Goal: Task Accomplishment & Management: Use online tool/utility

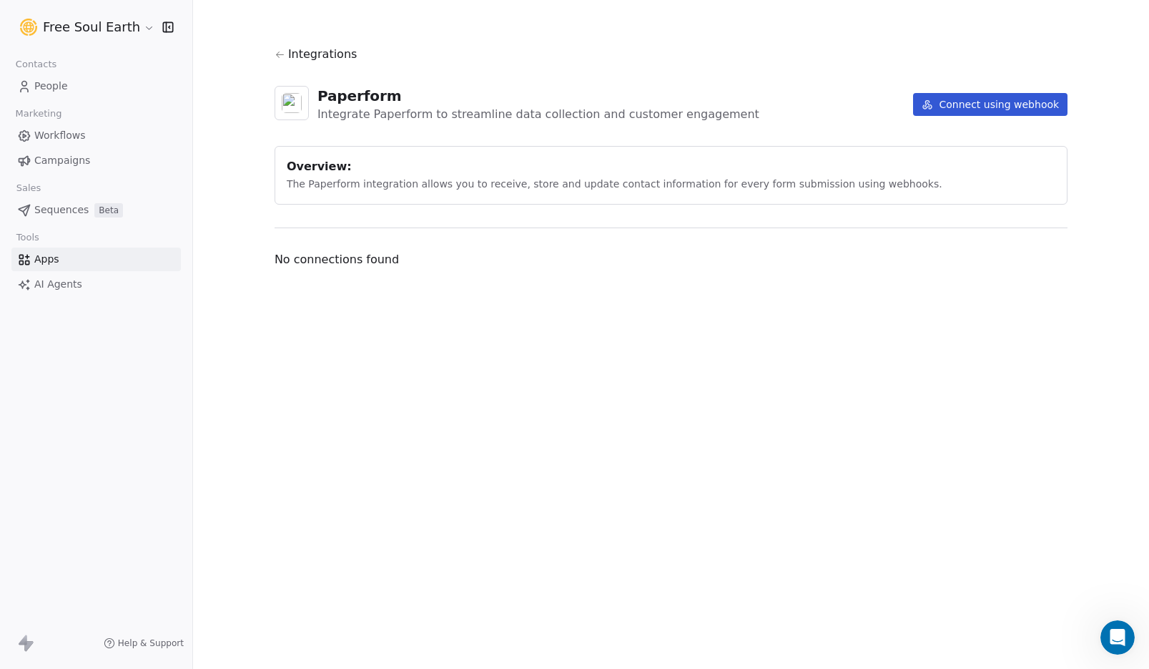
scroll to position [109, 0]
click at [985, 102] on button "Connect using webhook" at bounding box center [990, 104] width 154 height 23
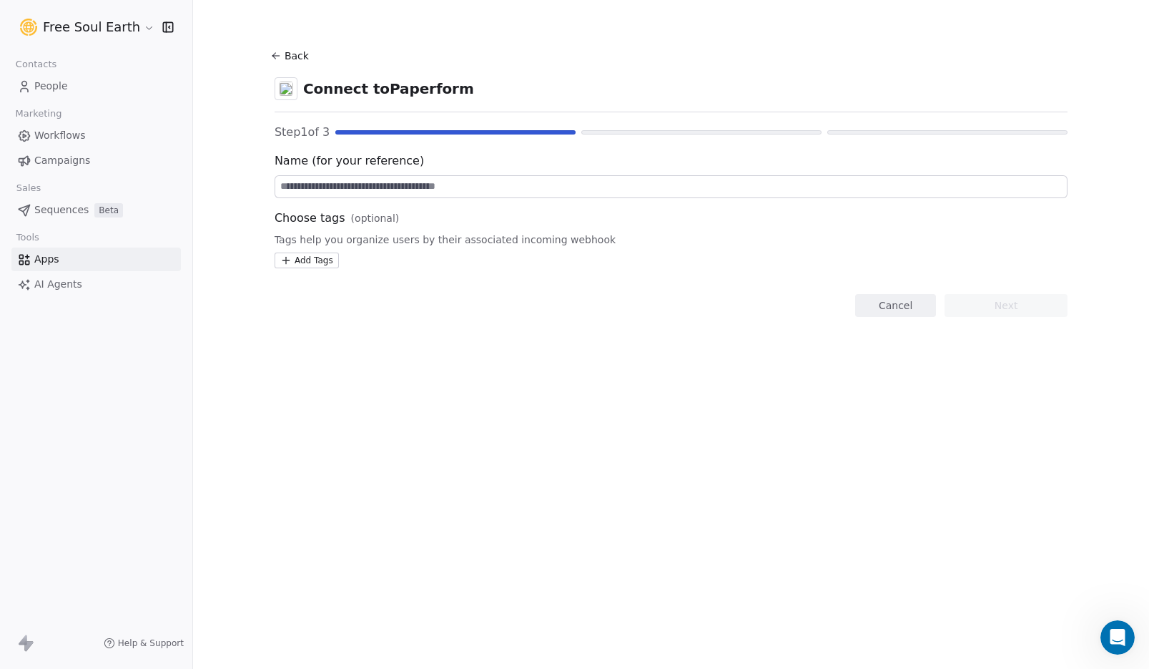
click at [389, 186] on input at bounding box center [671, 186] width 792 height 21
type input "**********"
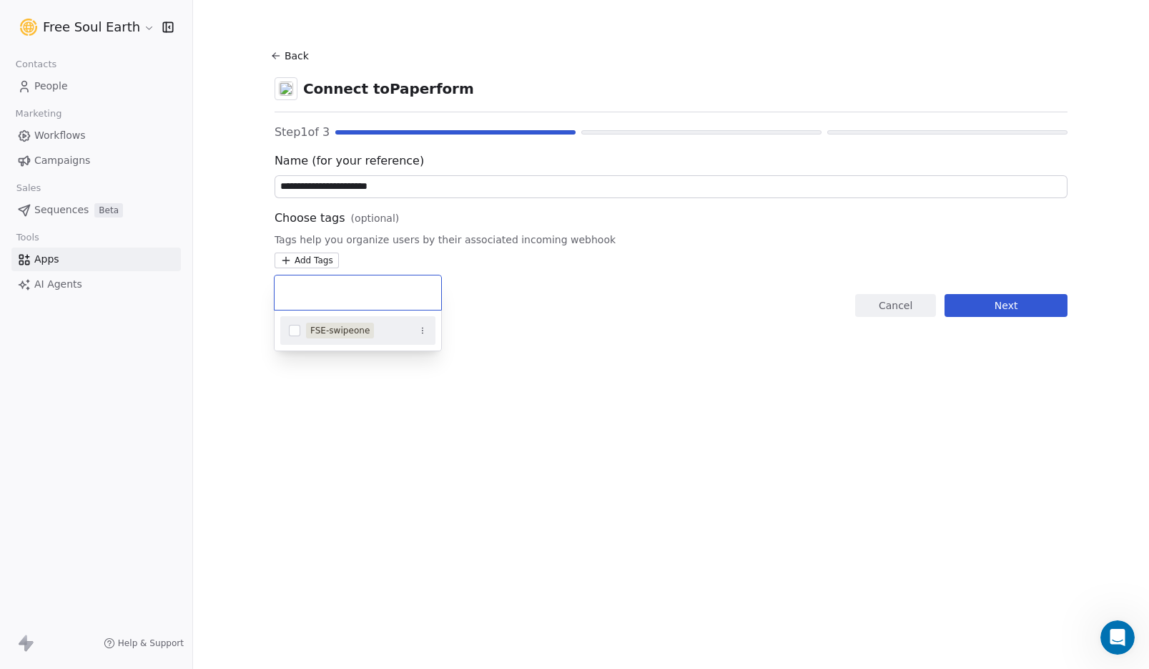
click at [325, 261] on html "**********" at bounding box center [574, 334] width 1149 height 669
click at [378, 295] on input "**********" at bounding box center [357, 293] width 149 height 16
type input "**********"
click at [379, 333] on span "FSE-virtualtour-form" at bounding box center [384, 333] width 52 height 15
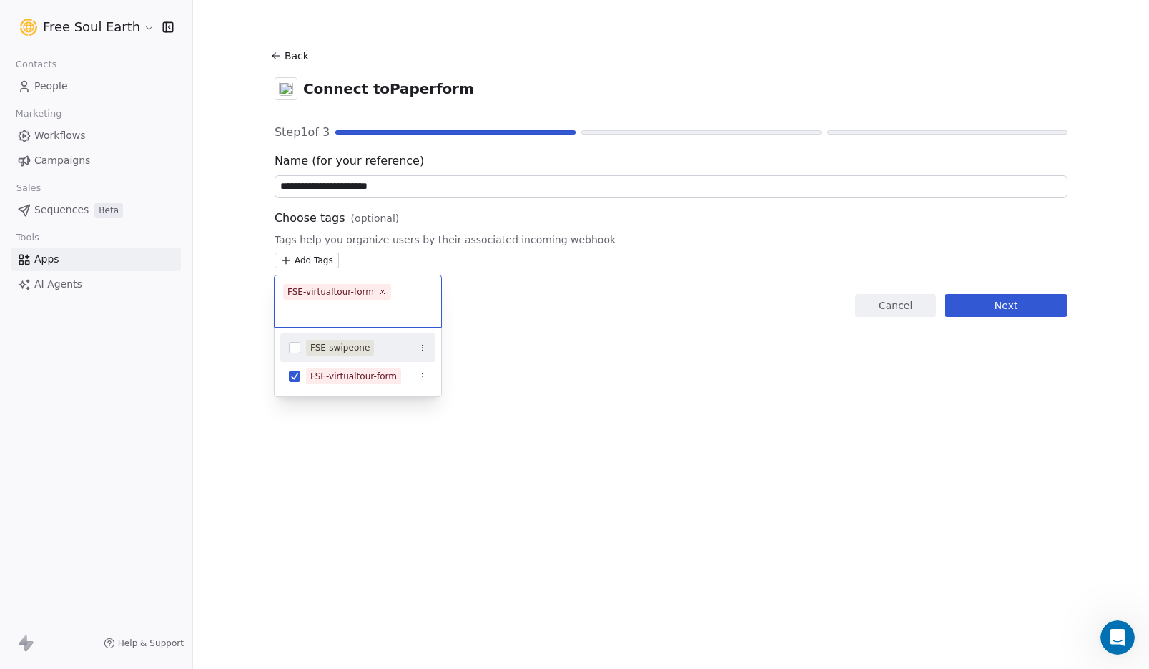
click at [579, 353] on html "**********" at bounding box center [574, 334] width 1149 height 669
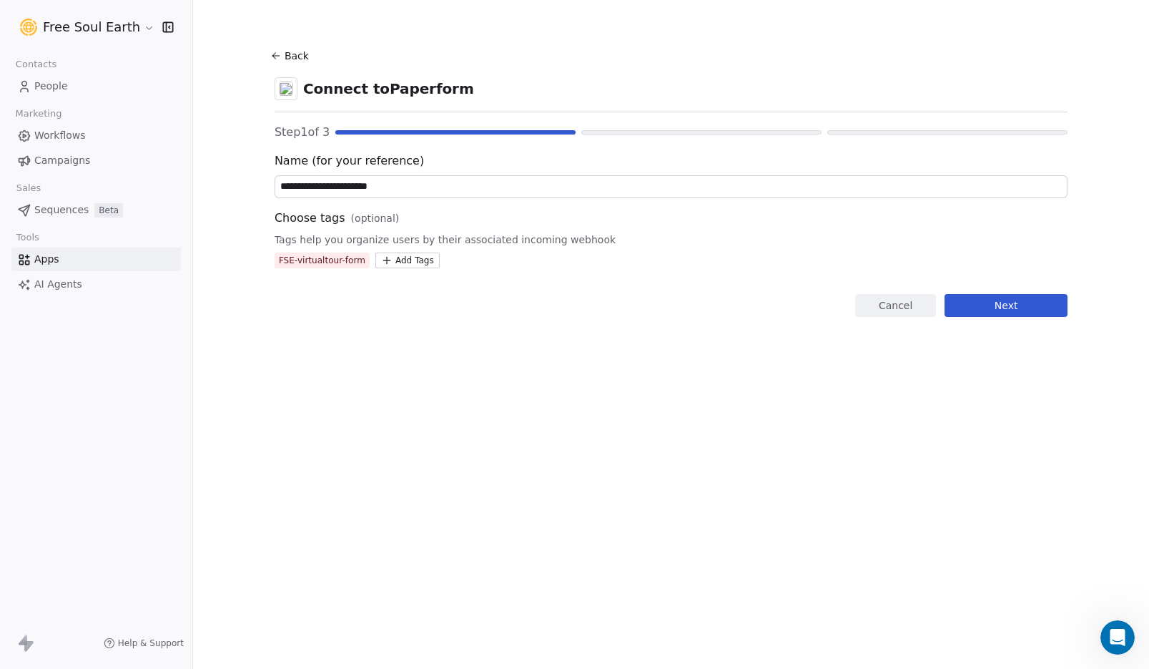
click at [980, 302] on button "Next" at bounding box center [1006, 305] width 123 height 23
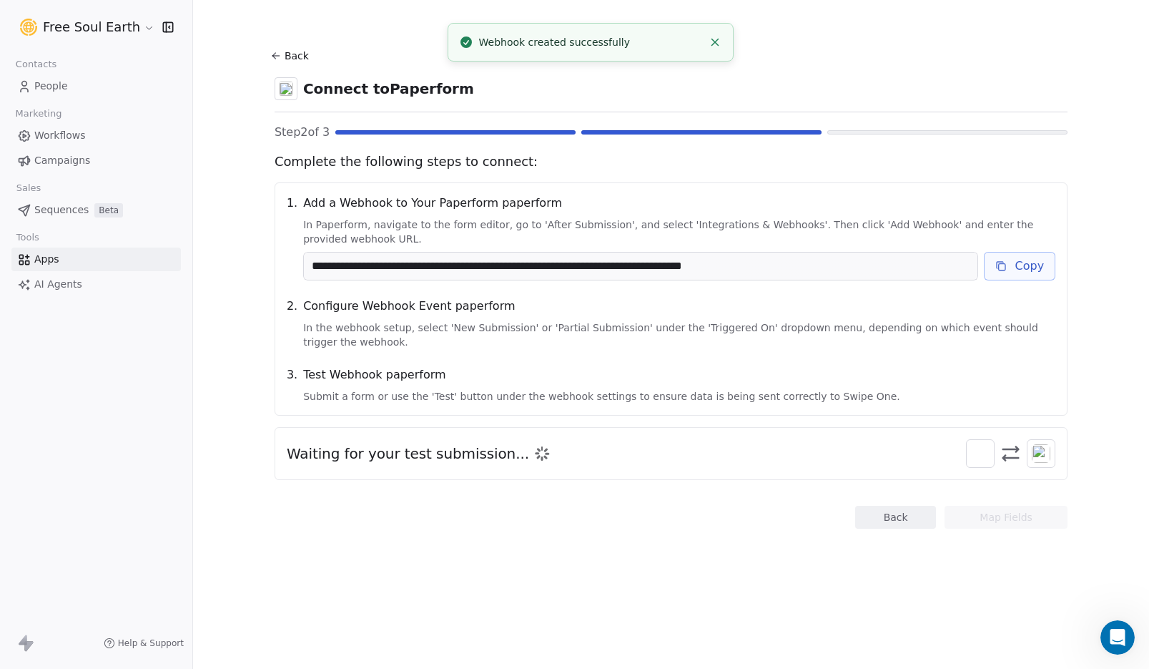
click at [1022, 265] on button "Copy" at bounding box center [1020, 266] width 72 height 29
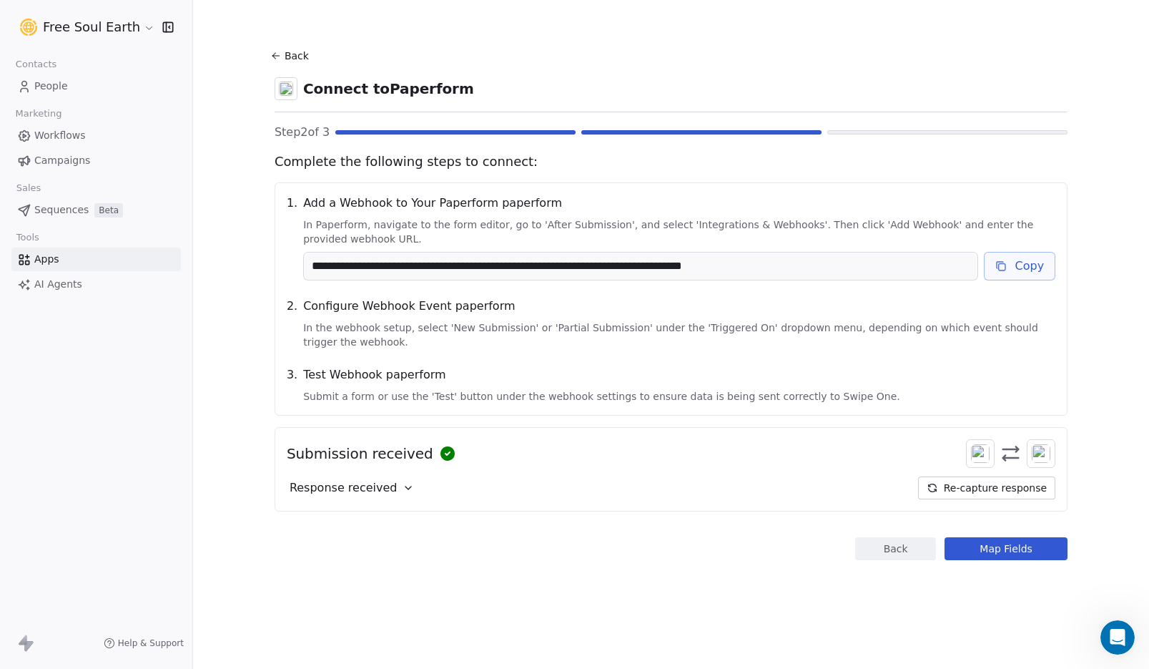
click at [395, 486] on div "Response received" at bounding box center [352, 487] width 131 height 23
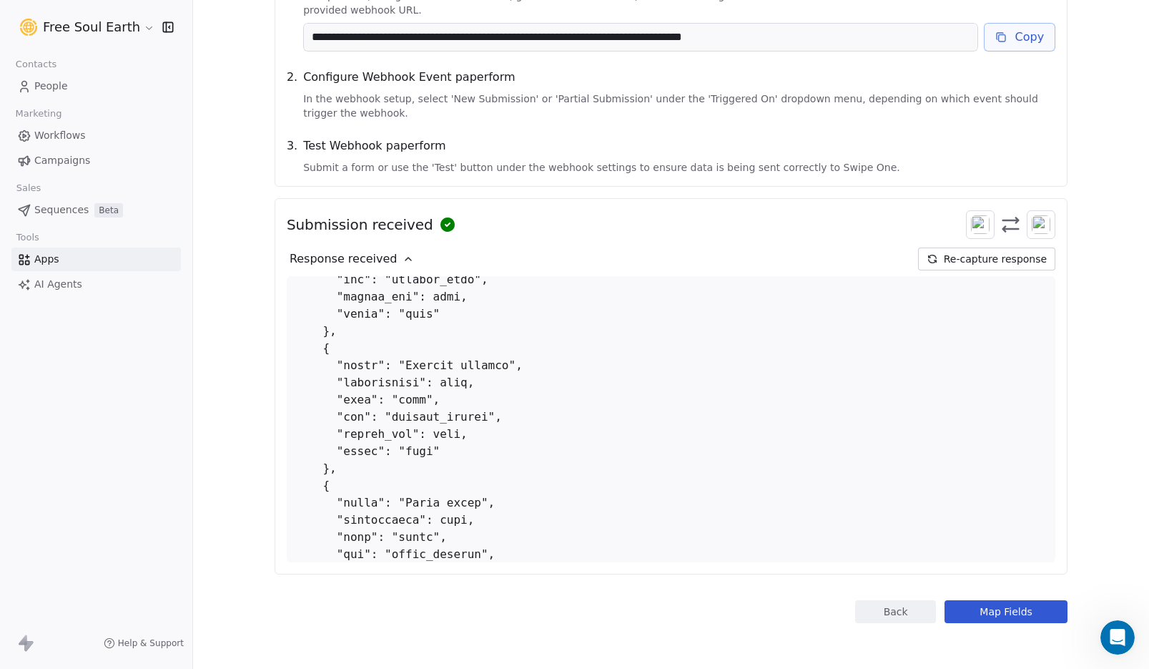
scroll to position [119, 0]
click at [958, 608] on button "Map Fields" at bounding box center [1006, 611] width 123 height 23
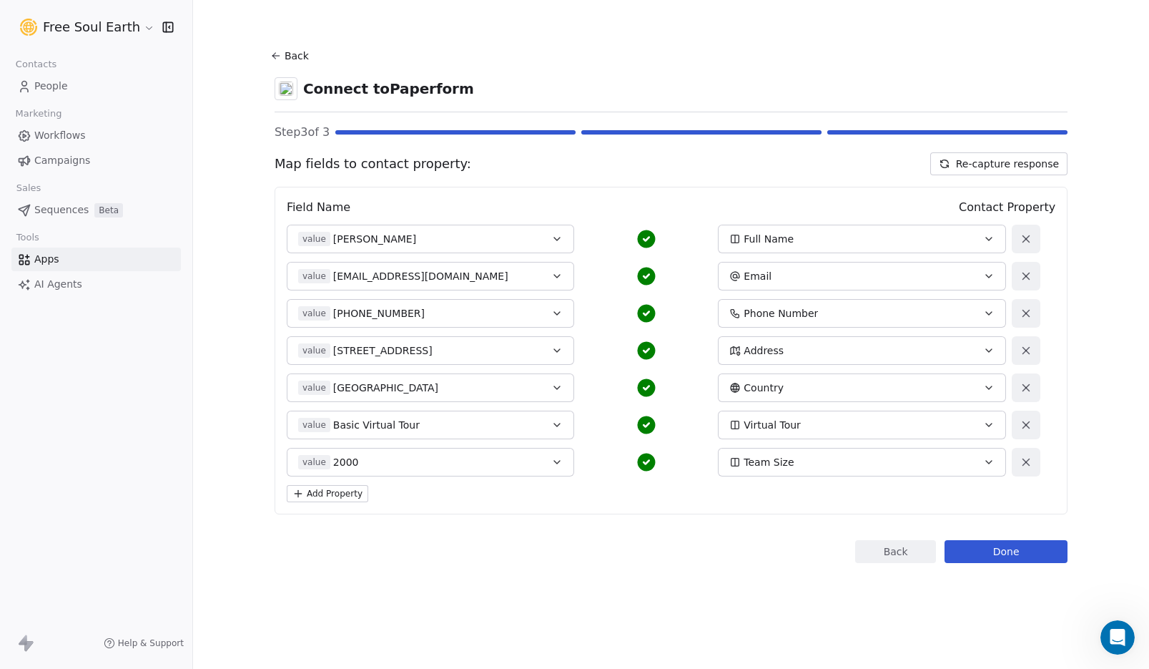
click at [553, 240] on icon "button" at bounding box center [556, 238] width 11 height 11
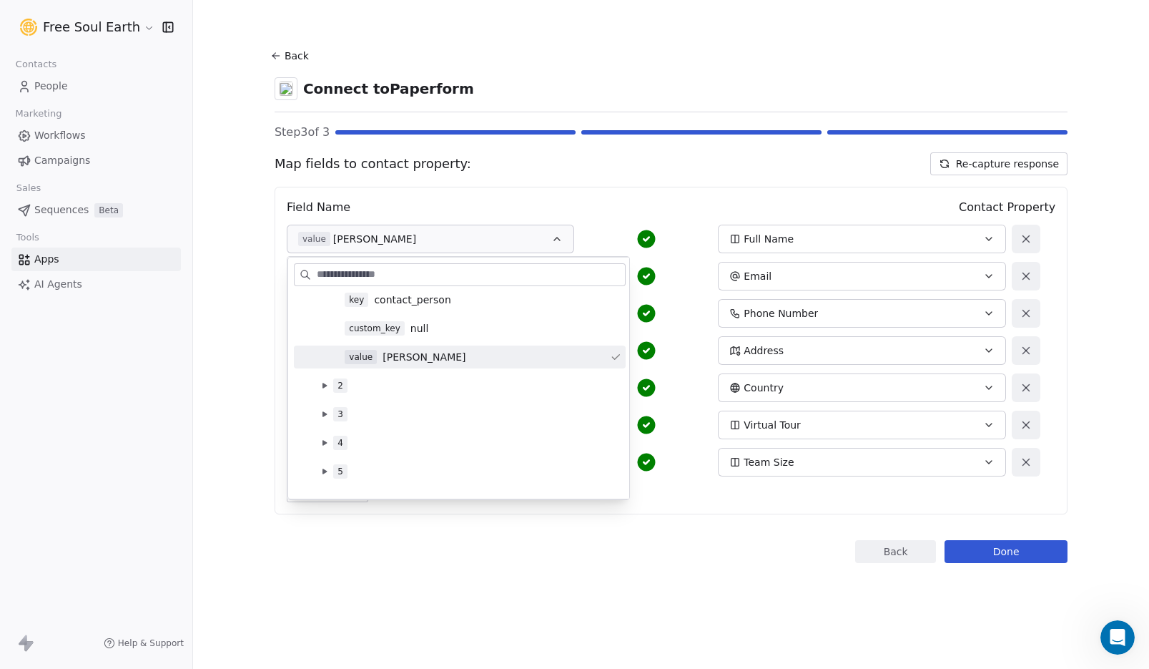
scroll to position [164, 0]
click at [649, 177] on div "Map fields to contact property: Re-capture response Field Name Contact Property…" at bounding box center [671, 333] width 793 height 362
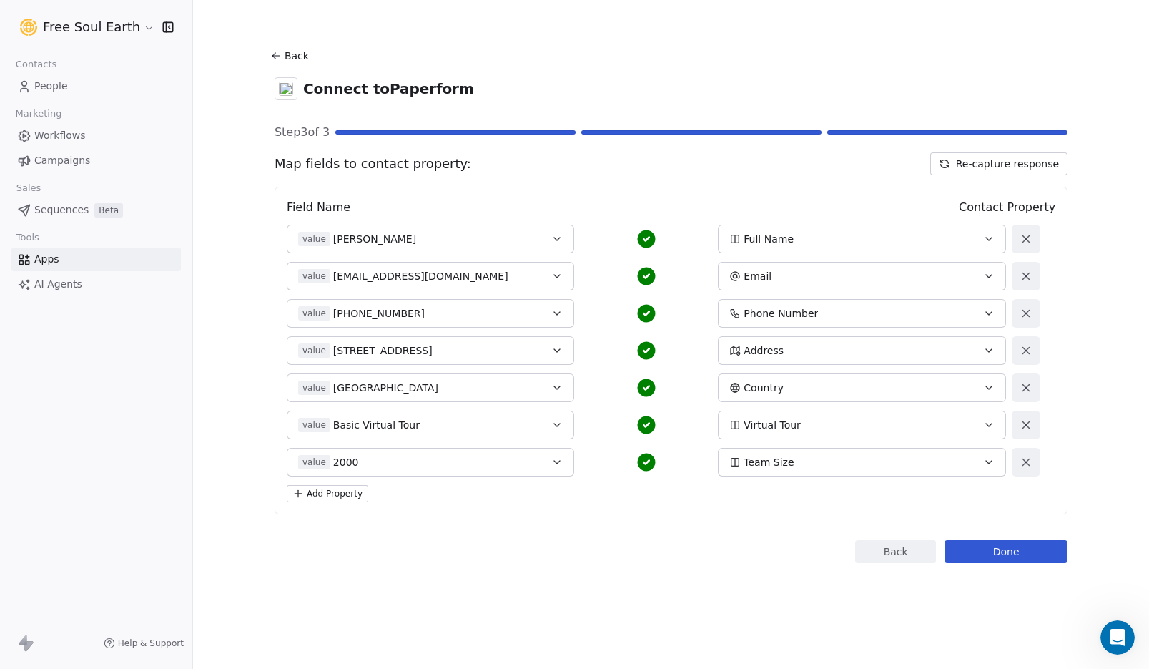
click at [857, 242] on div "Full Name" at bounding box center [848, 239] width 238 height 14
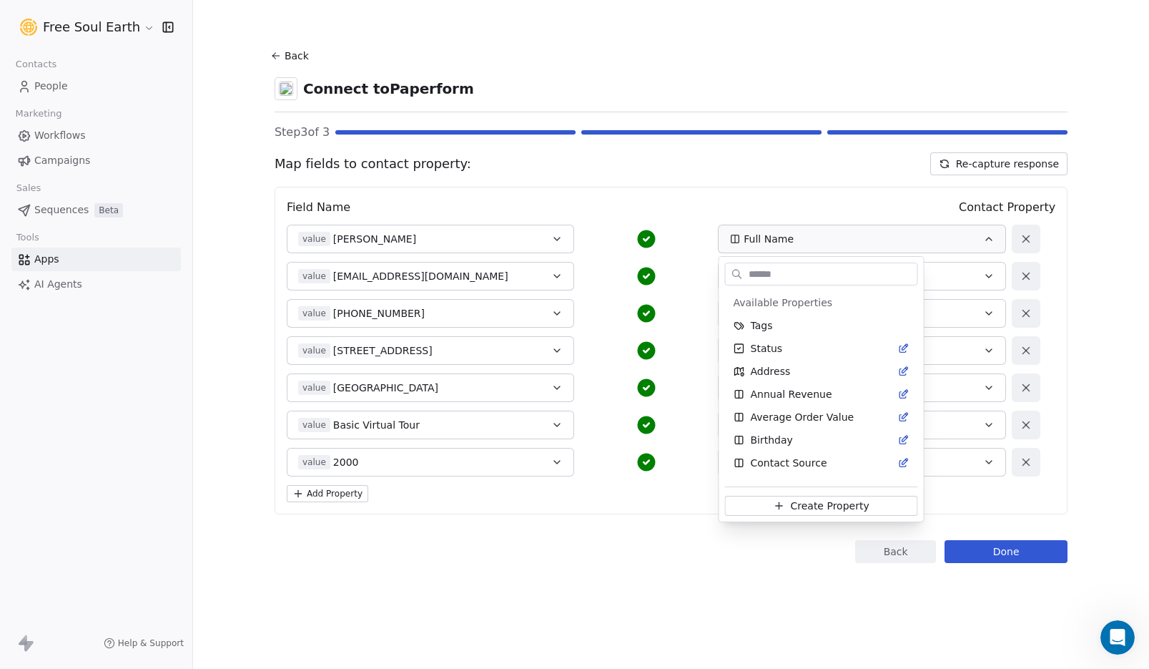
scroll to position [177, 0]
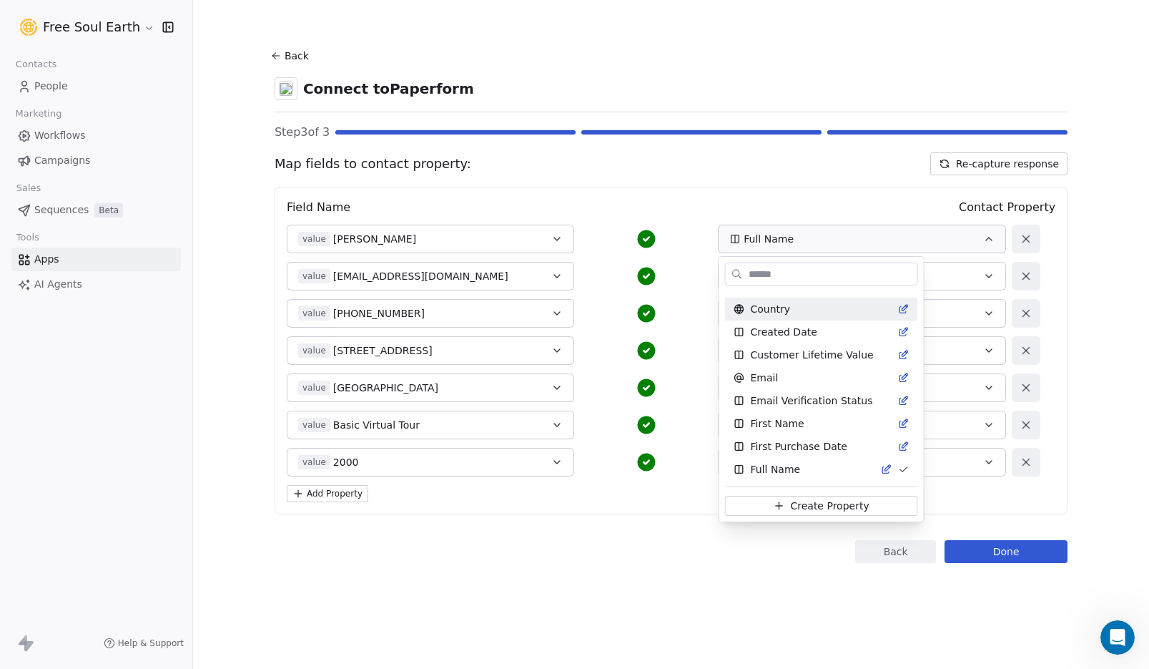
click at [689, 169] on html "Free Soul Earth Contacts People Marketing Workflows Campaigns Sales Sequences B…" at bounding box center [574, 334] width 1149 height 669
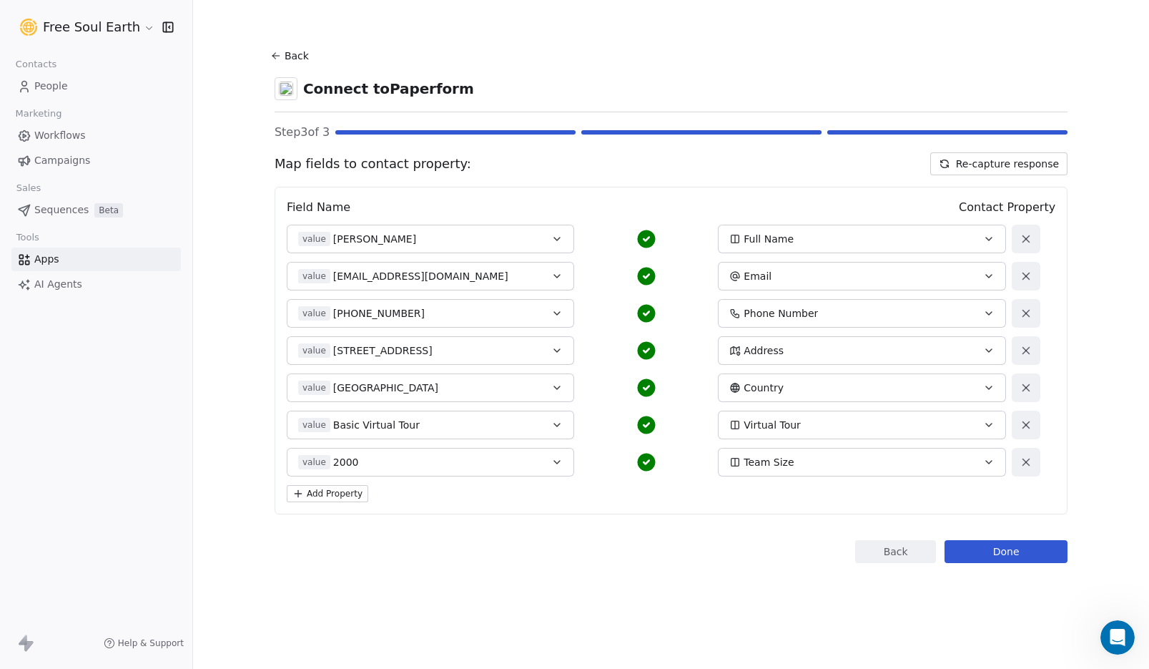
click at [291, 58] on button "Back" at bounding box center [292, 56] width 46 height 26
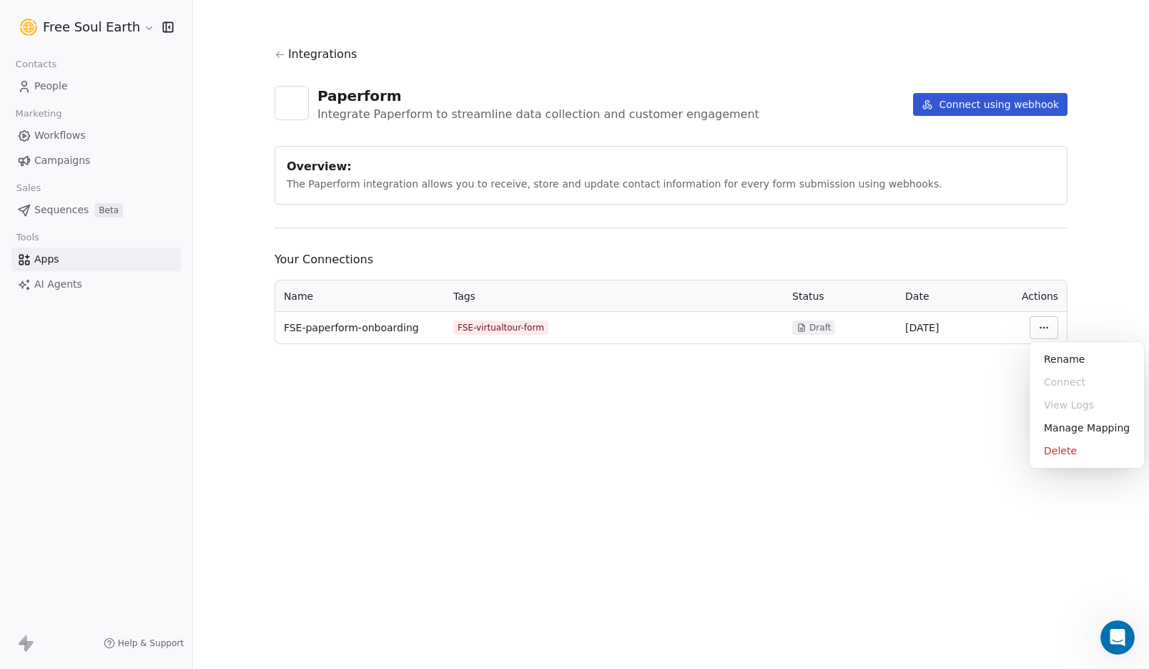
click at [1048, 328] on html "Free Soul Earth Contacts People Marketing Workflows Campaigns Sales Sequences B…" at bounding box center [574, 334] width 1149 height 669
click at [388, 328] on html "Free Soul Earth Contacts People Marketing Workflows Campaigns Sales Sequences B…" at bounding box center [574, 334] width 1149 height 669
click at [1048, 330] on html "Free Soul Earth Contacts People Marketing Workflows Campaigns Sales Sequences B…" at bounding box center [574, 334] width 1149 height 669
click at [822, 412] on html "Free Soul Earth Contacts People Marketing Workflows Campaigns Sales Sequences B…" at bounding box center [574, 334] width 1149 height 669
click at [1007, 109] on button "Connect using webhook" at bounding box center [990, 104] width 154 height 23
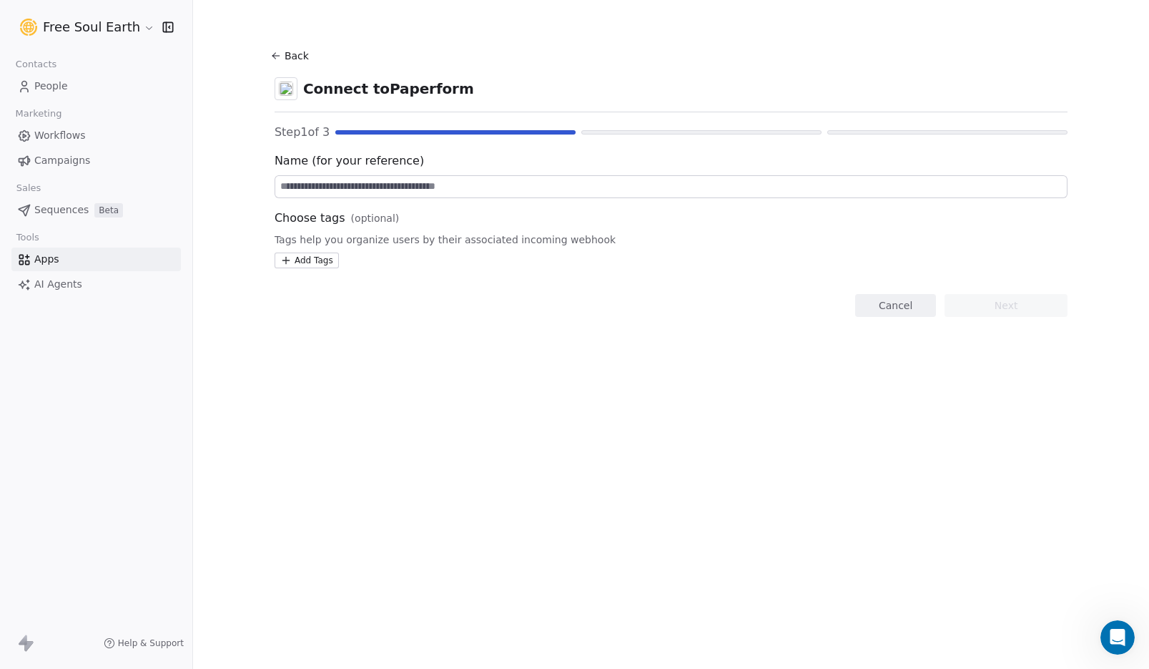
click at [282, 53] on button "Back" at bounding box center [292, 56] width 46 height 26
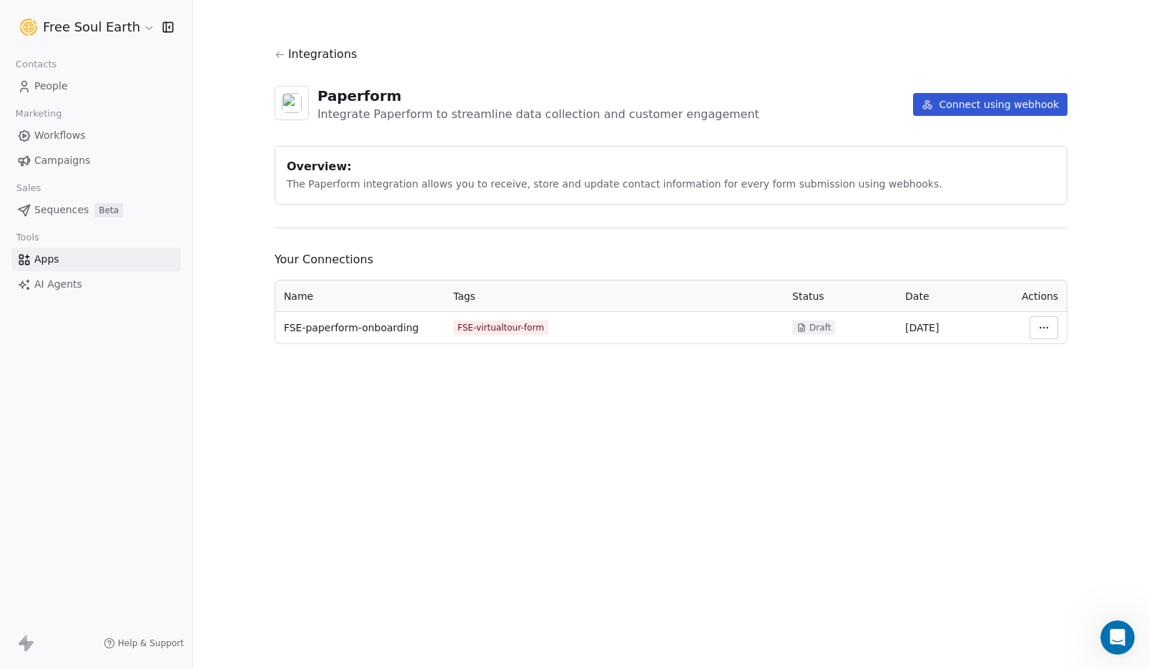
click at [801, 327] on icon at bounding box center [802, 327] width 10 height 10
click at [325, 325] on span "FSE-paperform-onboarding" at bounding box center [351, 327] width 135 height 14
click at [1049, 328] on html "Free Soul Earth Contacts People Marketing Workflows Campaigns Sales Sequences B…" at bounding box center [574, 334] width 1149 height 669
click at [1056, 451] on div "Delete" at bounding box center [1086, 450] width 103 height 23
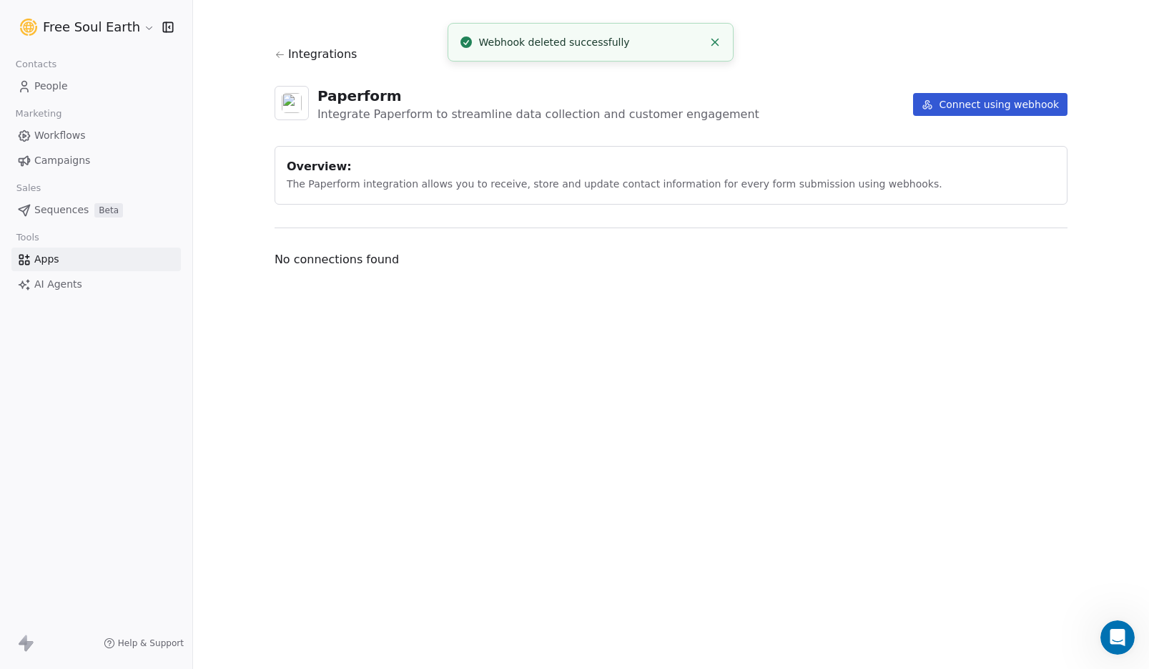
click at [961, 109] on button "Connect using webhook" at bounding box center [990, 104] width 154 height 23
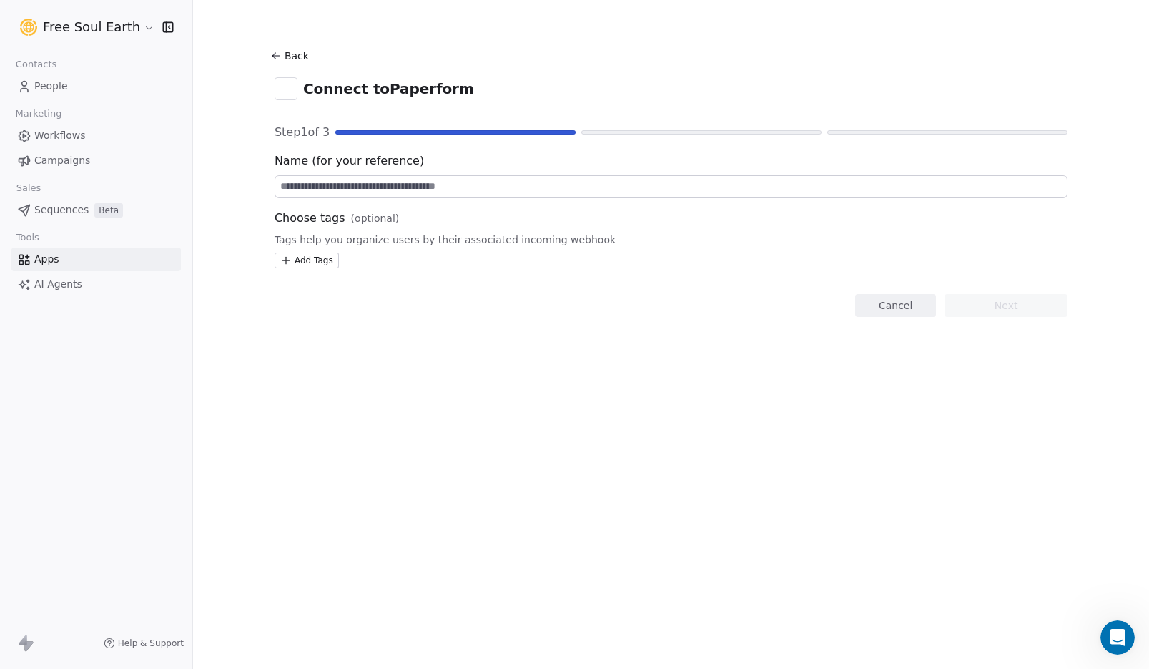
click at [348, 187] on input at bounding box center [671, 186] width 792 height 21
click at [342, 187] on input "**********" at bounding box center [671, 186] width 792 height 21
click at [341, 187] on input "**********" at bounding box center [671, 186] width 792 height 21
type input "**********"
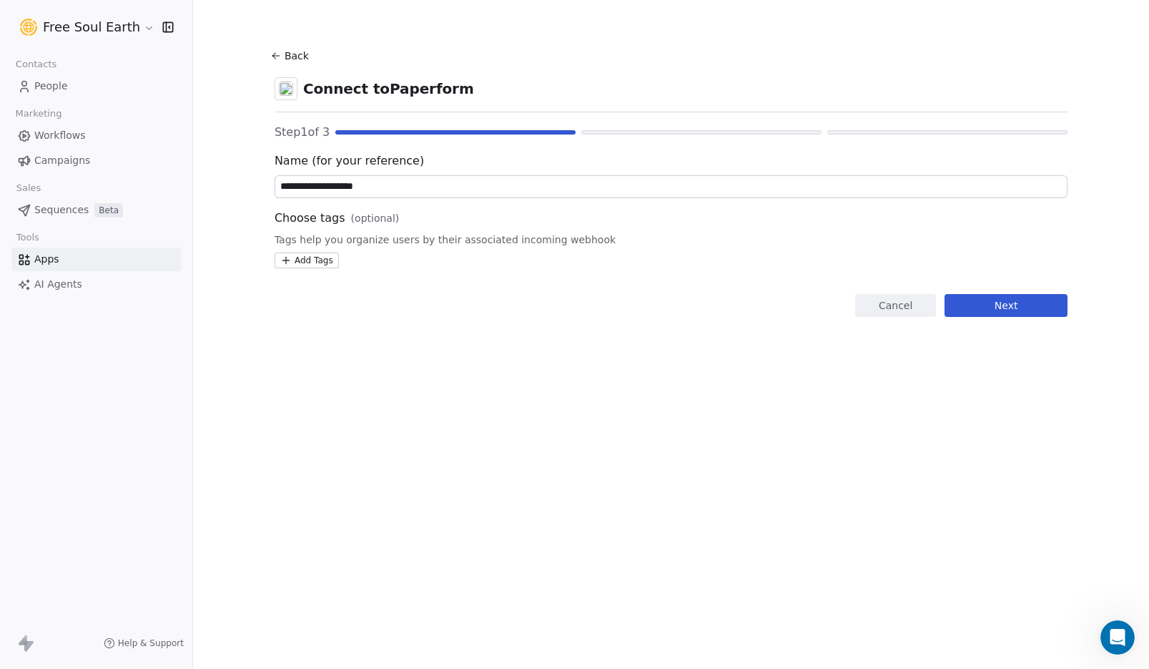
click at [316, 261] on html "**********" at bounding box center [574, 334] width 1149 height 669
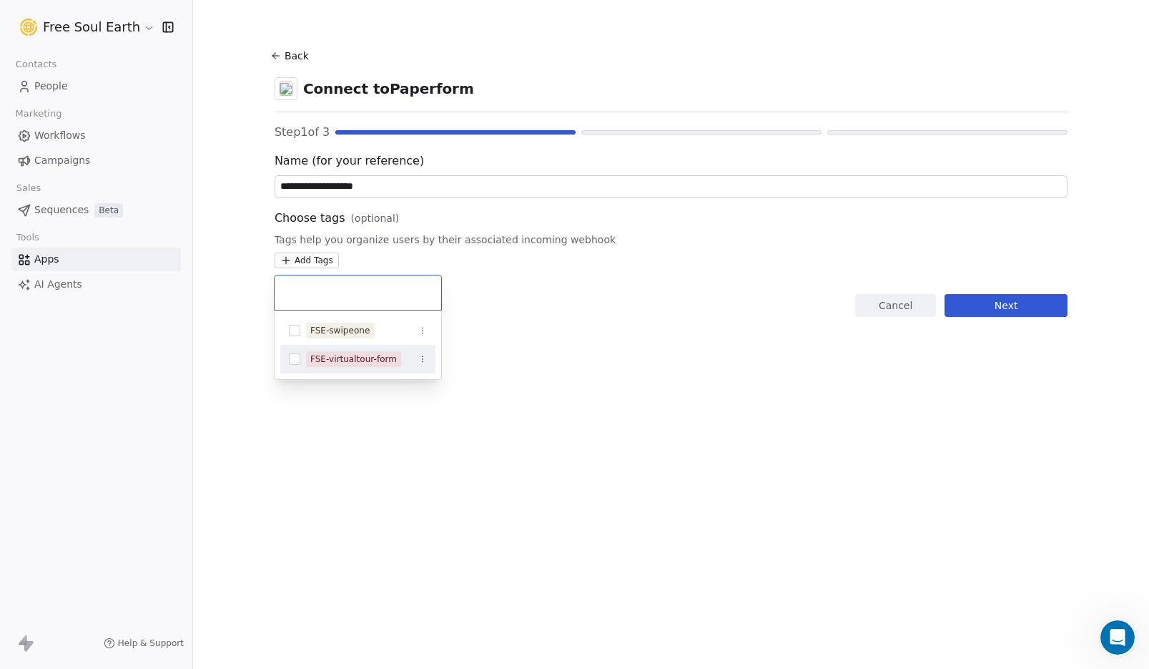
click at [360, 362] on div "FSE-virtualtour-form" at bounding box center [353, 359] width 87 height 13
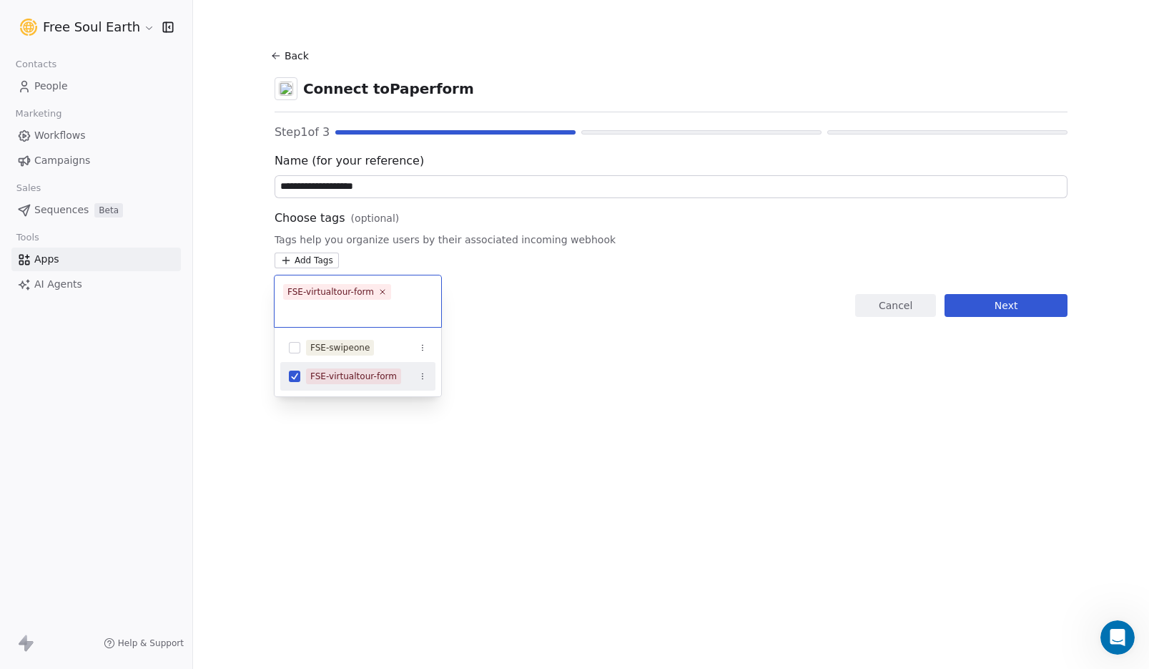
click at [525, 366] on html "**********" at bounding box center [574, 334] width 1149 height 669
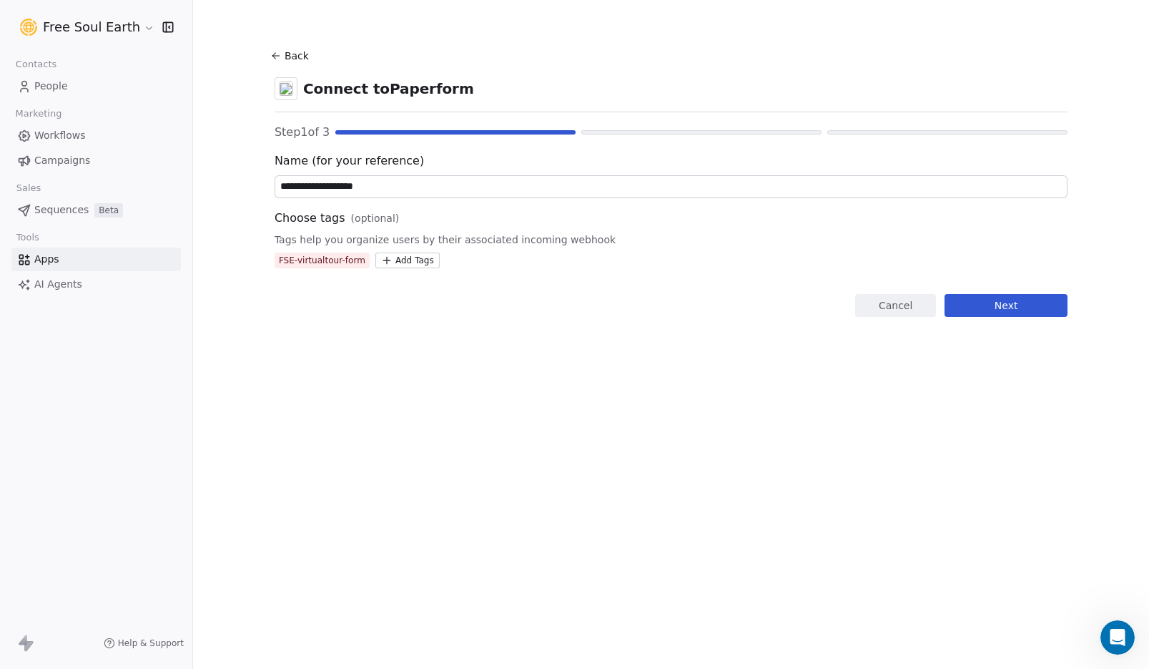
click at [979, 302] on button "Next" at bounding box center [1006, 305] width 123 height 23
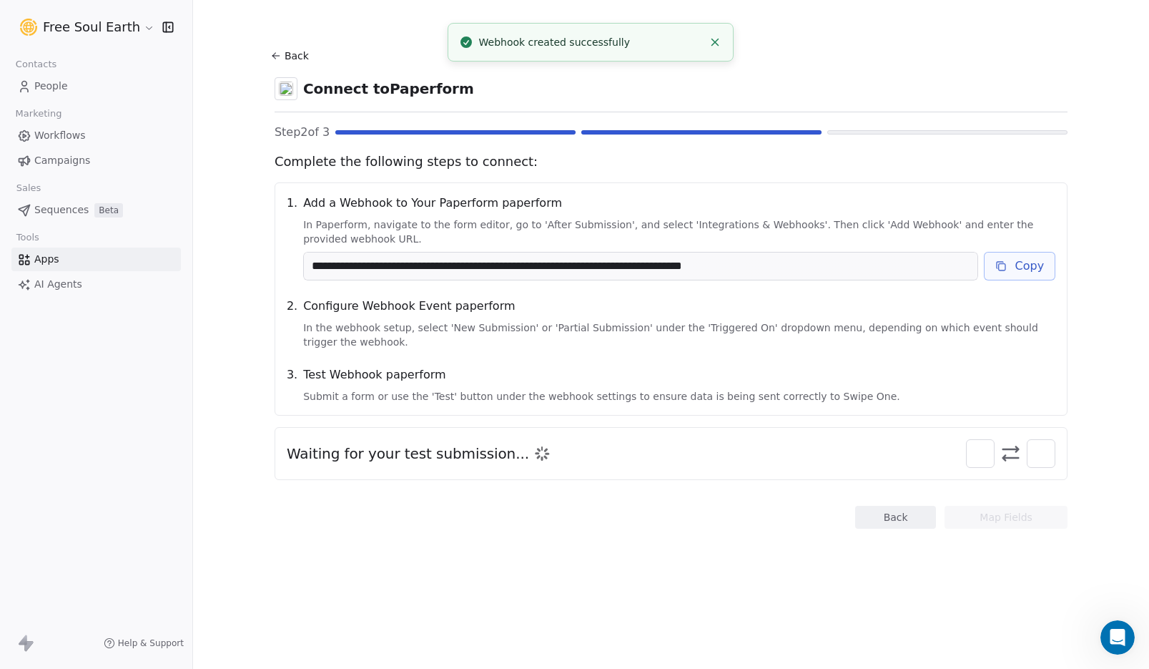
click at [1008, 267] on button "Copy" at bounding box center [1020, 266] width 72 height 29
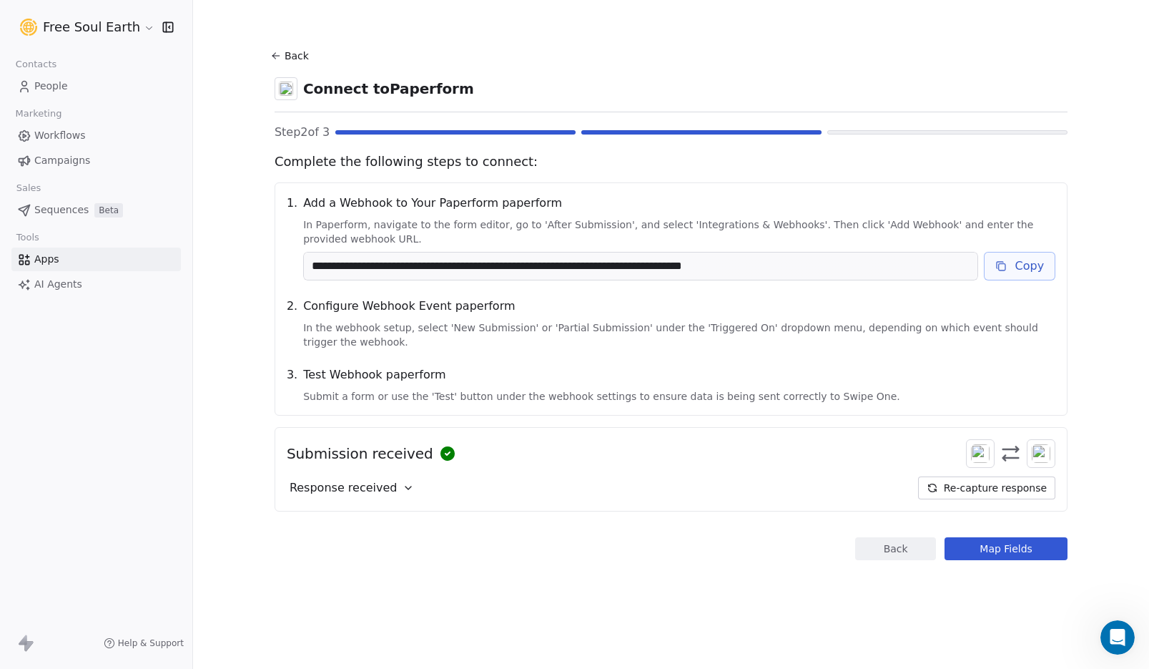
click at [982, 548] on button "Map Fields" at bounding box center [1006, 548] width 123 height 23
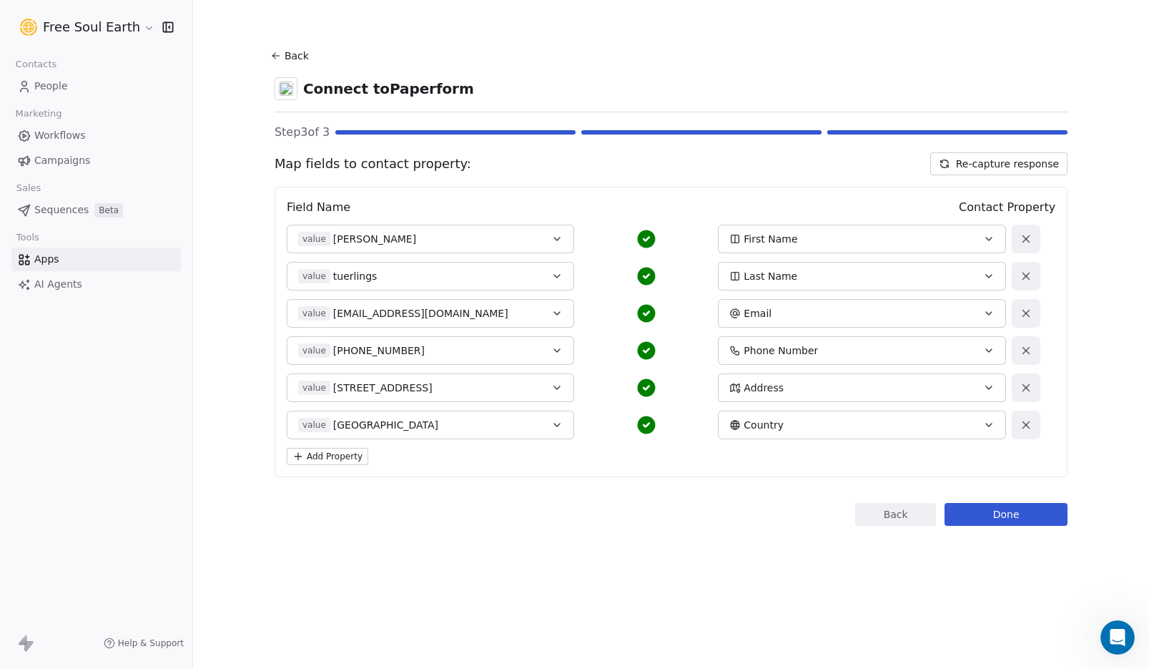
click at [349, 461] on button "Add Property" at bounding box center [328, 456] width 82 height 17
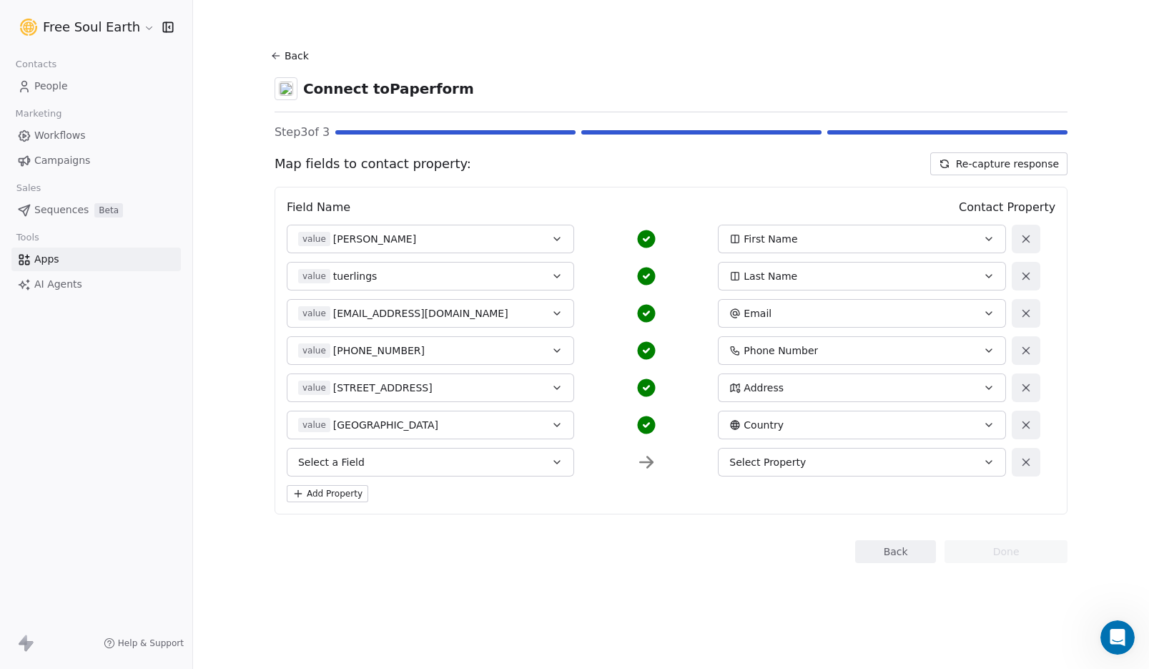
click at [470, 463] on button "Select a Field" at bounding box center [430, 462] width 287 height 29
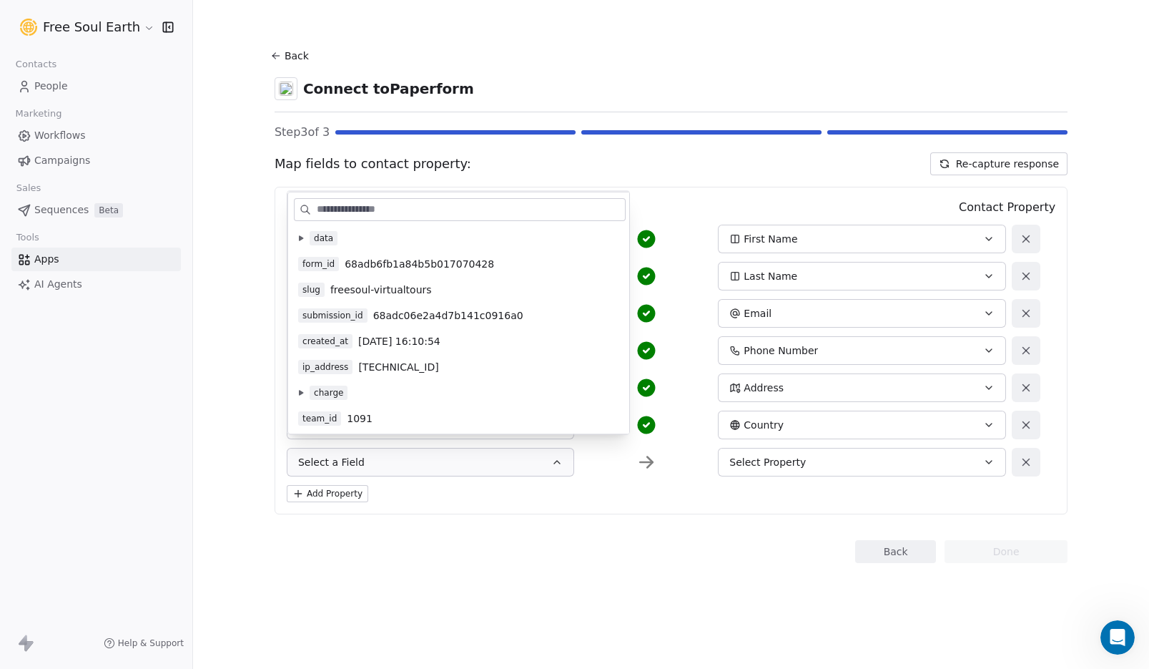
click at [496, 566] on section "Back Connect to Paperform Step 3 of 3 Map fields to contact property: Re-captur…" at bounding box center [671, 304] width 862 height 609
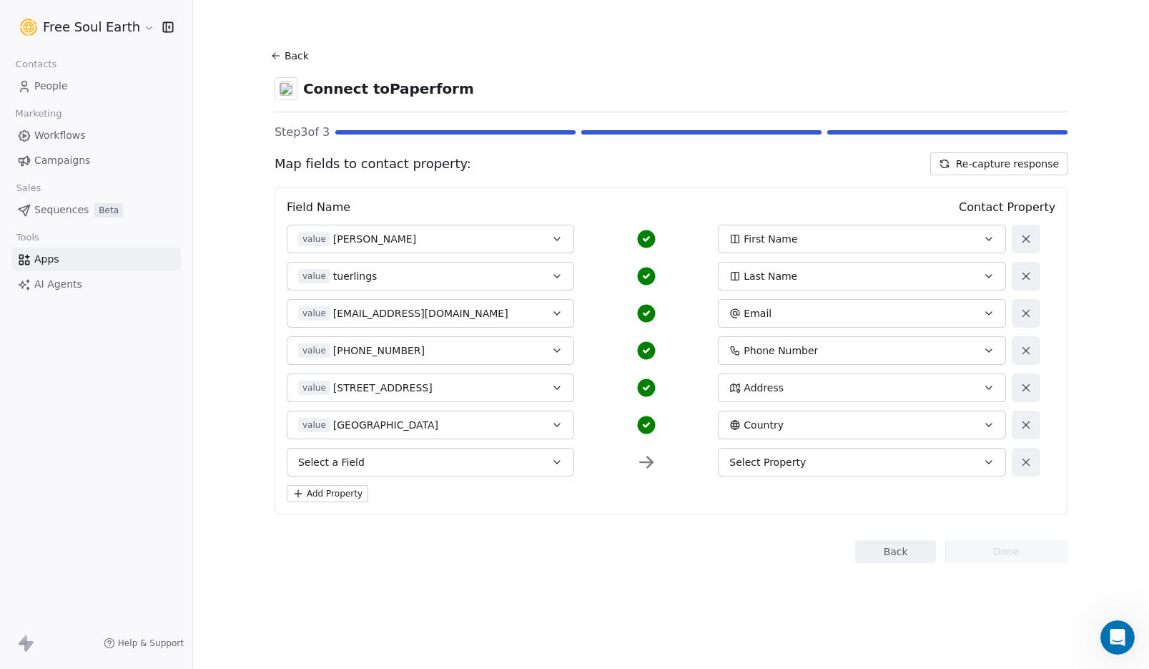
click at [803, 466] on div "Select Property" at bounding box center [848, 462] width 238 height 14
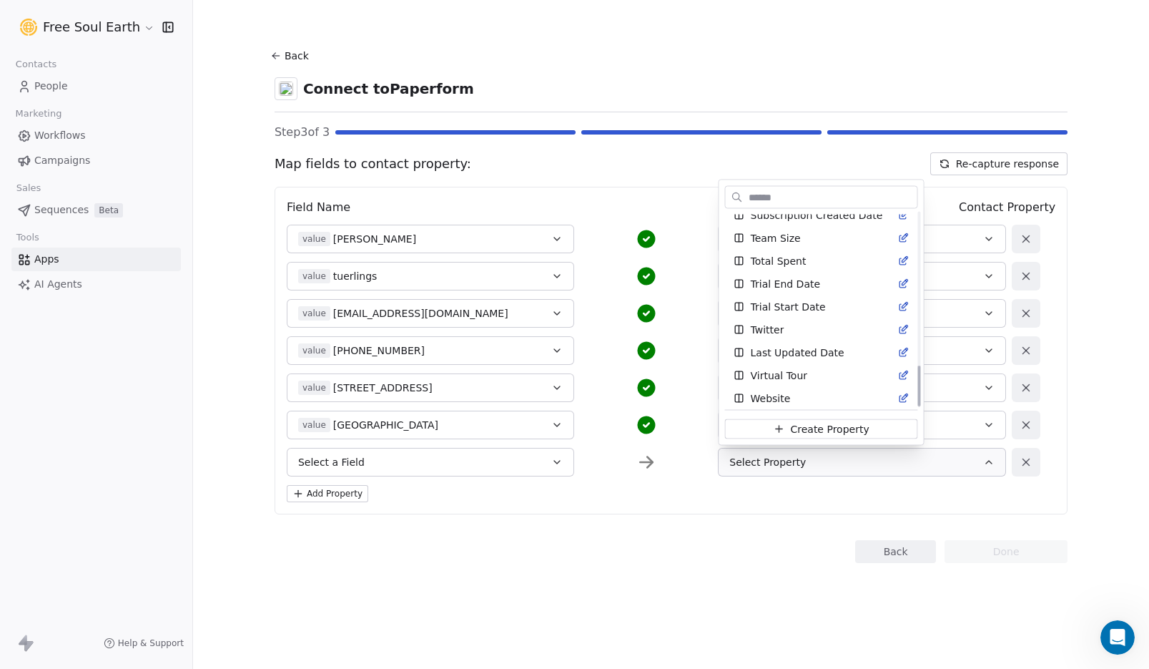
scroll to position [714, 0]
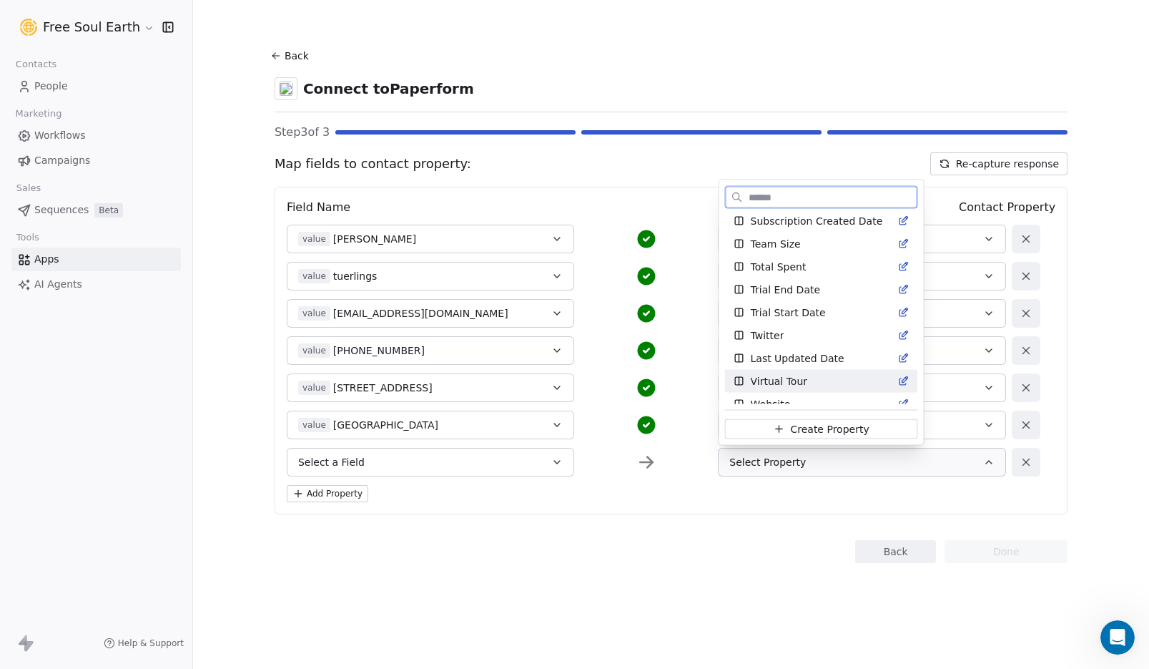
click at [803, 378] on span "Virtual Tour" at bounding box center [779, 381] width 57 height 14
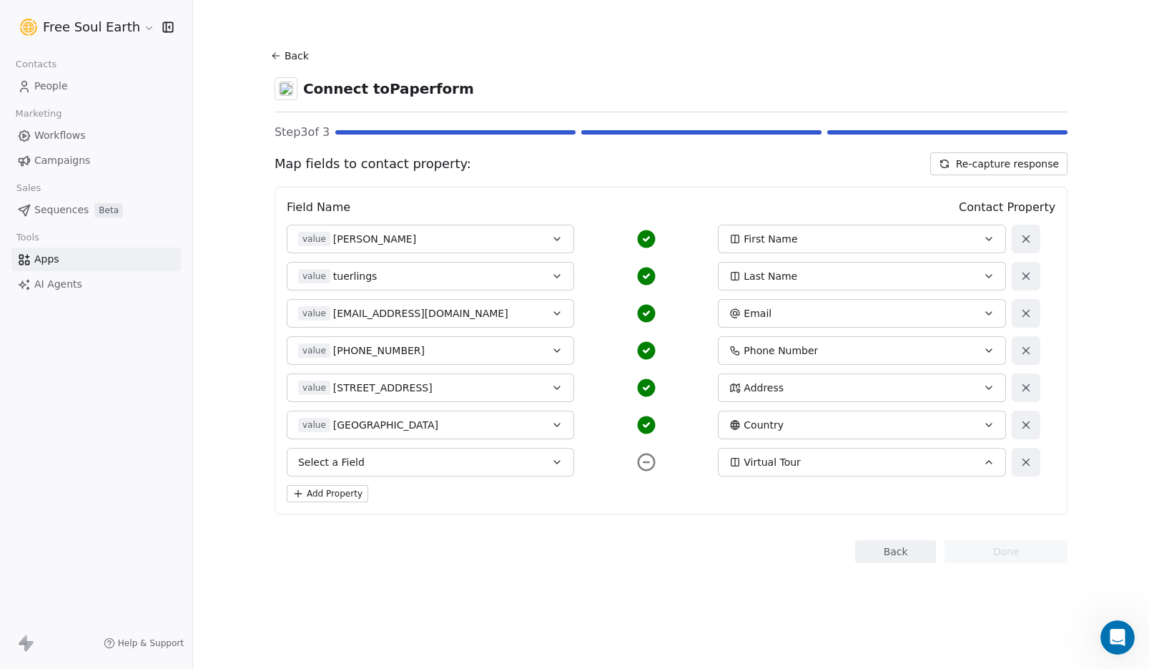
click at [488, 466] on button "Select a Field" at bounding box center [430, 462] width 287 height 29
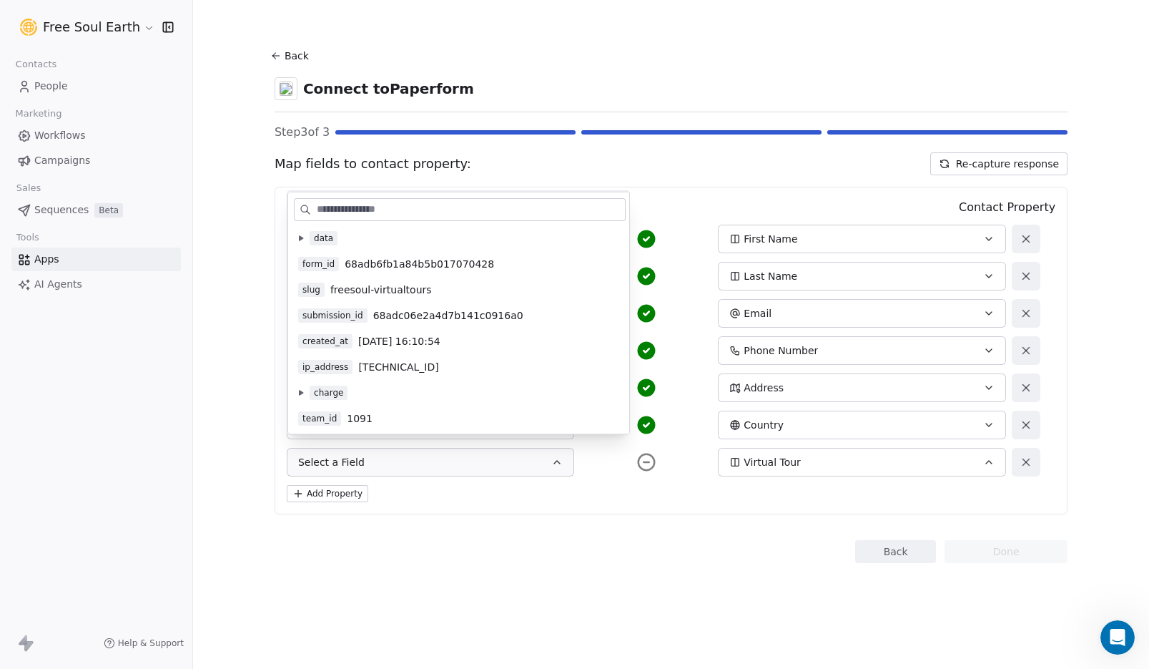
click at [302, 393] on icon at bounding box center [301, 392] width 4 height 5
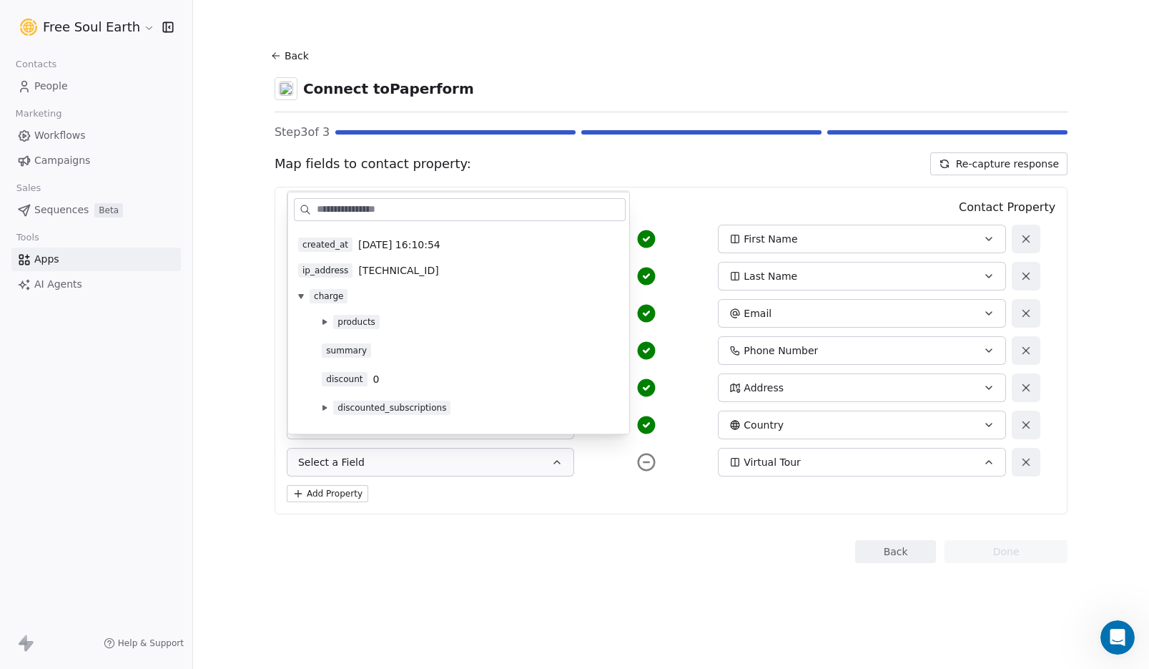
scroll to position [0, 0]
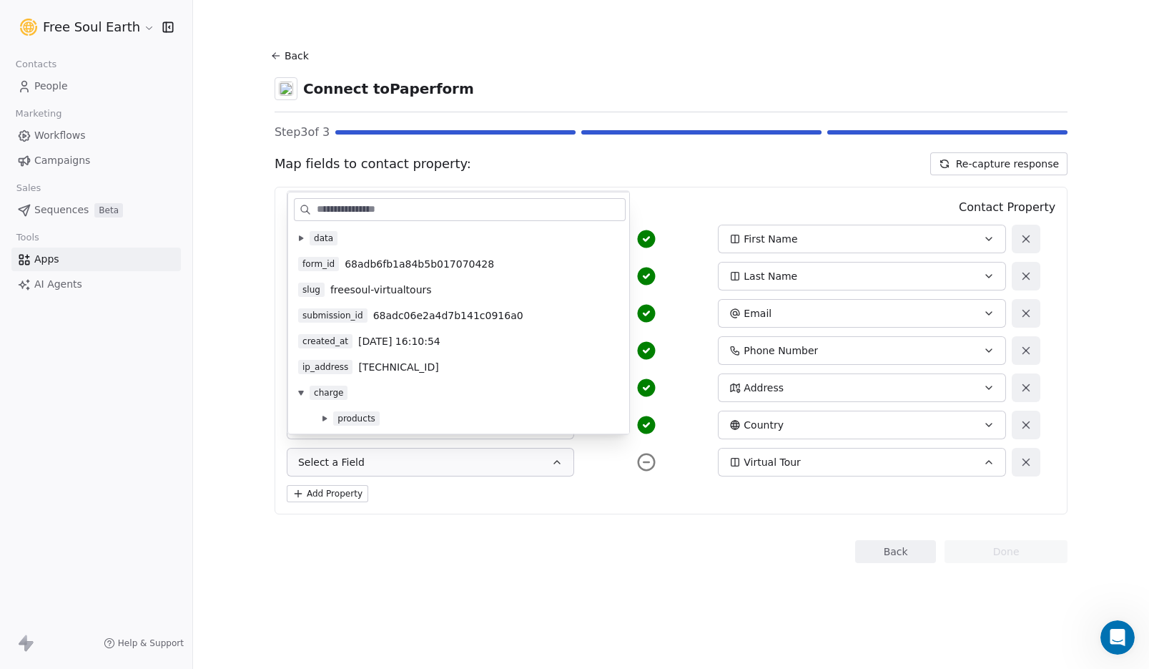
click at [301, 239] on icon at bounding box center [301, 237] width 4 height 5
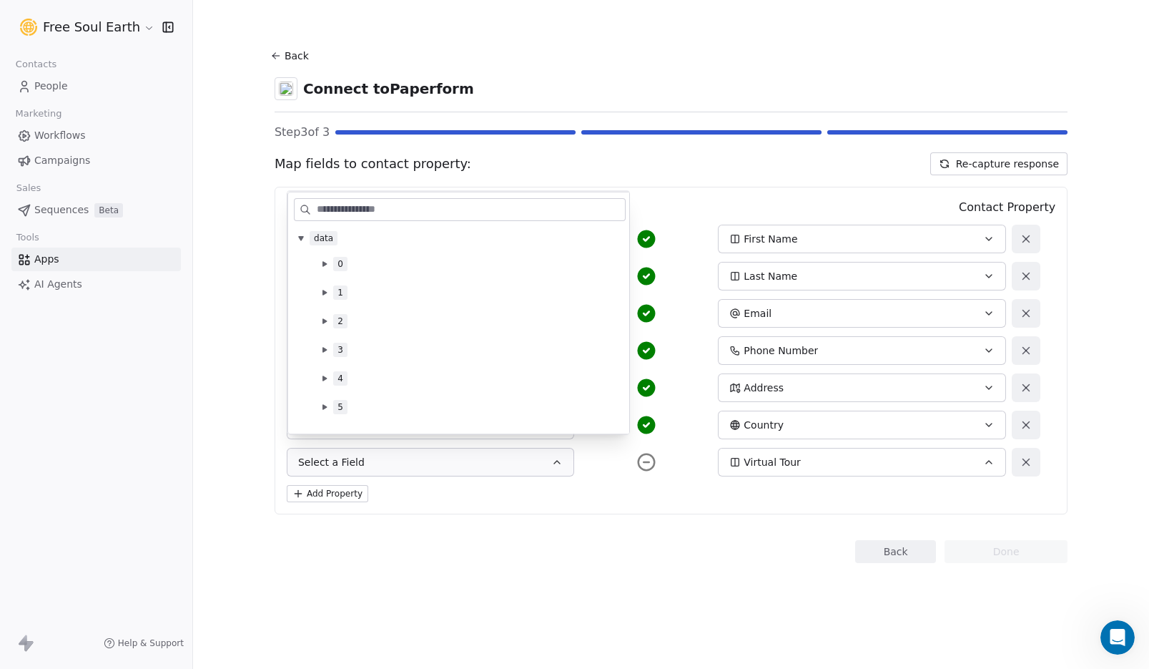
click at [325, 264] on icon at bounding box center [324, 263] width 4 height 5
click at [676, 513] on div "Field Name Contact Property value [PERSON_NAME] First Name value [PERSON_NAME] …" at bounding box center [671, 351] width 793 height 328
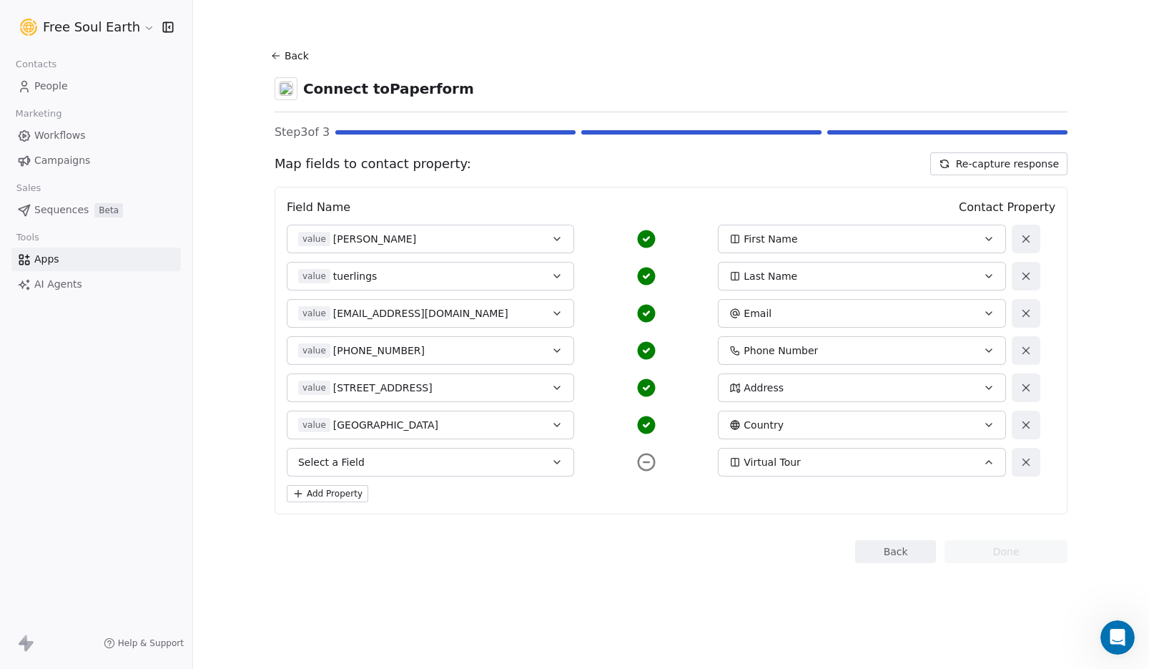
click at [1018, 164] on button "Re-capture response" at bounding box center [998, 163] width 137 height 23
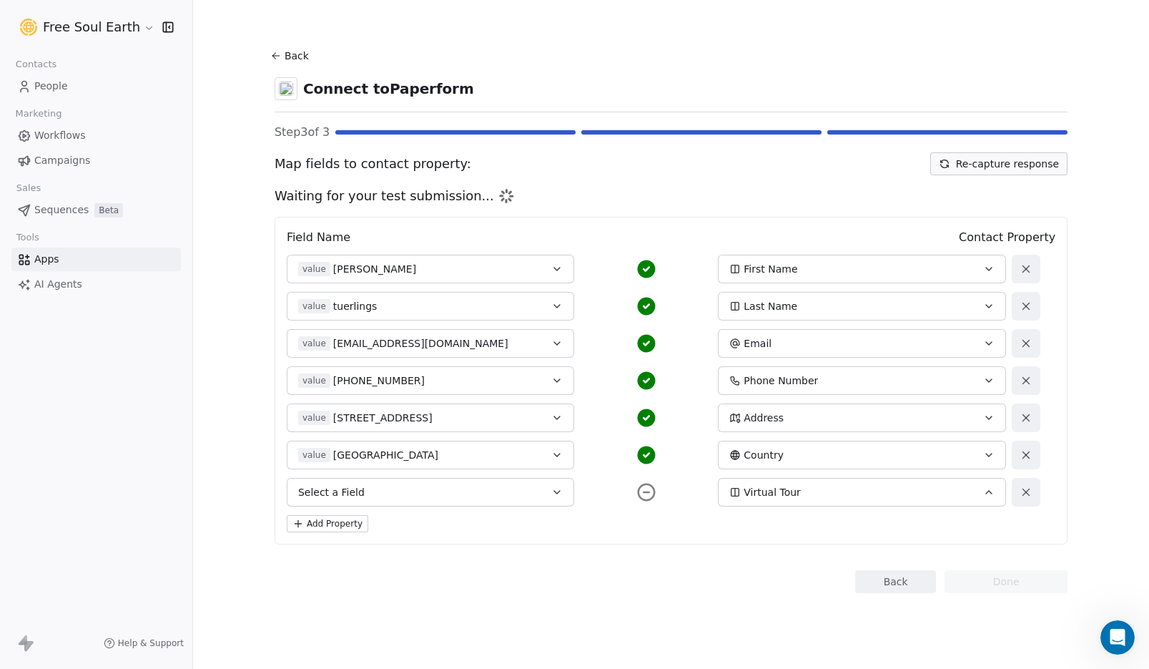
click at [297, 59] on button "Back" at bounding box center [292, 56] width 46 height 26
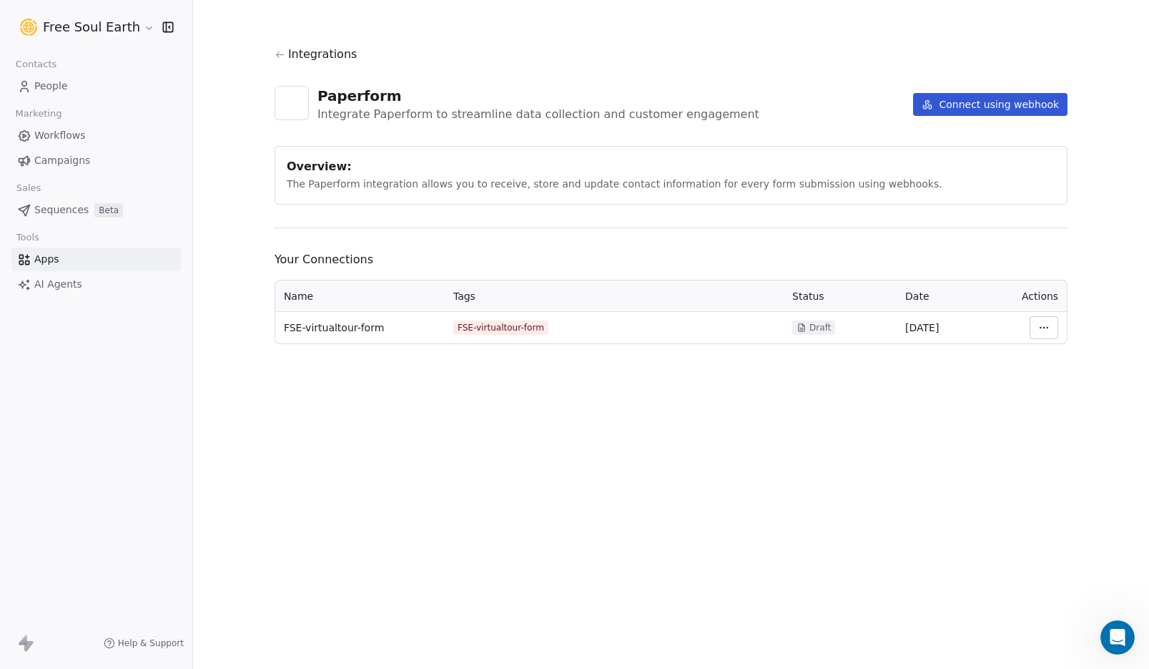
click at [321, 56] on span "Integrations" at bounding box center [322, 54] width 69 height 17
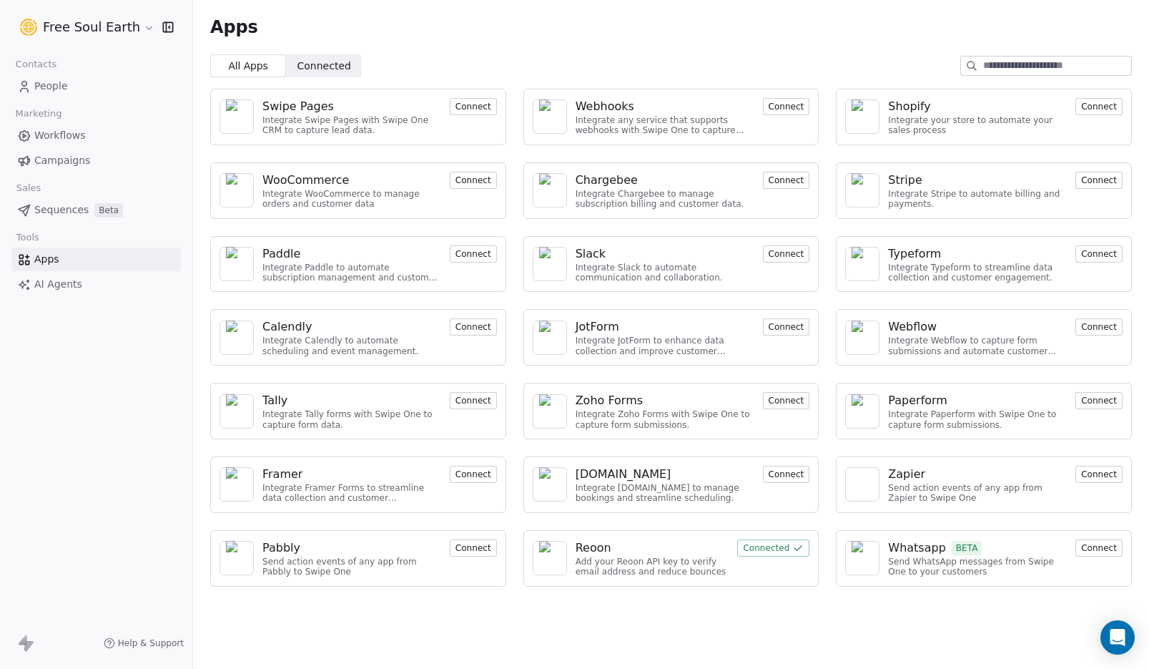
click at [46, 132] on span "Workflows" at bounding box center [59, 135] width 51 height 15
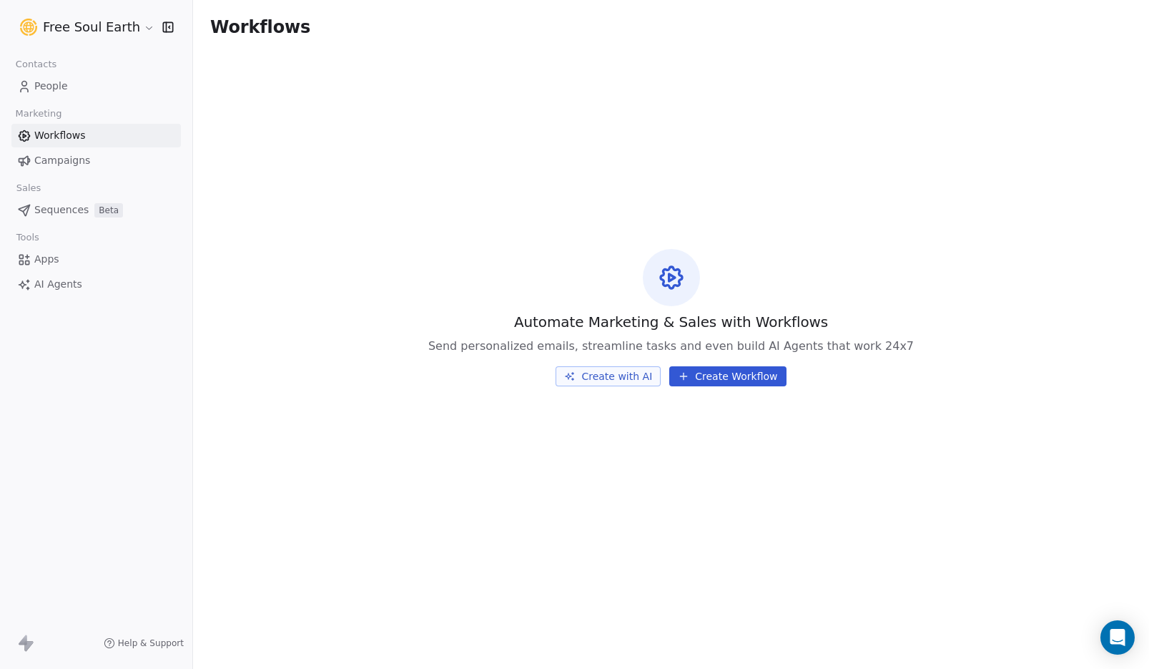
click at [51, 89] on span "People" at bounding box center [51, 86] width 34 height 15
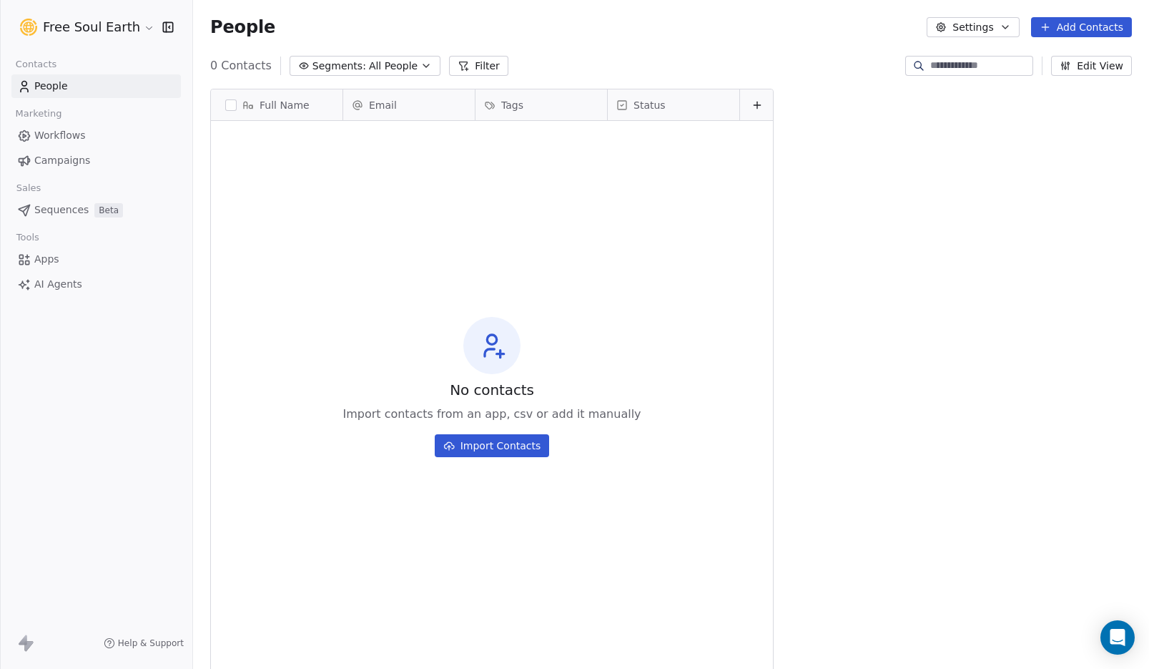
scroll to position [577, 945]
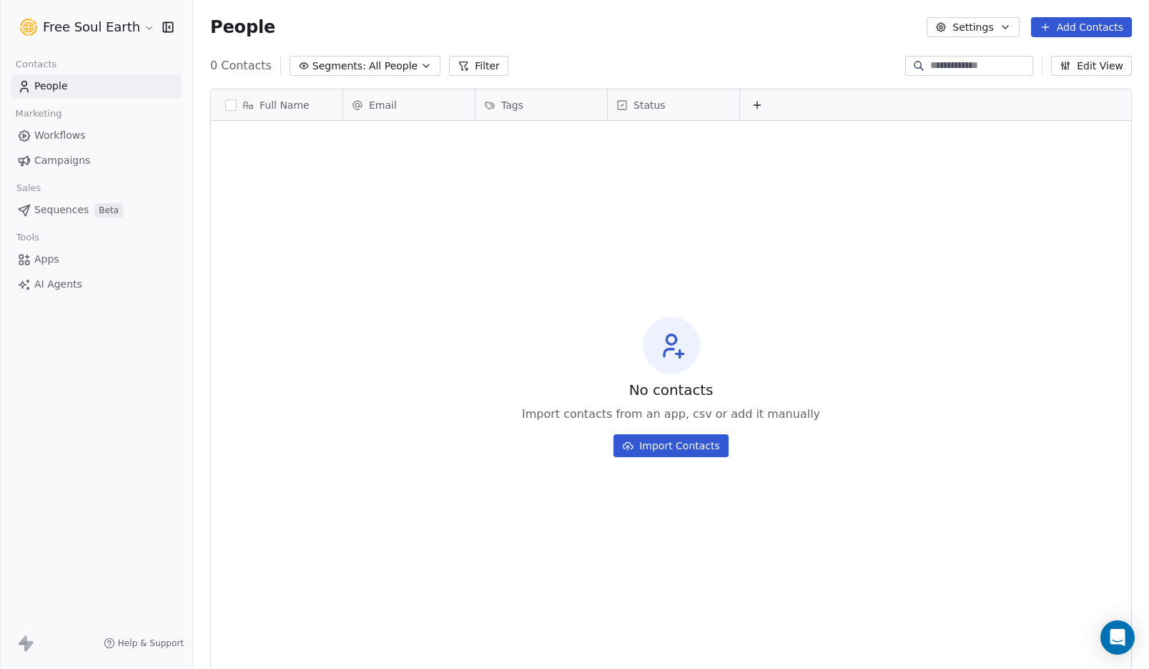
click at [67, 158] on span "Campaigns" at bounding box center [62, 160] width 56 height 15
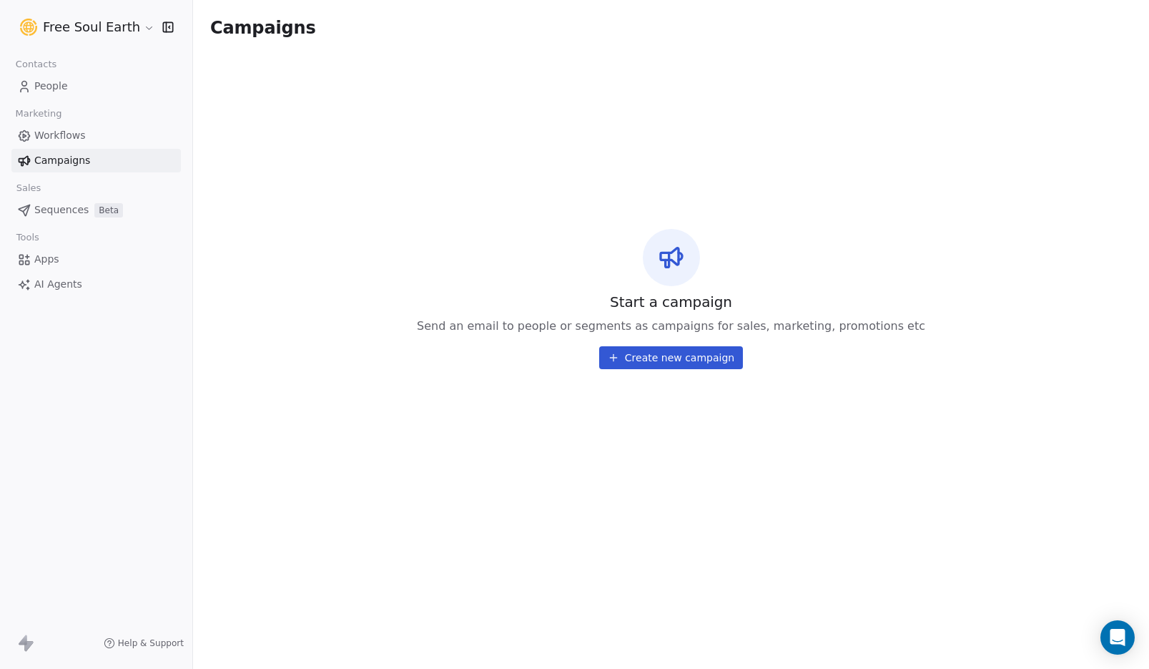
click at [64, 210] on span "Sequences" at bounding box center [61, 209] width 54 height 15
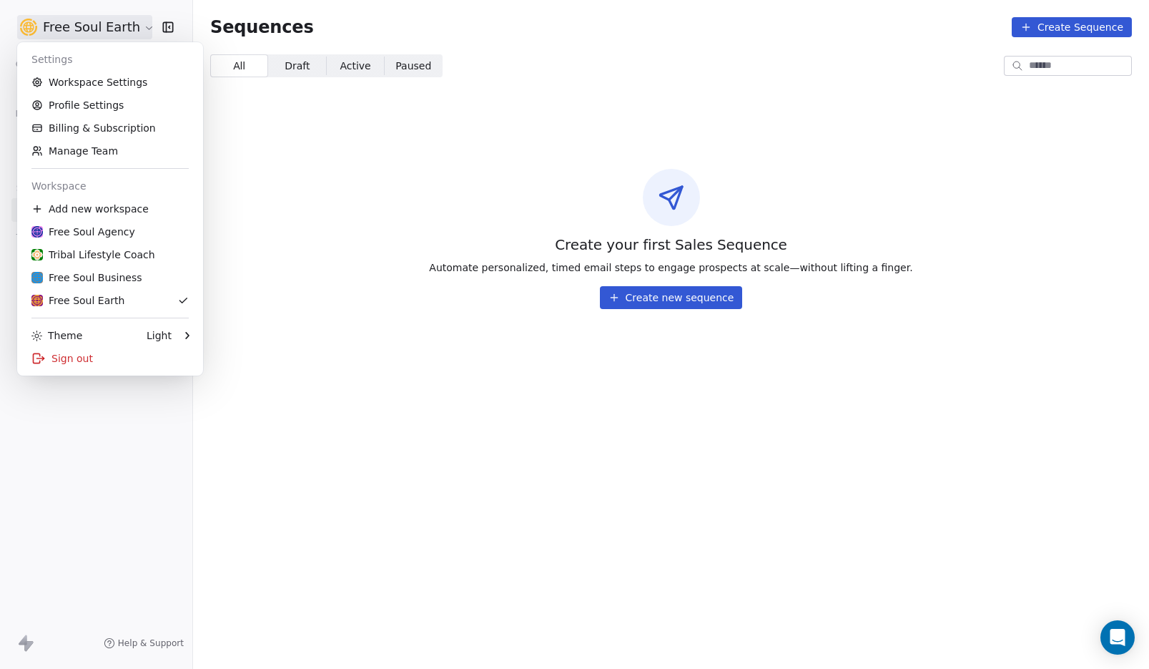
click at [93, 29] on html "Free Soul Earth Contacts People Marketing Workflows Campaigns Sales Sequences B…" at bounding box center [574, 334] width 1149 height 669
click at [86, 85] on link "Workspace Settings" at bounding box center [110, 82] width 174 height 23
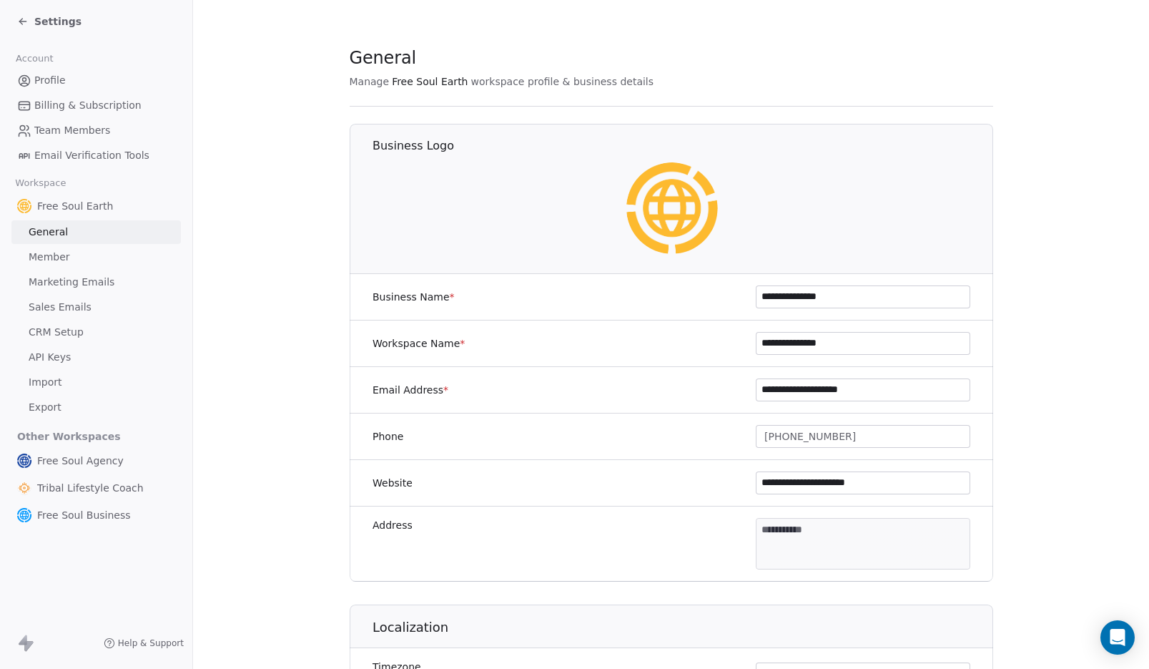
click at [49, 325] on span "CRM Setup" at bounding box center [56, 332] width 55 height 15
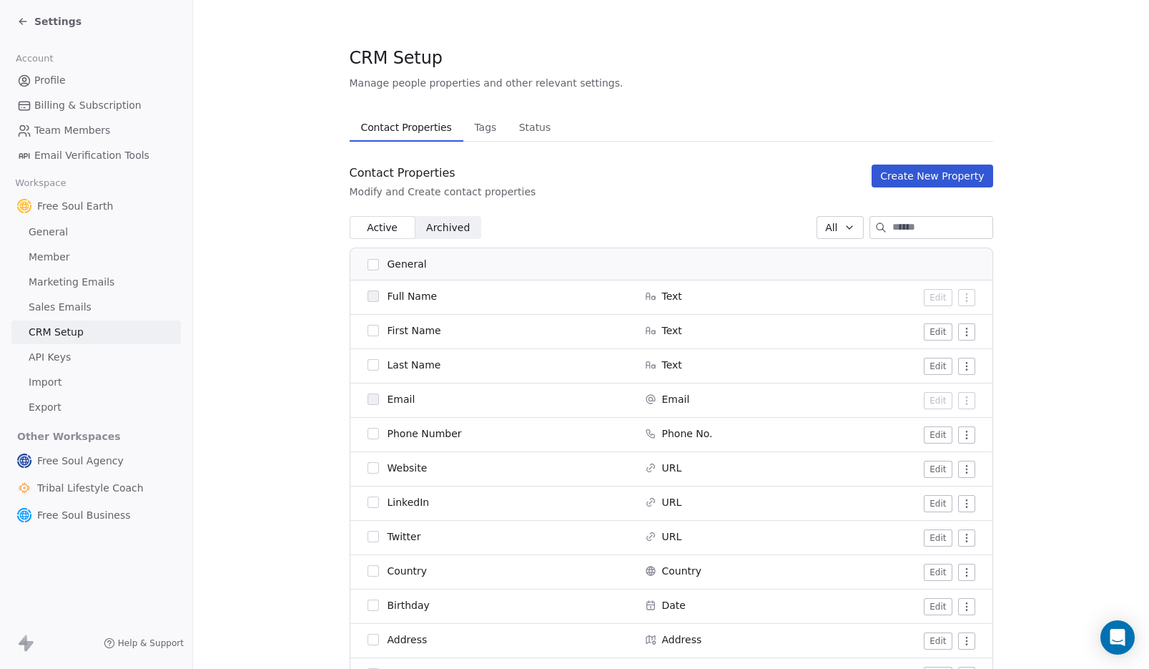
click at [935, 182] on button "Create New Property" at bounding box center [932, 175] width 121 height 23
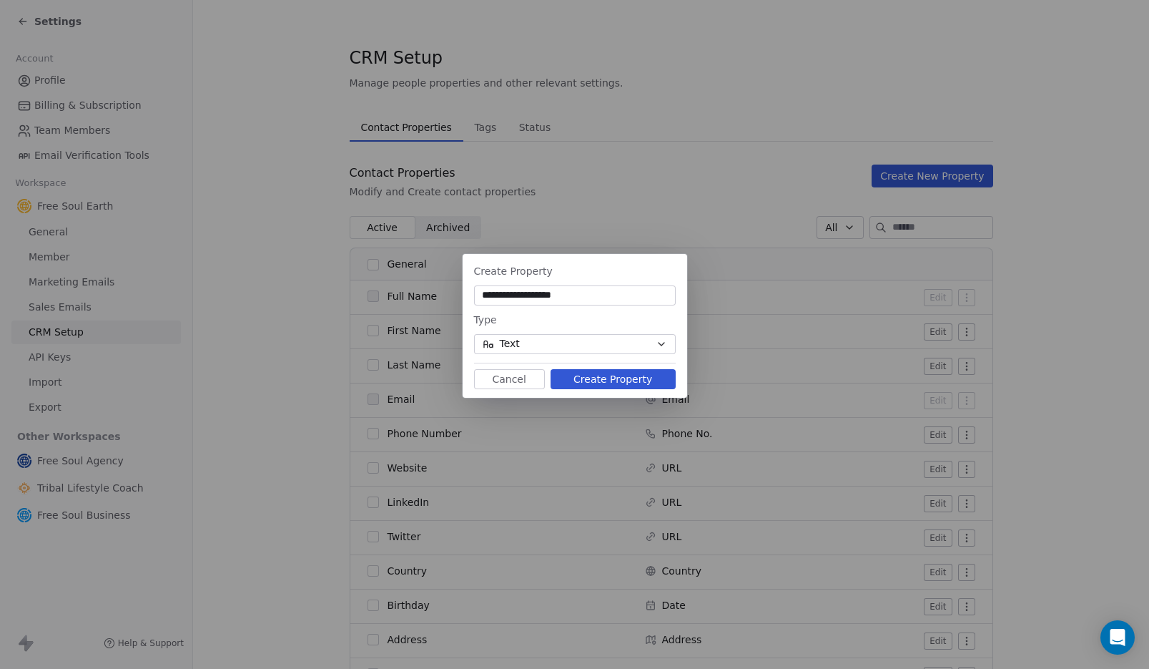
type input "**********"
click at [564, 344] on button "Text" at bounding box center [575, 344] width 202 height 20
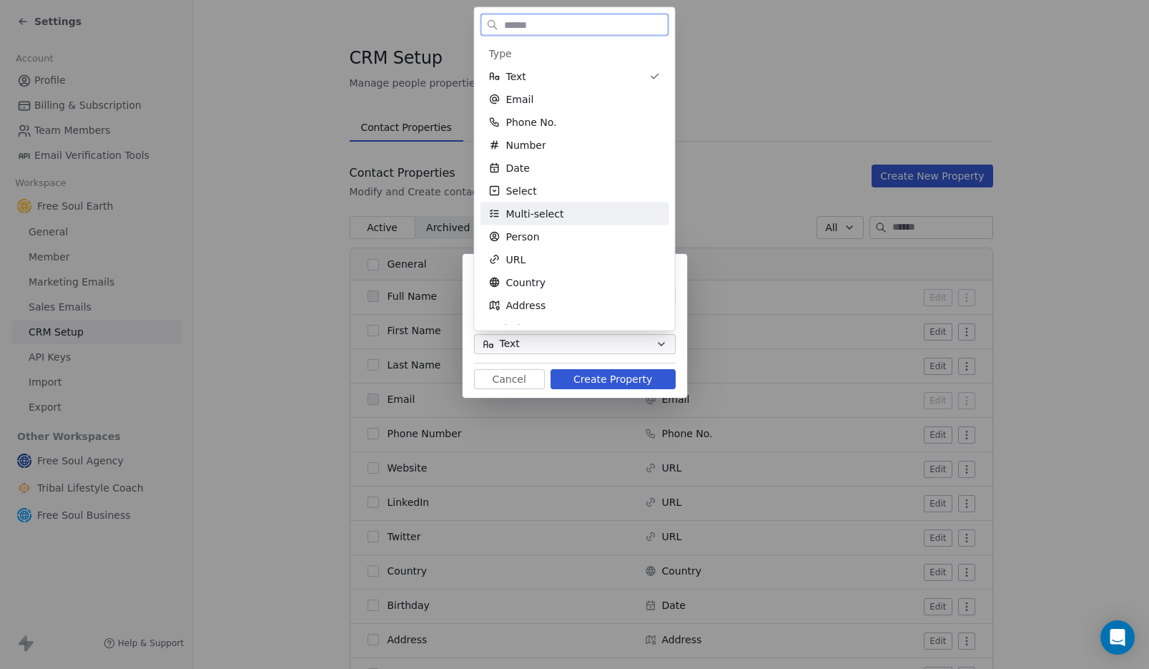
click at [572, 217] on div "Multi-select" at bounding box center [575, 214] width 172 height 14
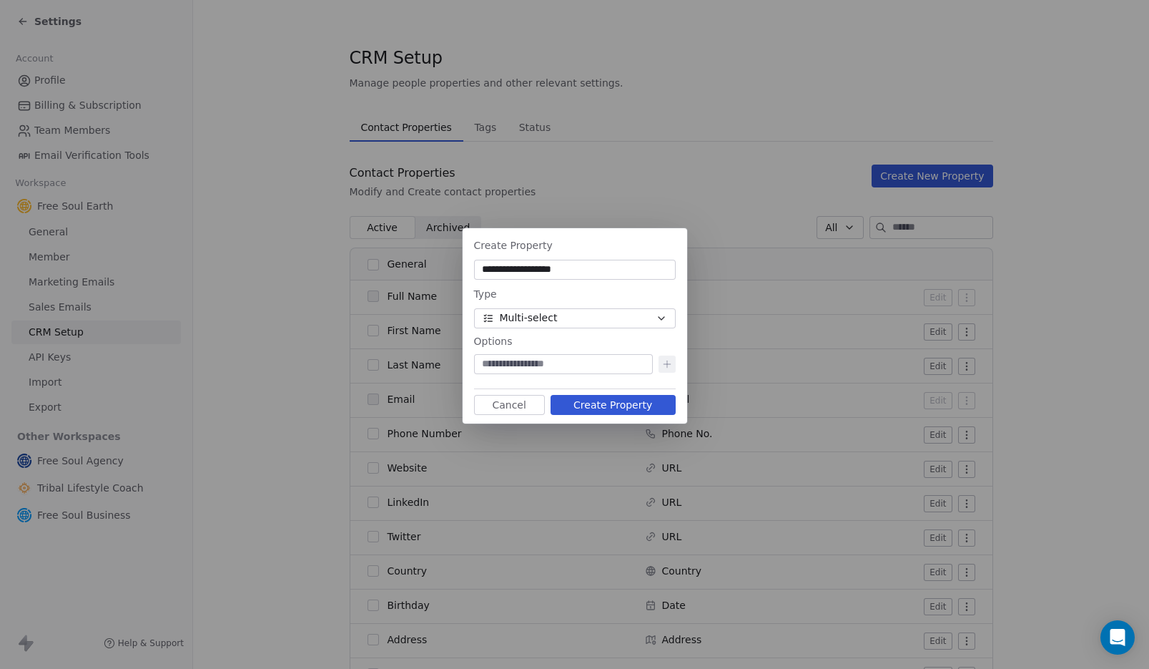
click at [547, 365] on input at bounding box center [563, 364] width 173 height 14
type input "*****"
click at [668, 365] on icon at bounding box center [666, 363] width 11 height 11
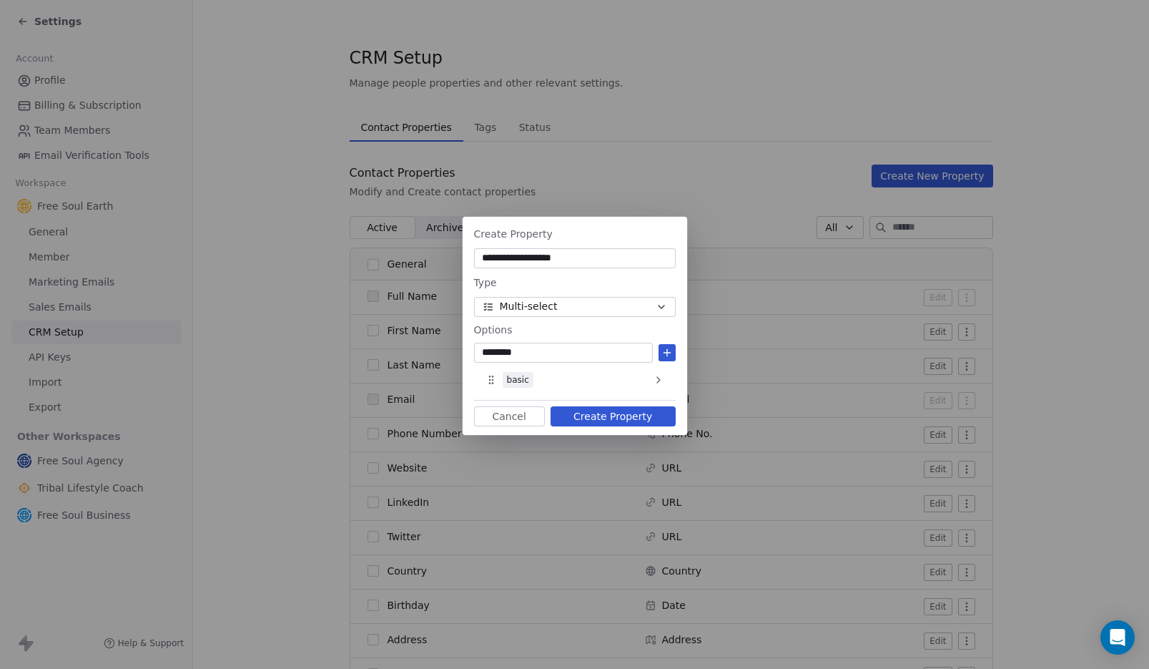
type input "********"
click at [669, 350] on icon at bounding box center [666, 352] width 11 height 11
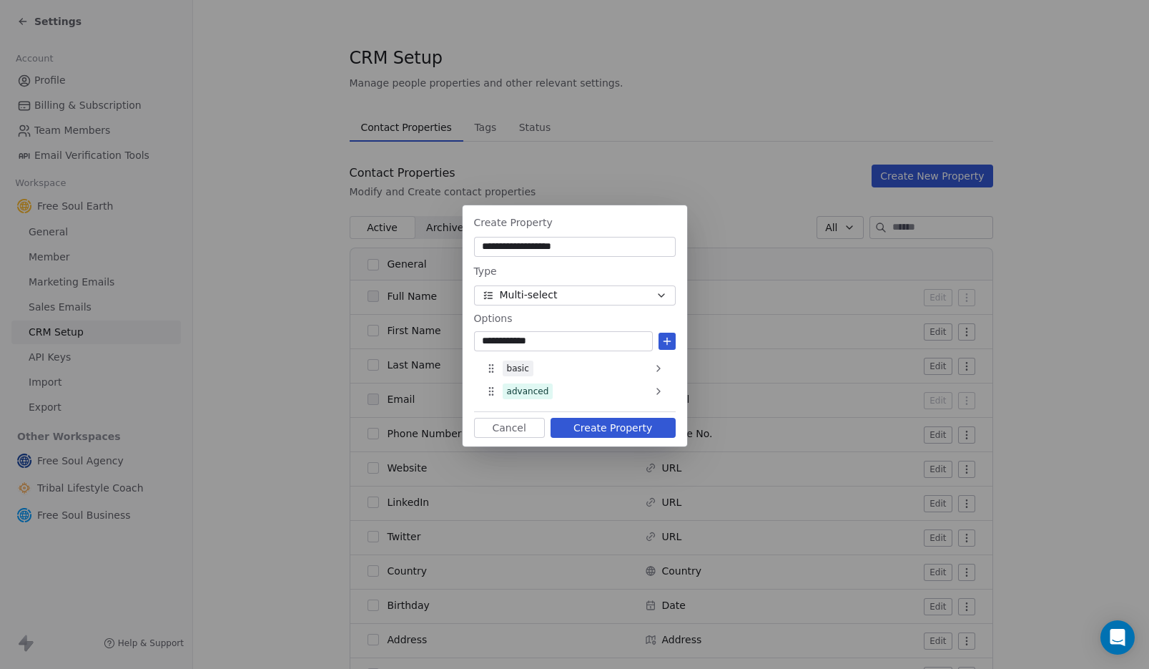
type input "**********"
click at [507, 430] on button "Cancel" at bounding box center [509, 428] width 71 height 20
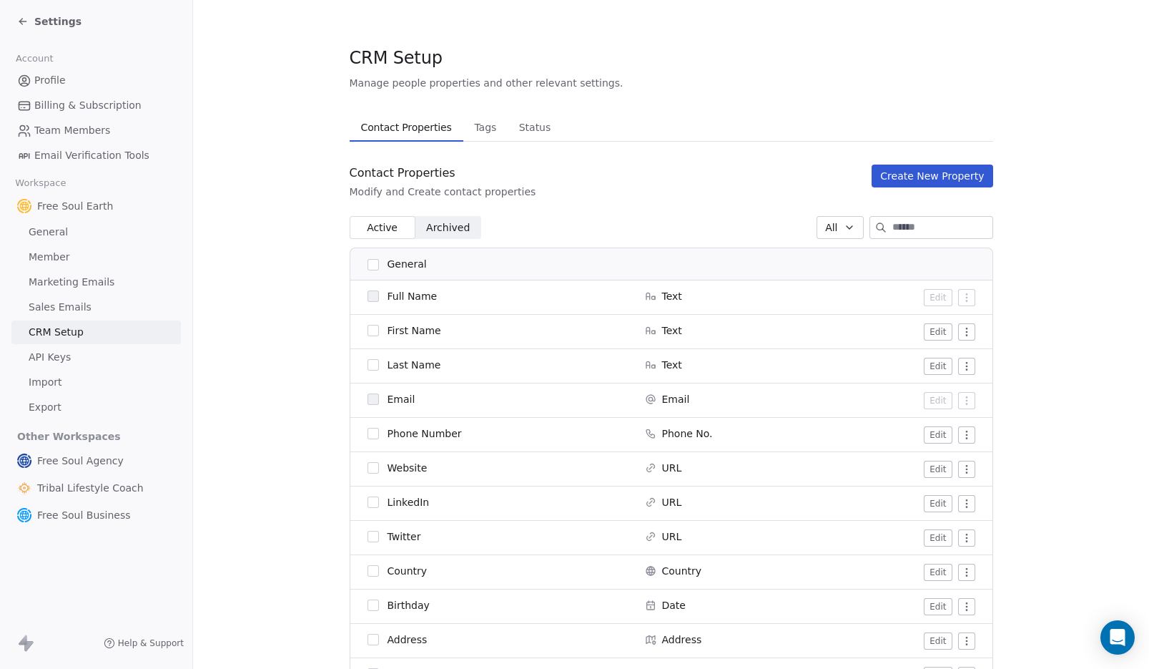
click at [947, 184] on button "Create New Property" at bounding box center [932, 175] width 121 height 23
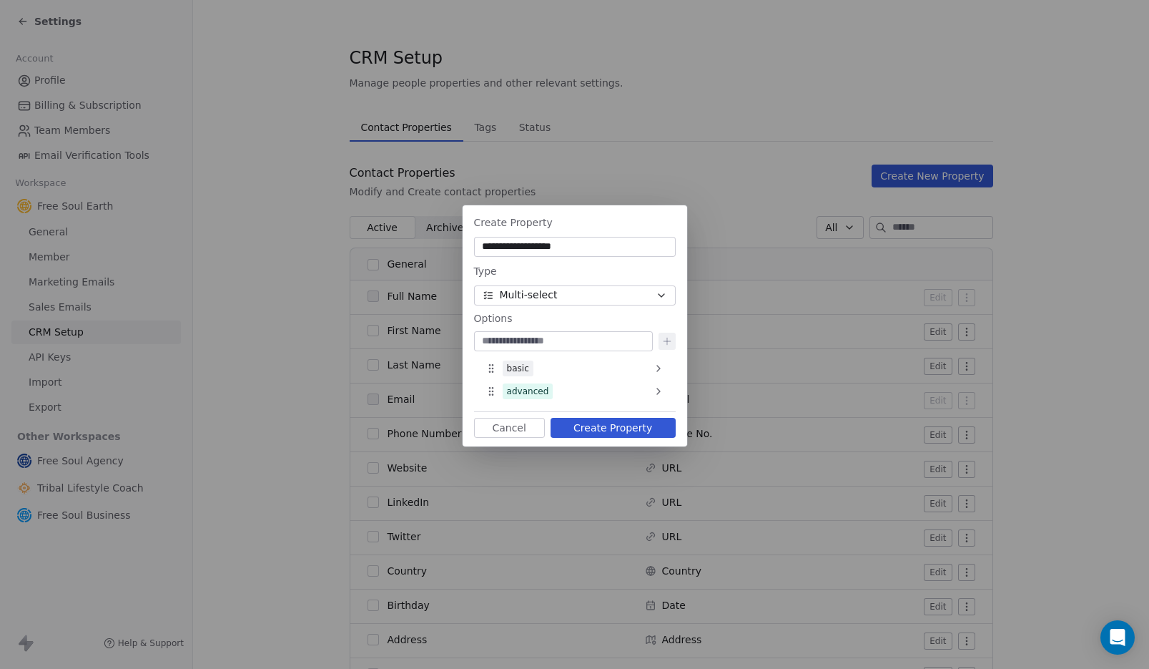
click at [558, 300] on button "Multi-select" at bounding box center [575, 295] width 202 height 20
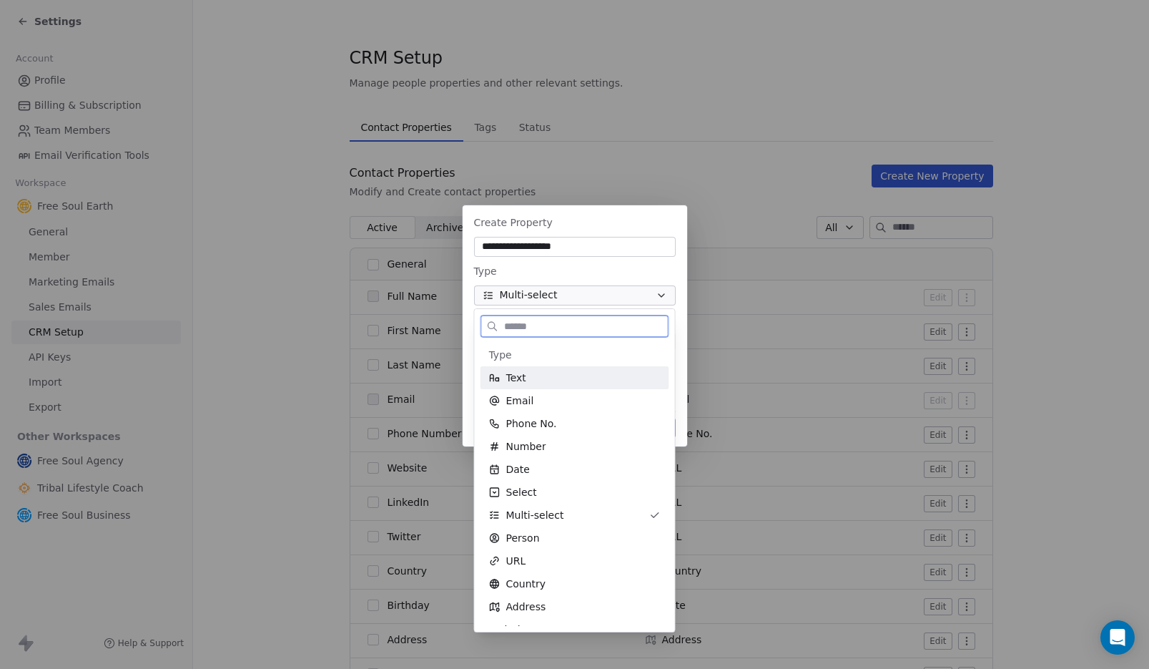
click at [521, 378] on span "Text" at bounding box center [516, 377] width 20 height 14
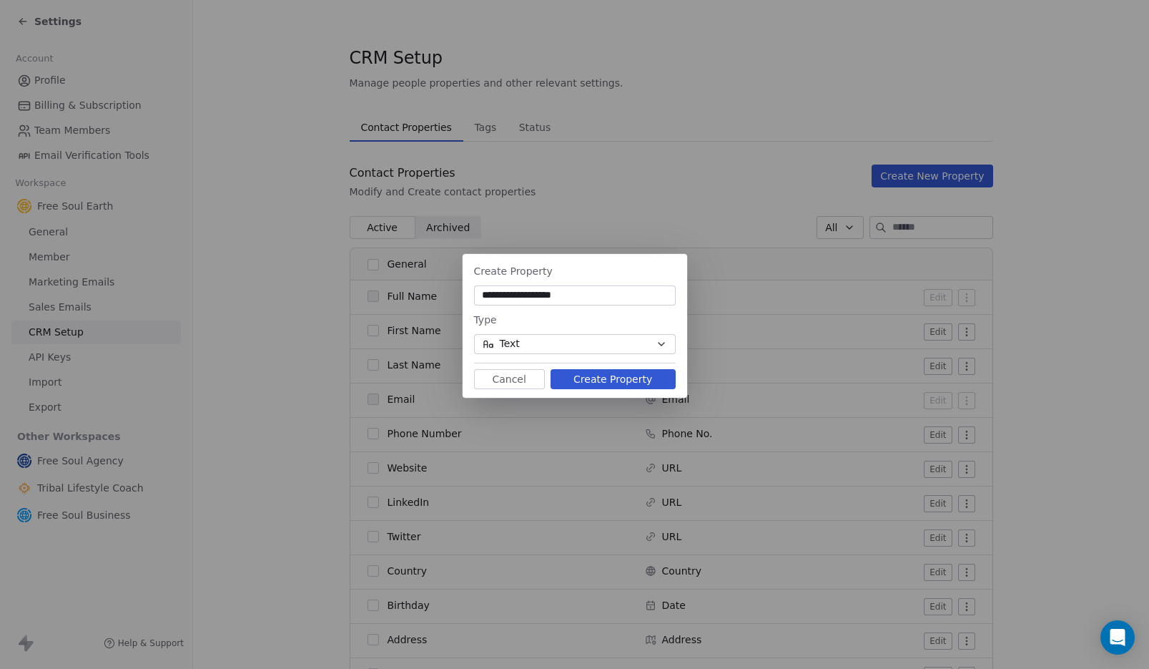
click at [603, 379] on button "Create Property" at bounding box center [613, 379] width 125 height 20
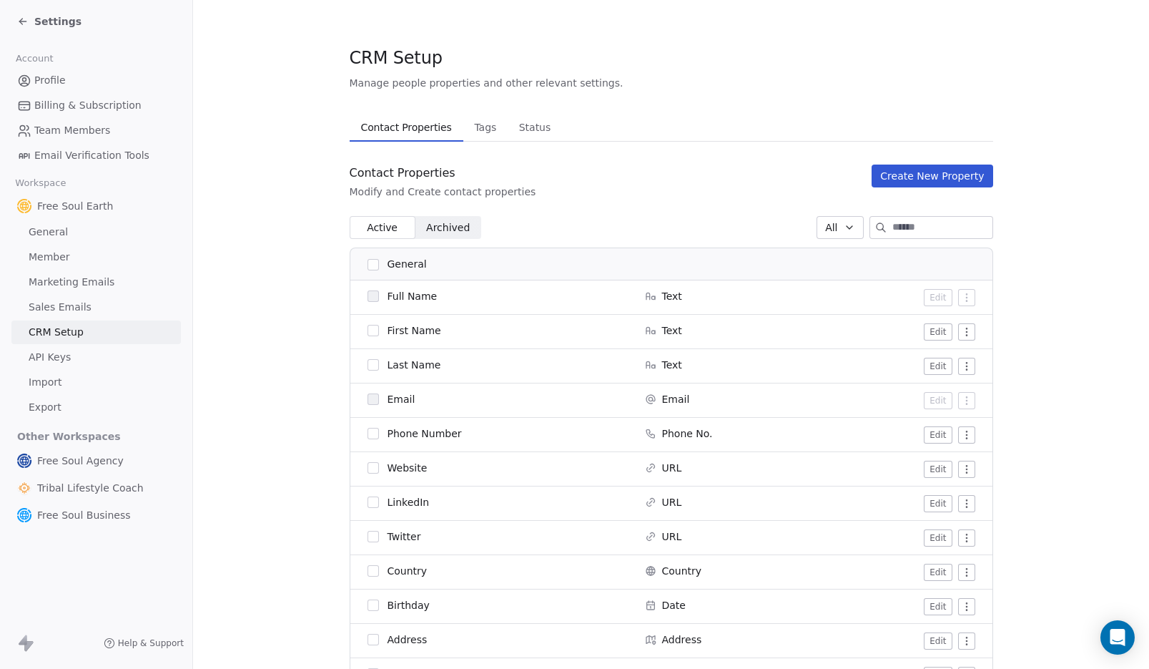
click at [932, 177] on button "Create New Property" at bounding box center [932, 175] width 121 height 23
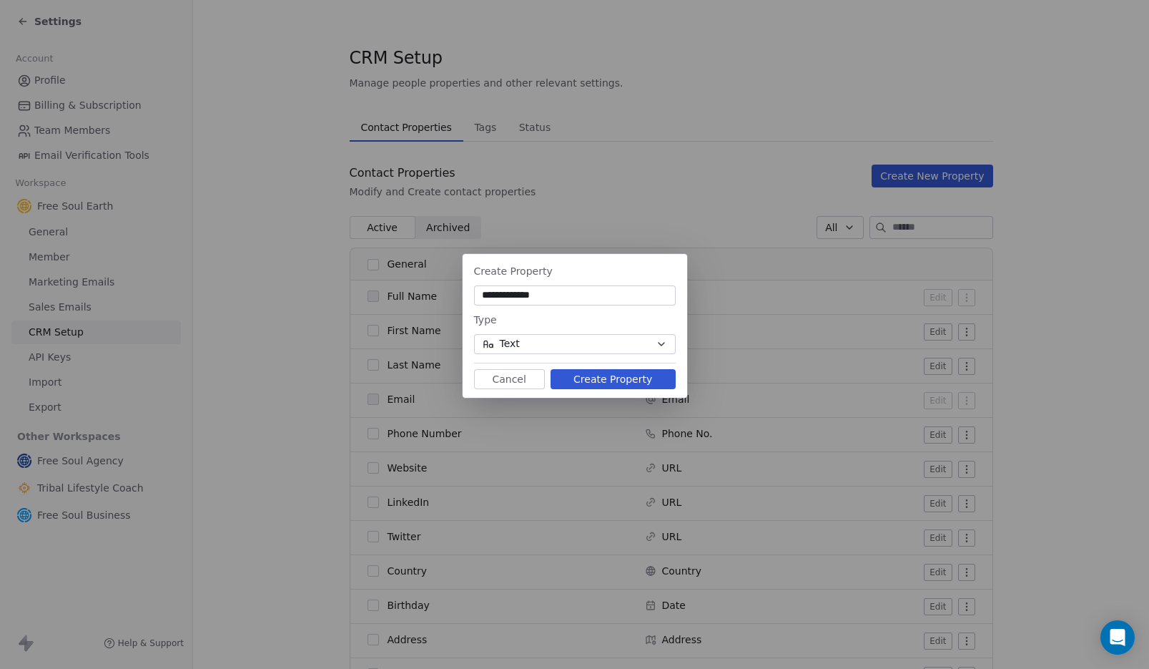
type input "**********"
click at [602, 380] on button "Create Property" at bounding box center [613, 379] width 125 height 20
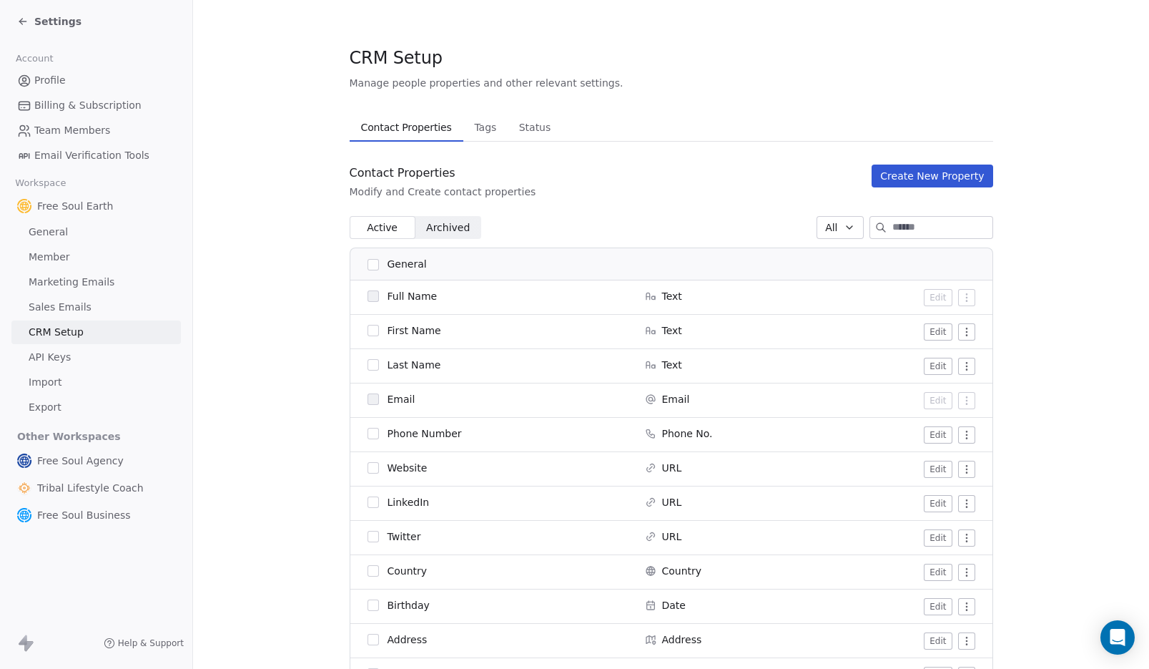
click at [905, 176] on button "Create New Property" at bounding box center [932, 175] width 121 height 23
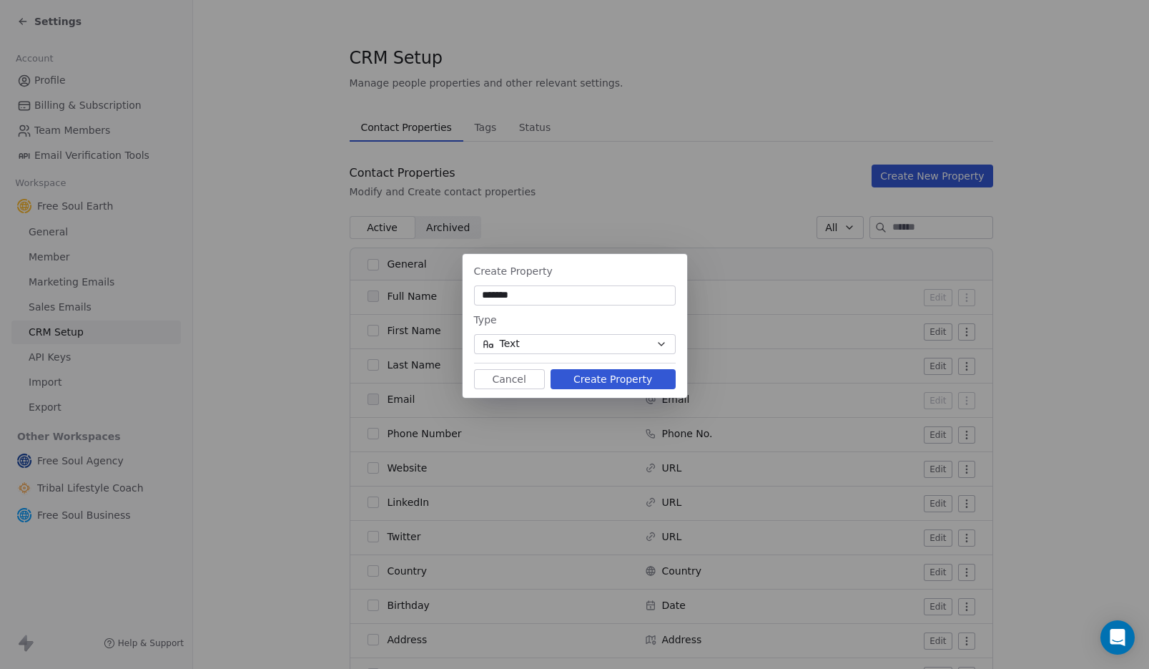
click at [481, 300] on input "*******" at bounding box center [575, 295] width 196 height 14
type input "*******"
click at [509, 344] on span "Text" at bounding box center [510, 343] width 20 height 15
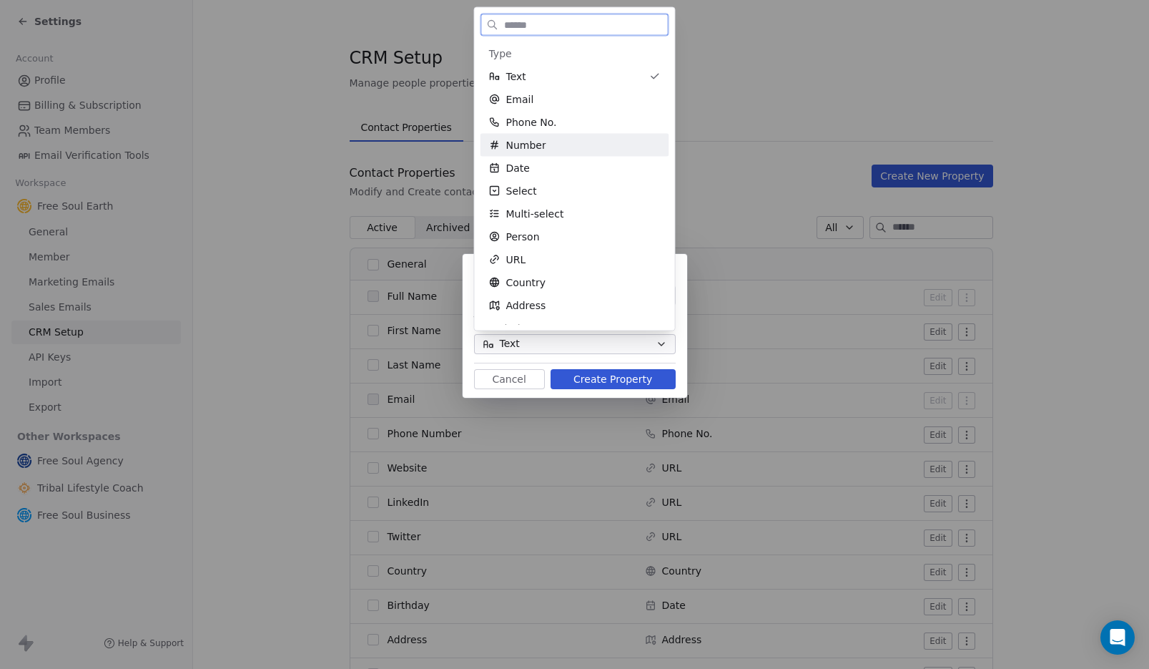
click at [537, 151] on span "Number" at bounding box center [526, 145] width 40 height 14
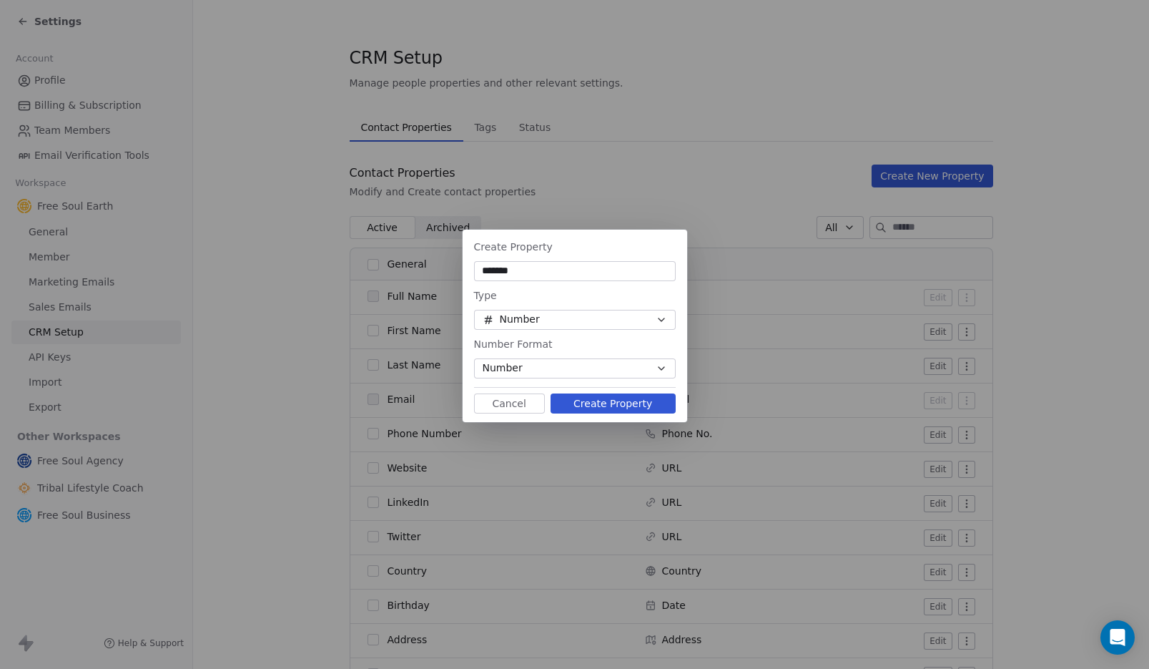
click at [607, 399] on button "Create Property" at bounding box center [613, 403] width 125 height 20
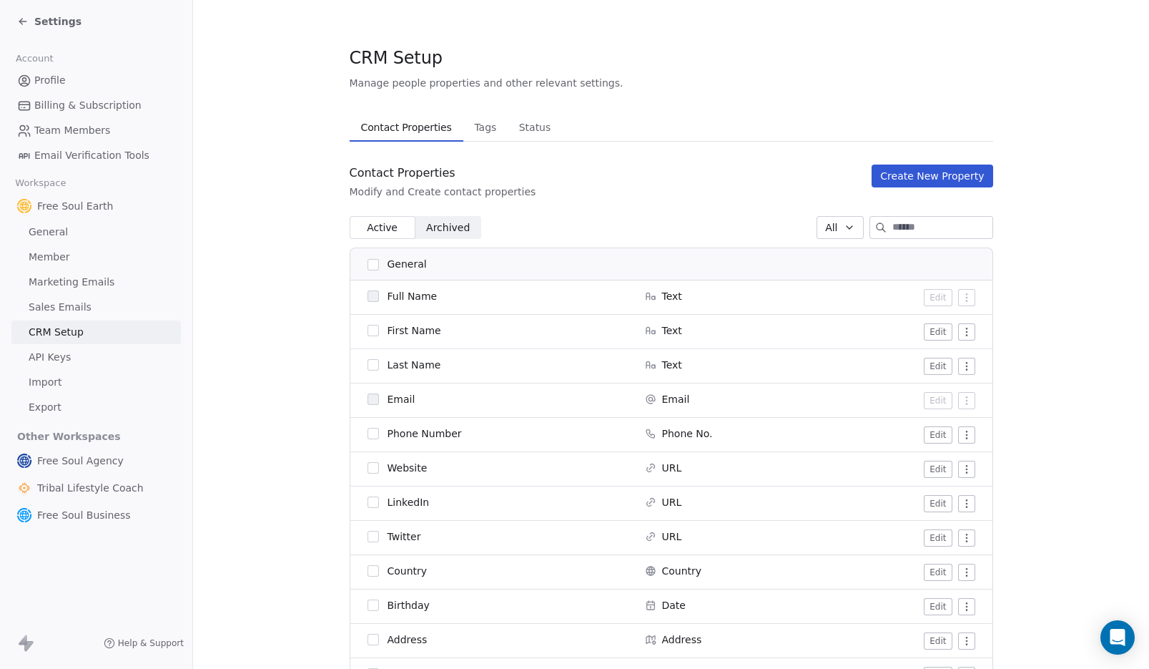
click at [926, 170] on button "Create New Property" at bounding box center [932, 175] width 121 height 23
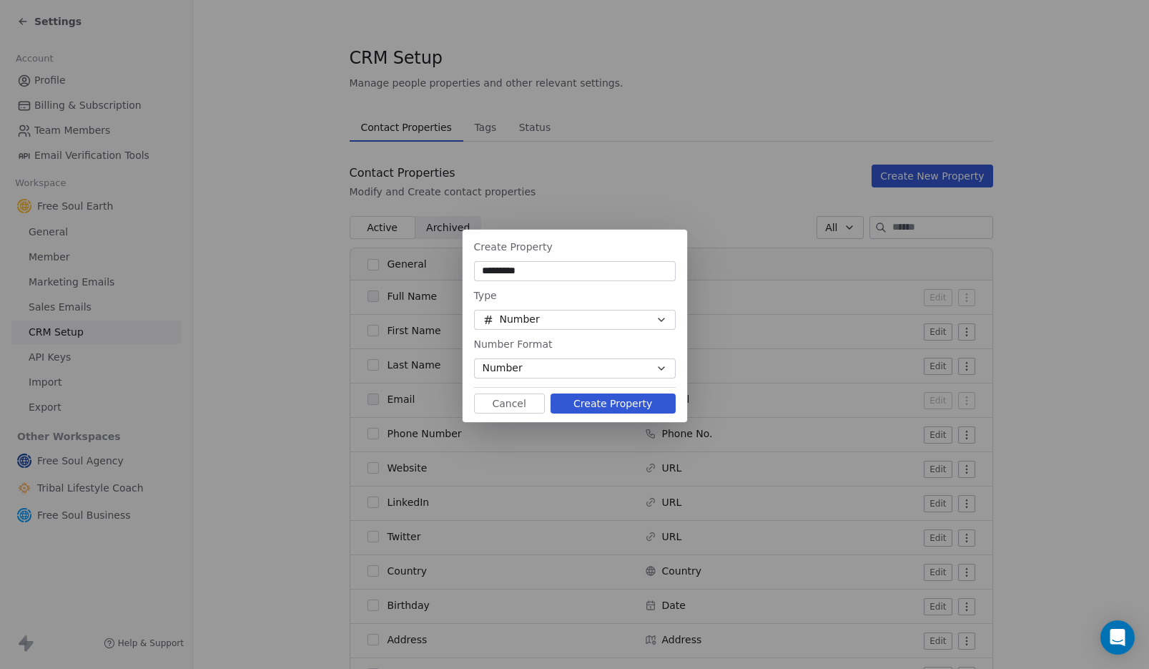
click at [479, 272] on input "*********" at bounding box center [575, 271] width 196 height 14
type input "*********"
click at [547, 322] on button "Number" at bounding box center [575, 320] width 202 height 20
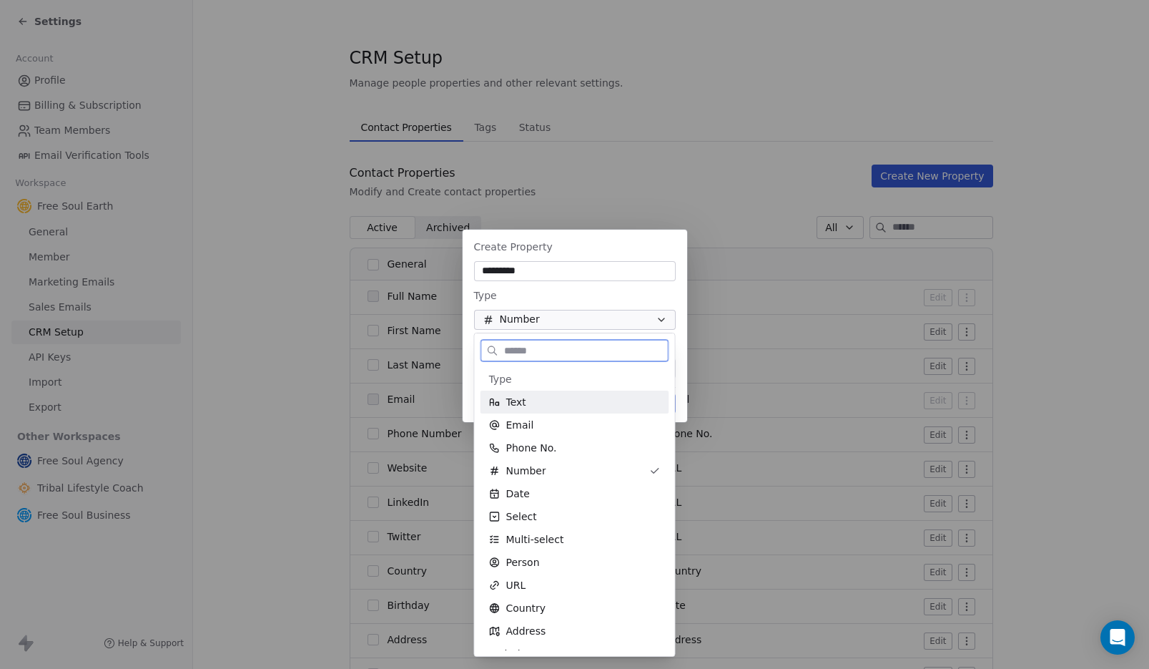
click at [524, 403] on span "Text" at bounding box center [516, 402] width 20 height 14
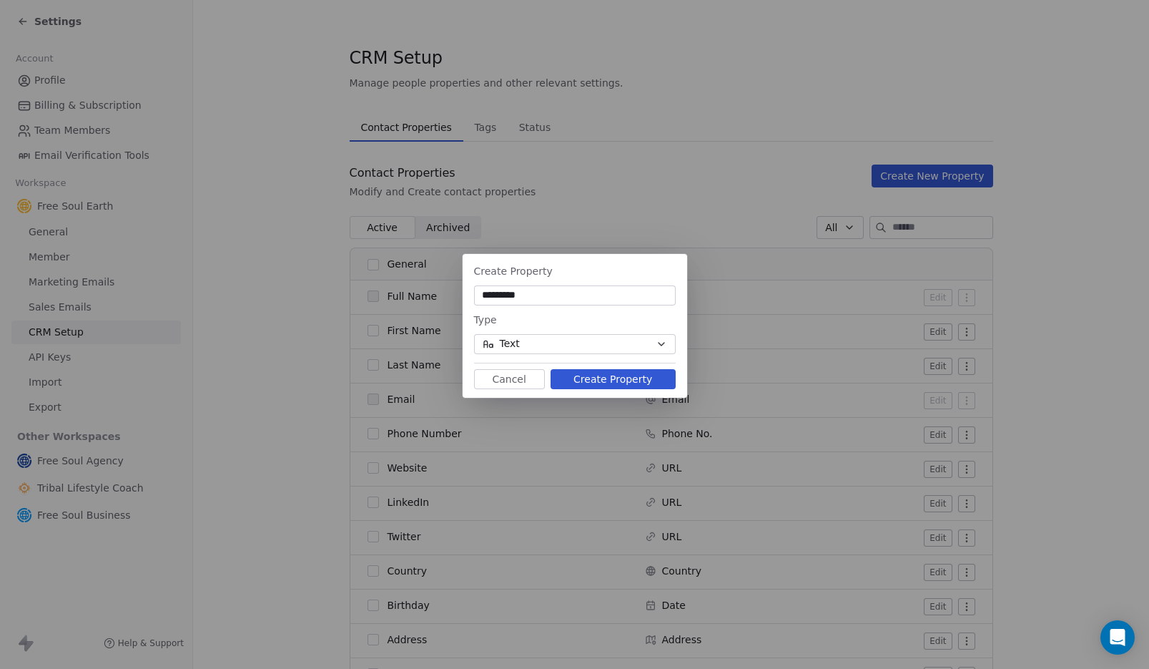
click at [607, 379] on button "Create Property" at bounding box center [613, 379] width 125 height 20
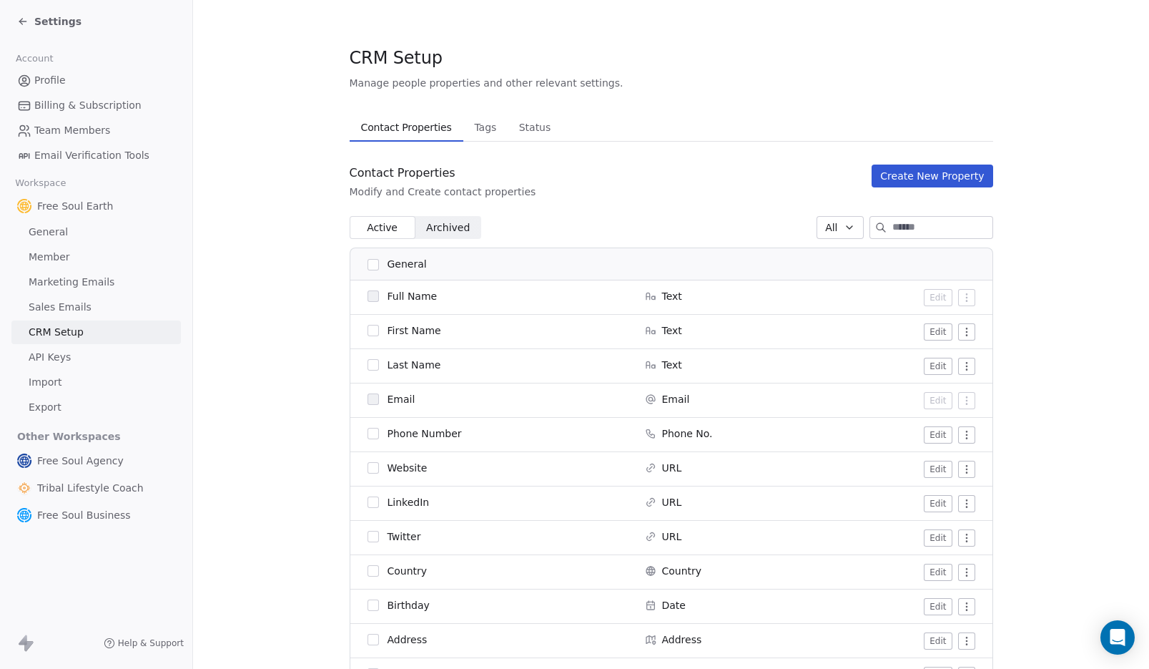
click at [925, 179] on button "Create New Property" at bounding box center [932, 175] width 121 height 23
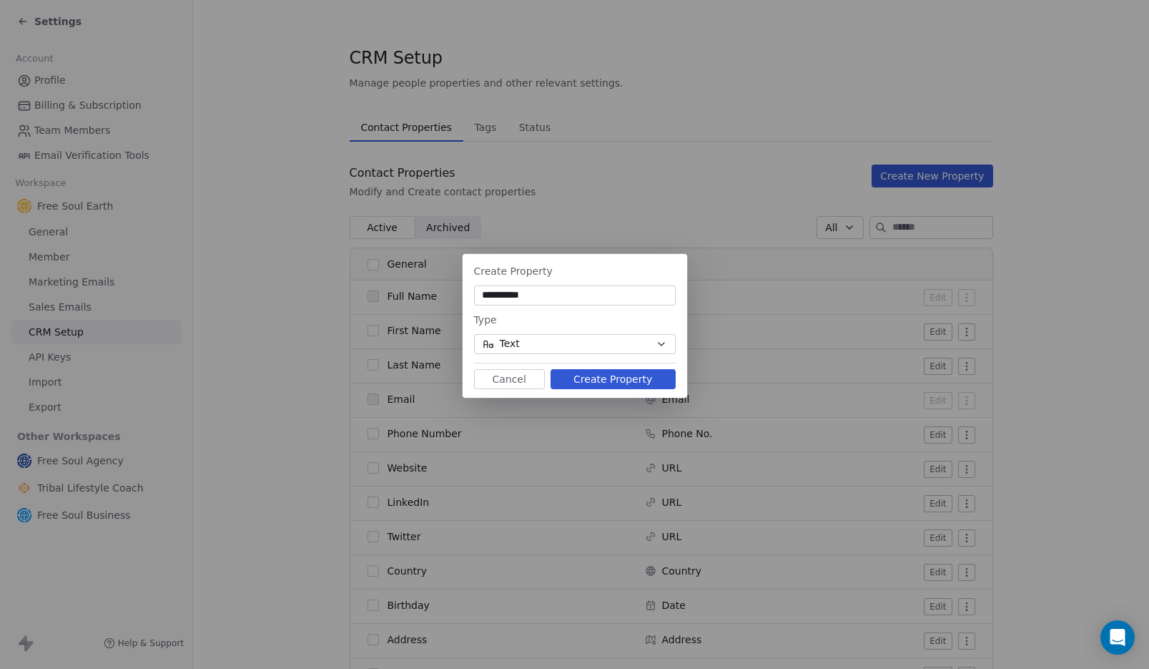
click at [482, 299] on input "**********" at bounding box center [575, 295] width 196 height 14
type input "**********"
click at [629, 378] on button "Create Property" at bounding box center [613, 379] width 125 height 20
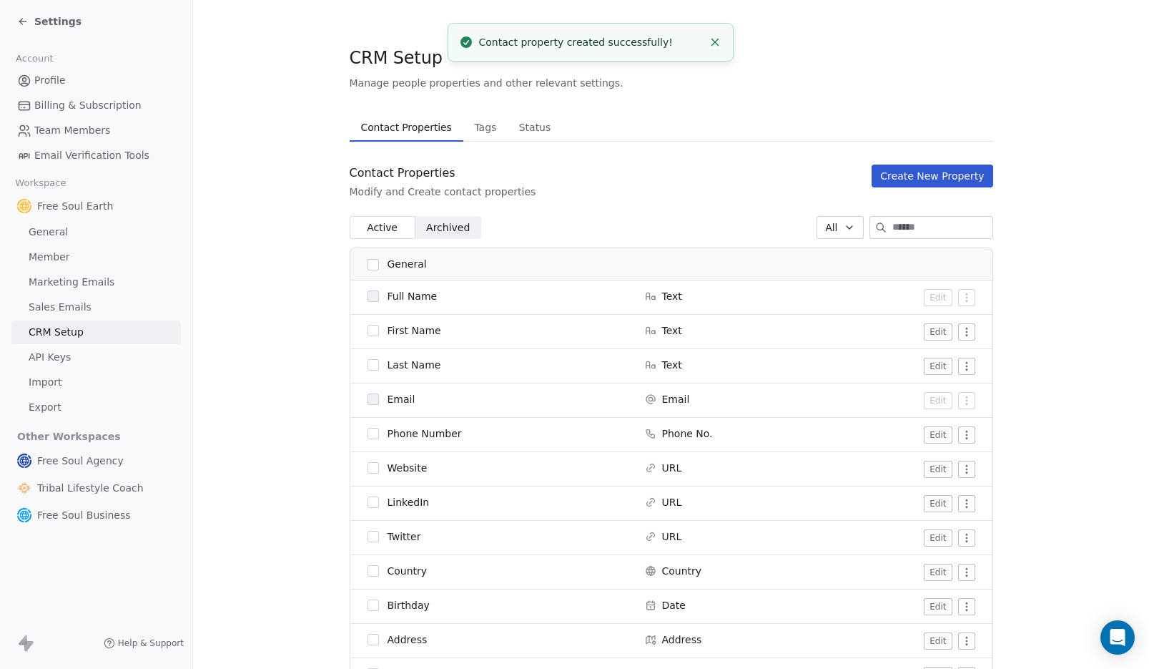
click at [920, 176] on button "Create New Property" at bounding box center [932, 175] width 121 height 23
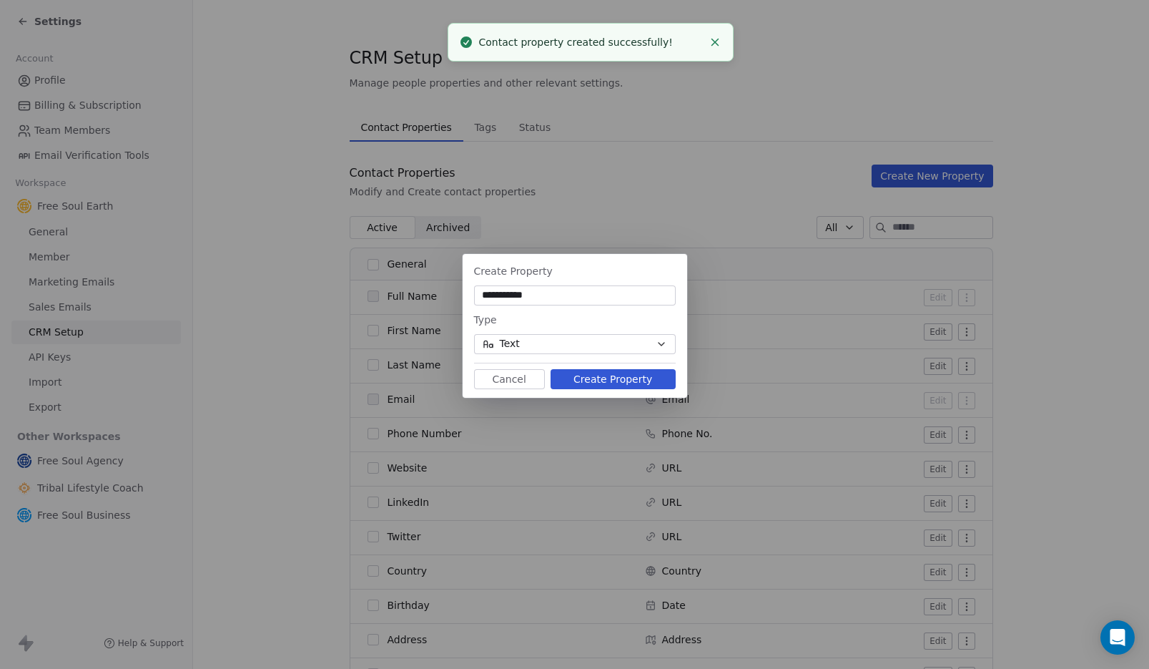
click at [481, 297] on input "**********" at bounding box center [575, 295] width 196 height 14
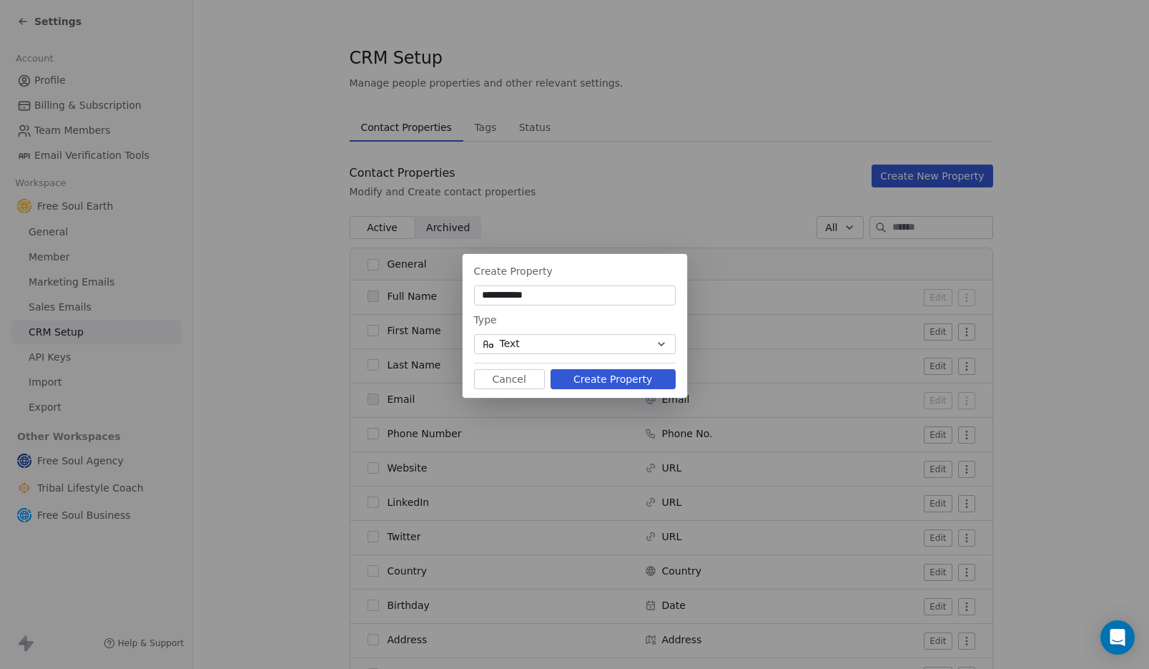
type input "**********"
click at [599, 379] on button "Create Property" at bounding box center [613, 379] width 125 height 20
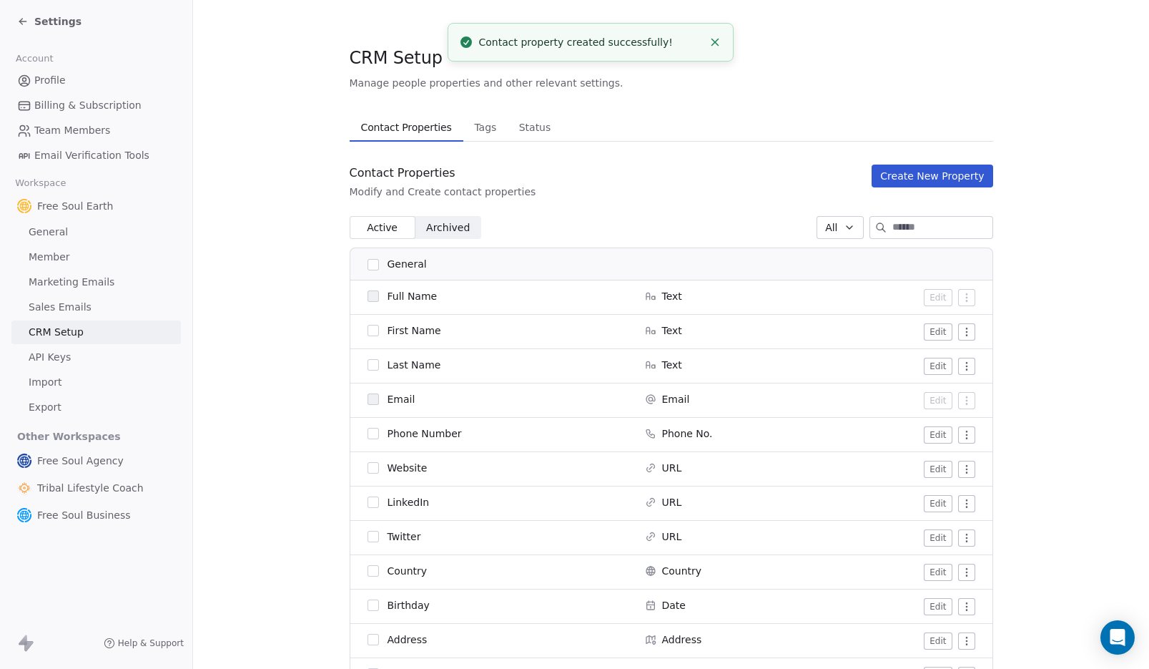
click at [67, 21] on span "Settings" at bounding box center [57, 21] width 47 height 14
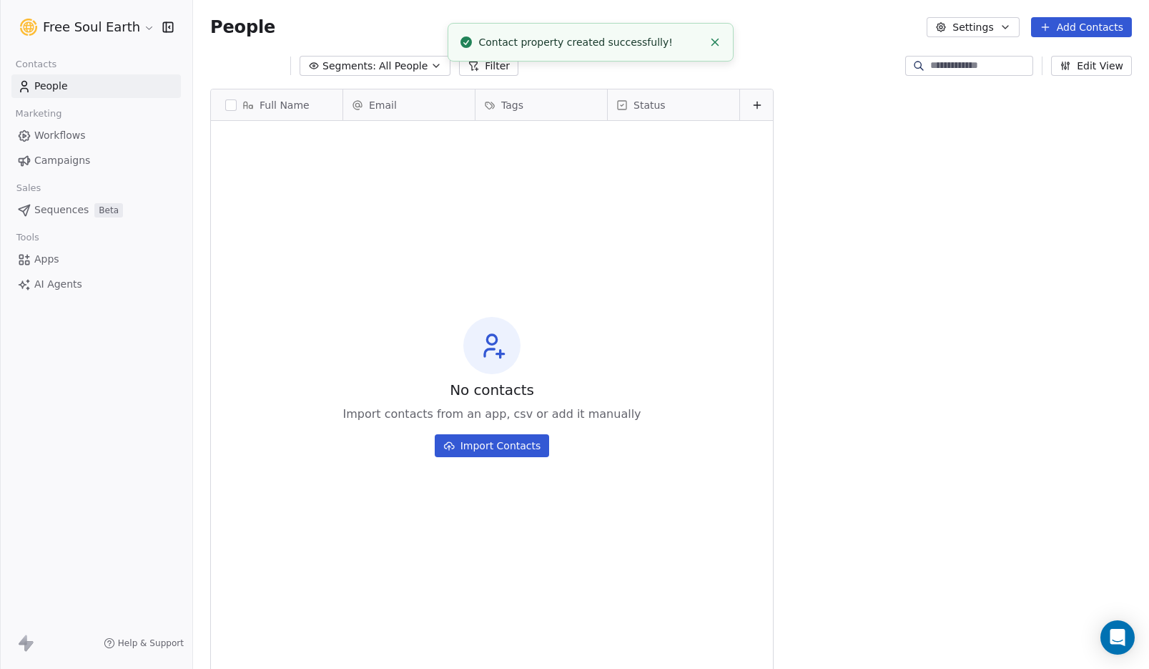
scroll to position [577, 945]
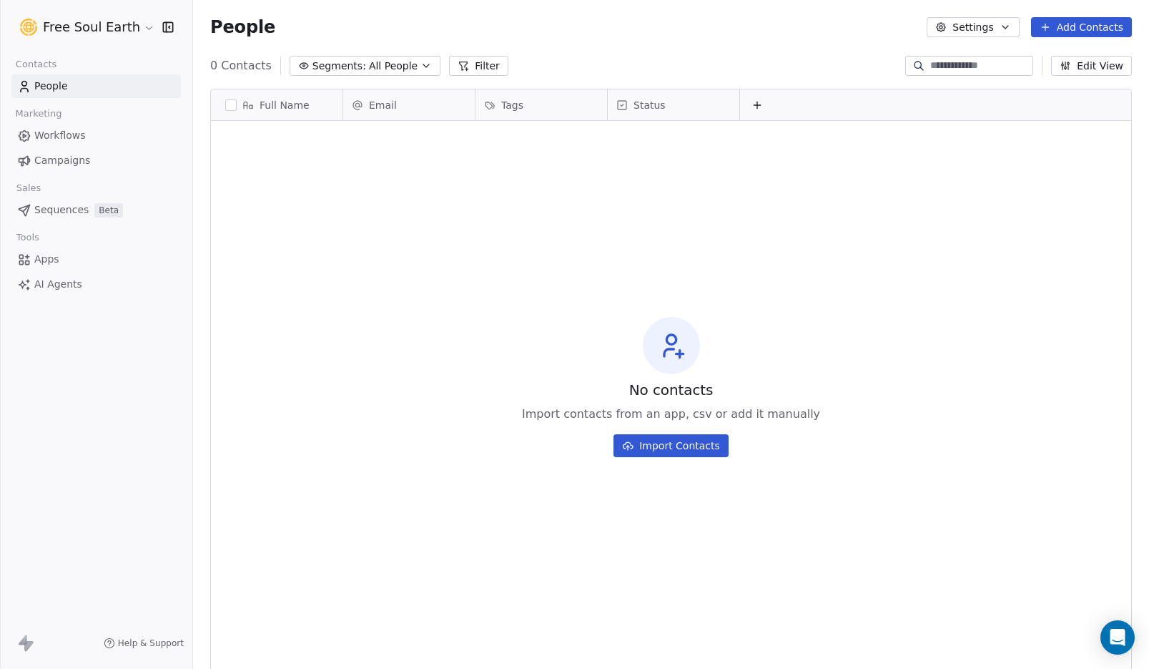
click at [49, 260] on span "Apps" at bounding box center [46, 259] width 25 height 15
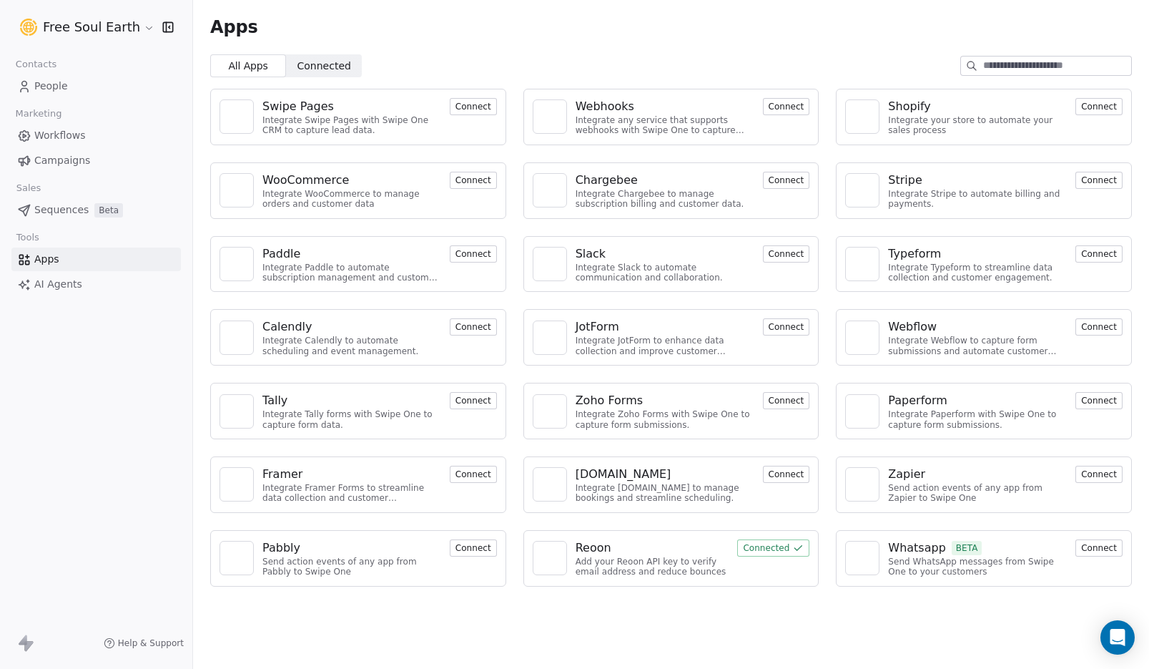
click at [1101, 403] on button "Connect" at bounding box center [1098, 400] width 47 height 17
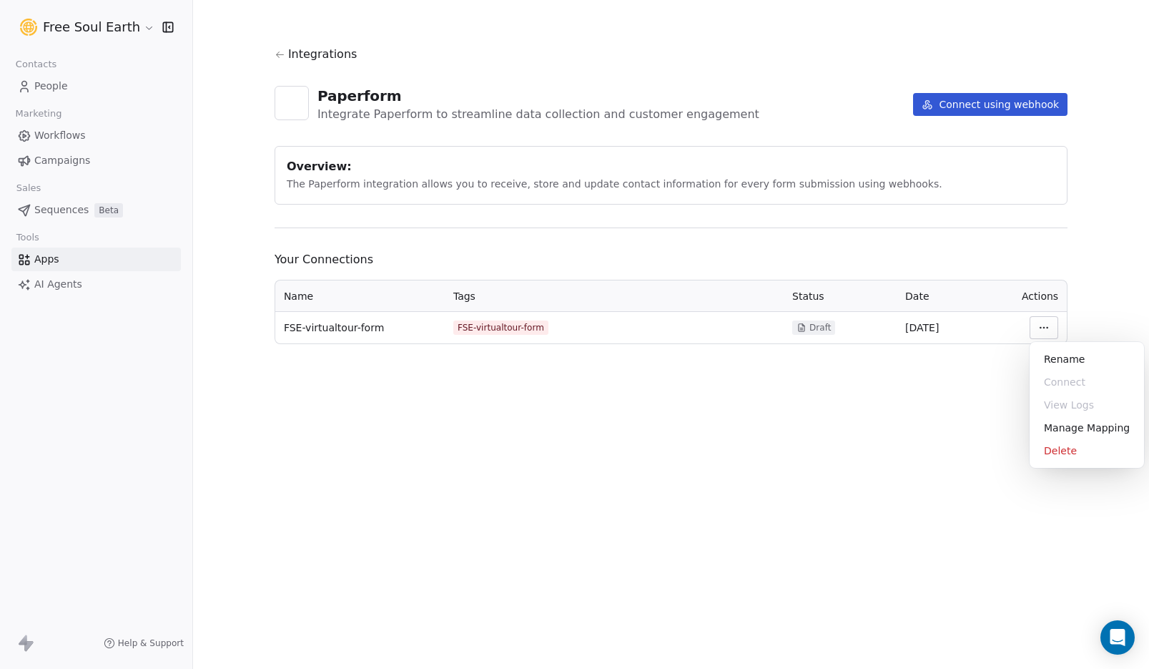
click at [1039, 328] on html "Free Soul Earth Contacts People Marketing Workflows Campaigns Sales Sequences B…" at bounding box center [574, 334] width 1149 height 669
click at [906, 461] on html "Free Soul Earth Contacts People Marketing Workflows Campaigns Sales Sequences B…" at bounding box center [574, 334] width 1149 height 669
click at [1036, 328] on html "Free Soul Earth Contacts People Marketing Workflows Campaigns Sales Sequences B…" at bounding box center [574, 334] width 1149 height 669
click at [1045, 449] on div "Delete" at bounding box center [1086, 450] width 103 height 23
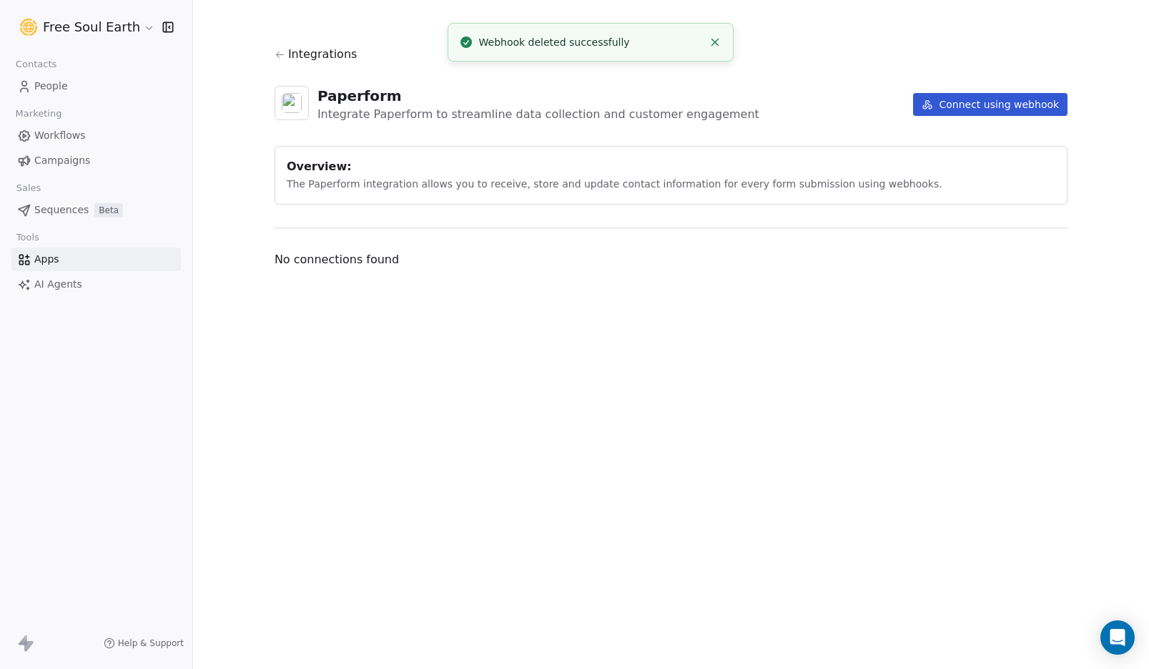
click at [976, 112] on button "Connect using webhook" at bounding box center [990, 104] width 154 height 23
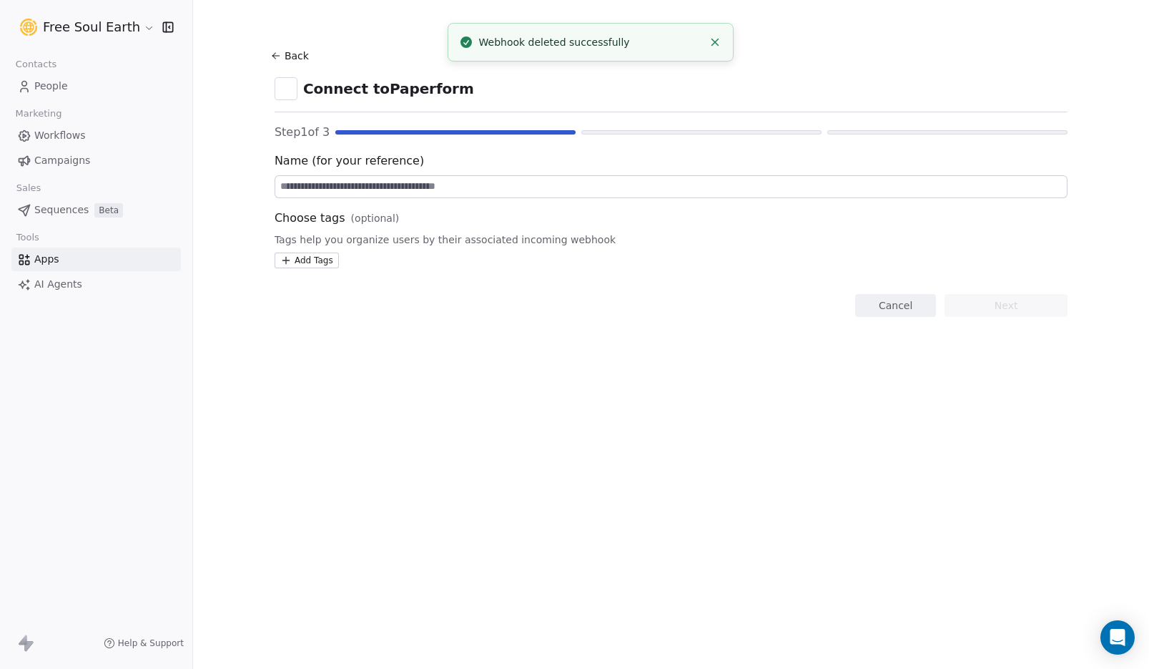
click at [325, 184] on input at bounding box center [671, 186] width 792 height 21
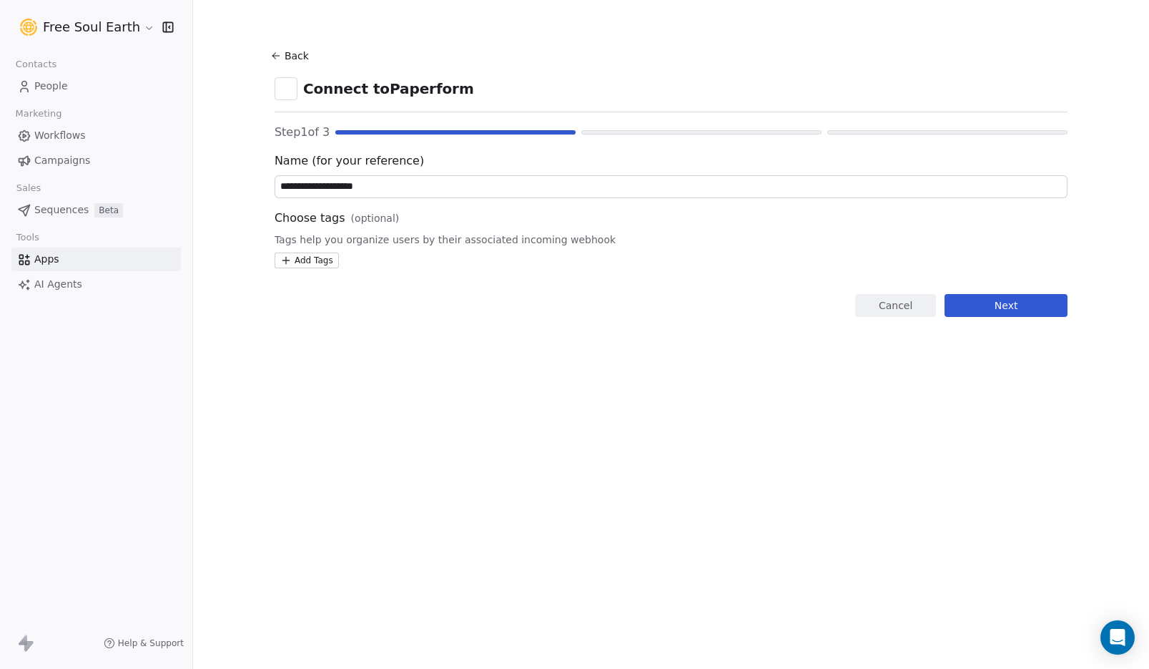
type input "**********"
click at [315, 257] on html "**********" at bounding box center [574, 334] width 1149 height 669
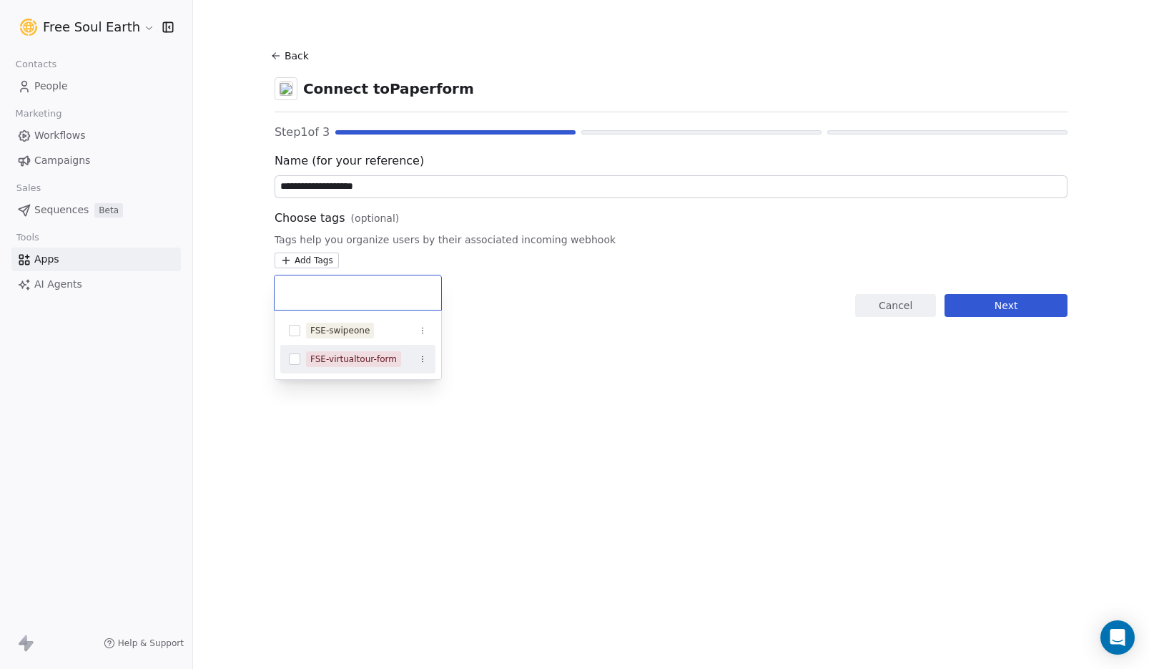
click at [350, 358] on div "FSE-virtualtour-form" at bounding box center [353, 359] width 87 height 13
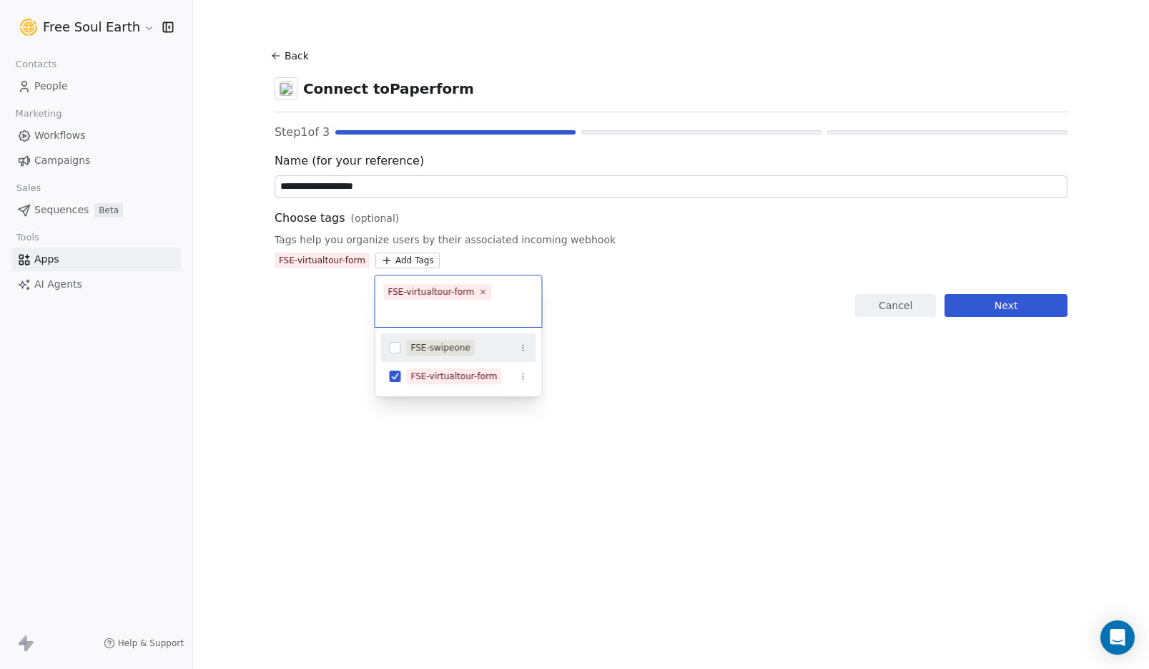
click at [553, 342] on html "**********" at bounding box center [574, 334] width 1149 height 669
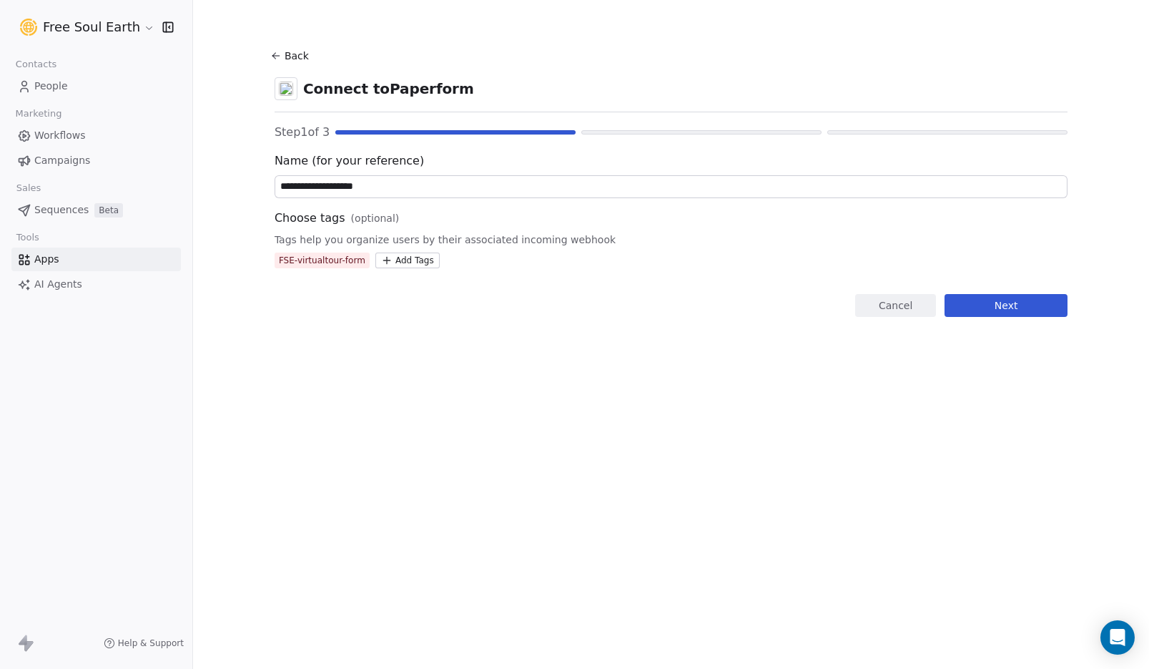
click at [988, 309] on button "Next" at bounding box center [1006, 305] width 123 height 23
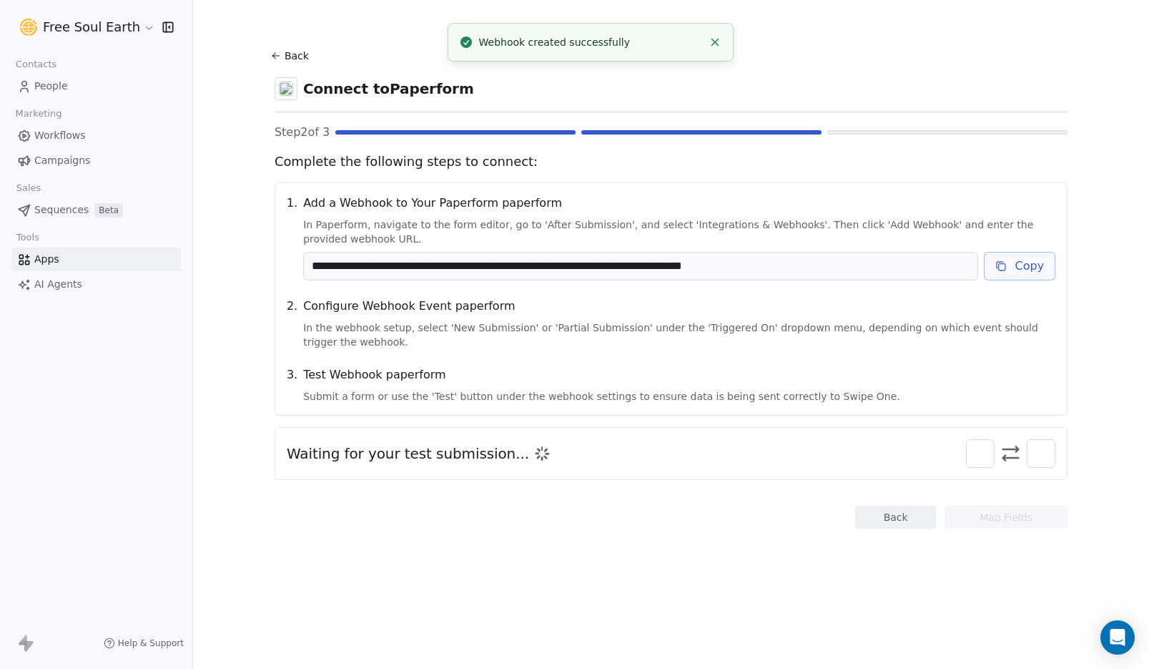
click at [1016, 270] on button "Copy" at bounding box center [1020, 266] width 72 height 29
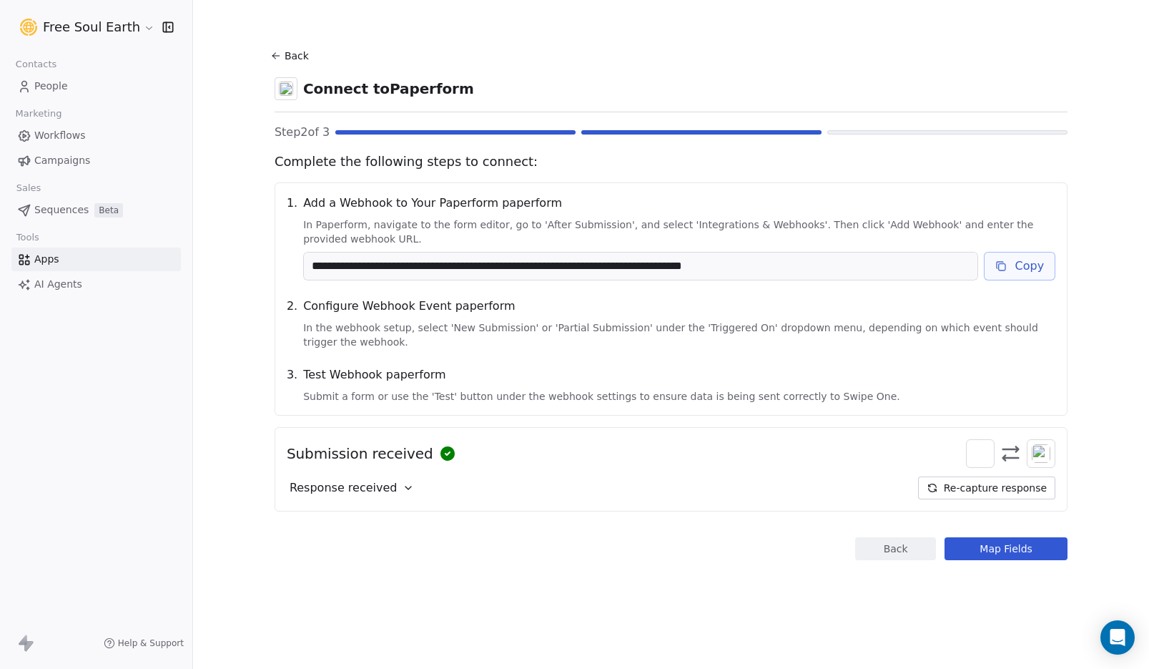
click at [558, 257] on input "**********" at bounding box center [640, 265] width 673 height 27
click at [559, 257] on input "**********" at bounding box center [640, 265] width 673 height 27
click at [560, 257] on input "**********" at bounding box center [640, 265] width 673 height 27
click at [917, 302] on span "Configure Webhook Event paperform" at bounding box center [679, 305] width 752 height 17
click at [1039, 267] on button "Copy" at bounding box center [1020, 266] width 72 height 29
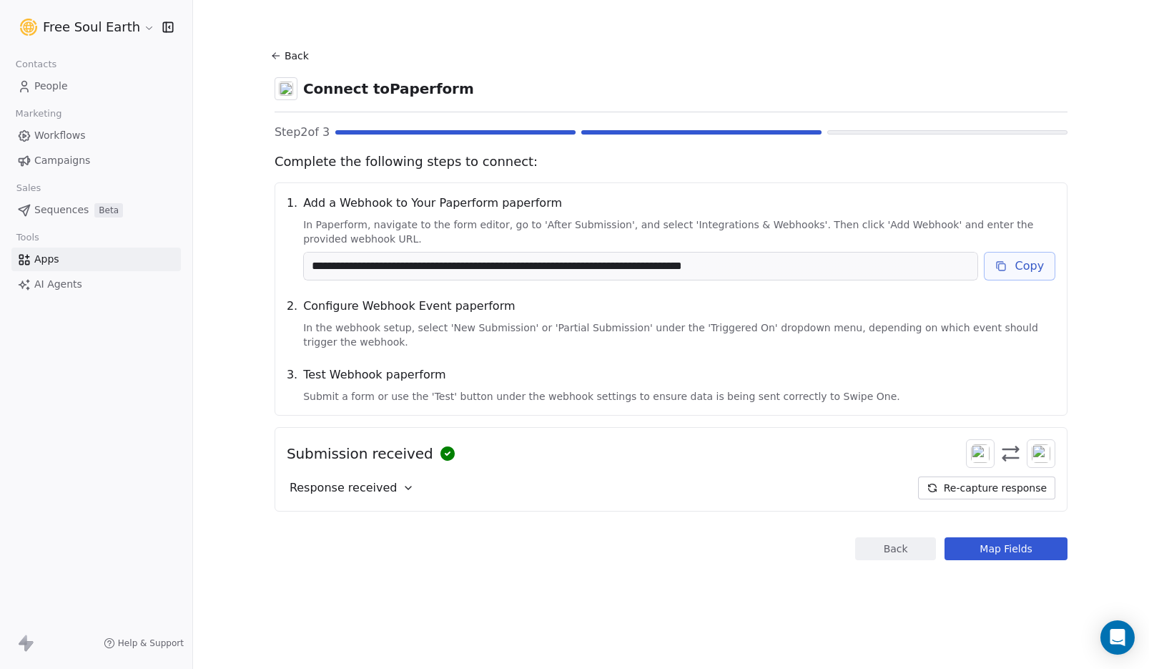
click at [993, 548] on button "Map Fields" at bounding box center [1006, 548] width 123 height 23
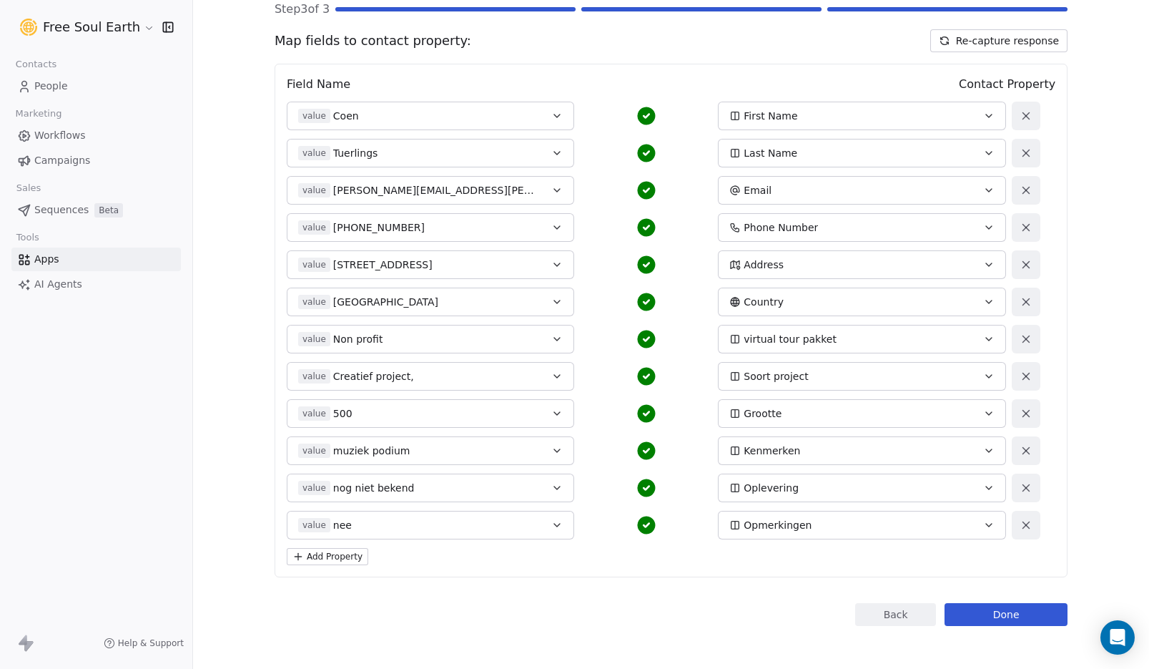
scroll to position [126, 0]
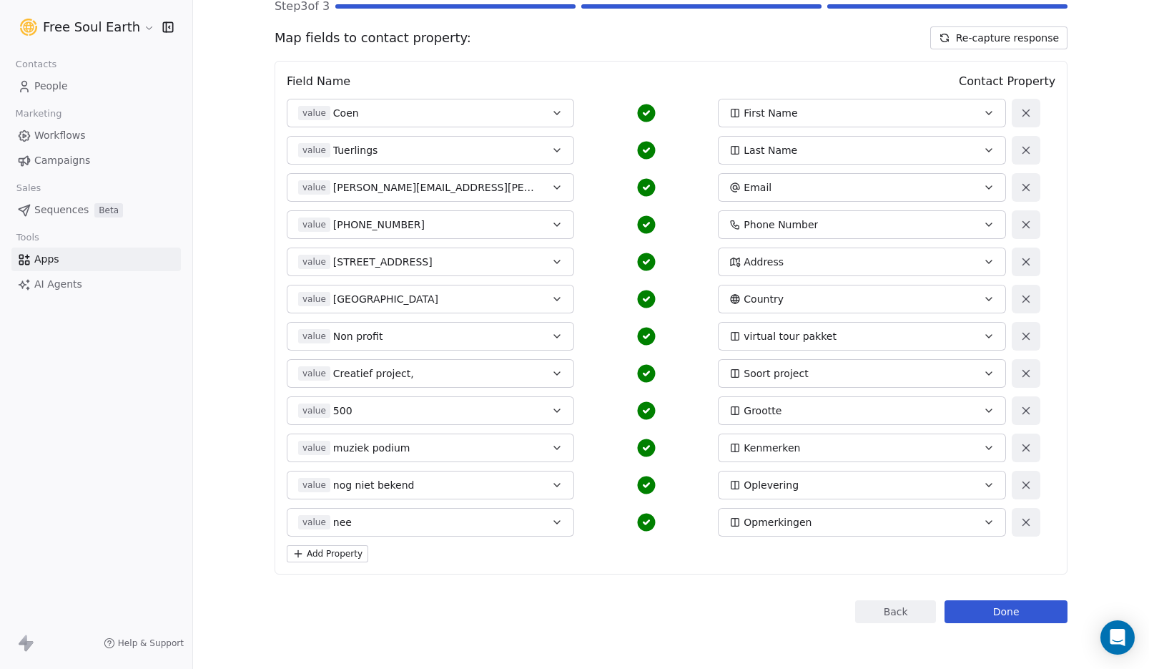
click at [991, 611] on button "Done" at bounding box center [1006, 611] width 123 height 23
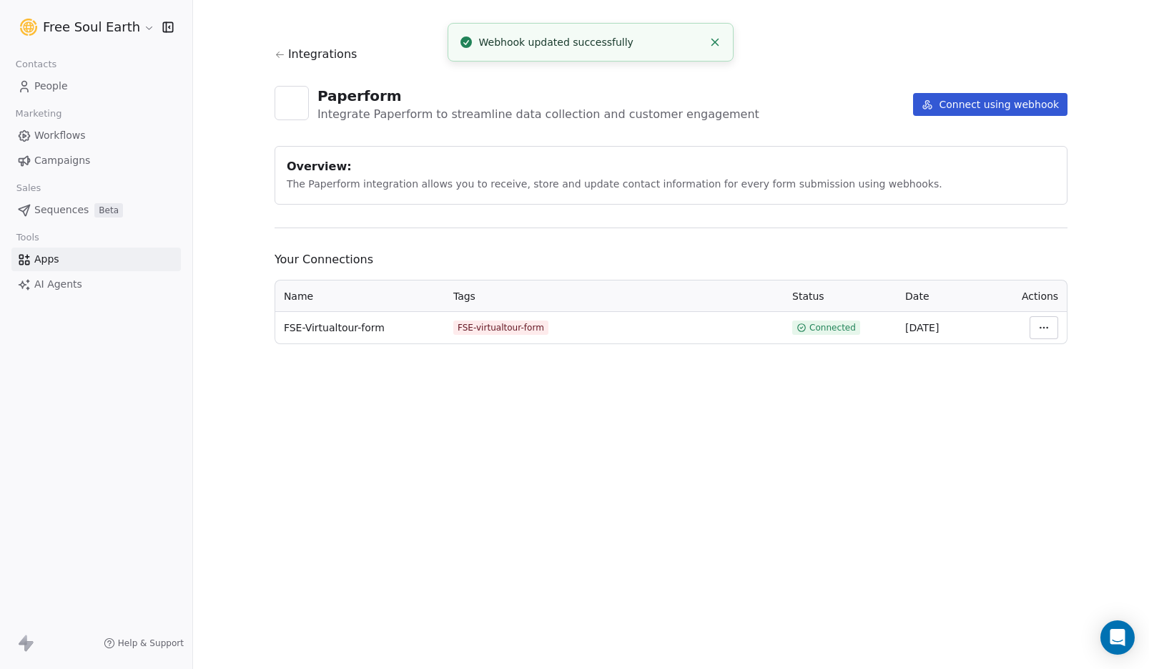
click at [44, 84] on span "People" at bounding box center [51, 86] width 34 height 15
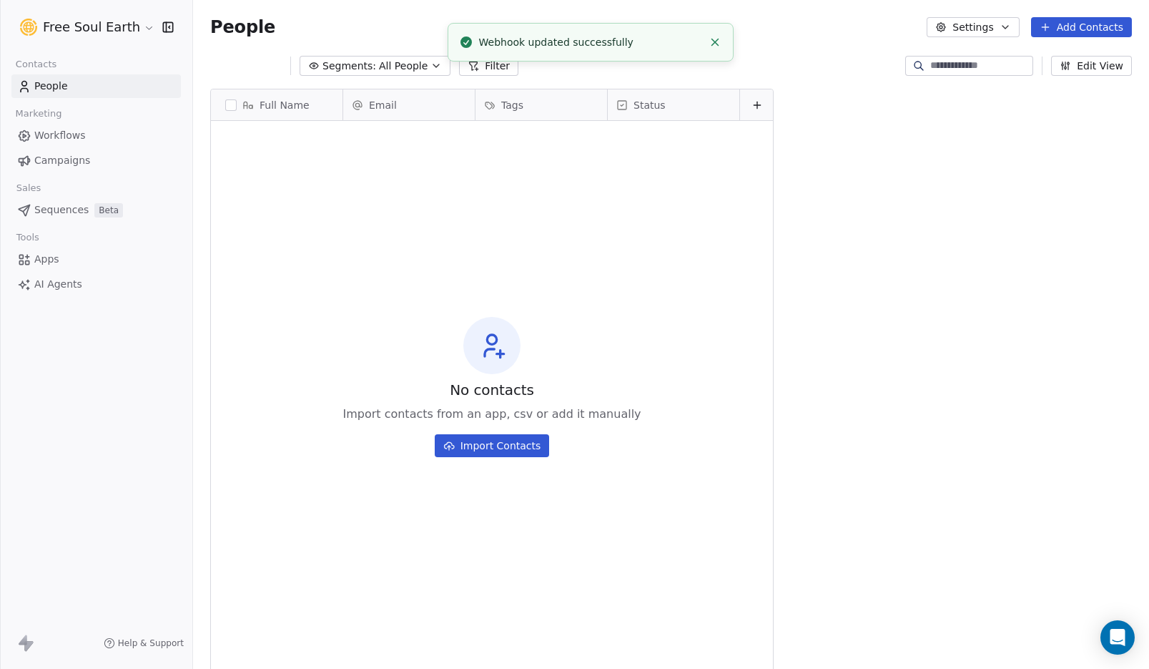
scroll to position [577, 945]
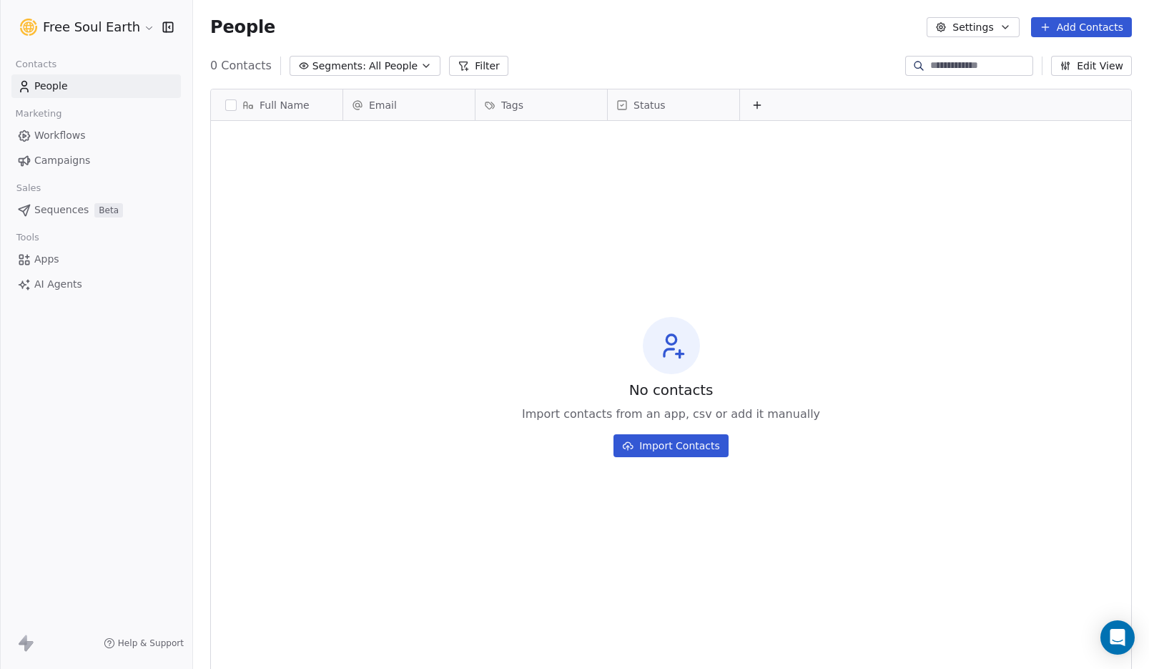
click at [51, 258] on span "Apps" at bounding box center [46, 259] width 25 height 15
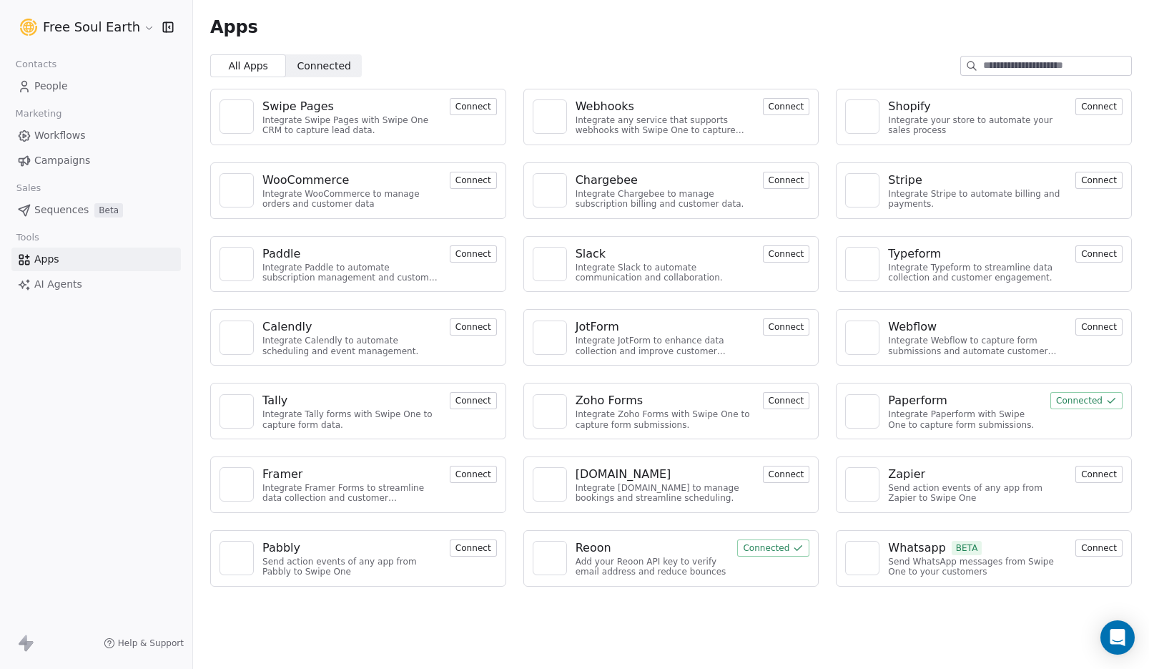
click at [479, 547] on button "Connect" at bounding box center [473, 547] width 47 height 17
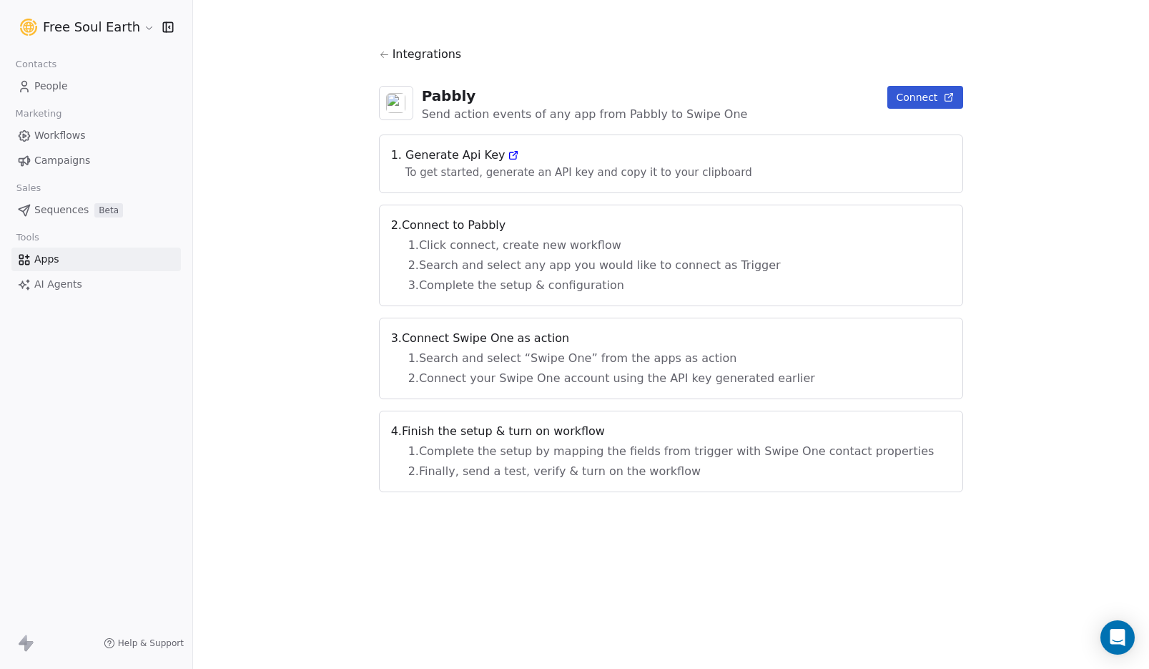
click at [894, 97] on button "Connect" at bounding box center [925, 97] width 76 height 23
click at [44, 256] on span "Apps" at bounding box center [46, 259] width 25 height 15
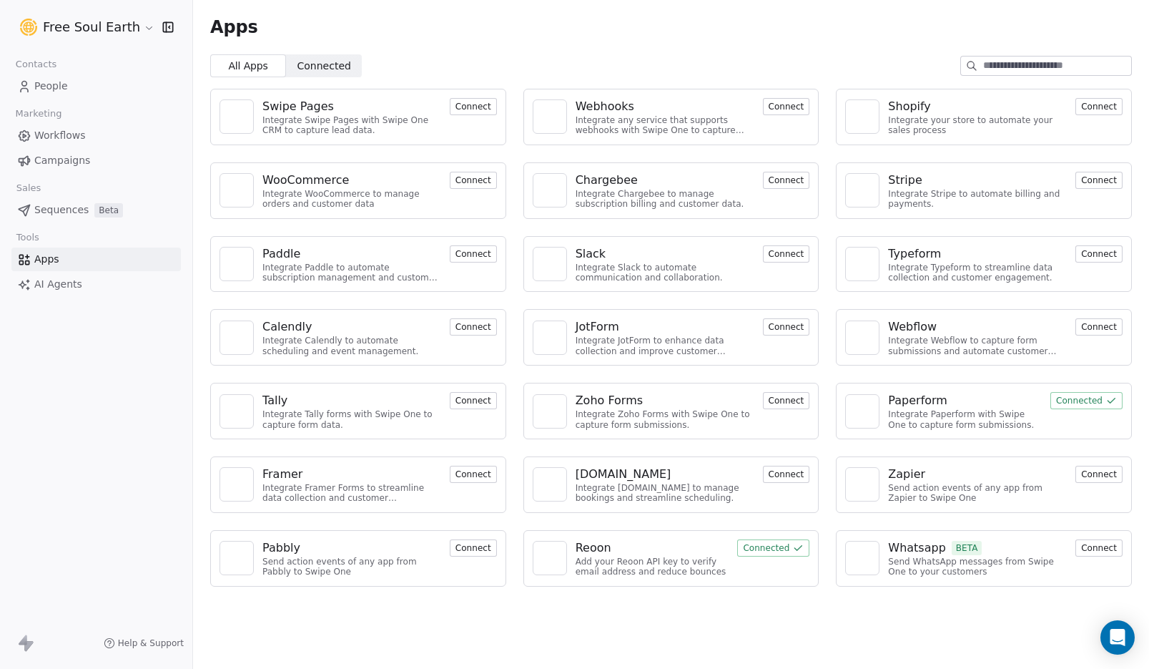
click at [1092, 400] on button "Connected" at bounding box center [1086, 400] width 72 height 17
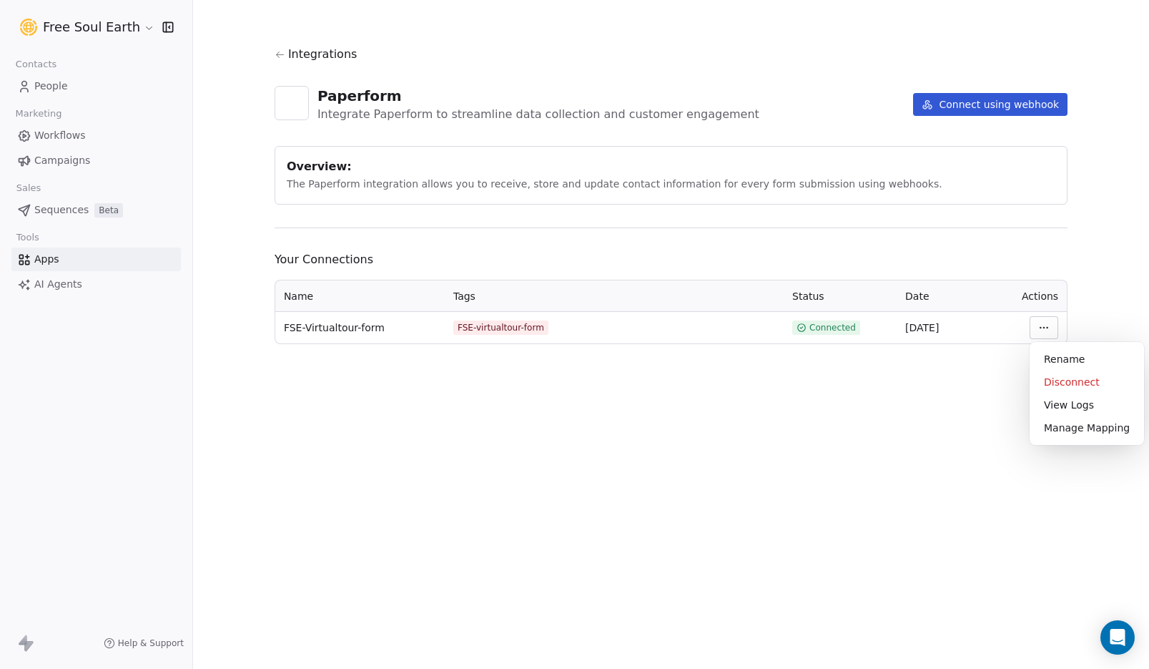
click at [1050, 322] on html "Free Soul Earth Contacts People Marketing Workflows Campaigns Sales Sequences B…" at bounding box center [574, 334] width 1149 height 669
click at [1068, 432] on div "Manage Mapping" at bounding box center [1086, 427] width 103 height 23
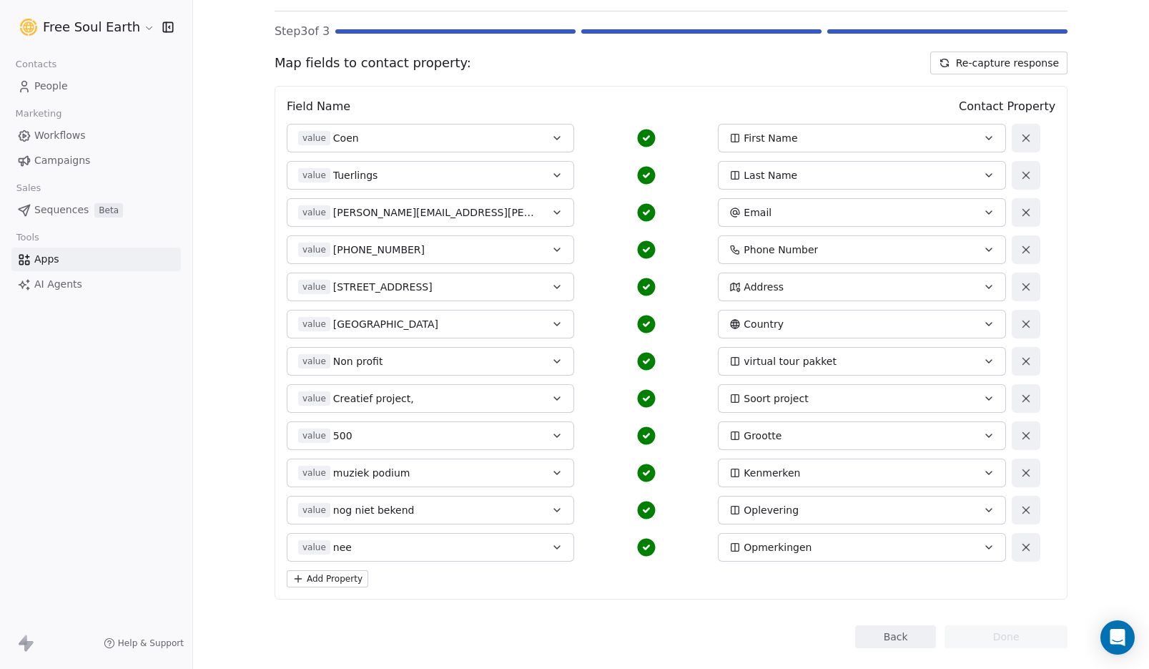
scroll to position [126, 0]
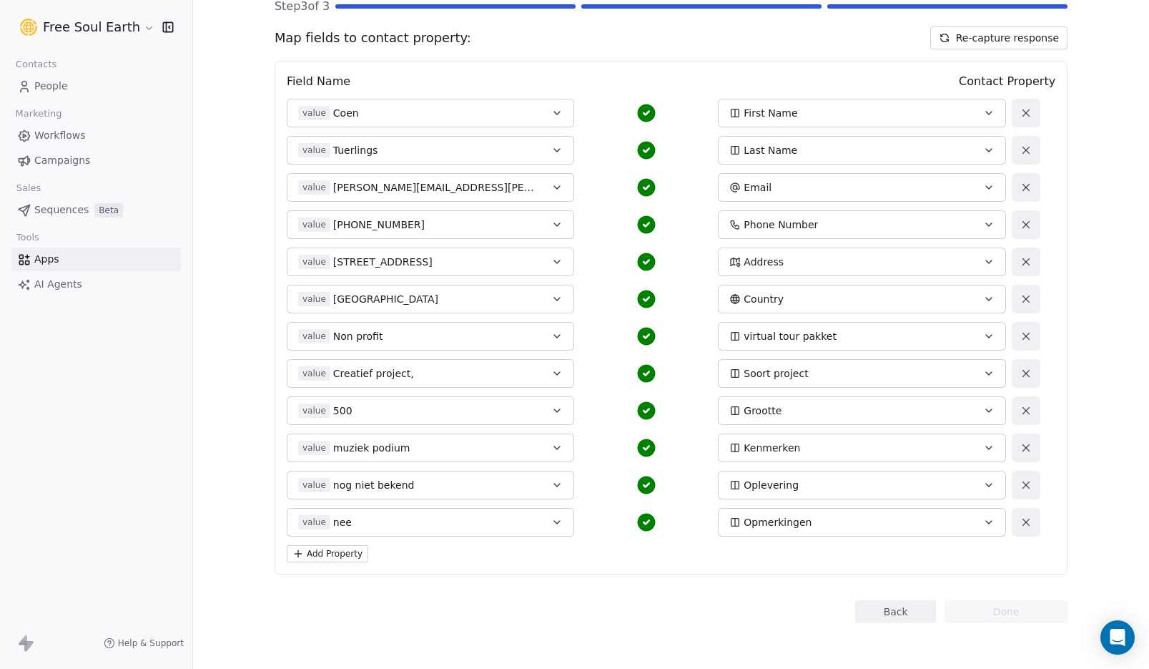
click at [1028, 38] on button "Re-capture response" at bounding box center [998, 37] width 137 height 23
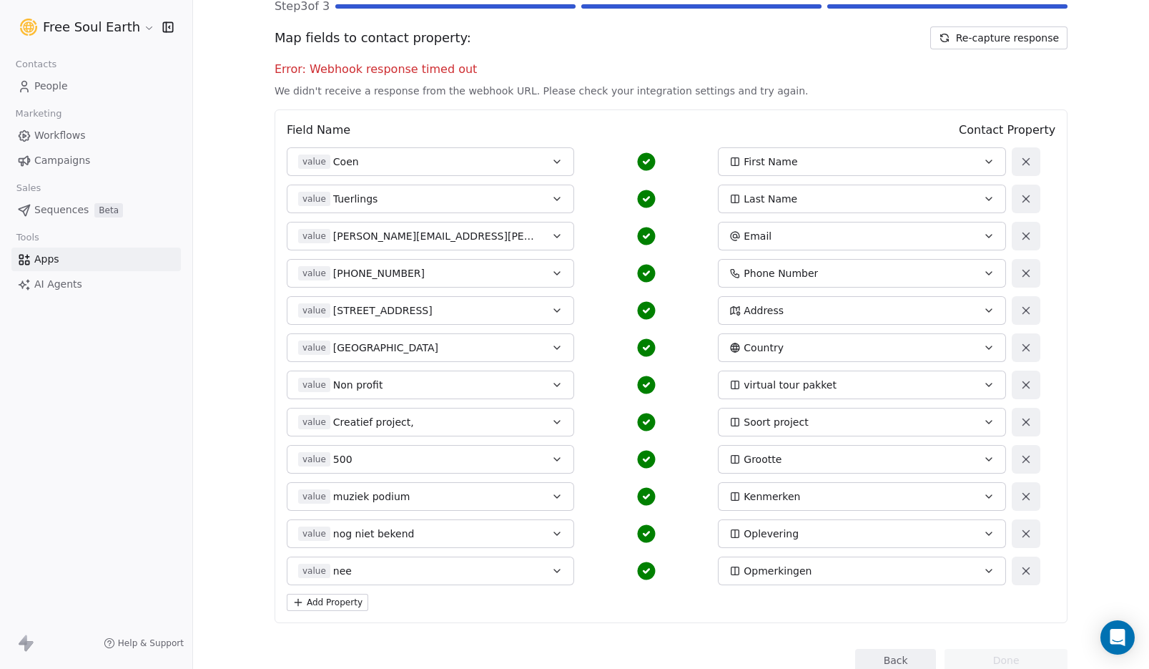
click at [1010, 43] on button "Re-capture response" at bounding box center [998, 37] width 137 height 23
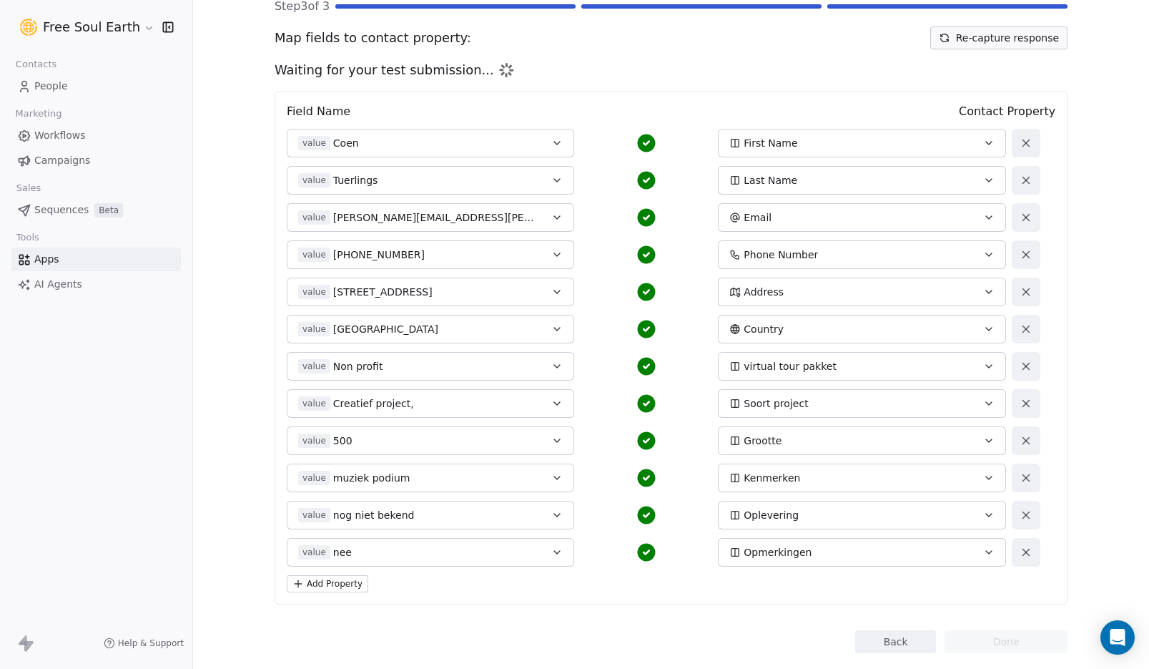
click at [1023, 292] on icon at bounding box center [1026, 292] width 6 height 6
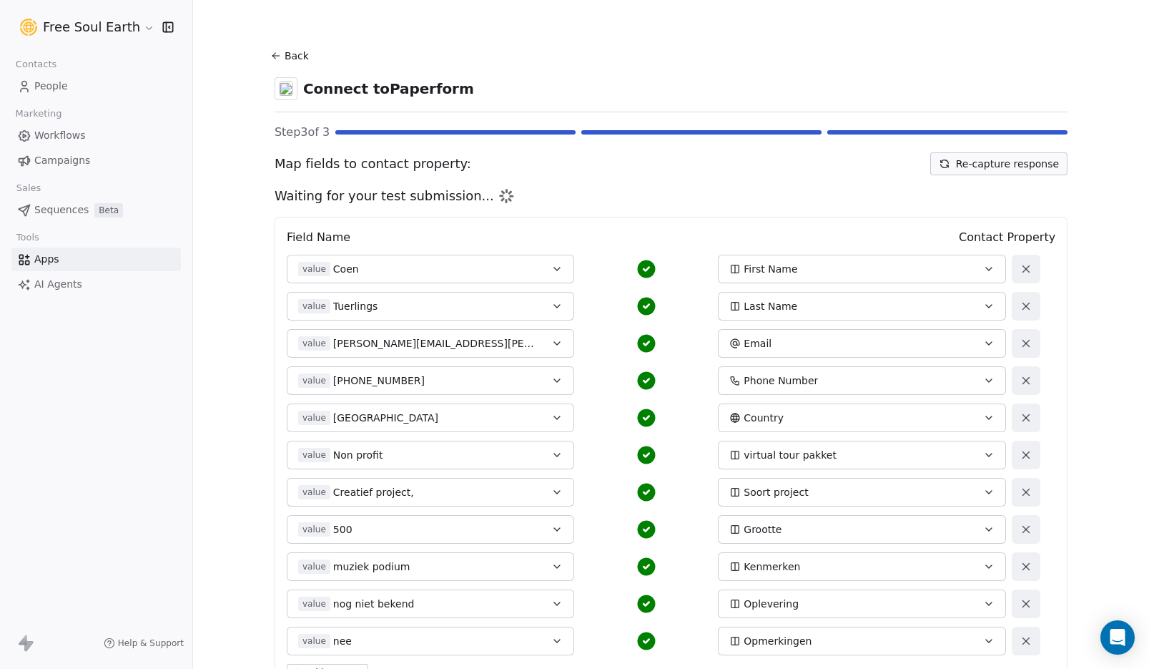
scroll to position [3, 0]
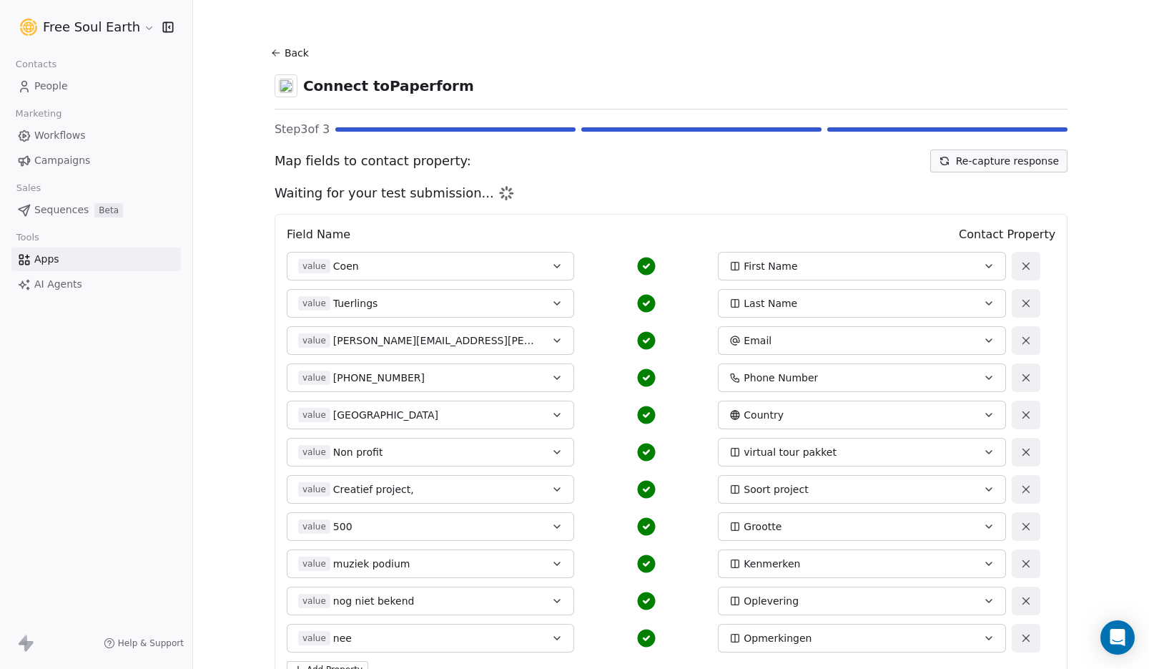
click at [271, 49] on icon at bounding box center [275, 52] width 11 height 11
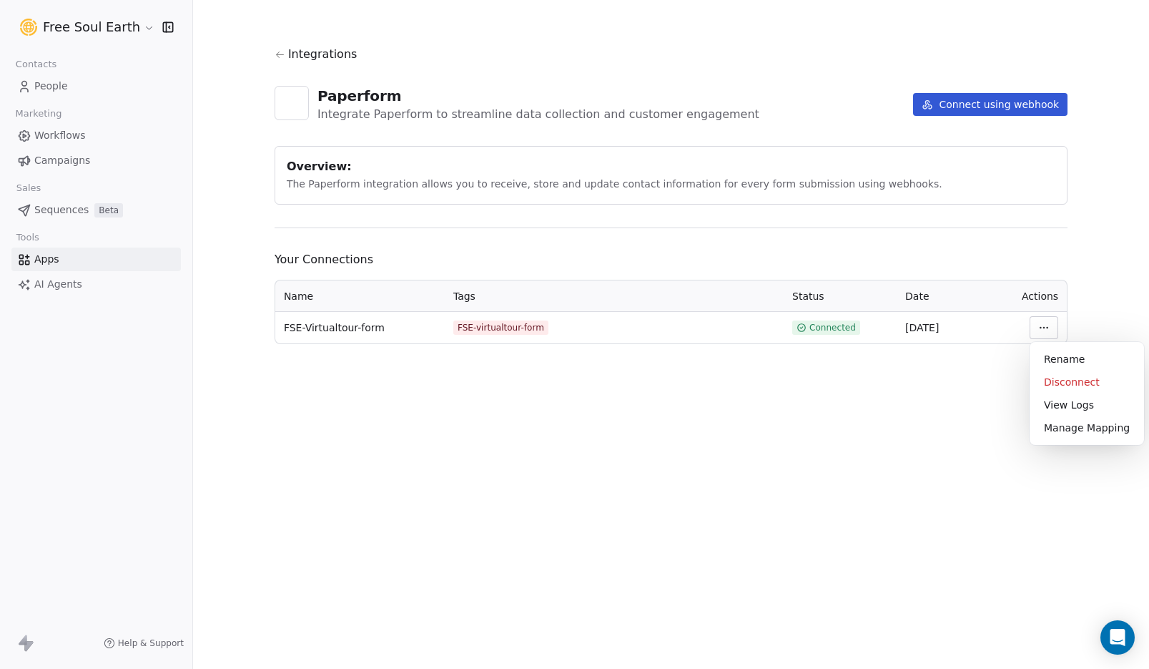
click at [1038, 328] on html "Free Soul Earth Contacts People Marketing Workflows Campaigns Sales Sequences B…" at bounding box center [574, 334] width 1149 height 669
click at [1055, 383] on div "Disconnect" at bounding box center [1086, 381] width 103 height 23
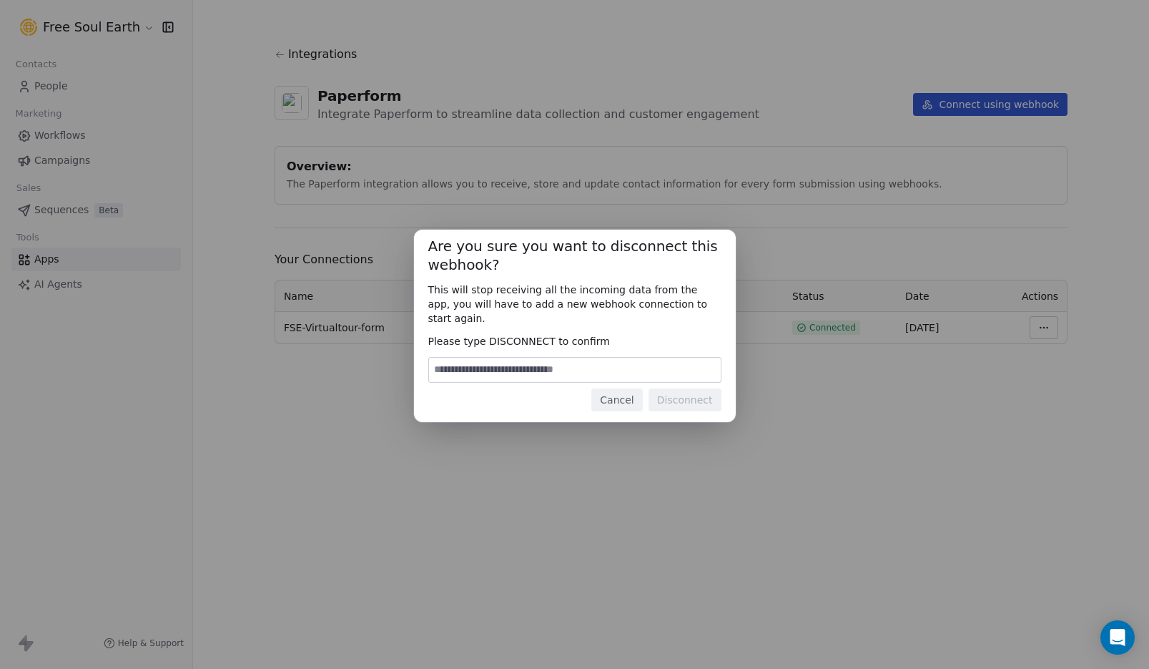
click at [523, 335] on span "Please type DISCONNECT to confirm" at bounding box center [574, 341] width 293 height 14
copy span "DISCONNECT"
click at [513, 368] on input at bounding box center [575, 370] width 292 height 24
paste input "**********"
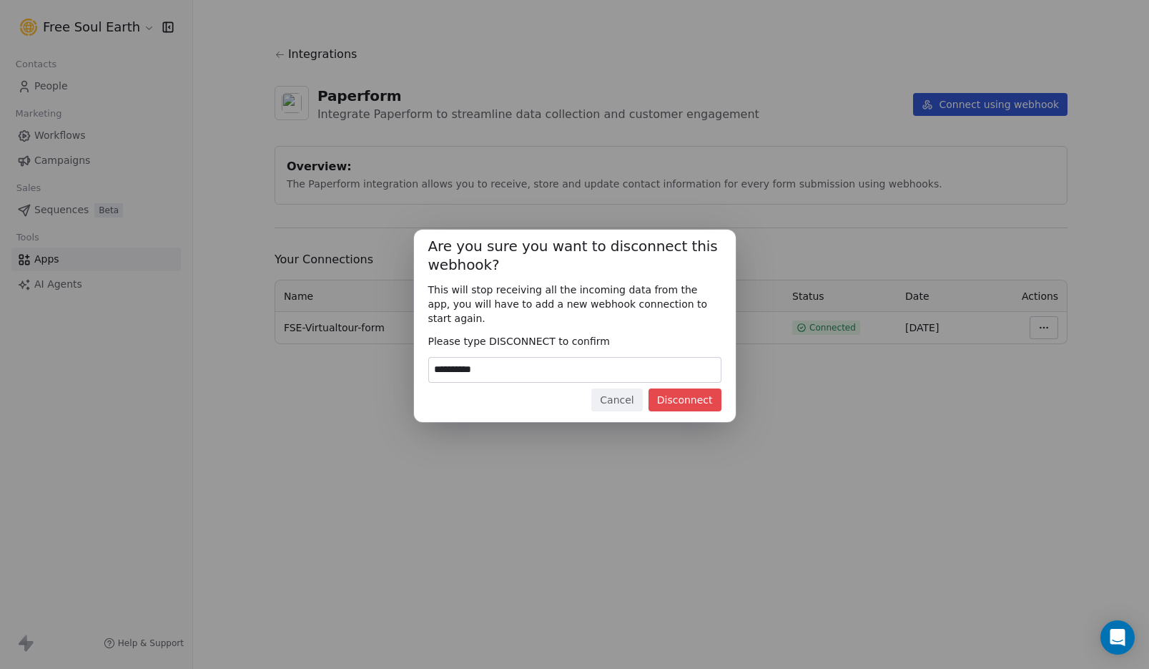
type input "**********"
click at [677, 388] on button "Disconnect" at bounding box center [685, 399] width 73 height 23
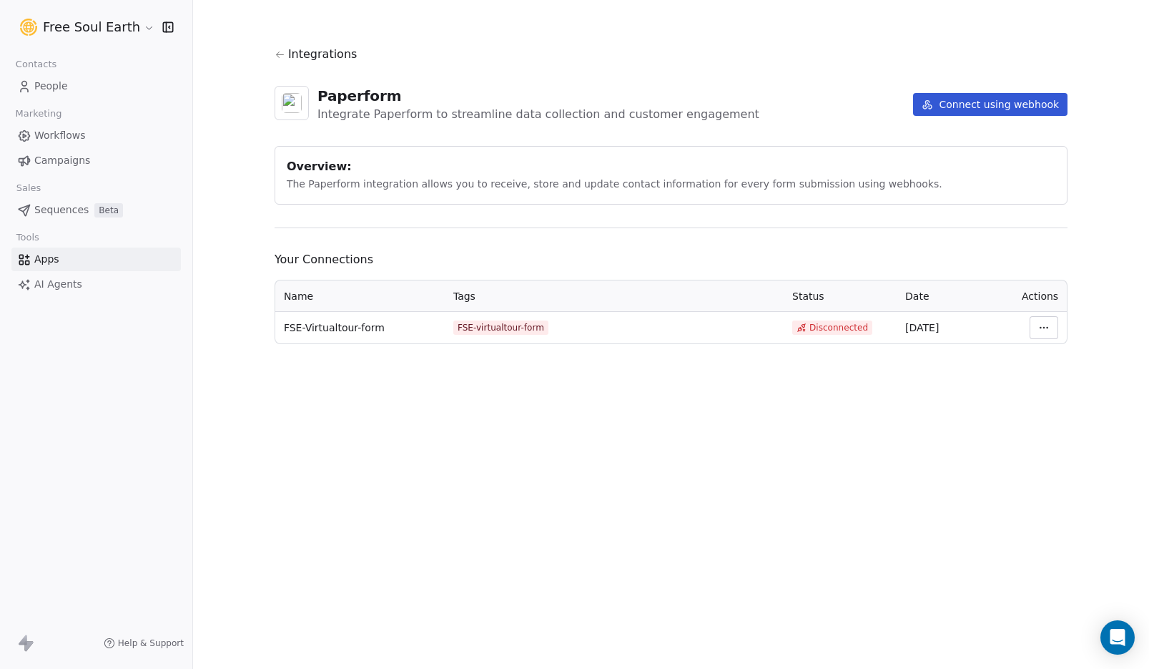
click at [1049, 330] on html "Free Soul Earth Contacts People Marketing Workflows Campaigns Sales Sequences B…" at bounding box center [574, 334] width 1149 height 669
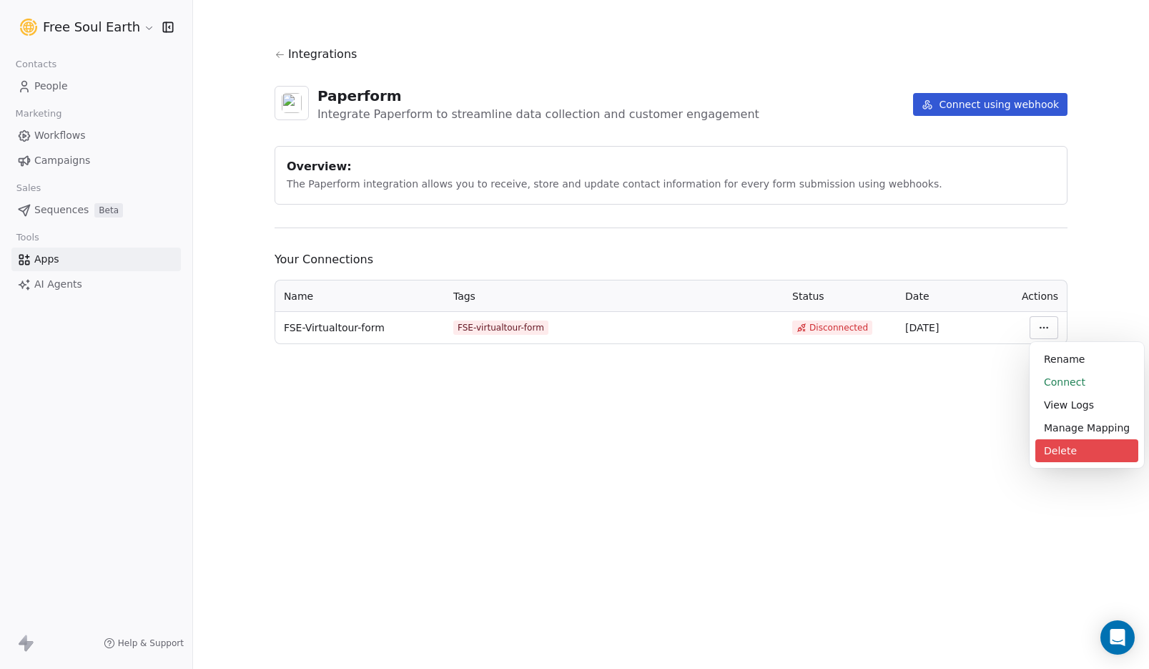
click at [1060, 443] on div "Delete" at bounding box center [1086, 450] width 103 height 23
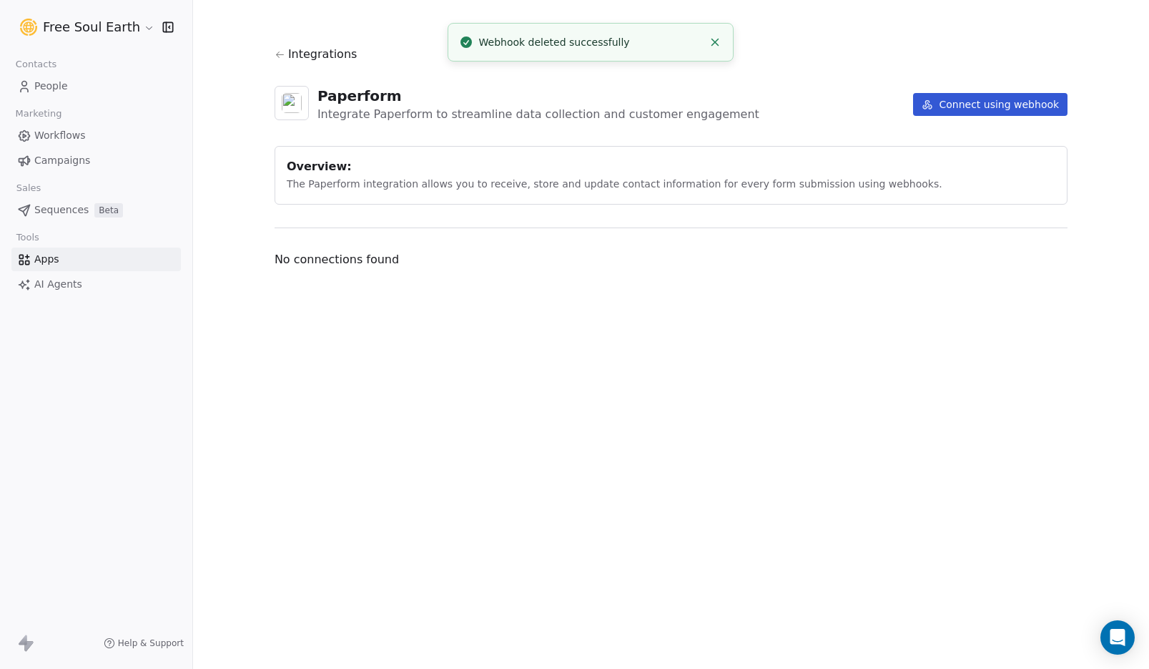
click at [960, 106] on button "Connect using webhook" at bounding box center [990, 104] width 154 height 23
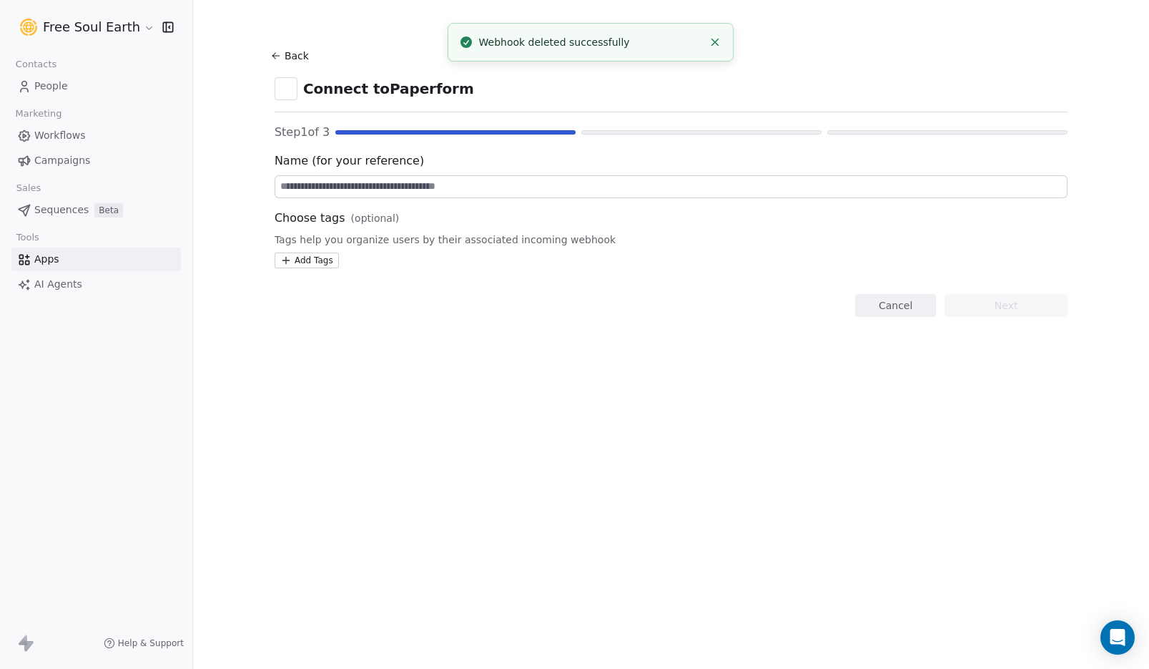
click at [395, 182] on input at bounding box center [671, 186] width 792 height 21
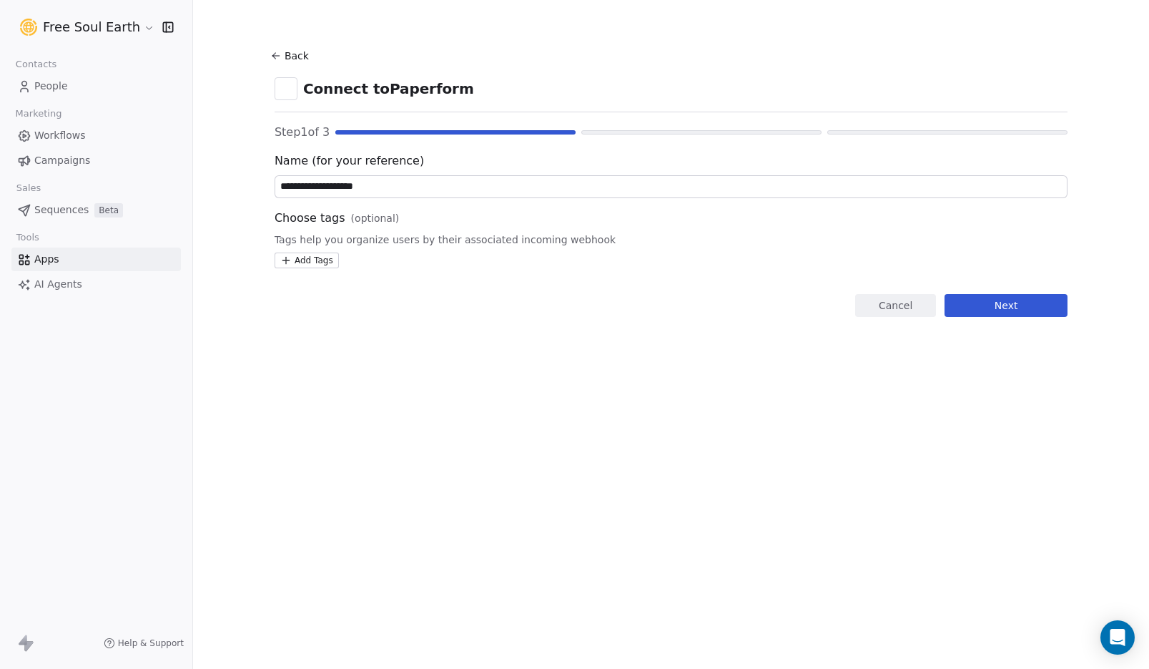
type input "**********"
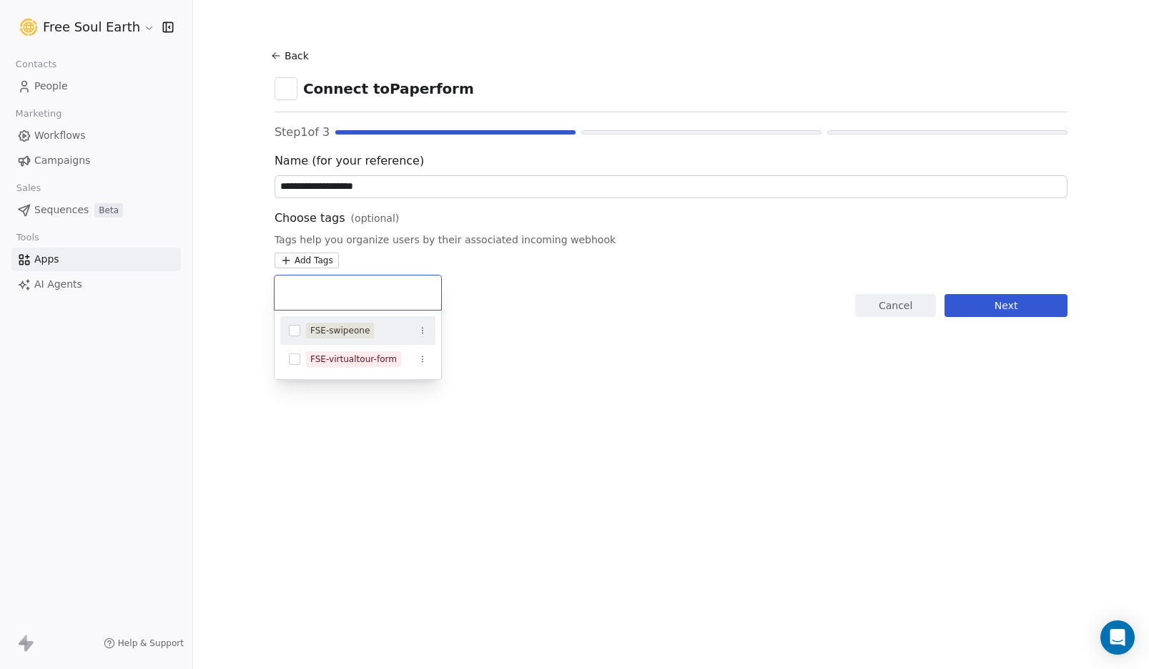
click at [330, 260] on html "**********" at bounding box center [574, 334] width 1149 height 669
click at [335, 357] on div "FSE-virtualtour-form" at bounding box center [353, 359] width 87 height 13
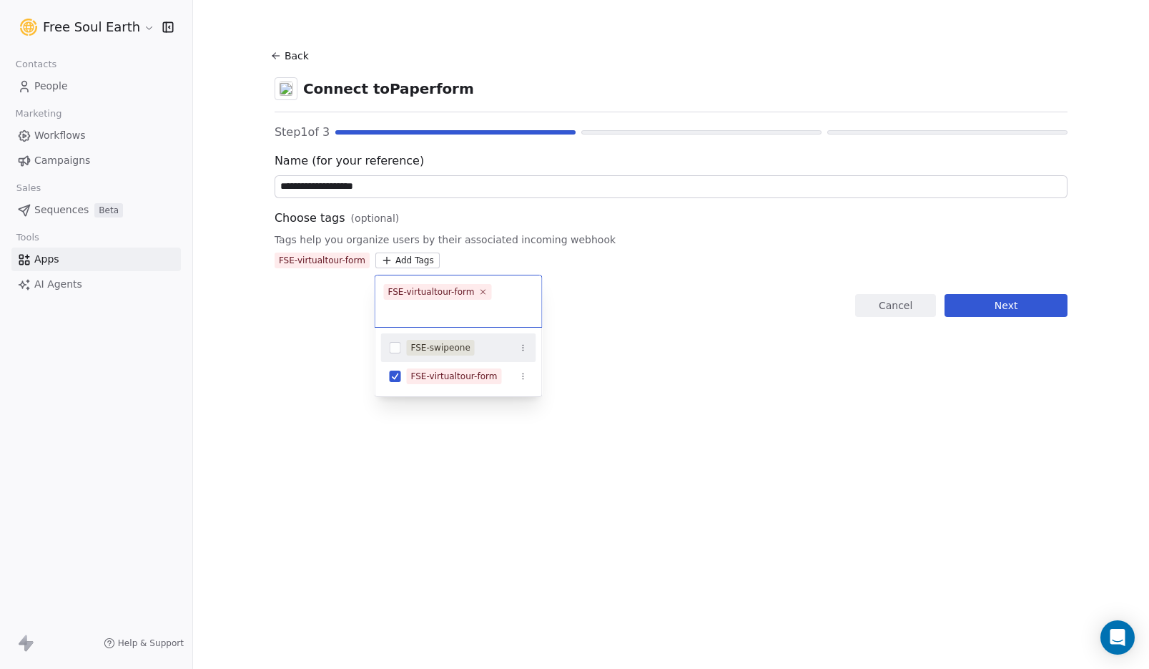
click at [679, 357] on html "**********" at bounding box center [574, 334] width 1149 height 669
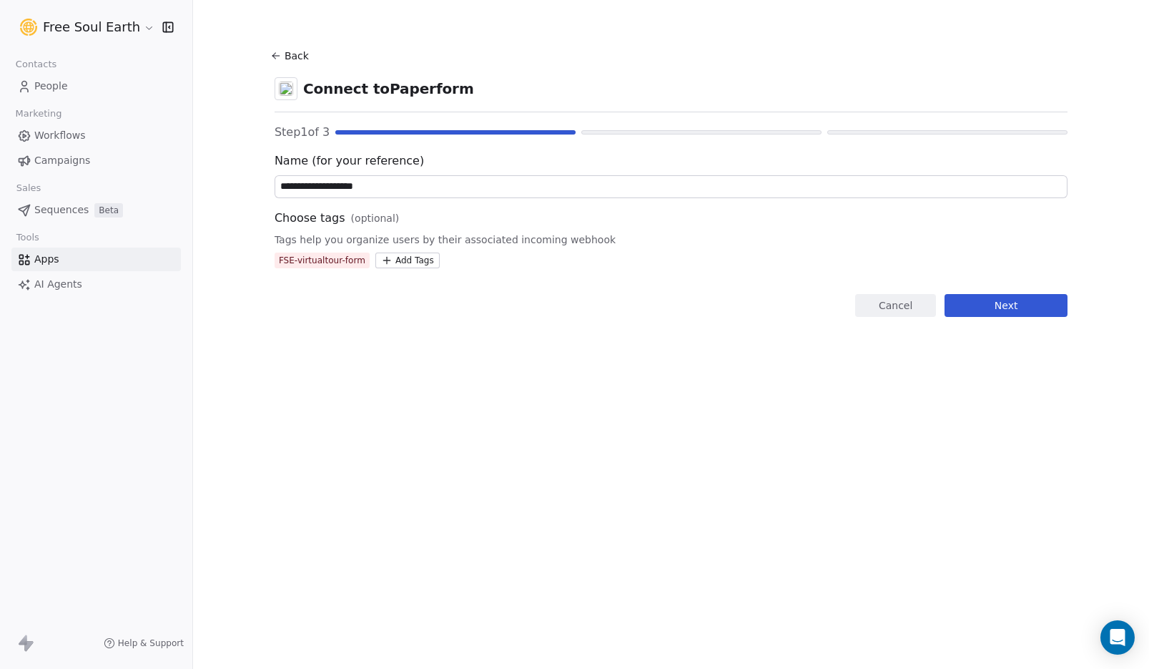
drag, startPoint x: 1018, startPoint y: 303, endPoint x: 989, endPoint y: 333, distance: 42.0
click at [1018, 303] on button "Next" at bounding box center [1006, 305] width 123 height 23
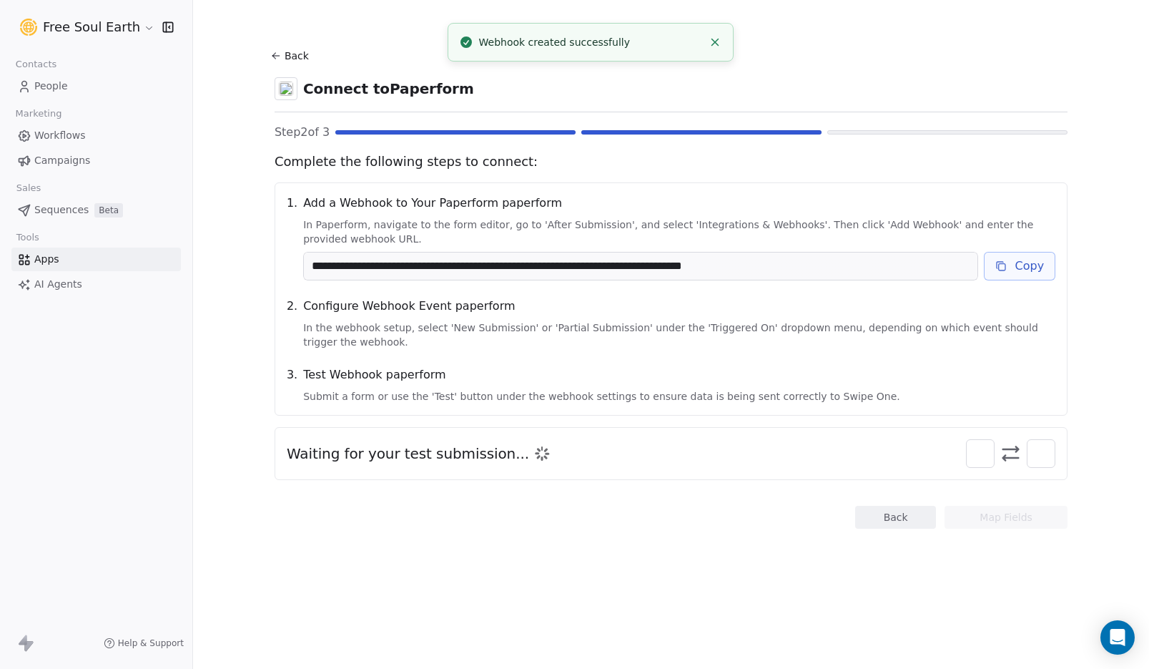
click at [1011, 267] on button "Copy" at bounding box center [1020, 266] width 72 height 29
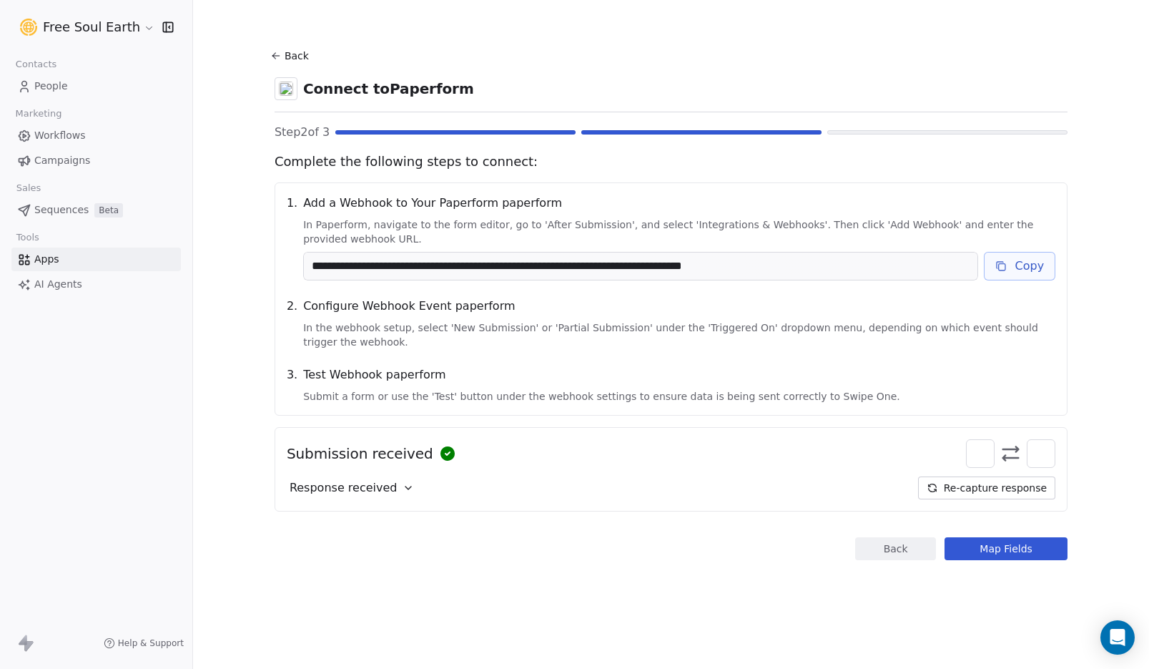
click at [983, 550] on button "Map Fields" at bounding box center [1006, 548] width 123 height 23
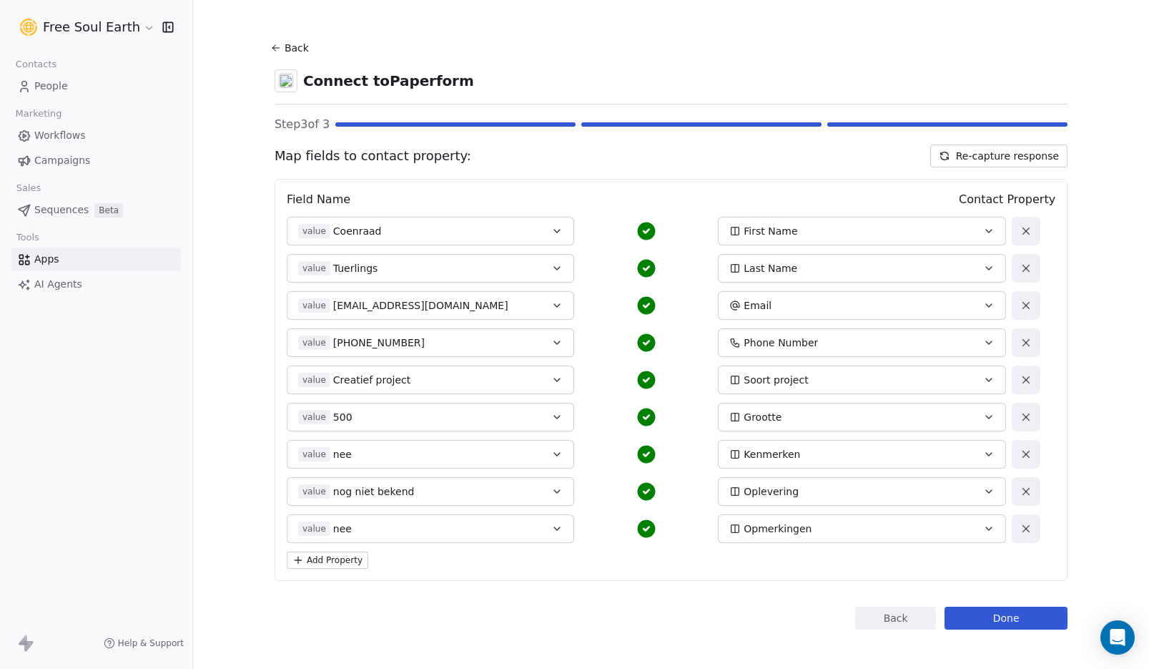
scroll to position [14, 0]
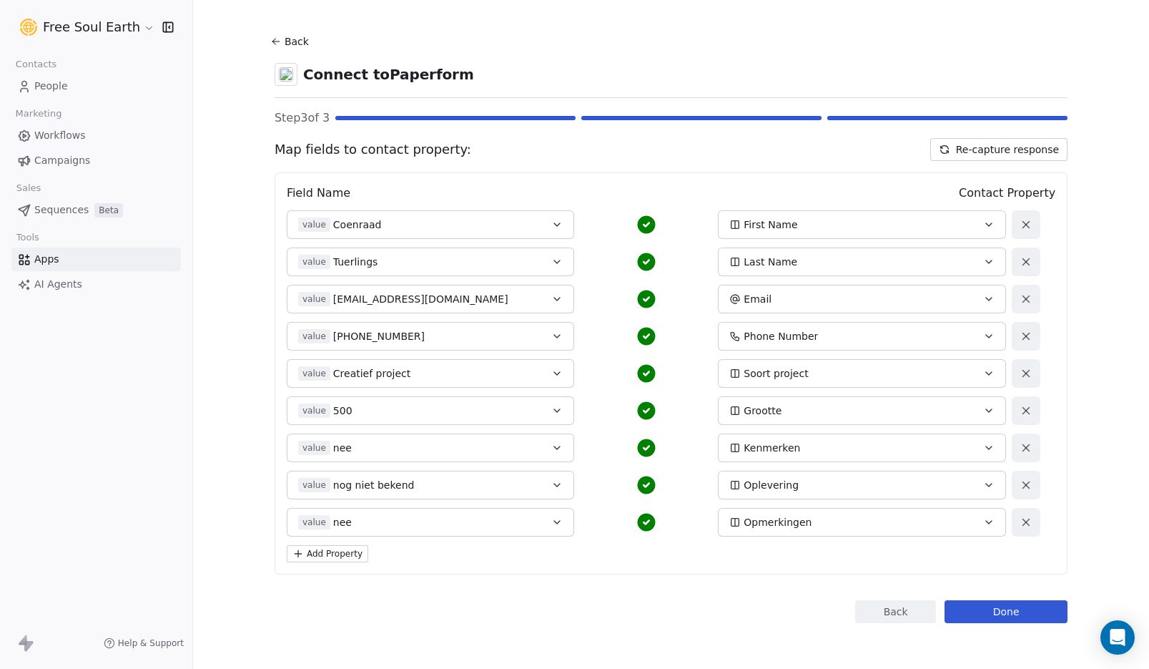
click at [981, 611] on button "Done" at bounding box center [1006, 611] width 123 height 23
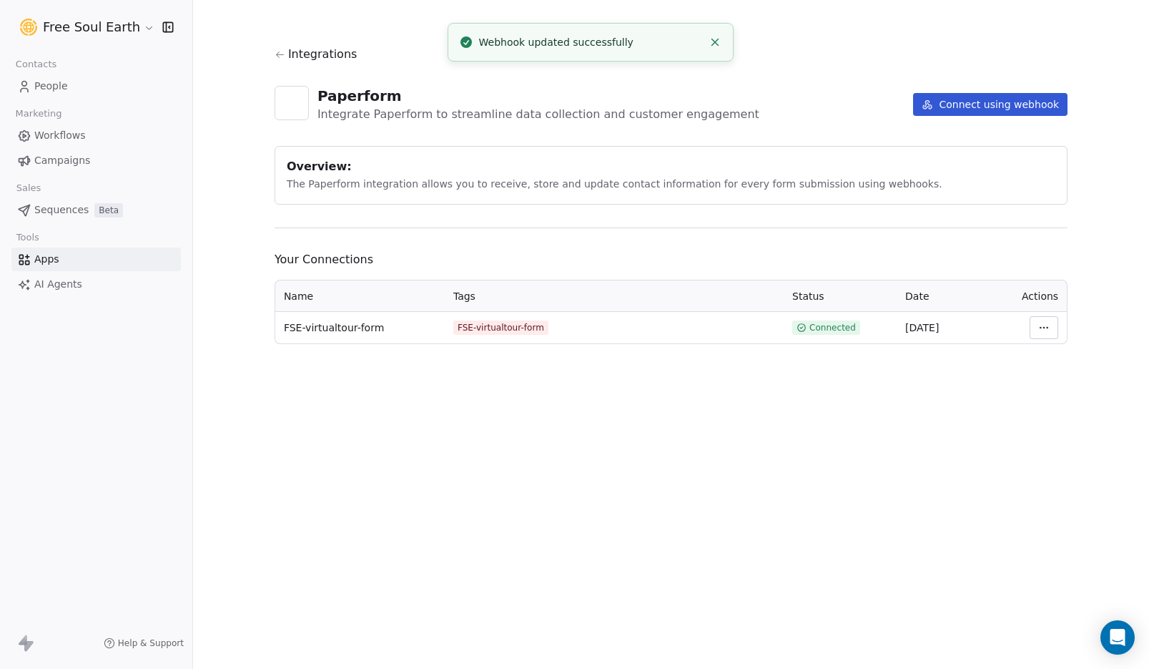
click at [56, 84] on span "People" at bounding box center [51, 86] width 34 height 15
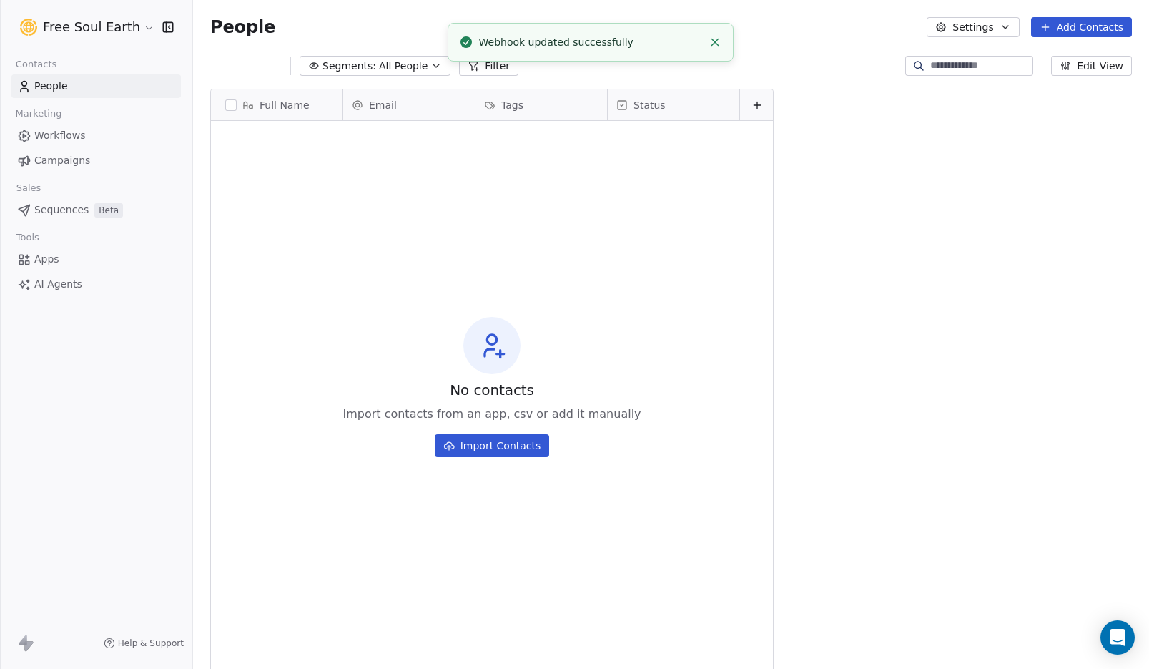
scroll to position [577, 945]
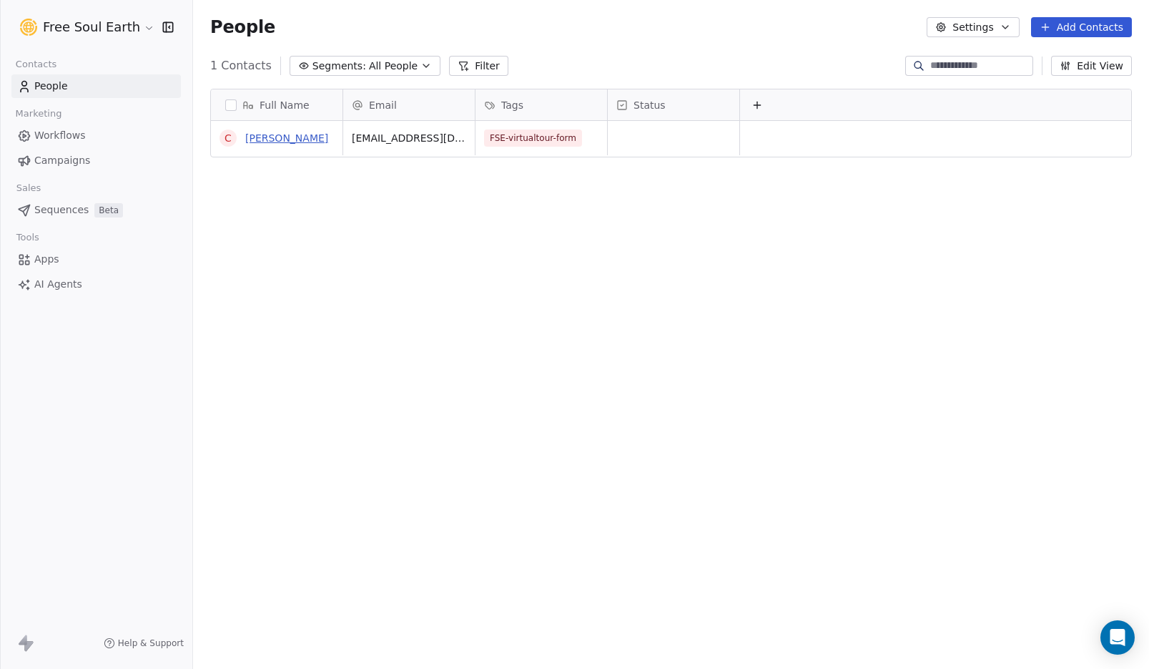
click at [271, 136] on link "Coenraad Tuerlings" at bounding box center [286, 137] width 83 height 11
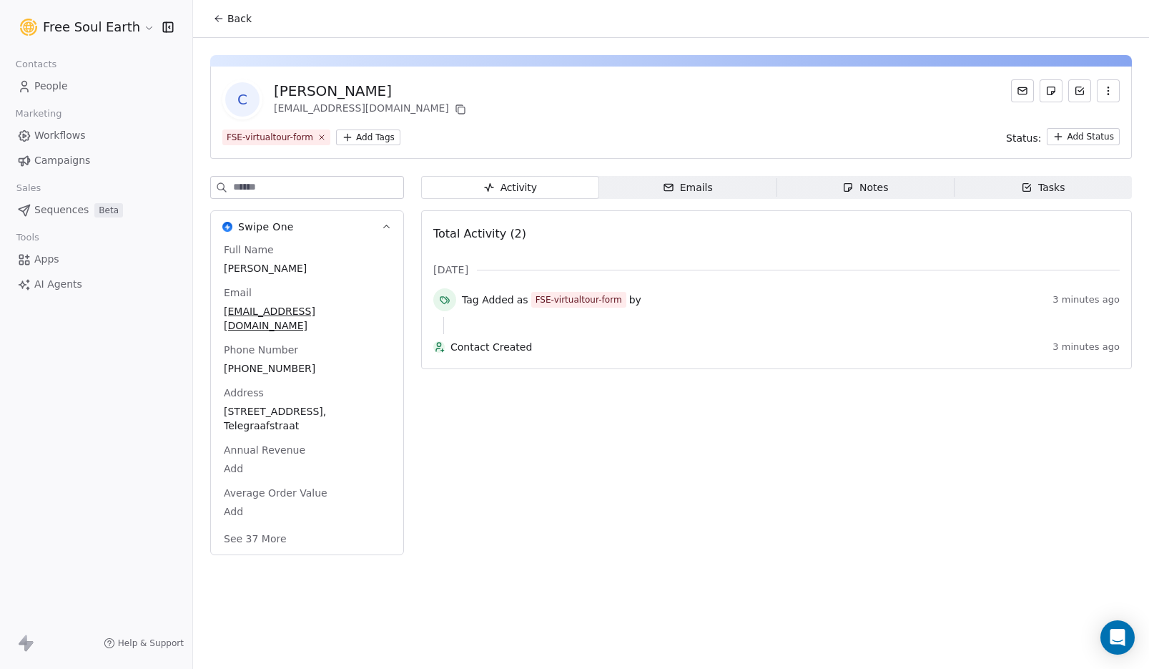
click at [269, 526] on button "See 37 More" at bounding box center [255, 539] width 80 height 26
click at [117, 25] on html "Free Soul Earth Contacts People Marketing Workflows Campaigns Sales Sequences B…" at bounding box center [574, 334] width 1149 height 669
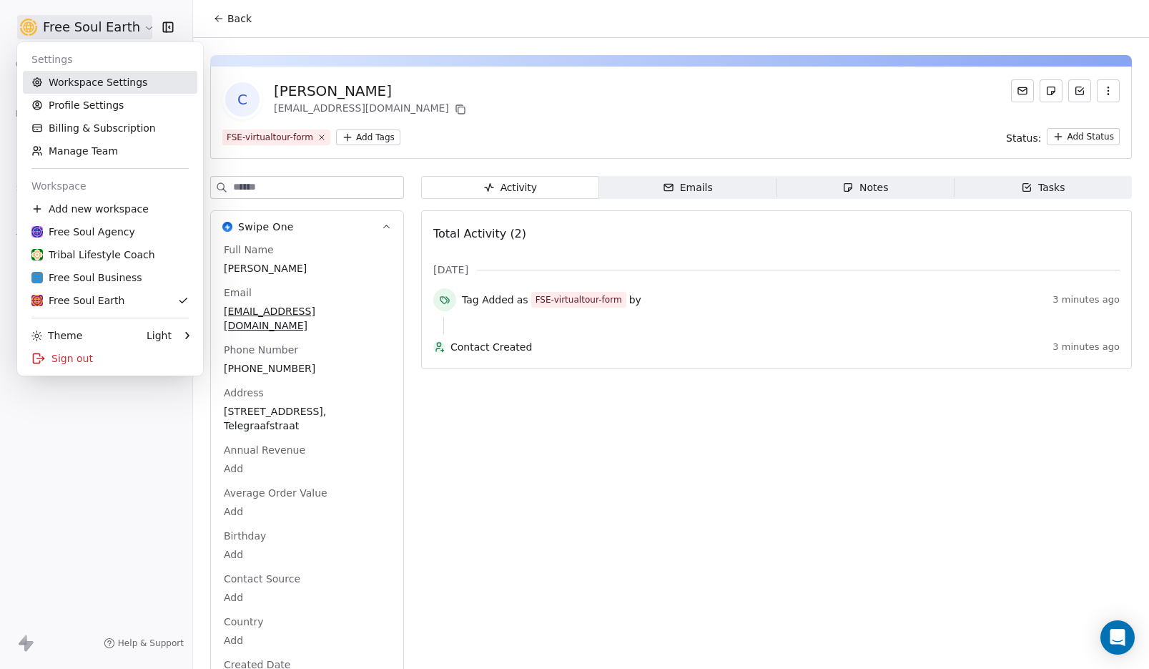
click at [98, 84] on link "Workspace Settings" at bounding box center [110, 82] width 174 height 23
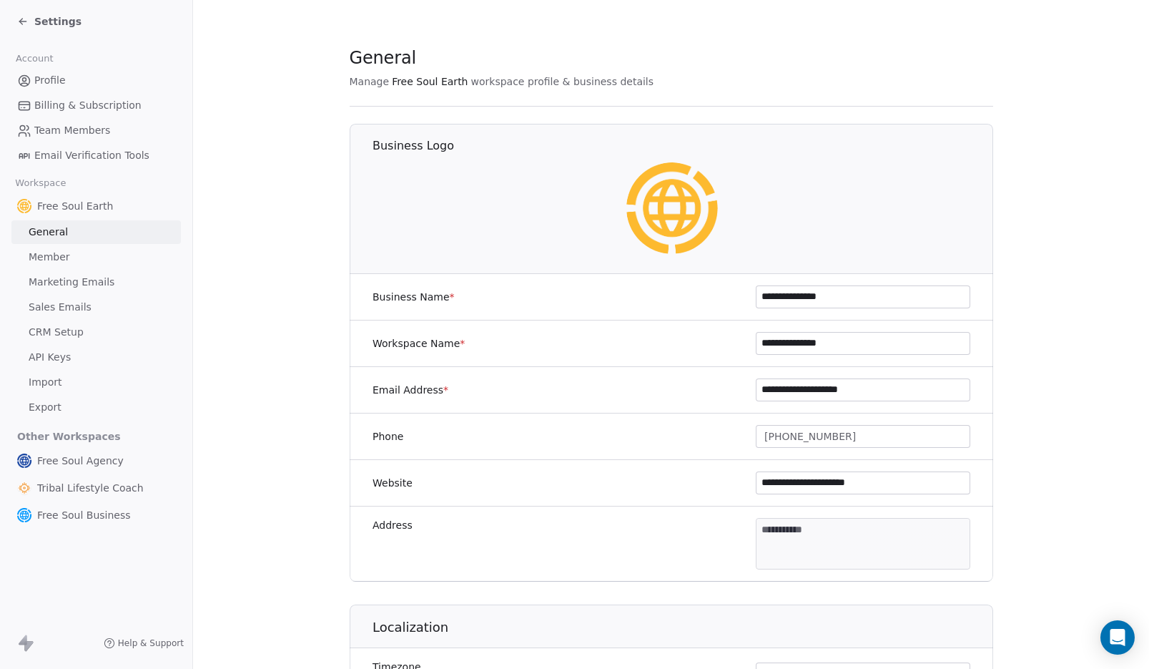
click at [55, 257] on span "Member" at bounding box center [49, 257] width 41 height 15
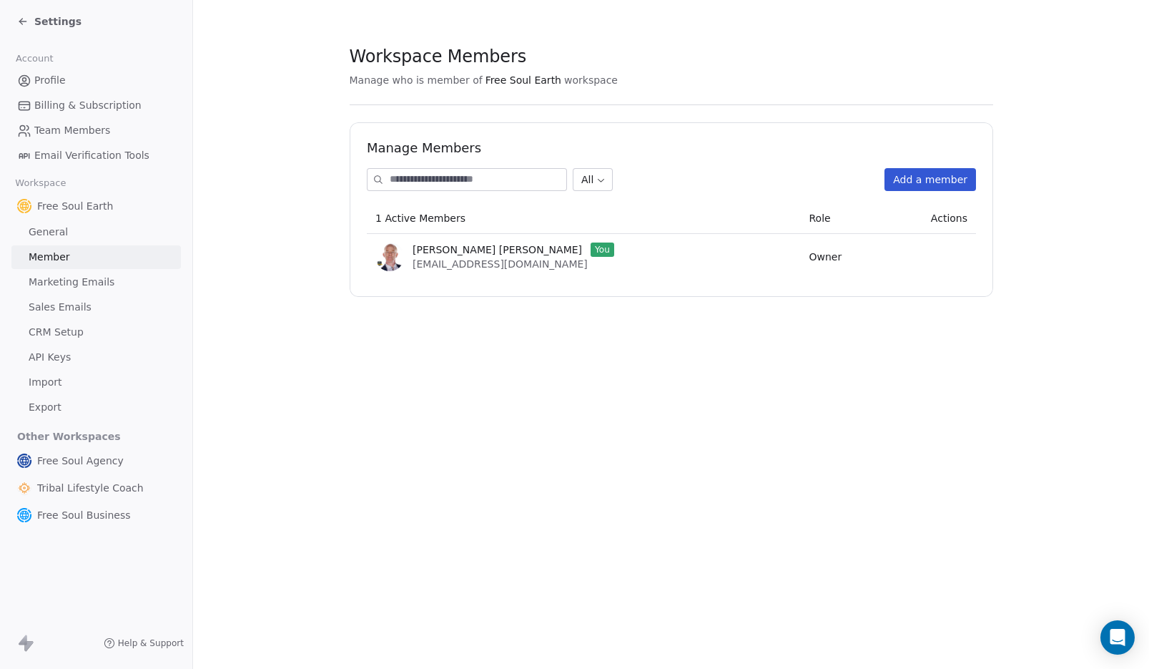
click at [57, 285] on span "Marketing Emails" at bounding box center [72, 282] width 86 height 15
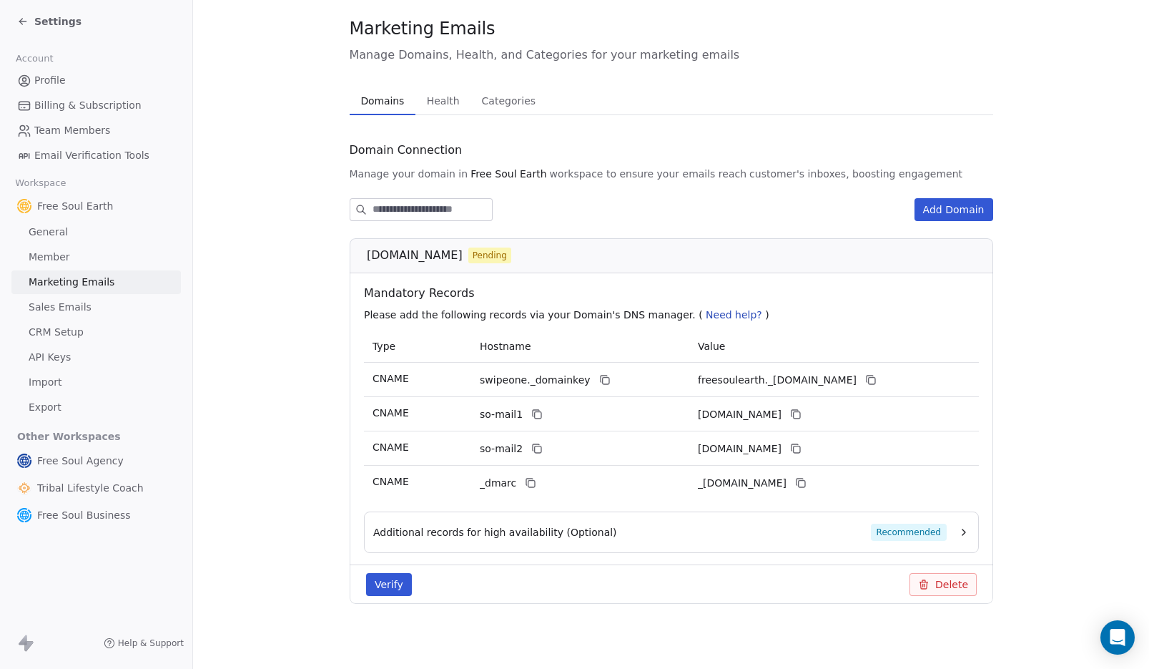
scroll to position [33, 0]
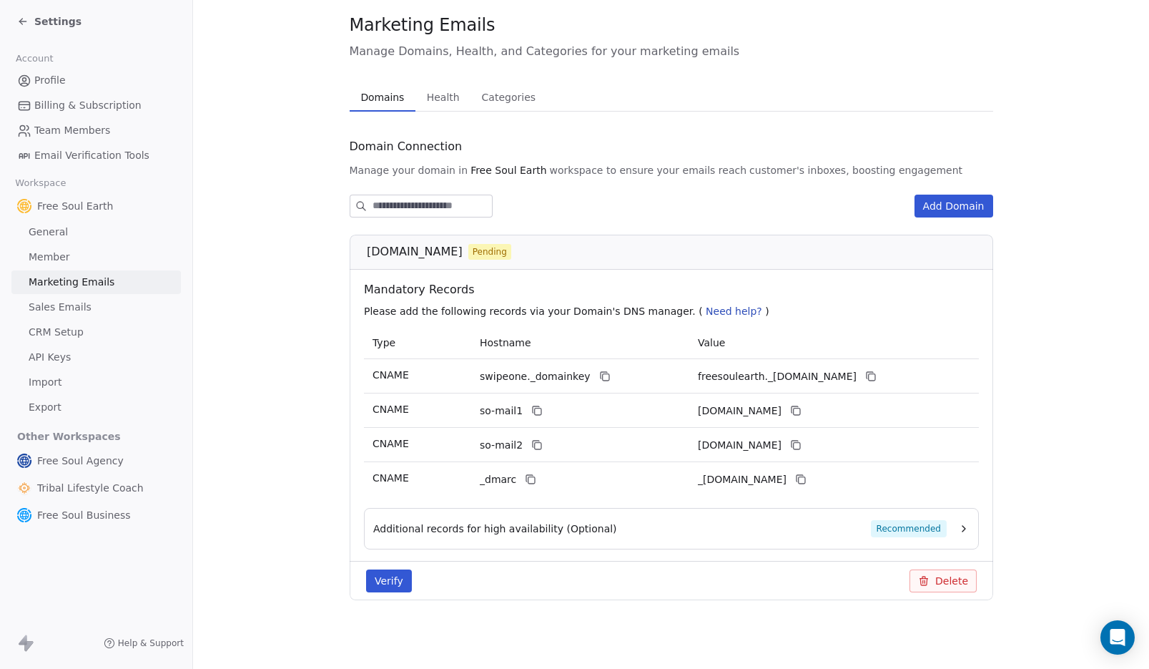
click at [386, 587] on button "Verify" at bounding box center [389, 580] width 46 height 23
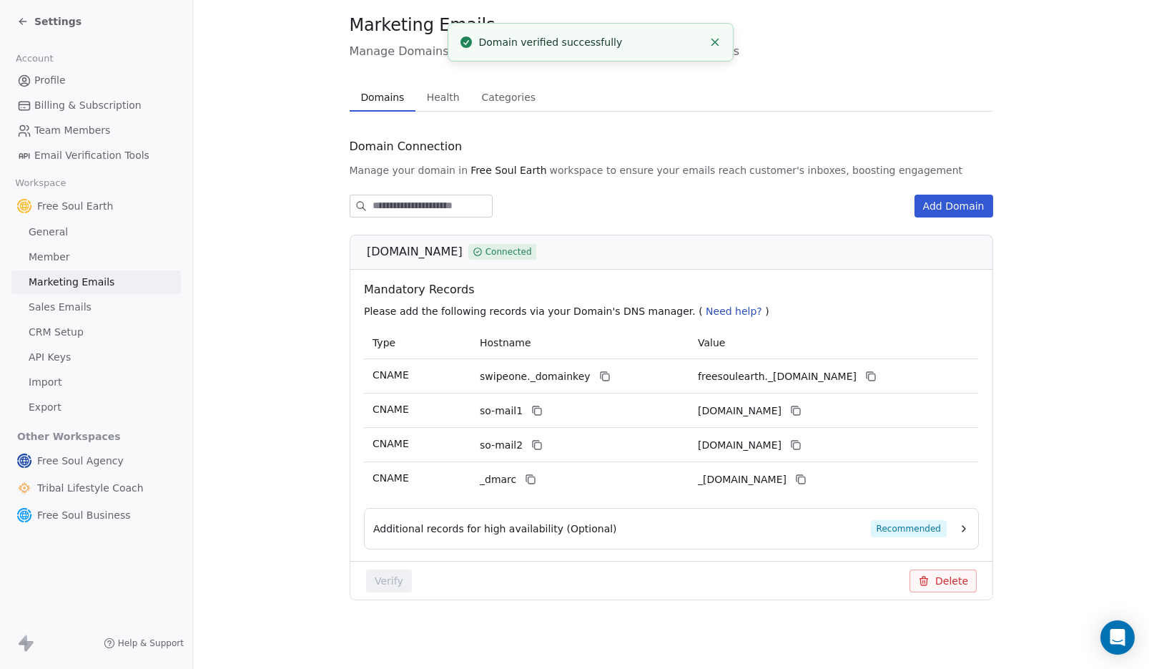
click at [84, 307] on span "Sales Emails" at bounding box center [60, 307] width 63 height 15
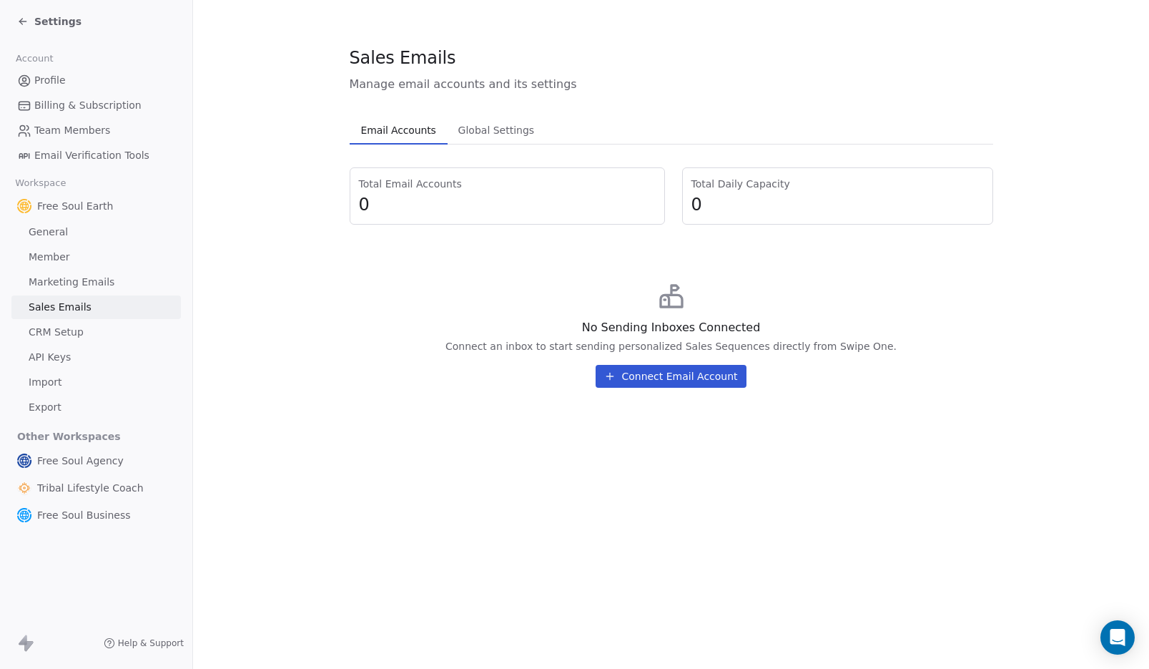
click at [39, 330] on span "CRM Setup" at bounding box center [56, 332] width 55 height 15
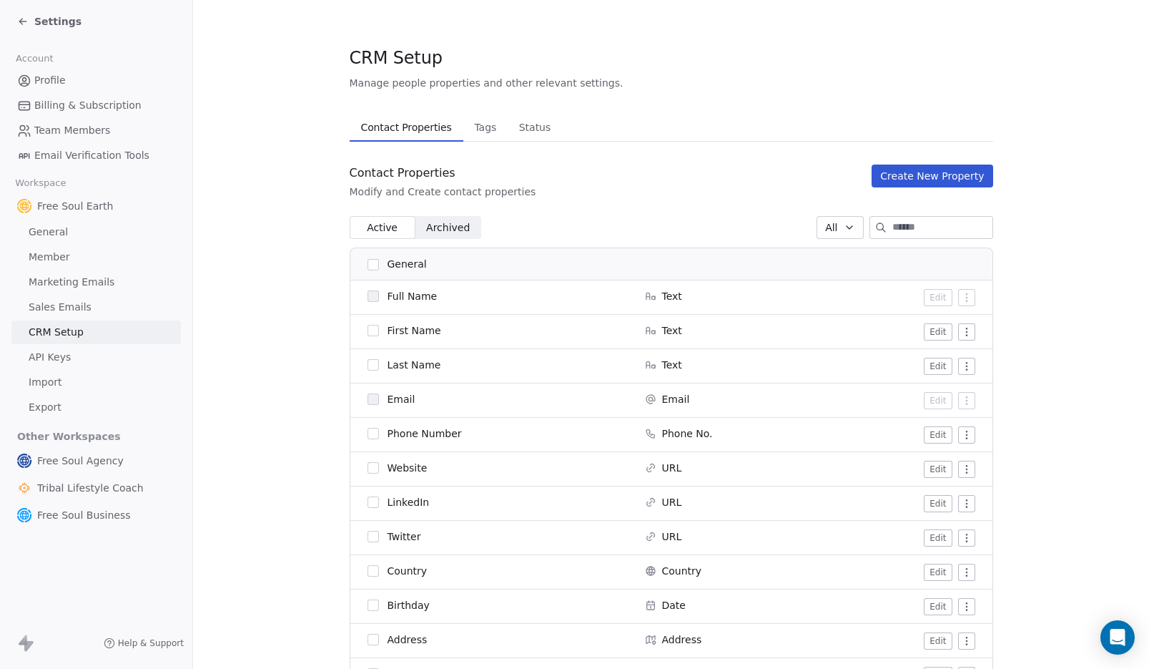
scroll to position [3, 0]
click at [473, 122] on span "Tags" at bounding box center [485, 124] width 34 height 20
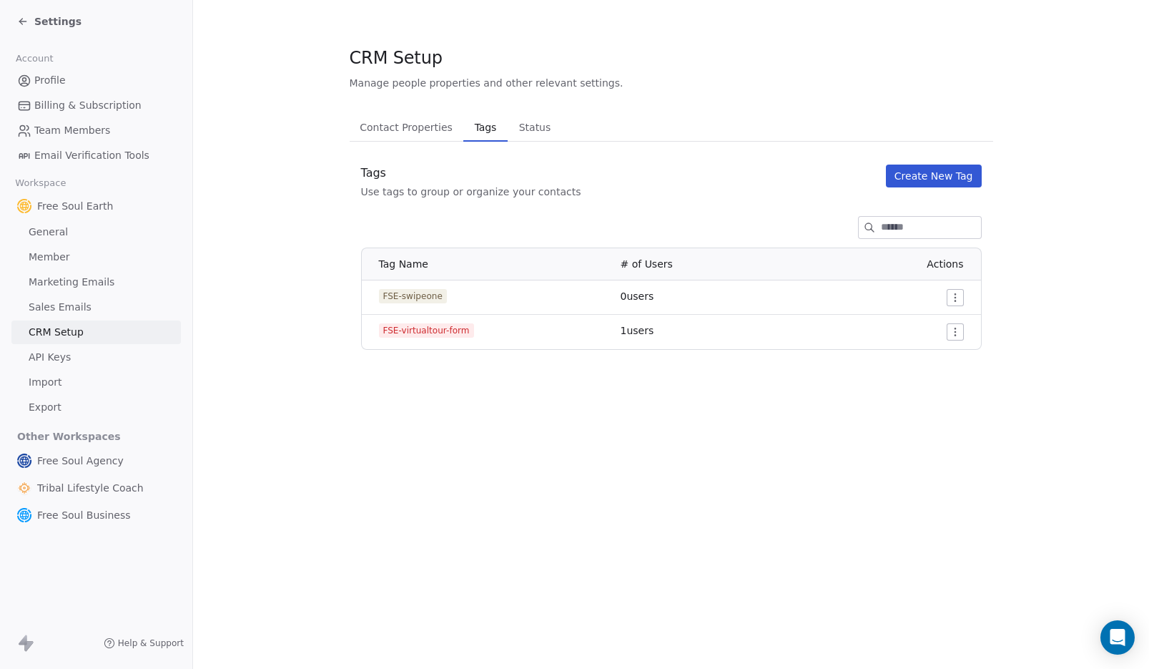
click at [542, 131] on span "Status" at bounding box center [535, 127] width 44 height 20
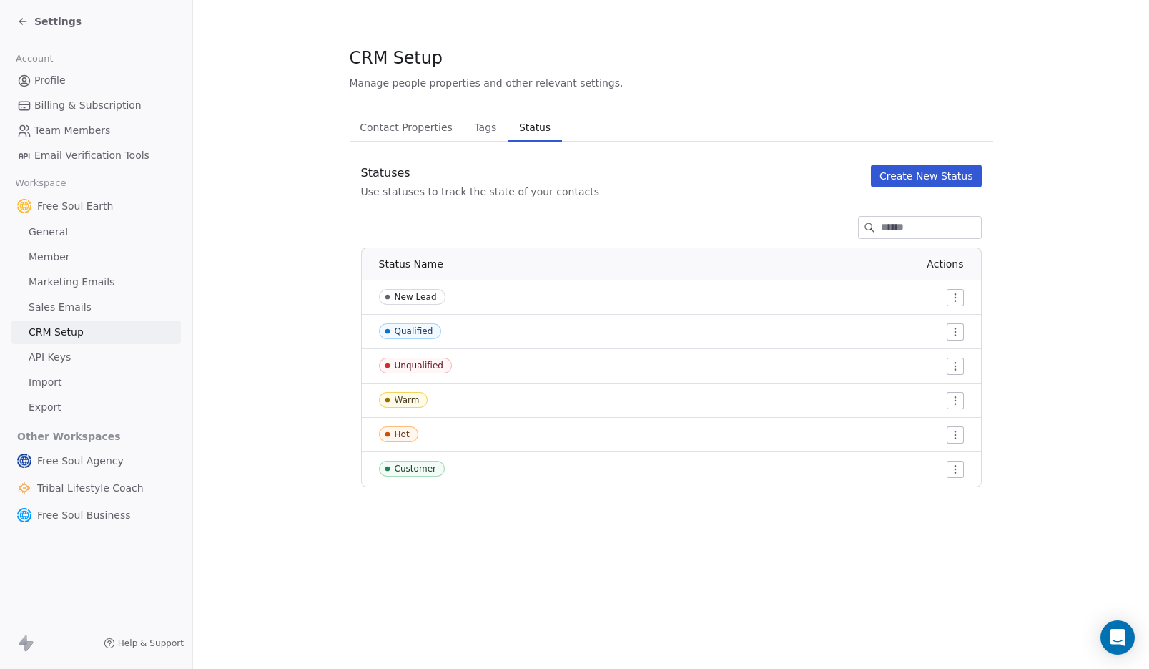
click at [489, 132] on span "Tags" at bounding box center [485, 127] width 34 height 20
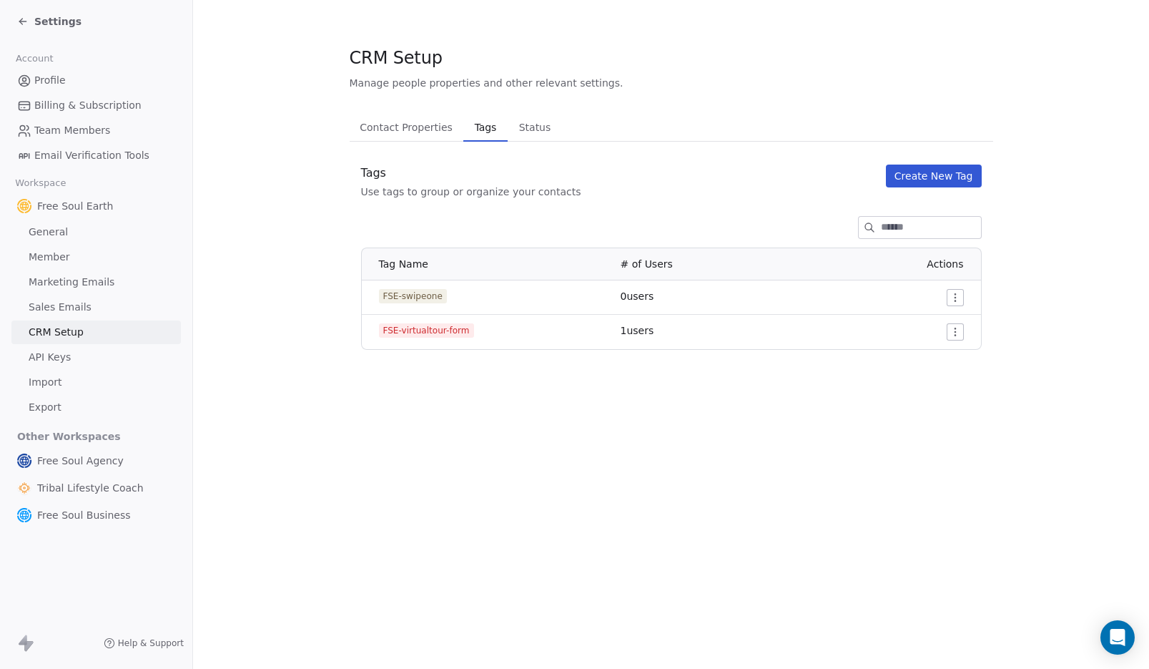
click at [408, 128] on span "Contact Properties" at bounding box center [406, 127] width 104 height 20
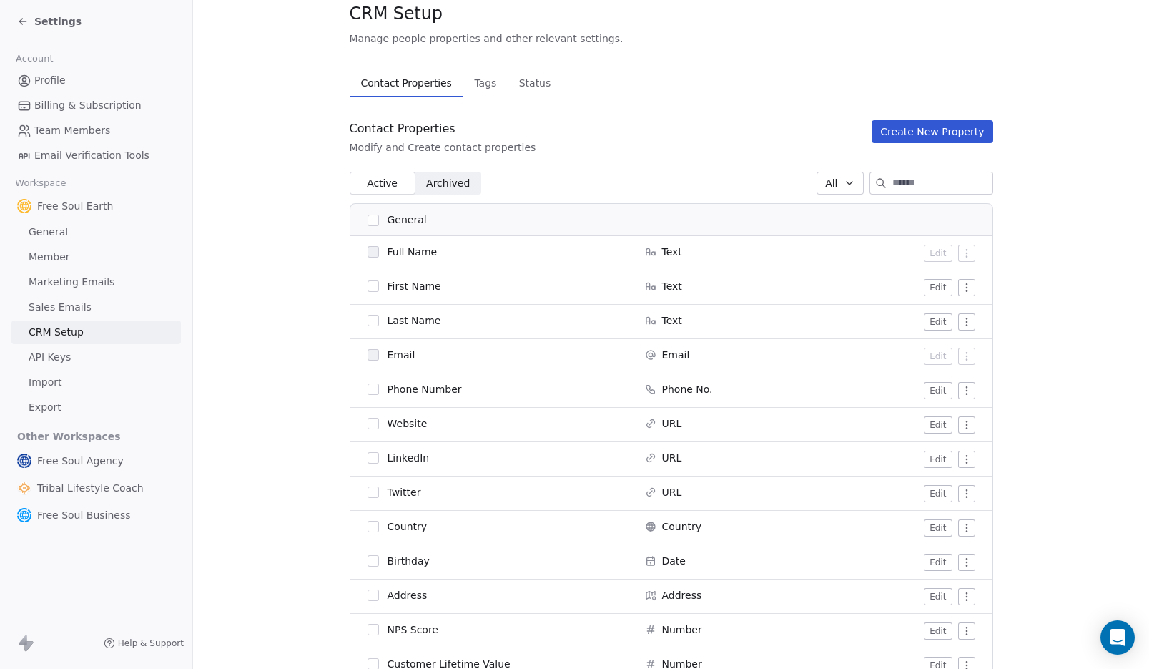
scroll to position [49, 0]
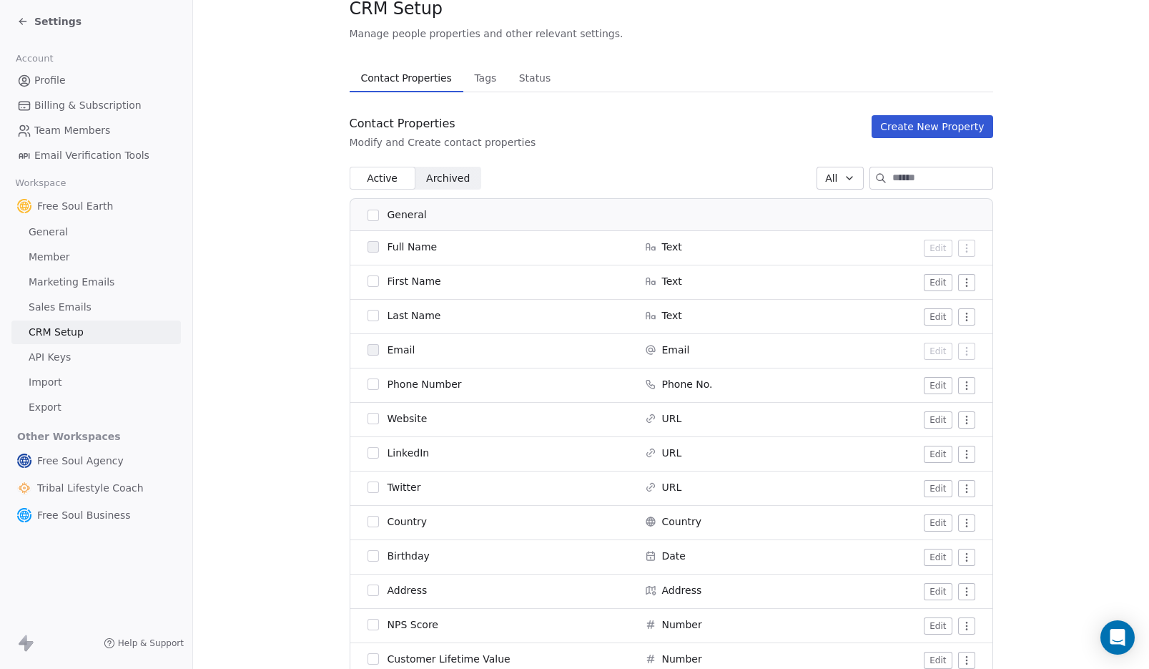
click at [368, 281] on button "button" at bounding box center [373, 280] width 11 height 11
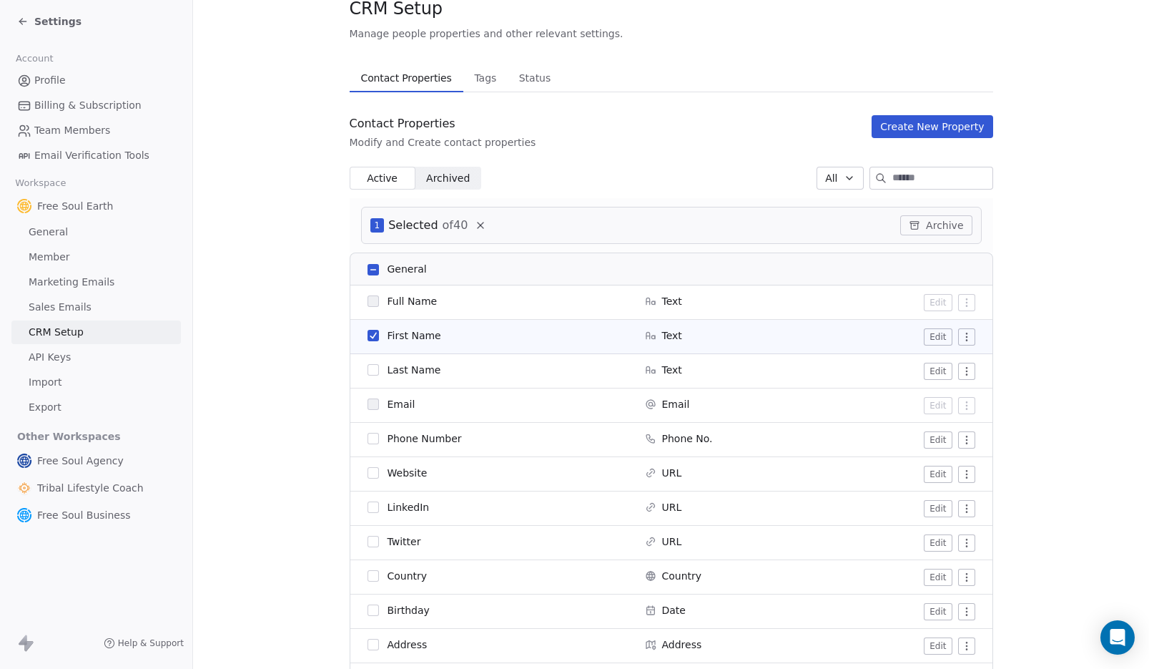
click at [368, 368] on button "button" at bounding box center [373, 369] width 11 height 11
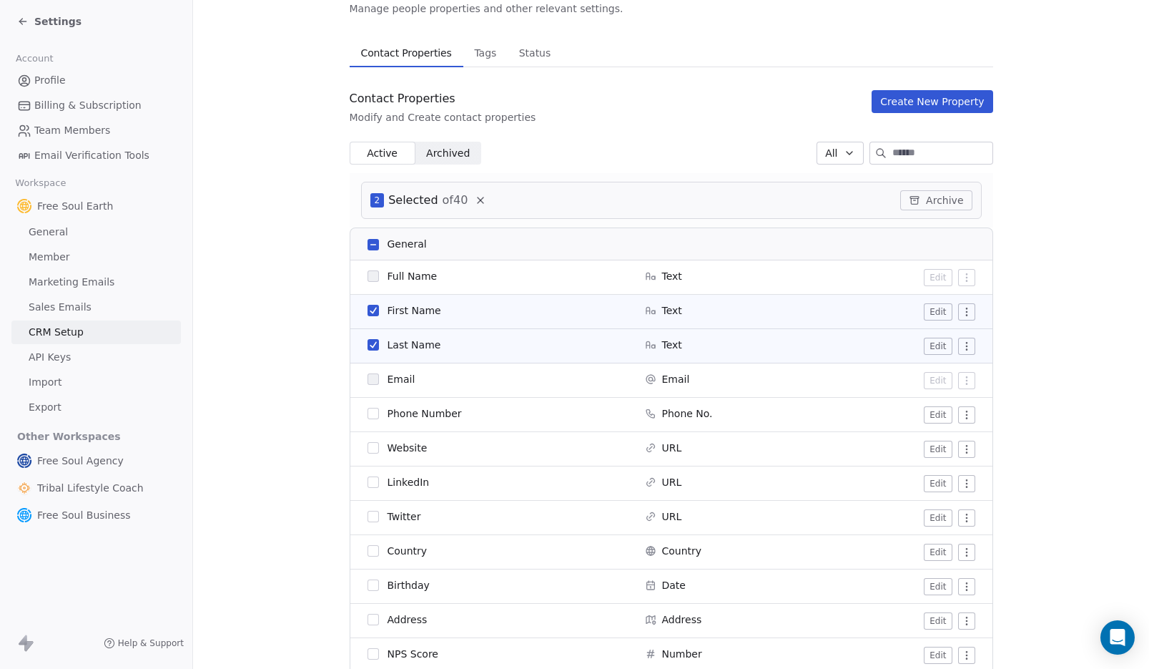
scroll to position [146, 0]
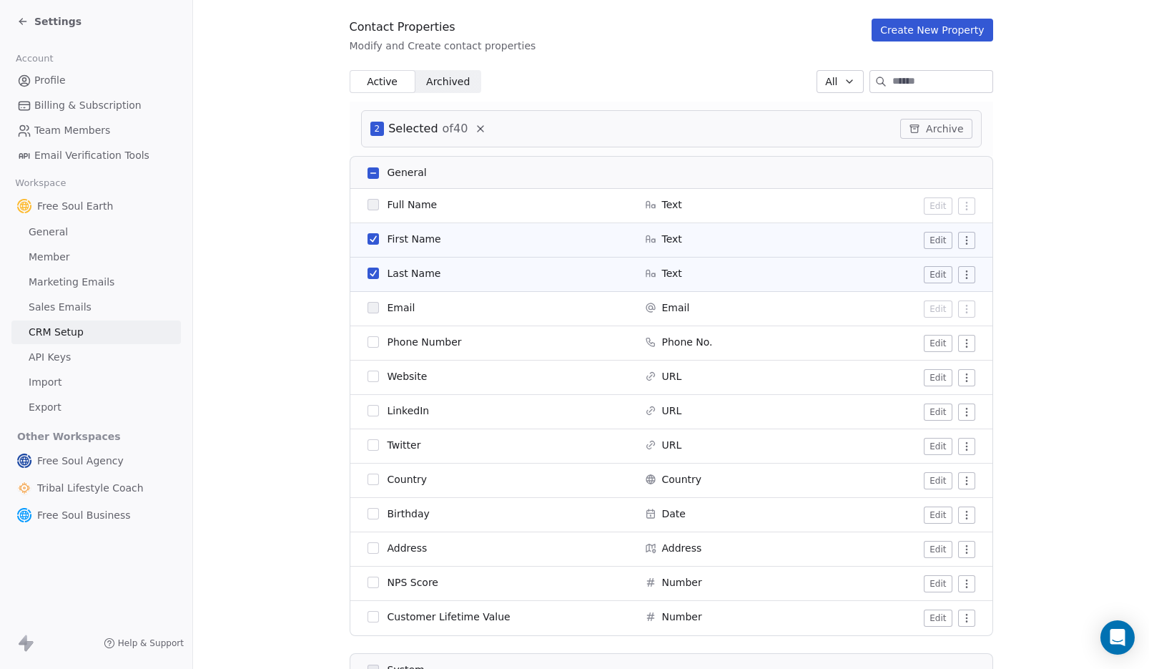
click at [368, 339] on button "button" at bounding box center [373, 341] width 11 height 11
click at [368, 373] on button "button" at bounding box center [373, 375] width 11 height 11
click at [368, 410] on button "button" at bounding box center [373, 410] width 11 height 11
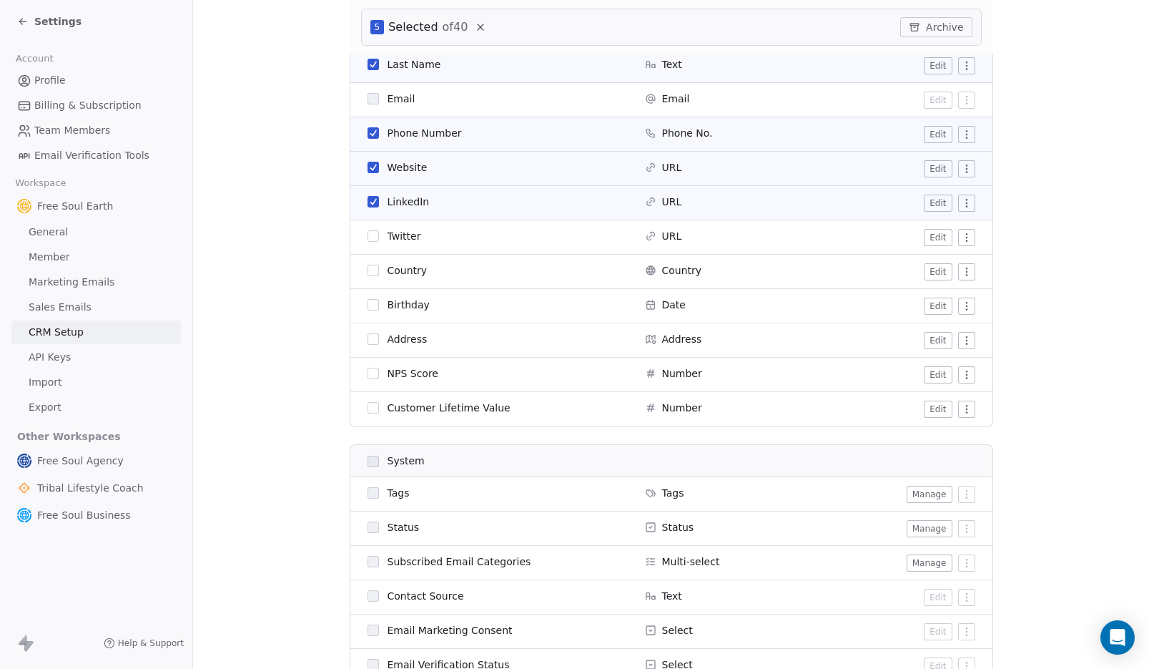
scroll to position [360, 0]
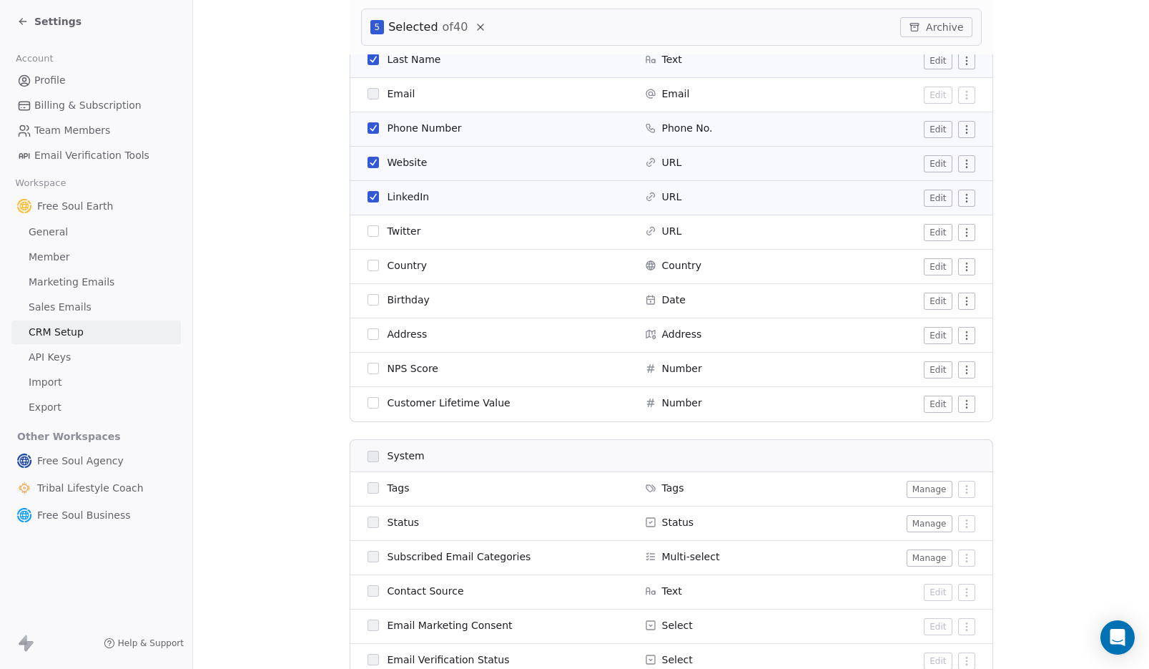
click at [368, 333] on button "button" at bounding box center [373, 333] width 11 height 11
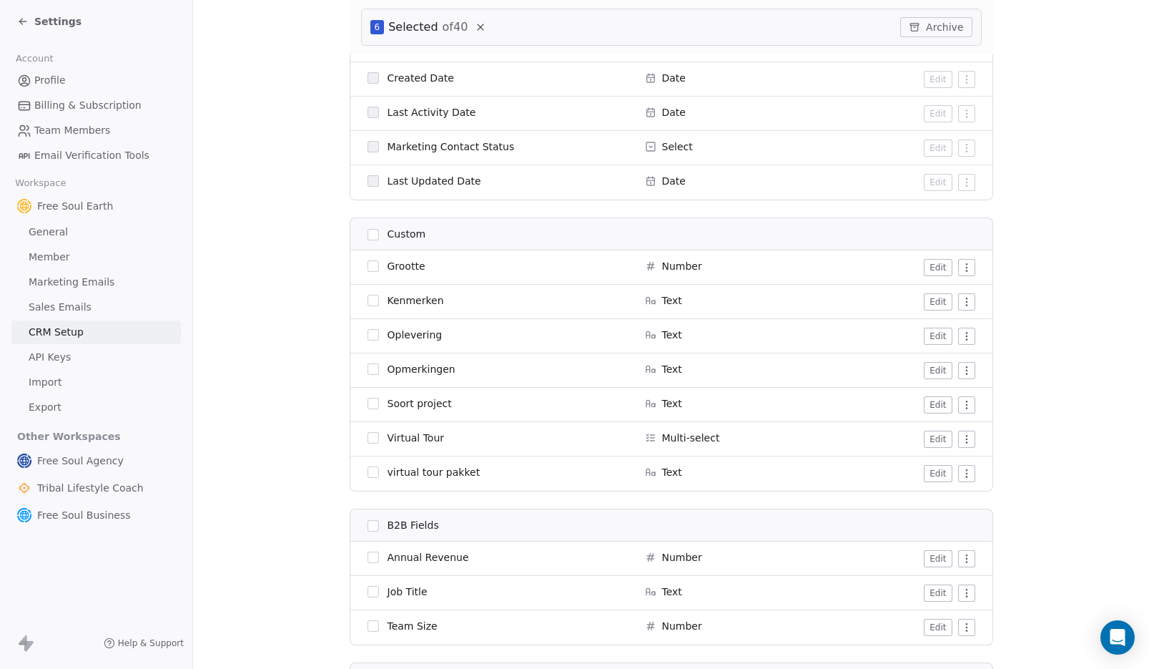
scroll to position [978, 0]
click at [960, 437] on html "Settings Account Profile Billing & Subscription Team Members Email Verification…" at bounding box center [574, 334] width 1149 height 669
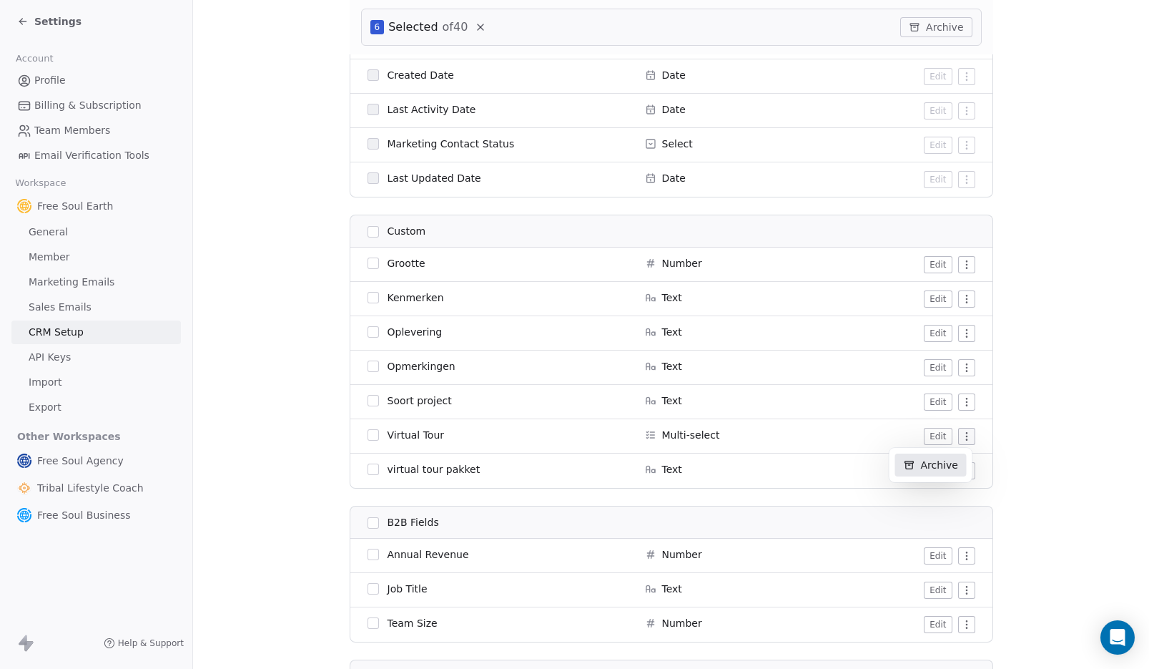
click at [946, 463] on div "Archive" at bounding box center [931, 464] width 72 height 23
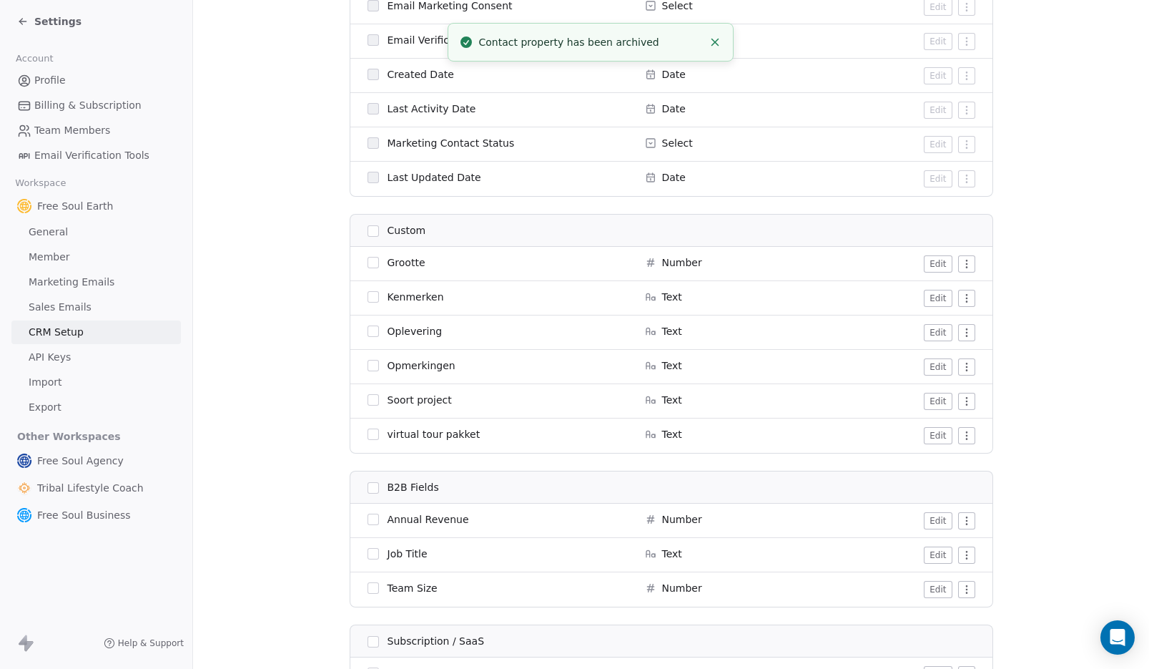
scroll to position [924, 0]
click at [368, 433] on button "button" at bounding box center [373, 434] width 11 height 11
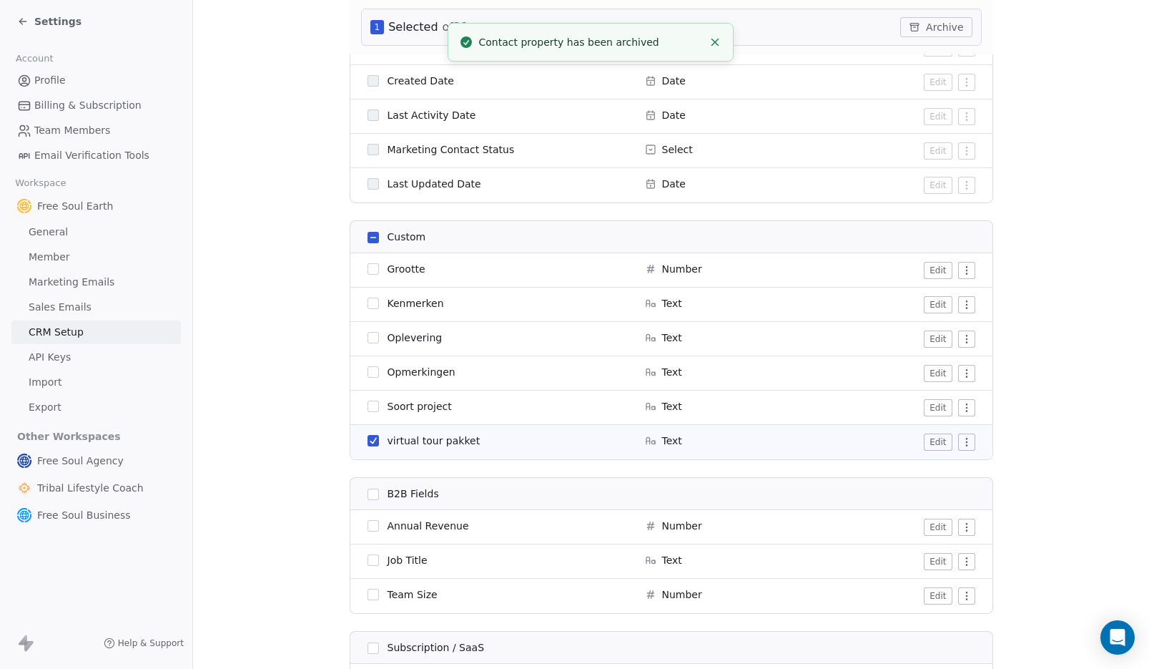
scroll to position [978, 0]
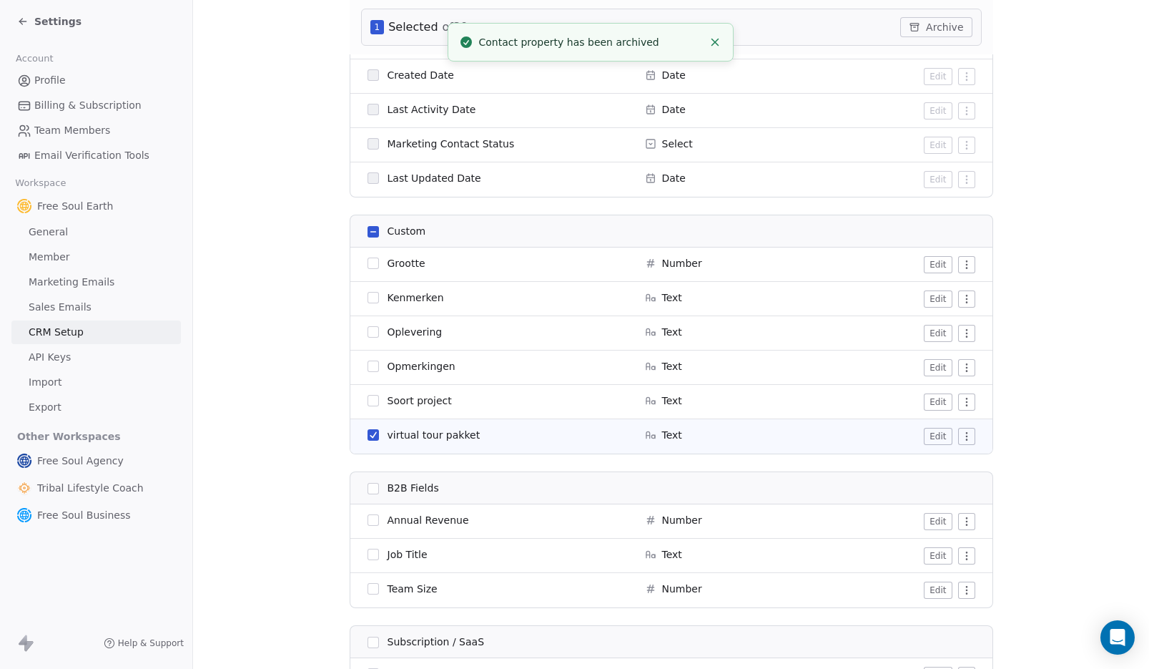
click at [928, 433] on button "Edit" at bounding box center [938, 436] width 28 height 17
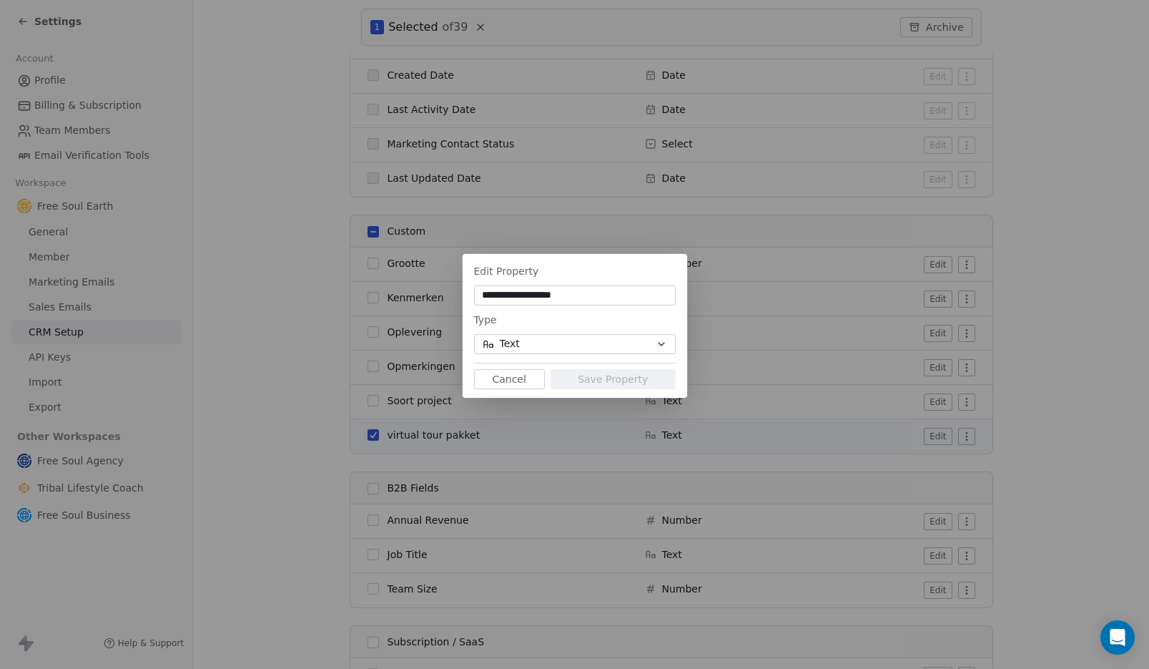
click at [493, 296] on input "**********" at bounding box center [575, 295] width 196 height 14
click at [481, 298] on input "**********" at bounding box center [575, 295] width 196 height 14
type input "**********"
click at [595, 380] on button "Save Property" at bounding box center [613, 379] width 125 height 20
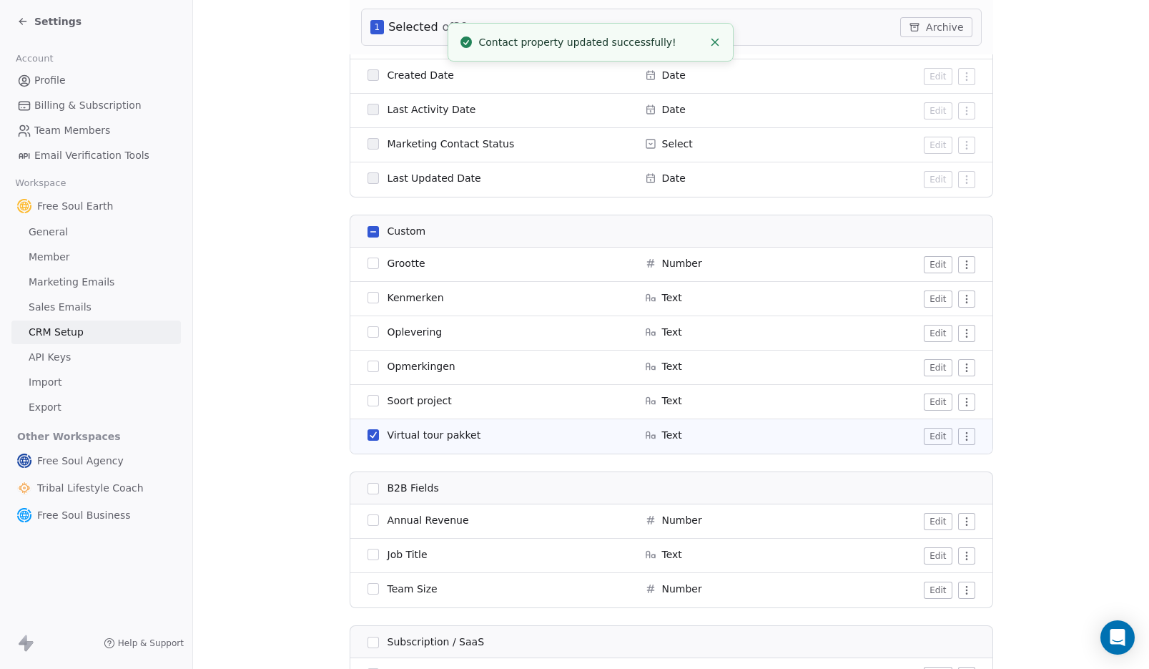
click at [368, 400] on button "button" at bounding box center [373, 400] width 11 height 11
click at [370, 365] on button "button" at bounding box center [373, 365] width 11 height 11
click at [368, 334] on button "button" at bounding box center [373, 331] width 11 height 11
click at [368, 299] on button "button" at bounding box center [373, 297] width 11 height 11
click at [368, 262] on button "button" at bounding box center [373, 262] width 11 height 11
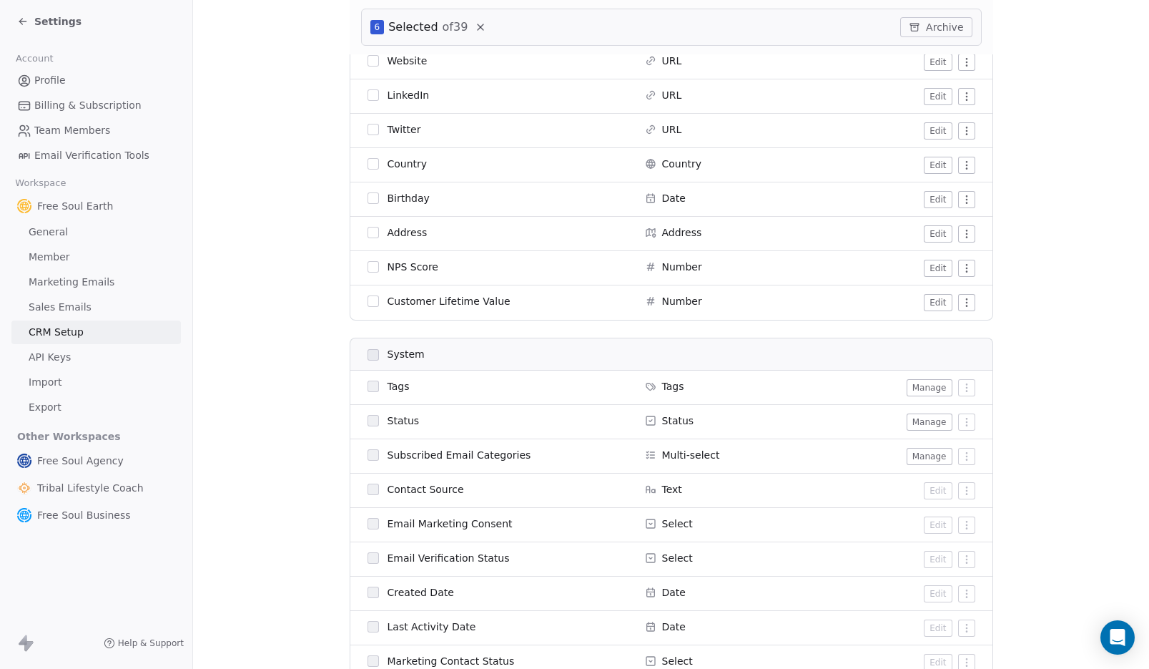
scroll to position [0, 0]
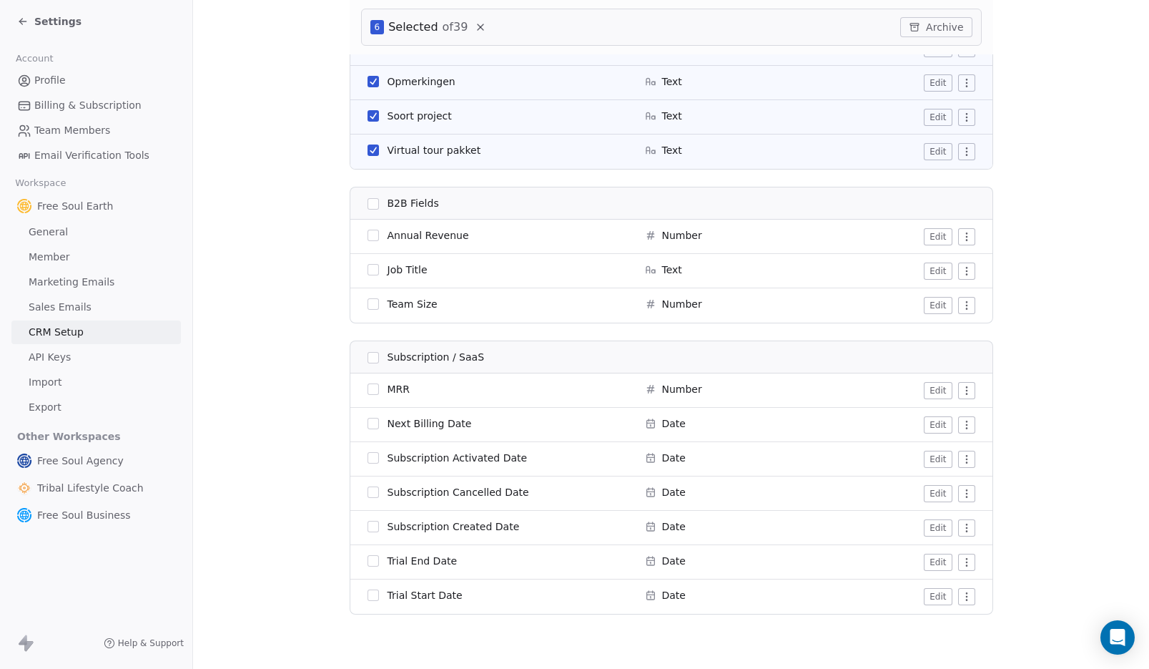
scroll to position [1271, 0]
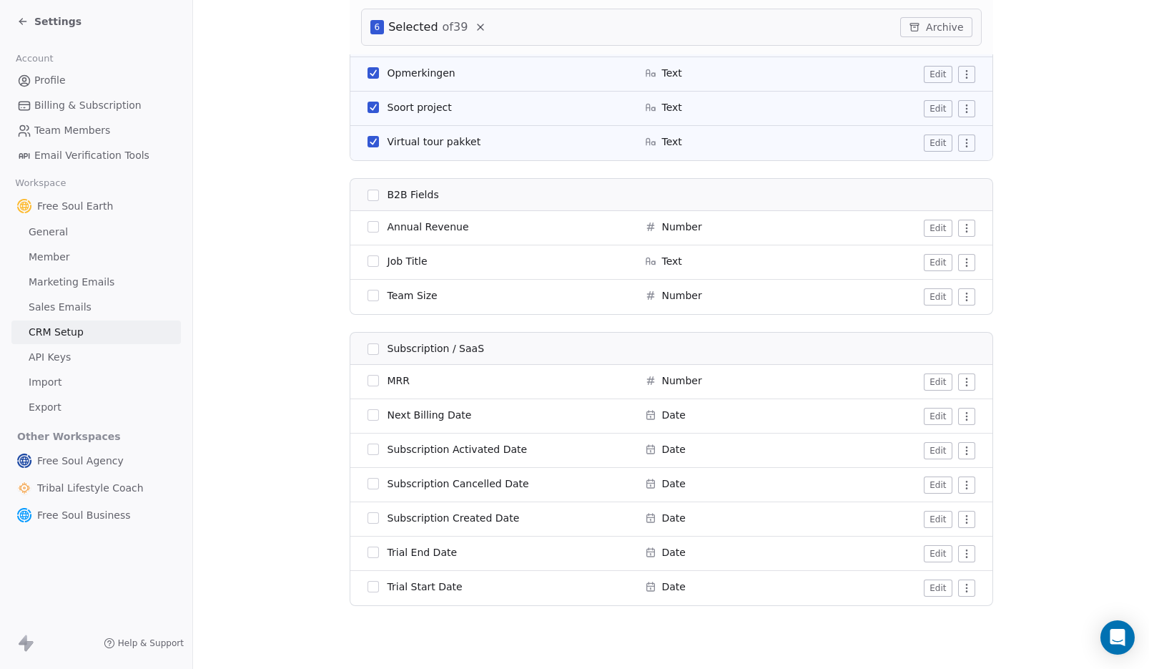
click at [368, 348] on button "button" at bounding box center [373, 348] width 11 height 11
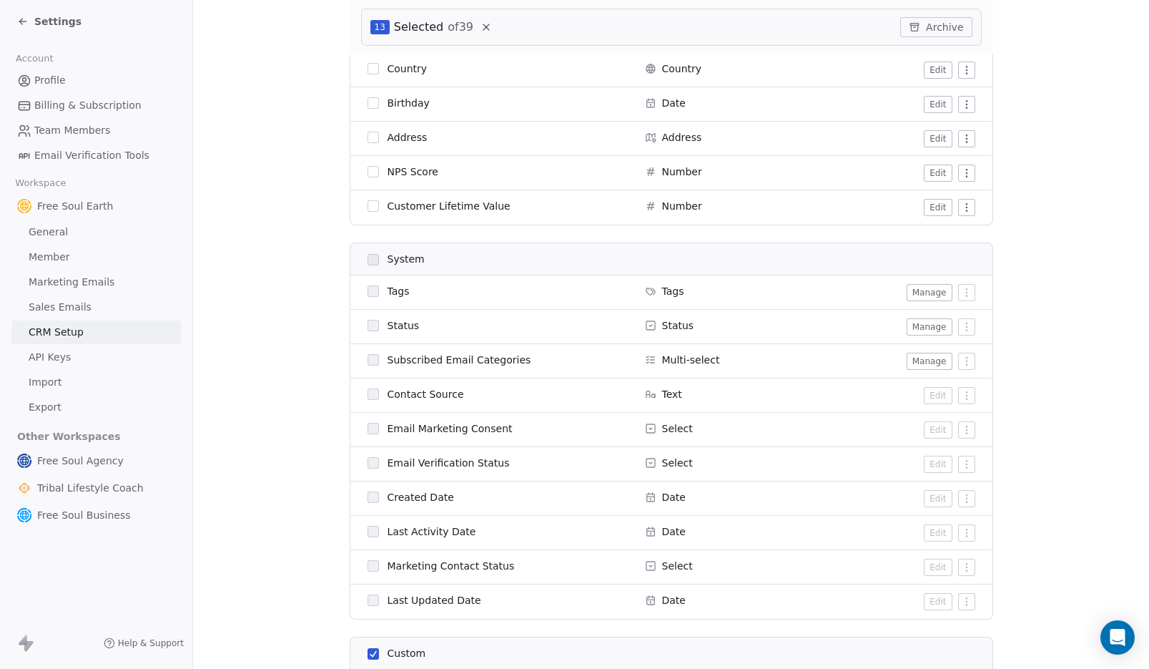
click at [247, 229] on section "CRM Setup Manage people properties and other relevant settings. Contact Propert…" at bounding box center [671, 414] width 956 height 1940
click at [483, 24] on icon at bounding box center [486, 27] width 6 height 6
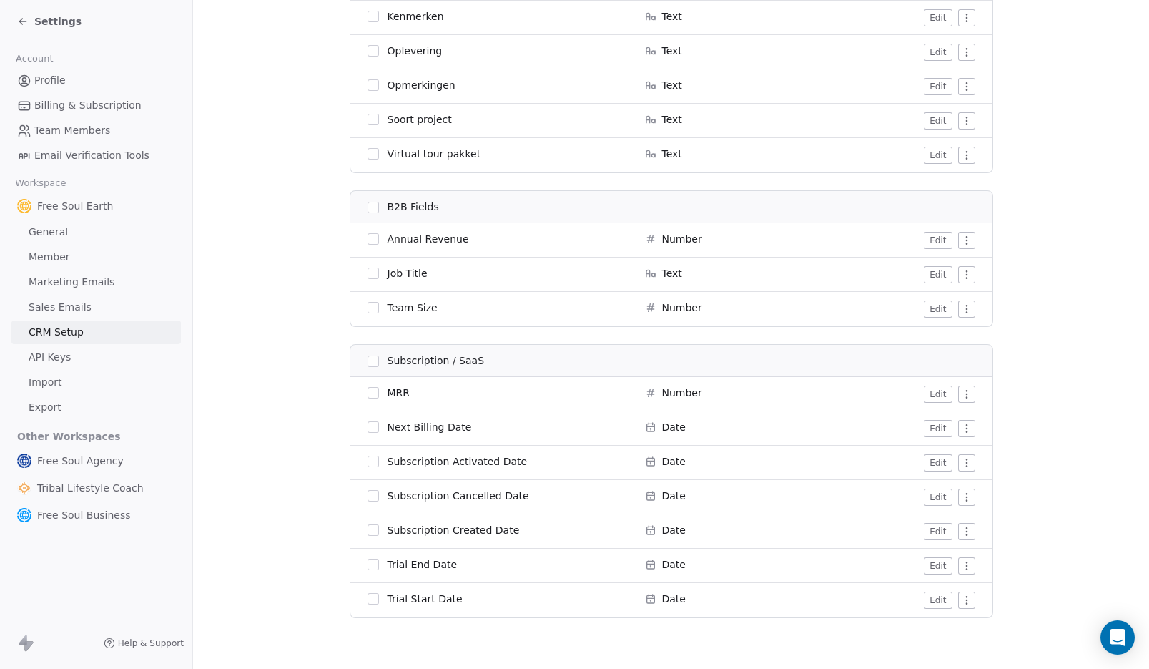
scroll to position [1217, 0]
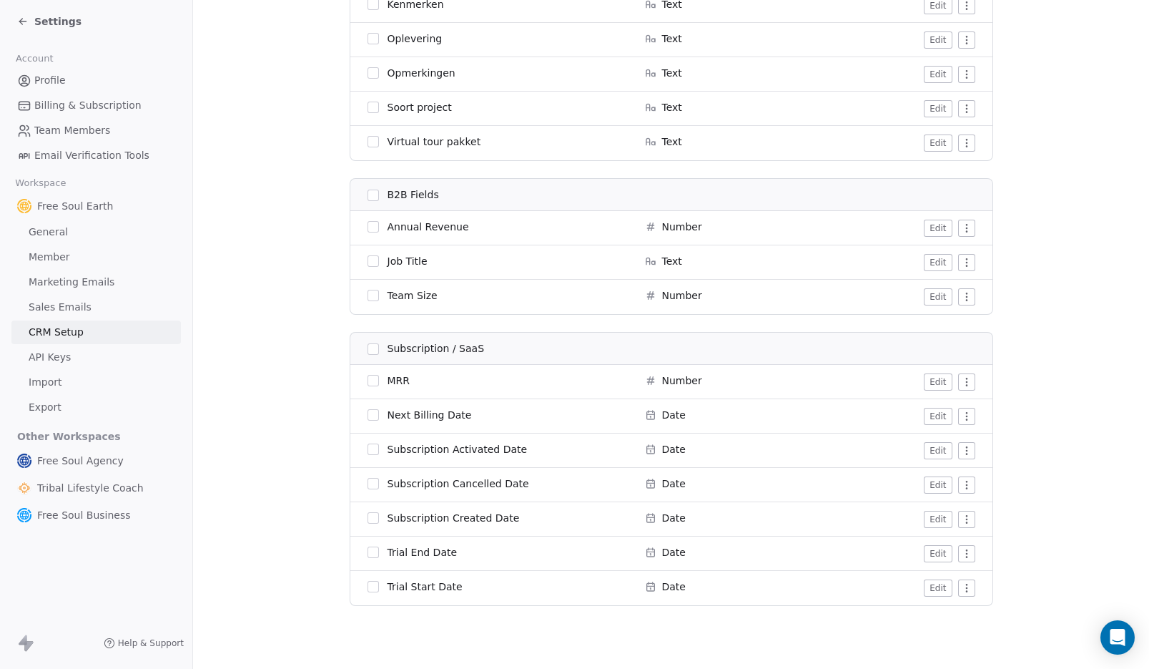
click at [368, 348] on button "button" at bounding box center [373, 348] width 11 height 11
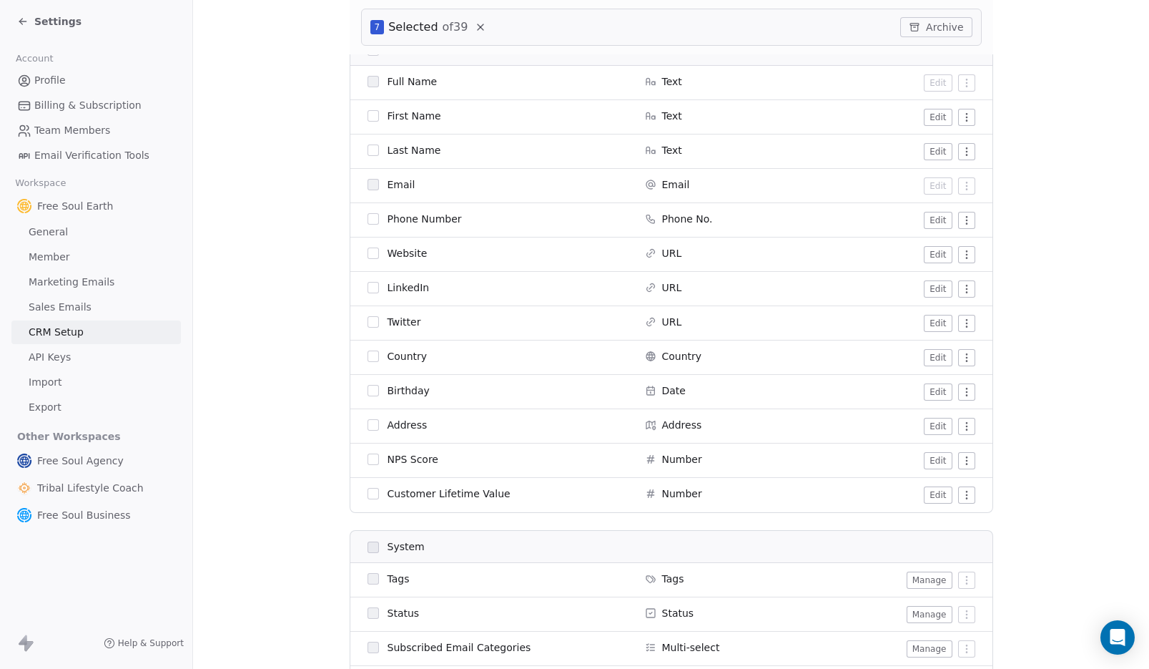
scroll to position [0, 0]
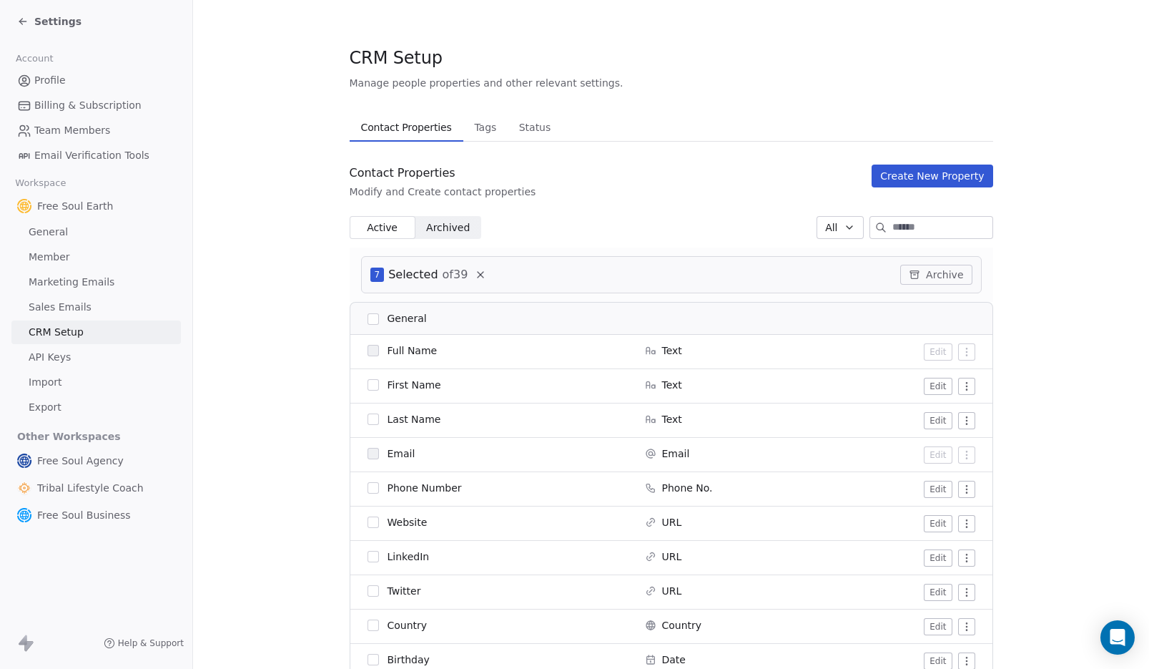
click at [942, 276] on button "Archive" at bounding box center [936, 275] width 72 height 20
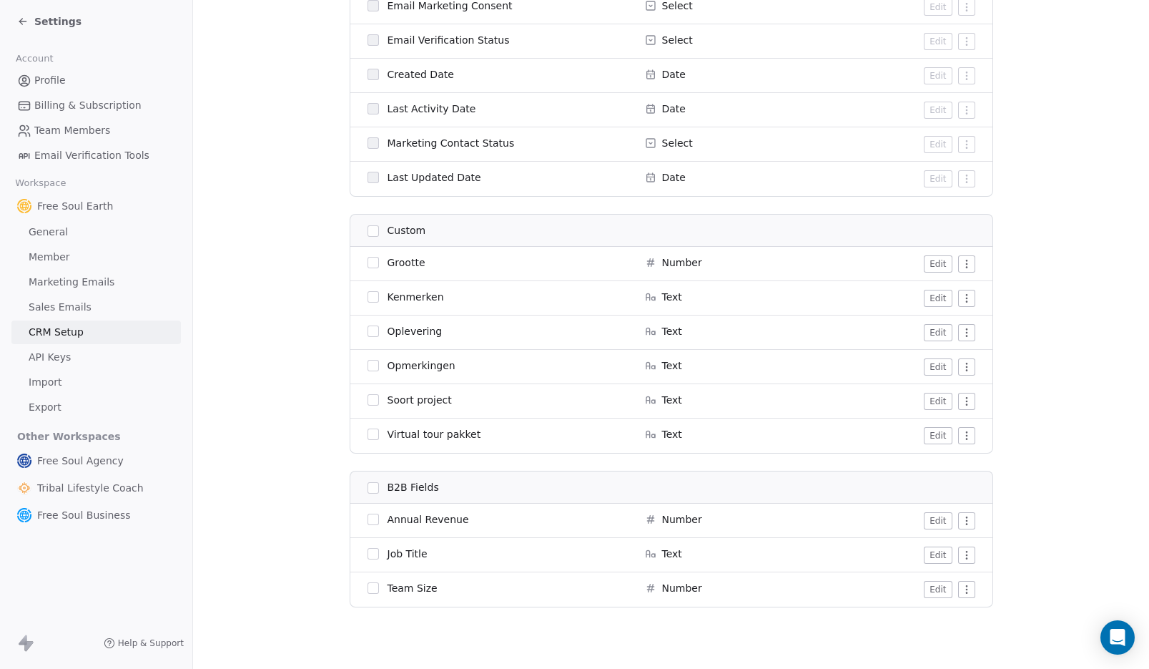
scroll to position [926, 0]
click at [368, 484] on button "button" at bounding box center [373, 486] width 11 height 11
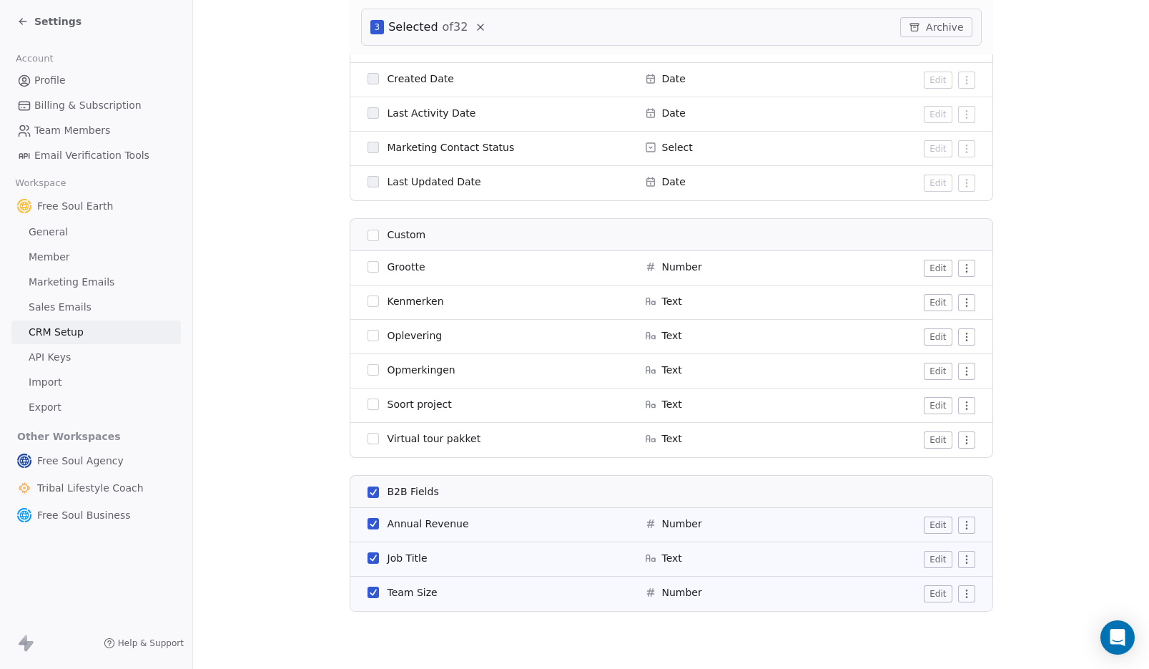
scroll to position [980, 0]
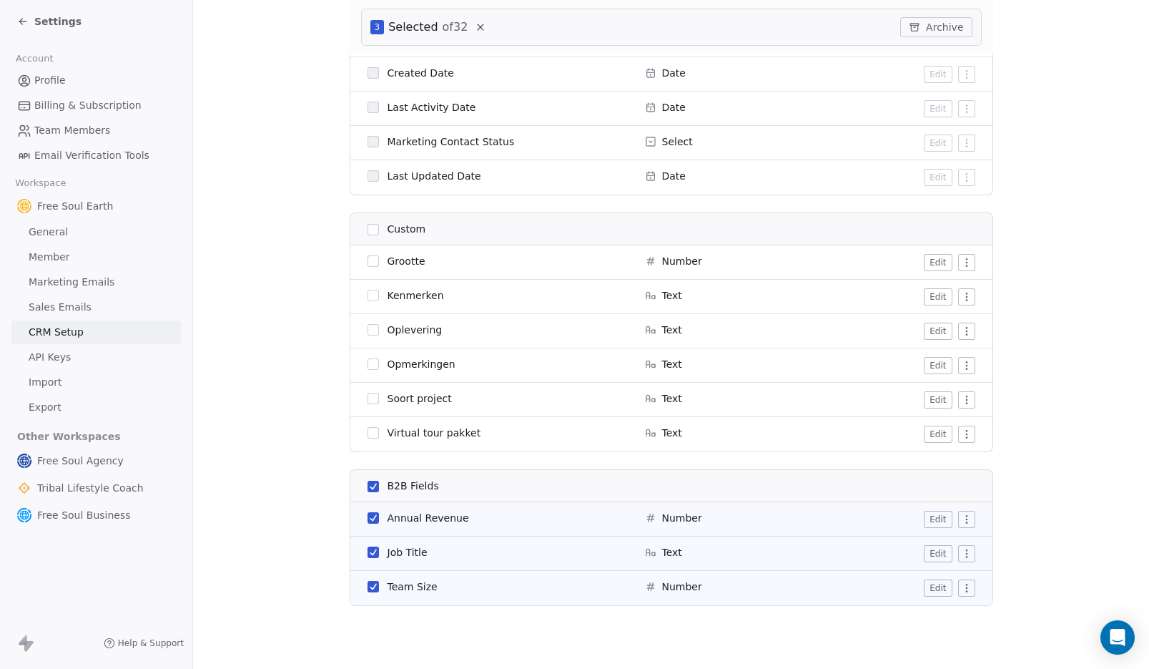
click at [944, 27] on button "Archive" at bounding box center [936, 27] width 72 height 20
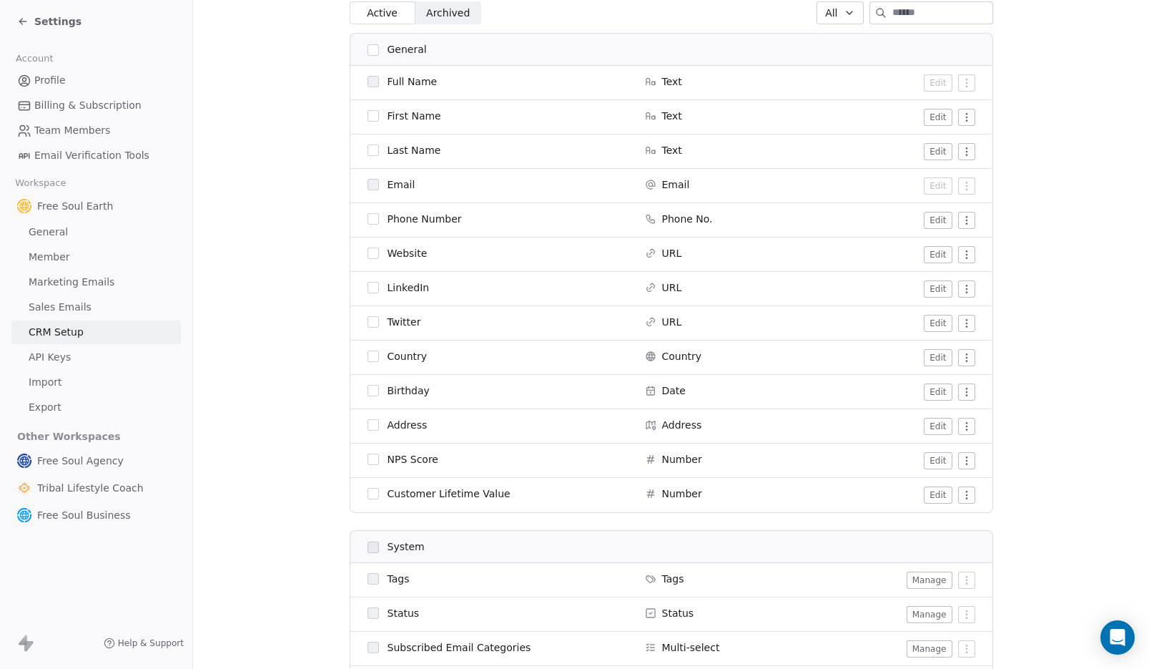
scroll to position [218, 0]
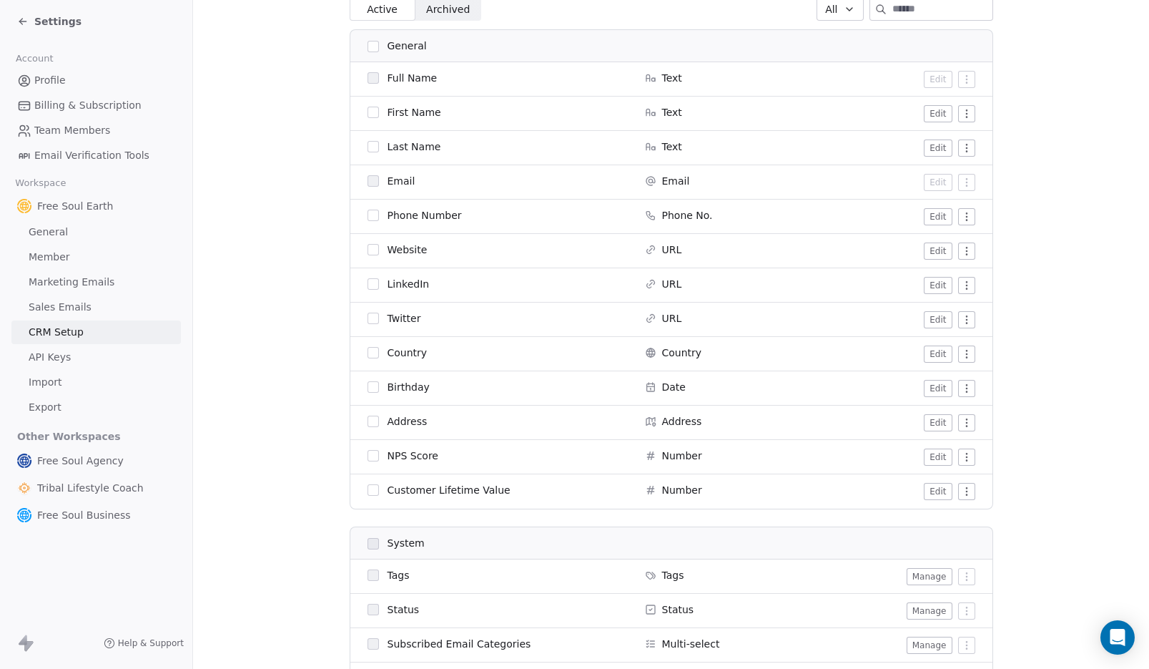
click at [55, 82] on span "Profile" at bounding box center [49, 80] width 31 height 15
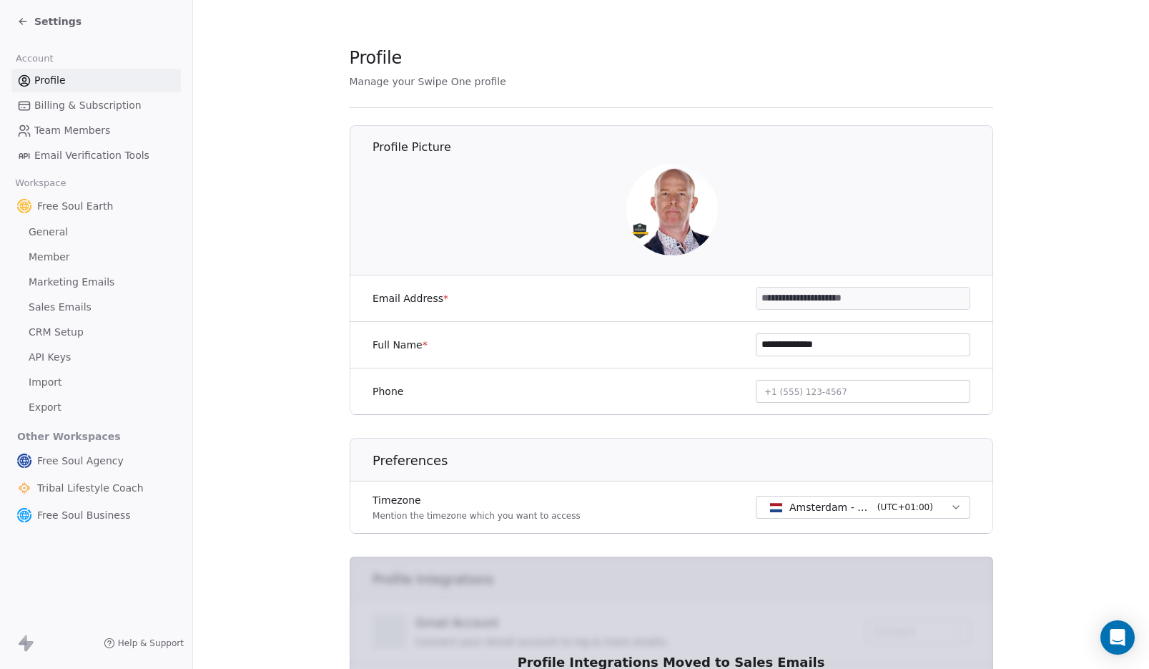
click at [62, 20] on span "Settings" at bounding box center [57, 21] width 47 height 14
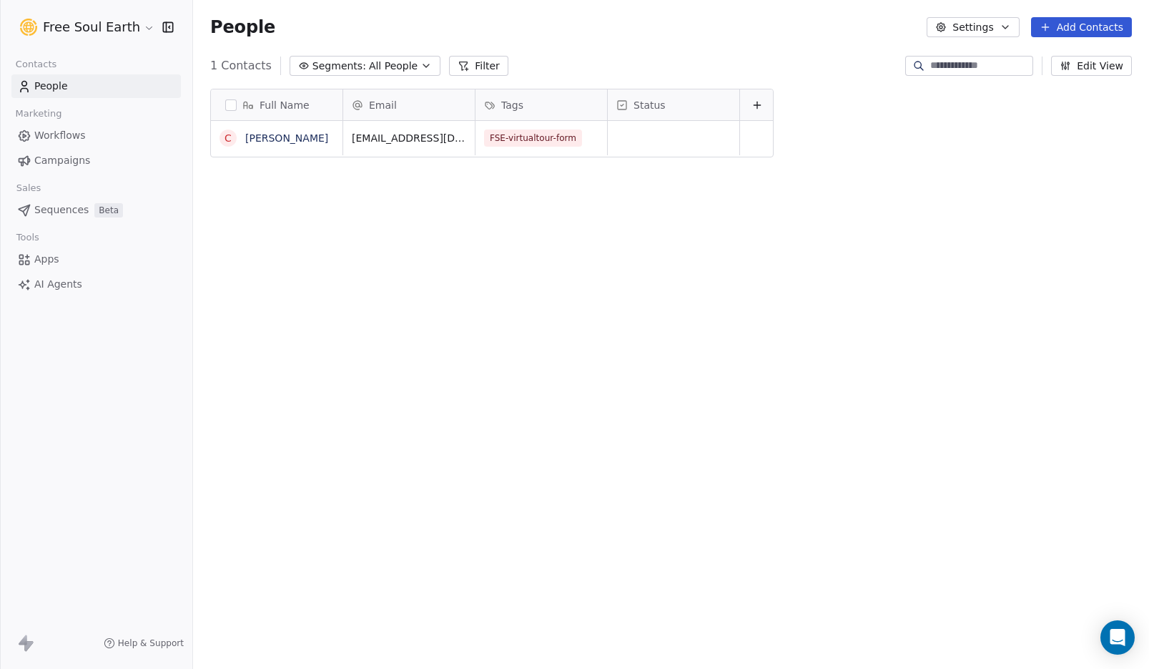
scroll to position [577, 945]
click at [684, 104] on div "Status" at bounding box center [672, 105] width 112 height 14
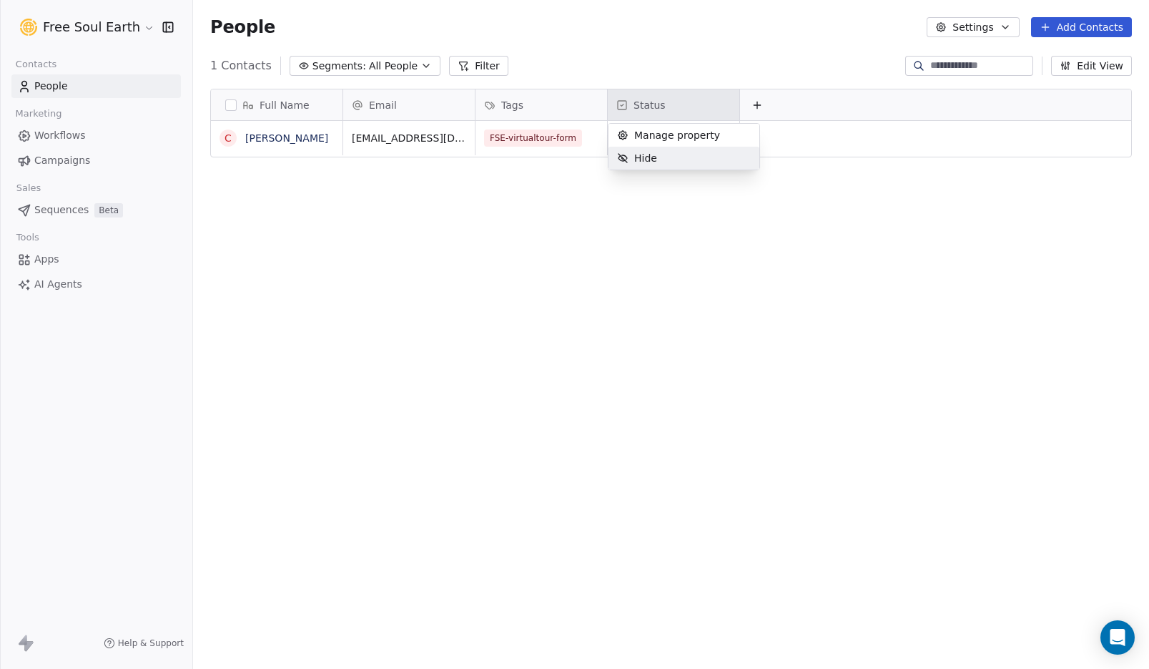
drag, startPoint x: 561, startPoint y: 267, endPoint x: 334, endPoint y: 192, distance: 239.5
click at [559, 267] on html "Free Soul Earth Contacts People Marketing Workflows Campaigns Sales Sequences B…" at bounding box center [574, 334] width 1149 height 669
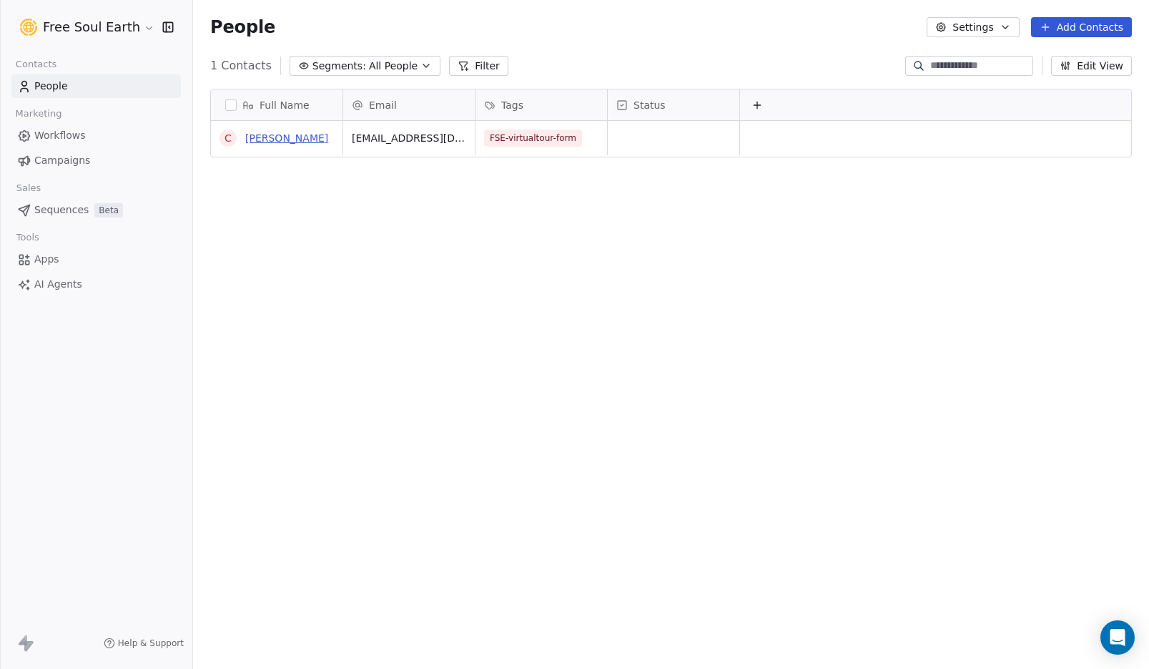
click at [285, 138] on link "Coenraad Tuerlings" at bounding box center [286, 137] width 83 height 11
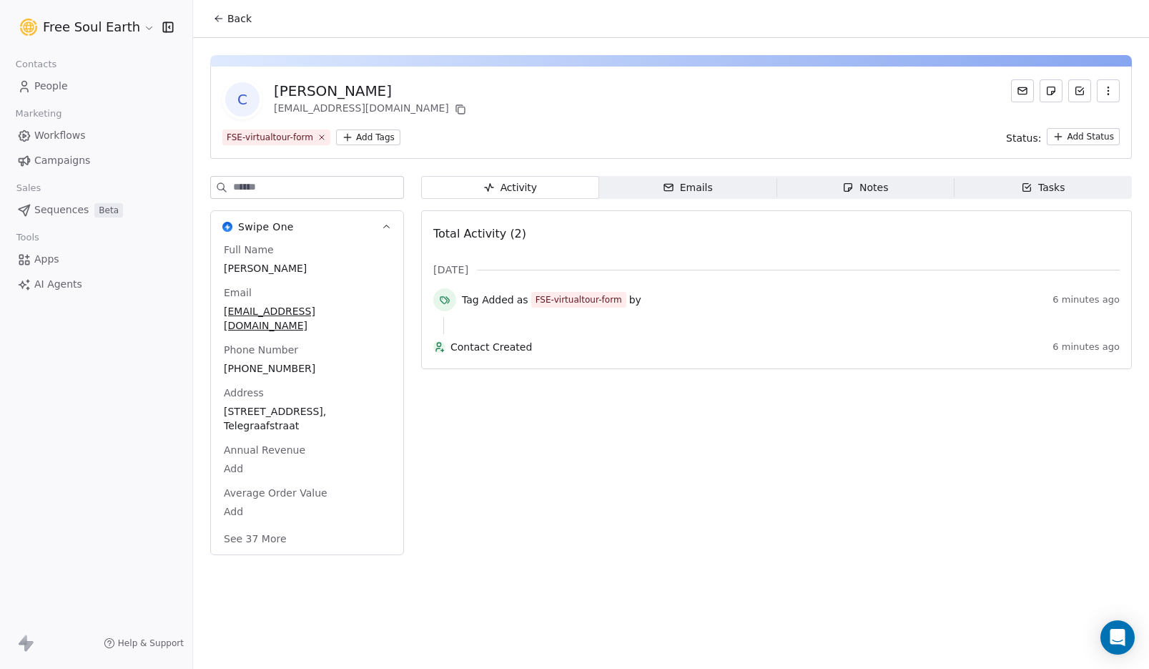
click at [1090, 138] on html "Free Soul Earth Contacts People Marketing Workflows Campaigns Sales Sequences B…" at bounding box center [574, 334] width 1149 height 669
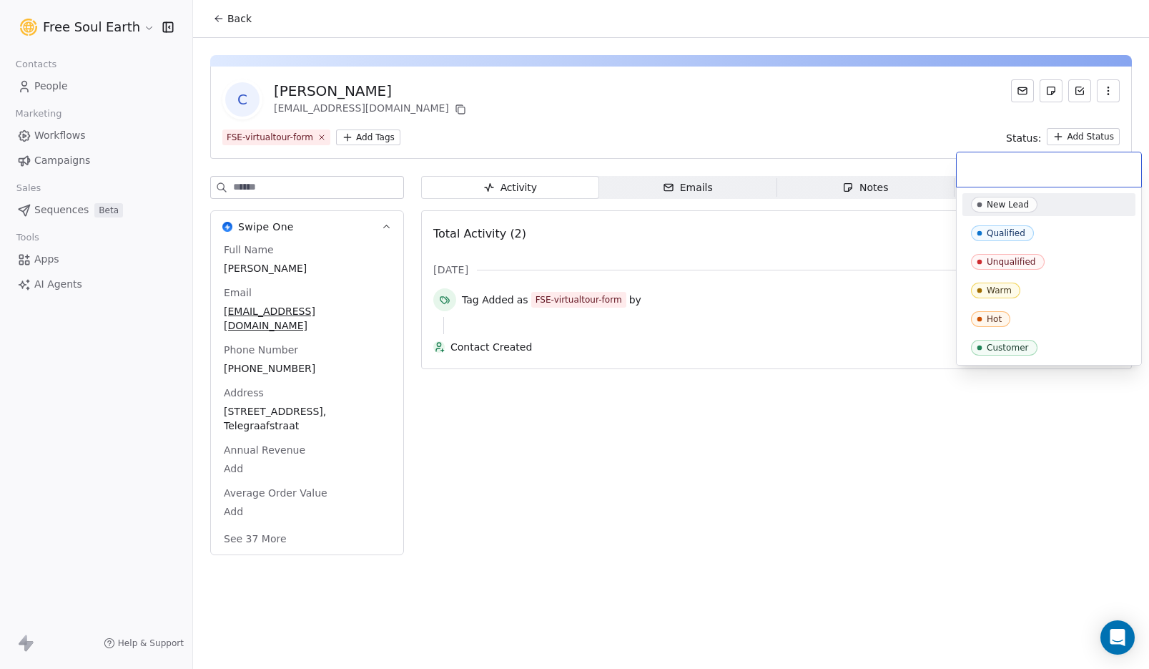
click at [1017, 203] on div "New Lead" at bounding box center [1008, 205] width 42 height 10
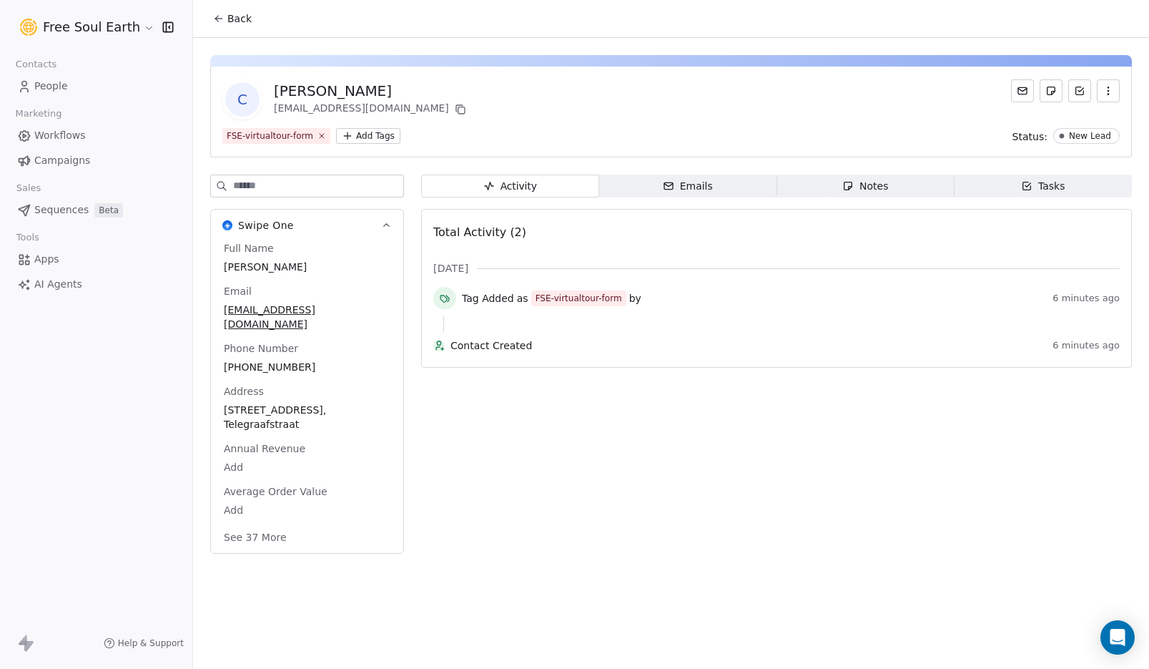
click at [49, 86] on span "People" at bounding box center [51, 86] width 34 height 15
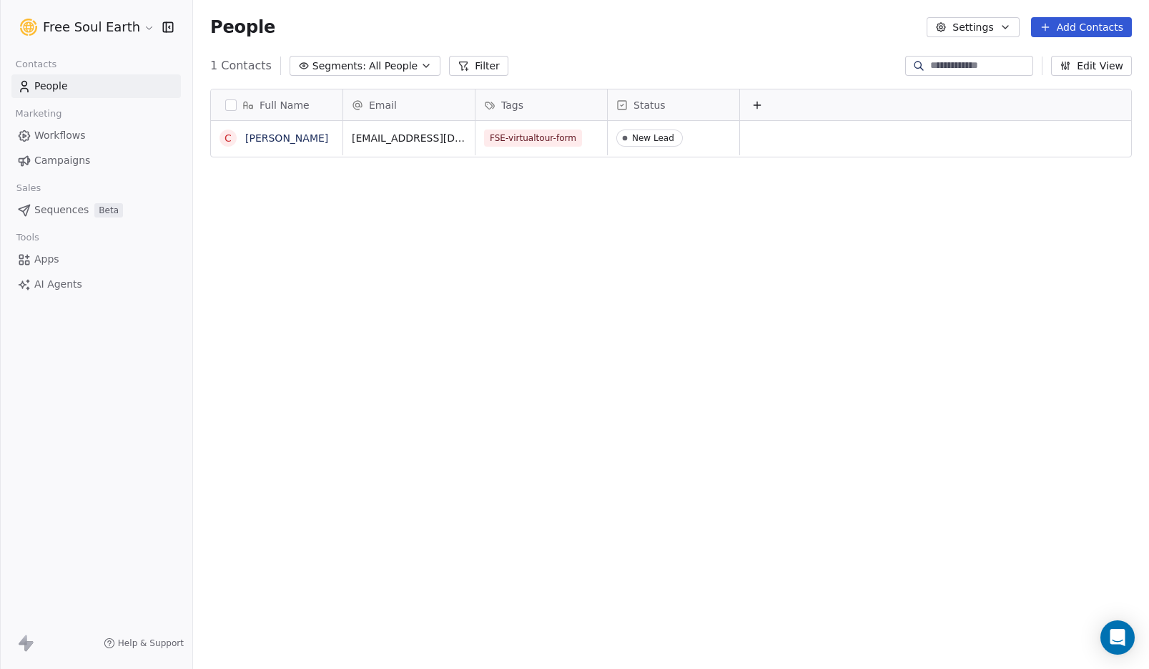
scroll to position [577, 945]
click at [757, 100] on icon at bounding box center [757, 104] width 11 height 11
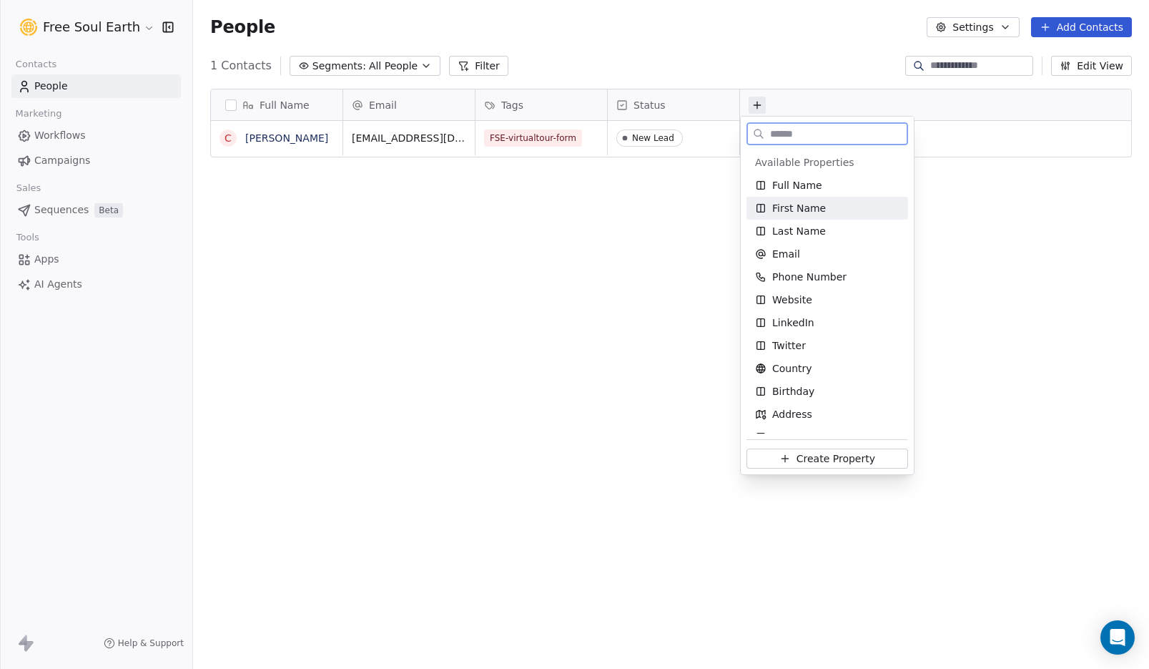
click at [792, 206] on span "First Name" at bounding box center [799, 208] width 54 height 14
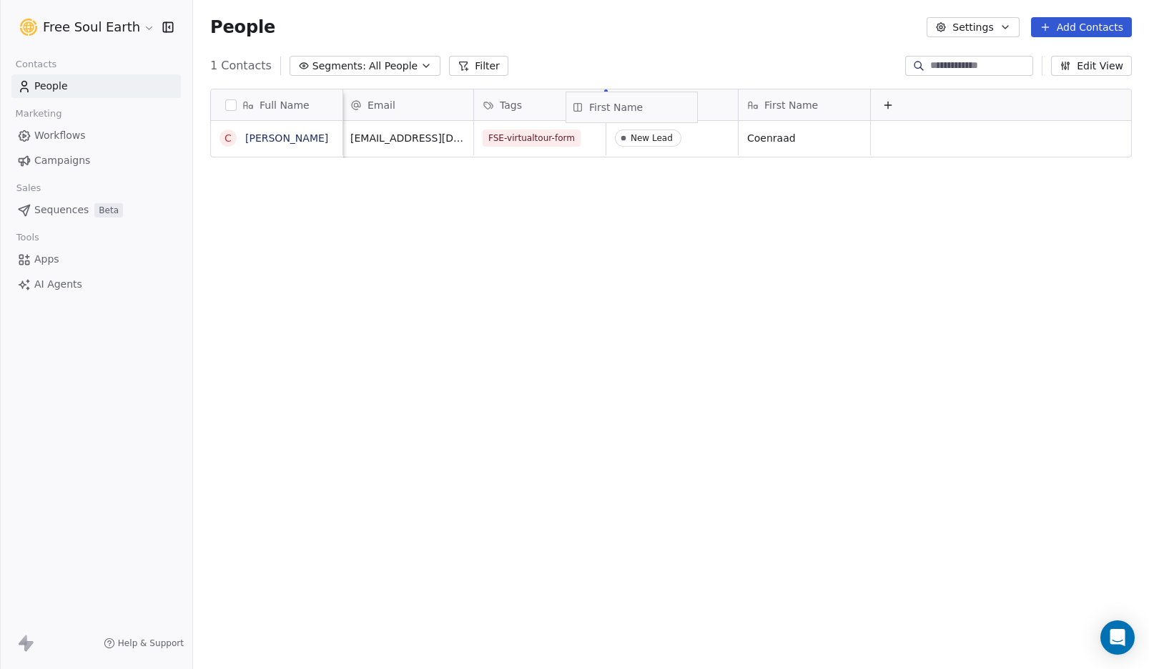
scroll to position [0, 0]
drag, startPoint x: 789, startPoint y: 105, endPoint x: 419, endPoint y: 104, distance: 369.7
click at [419, 104] on div "Full Name C Coenraad Tuerlings Email Tags Status First Name office@soundwork.co…" at bounding box center [671, 123] width 920 height 69
click at [890, 106] on icon at bounding box center [890, 105] width 0 height 6
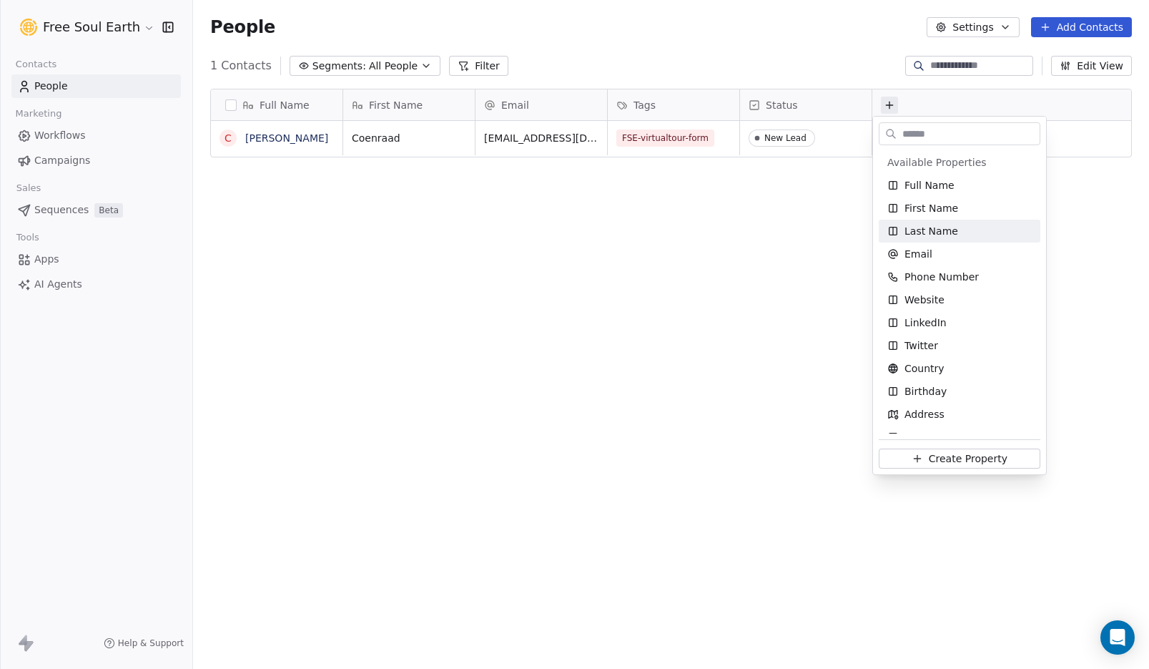
click at [615, 260] on html "Free Soul Earth Contacts People Marketing Workflows Campaigns Sales Sequences B…" at bounding box center [574, 334] width 1149 height 669
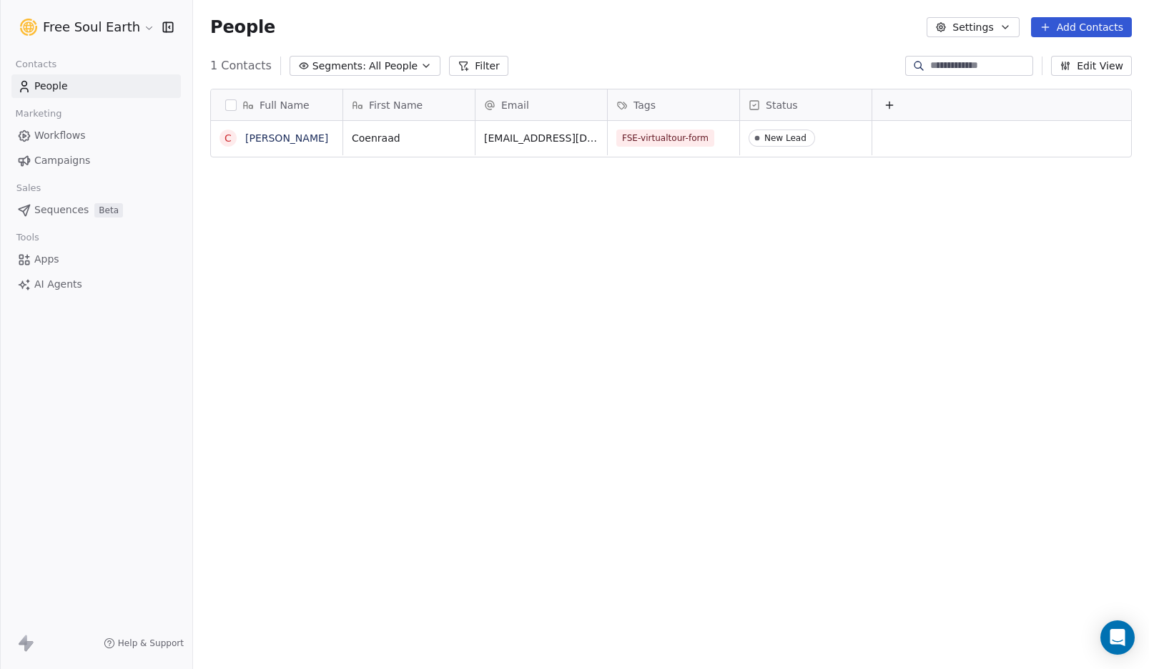
click at [894, 103] on icon at bounding box center [889, 104] width 11 height 11
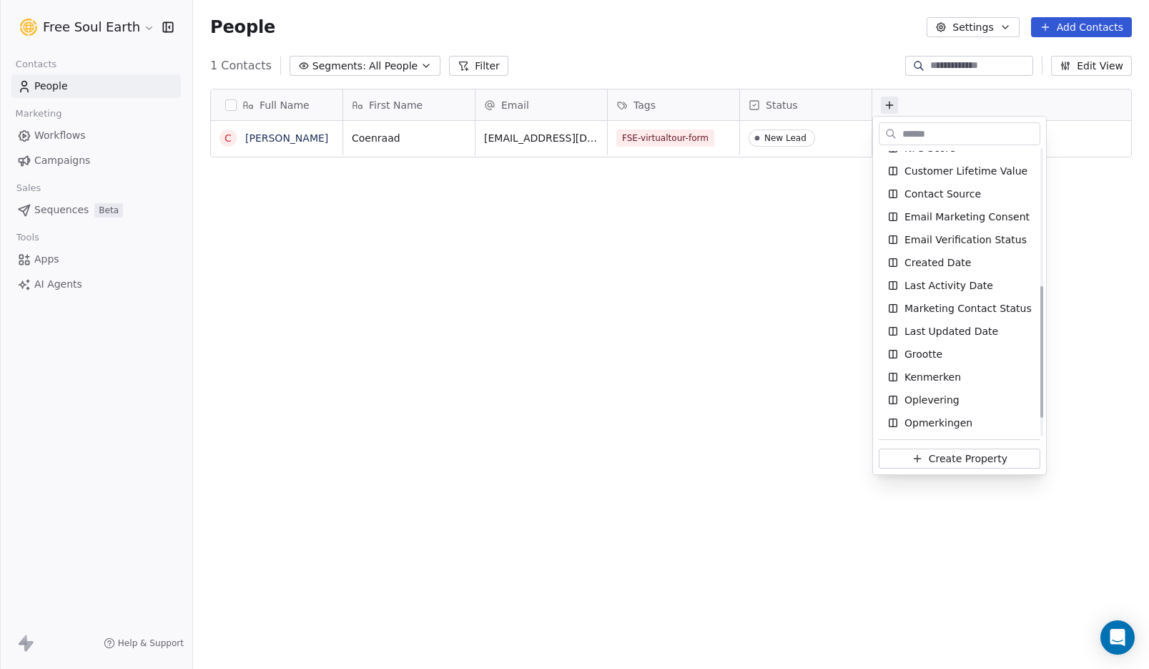
scroll to position [335, 0]
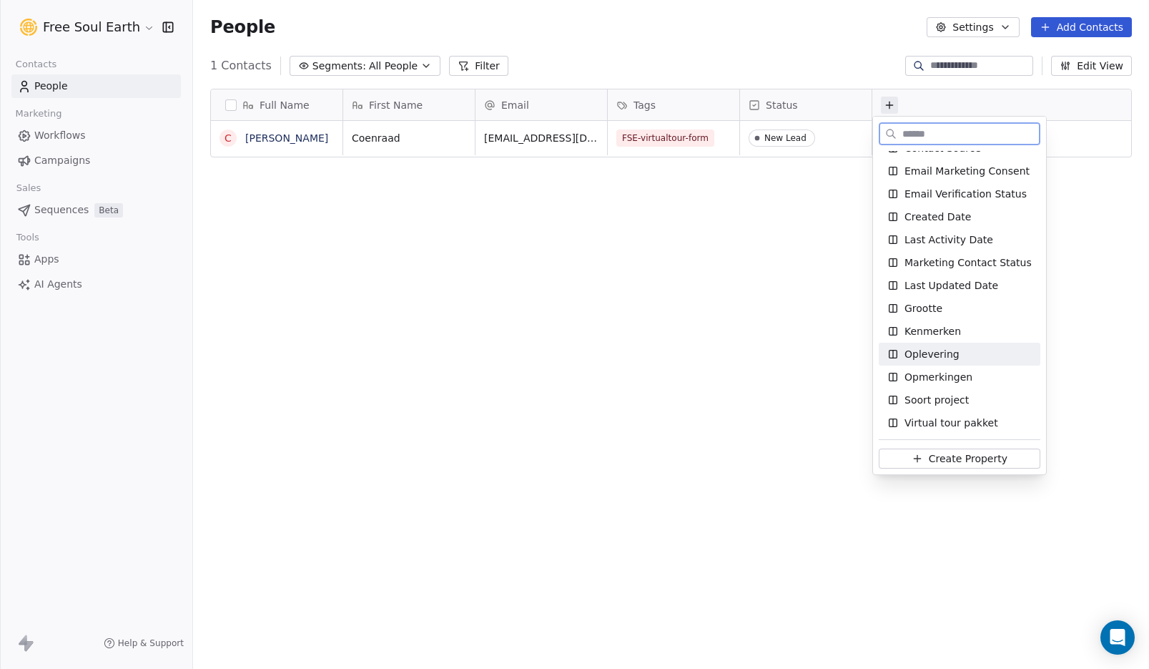
click at [924, 347] on span "Oplevering" at bounding box center [932, 354] width 55 height 14
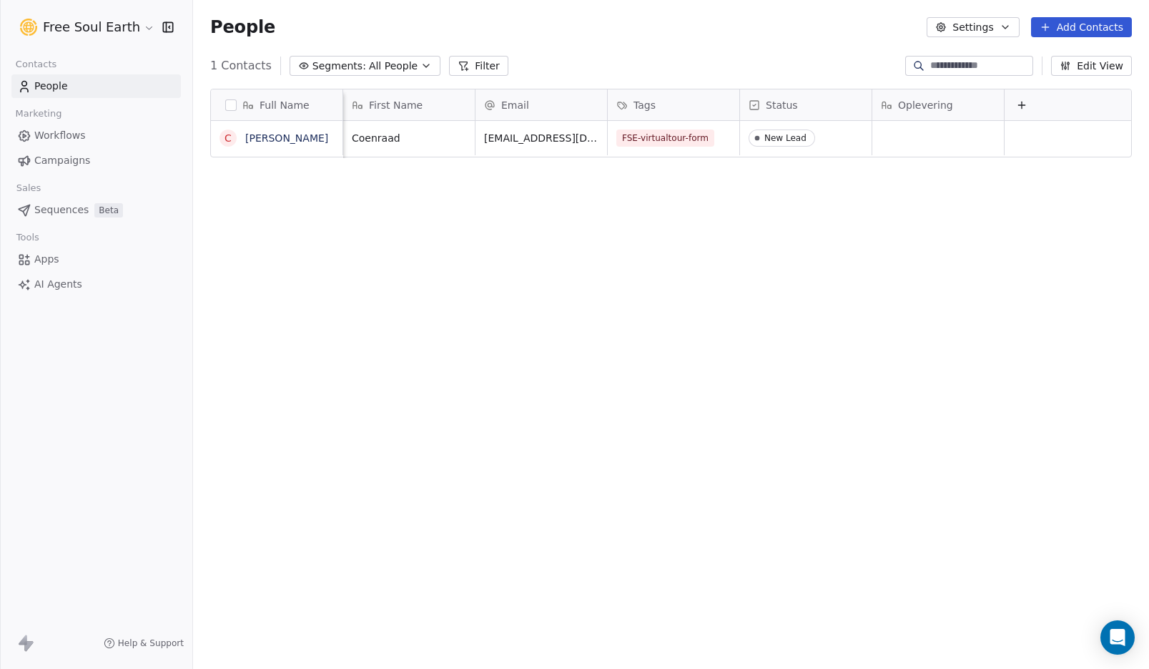
scroll to position [0, 12]
drag, startPoint x: 908, startPoint y: 107, endPoint x: 793, endPoint y: 105, distance: 115.1
click at [793, 105] on div "Full Name C Coenraad Tuerlings First Name Email Tags Status Oplevering Coenraad…" at bounding box center [671, 123] width 920 height 69
drag, startPoint x: 945, startPoint y: 113, endPoint x: 426, endPoint y: 110, distance: 518.4
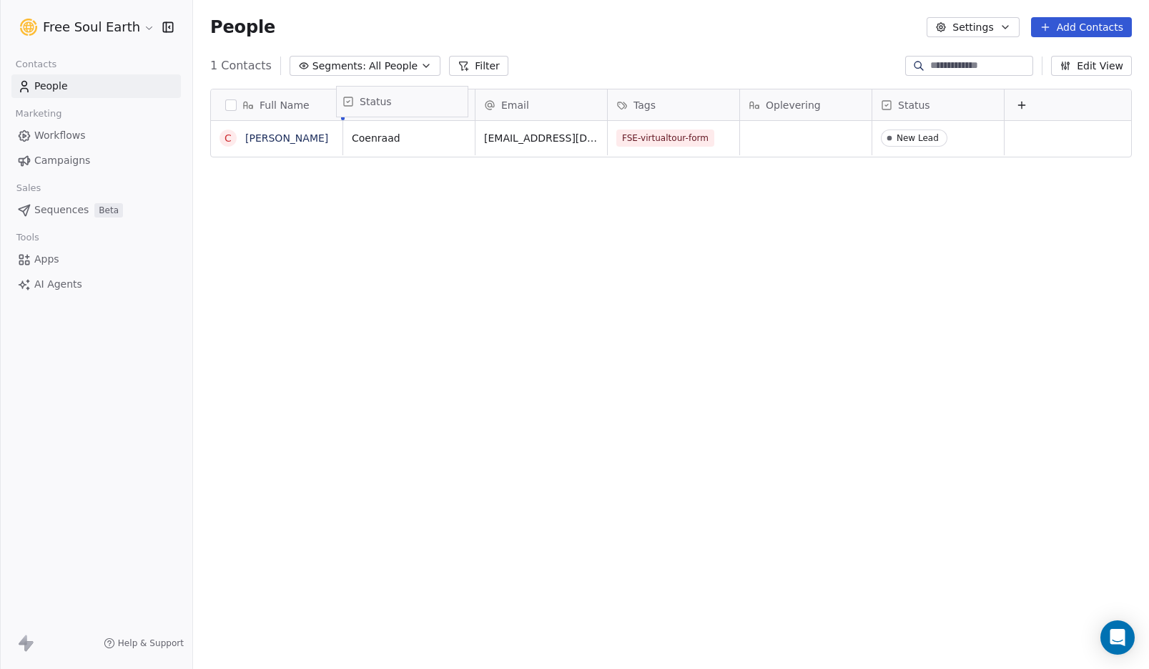
click at [426, 110] on div "Full Name C Coenraad Tuerlings First Name Email Tags Oplevering Status Coenraad…" at bounding box center [671, 123] width 920 height 69
click at [1022, 104] on icon at bounding box center [1022, 105] width 0 height 6
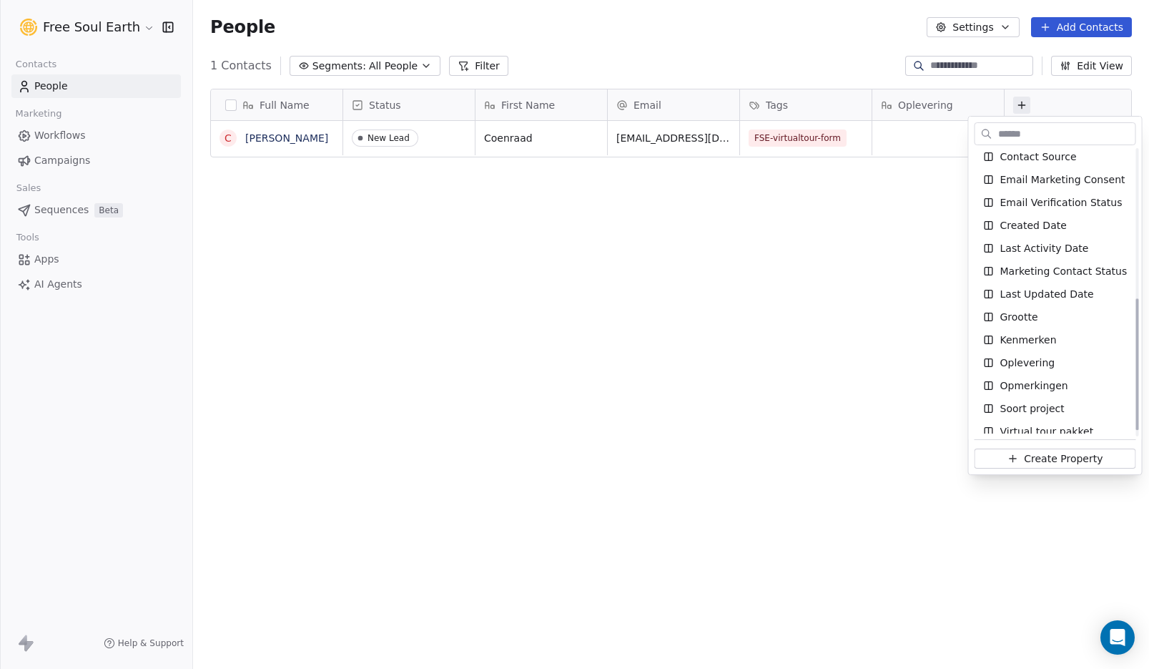
scroll to position [335, 0]
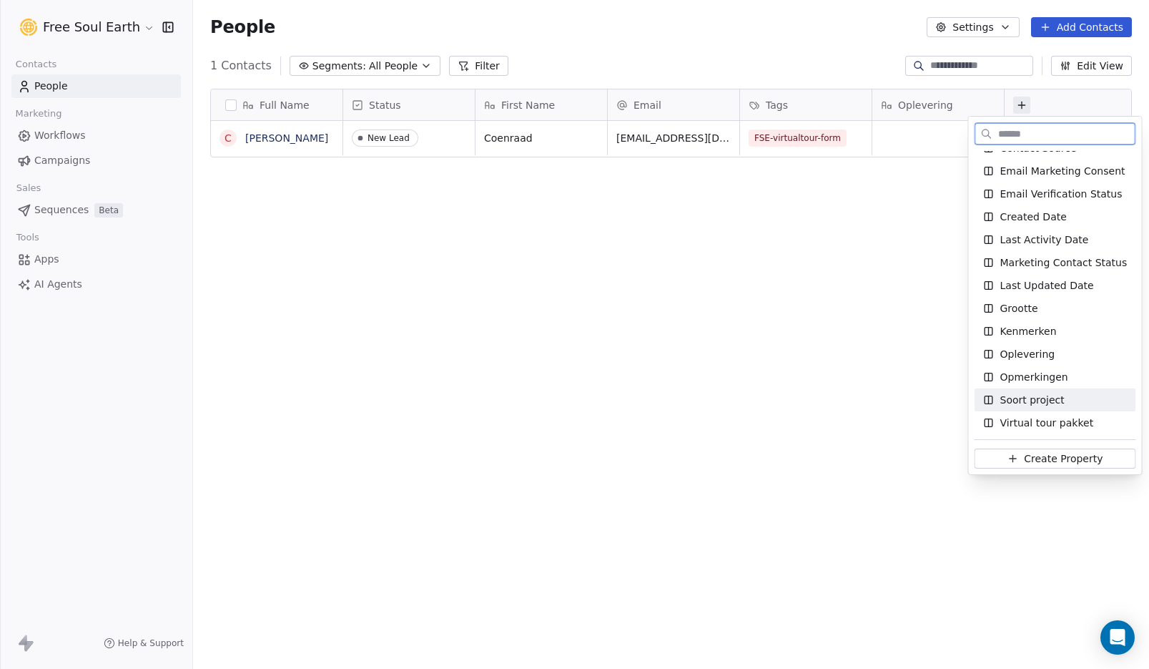
click at [1031, 398] on span "Soort project" at bounding box center [1032, 400] width 64 height 14
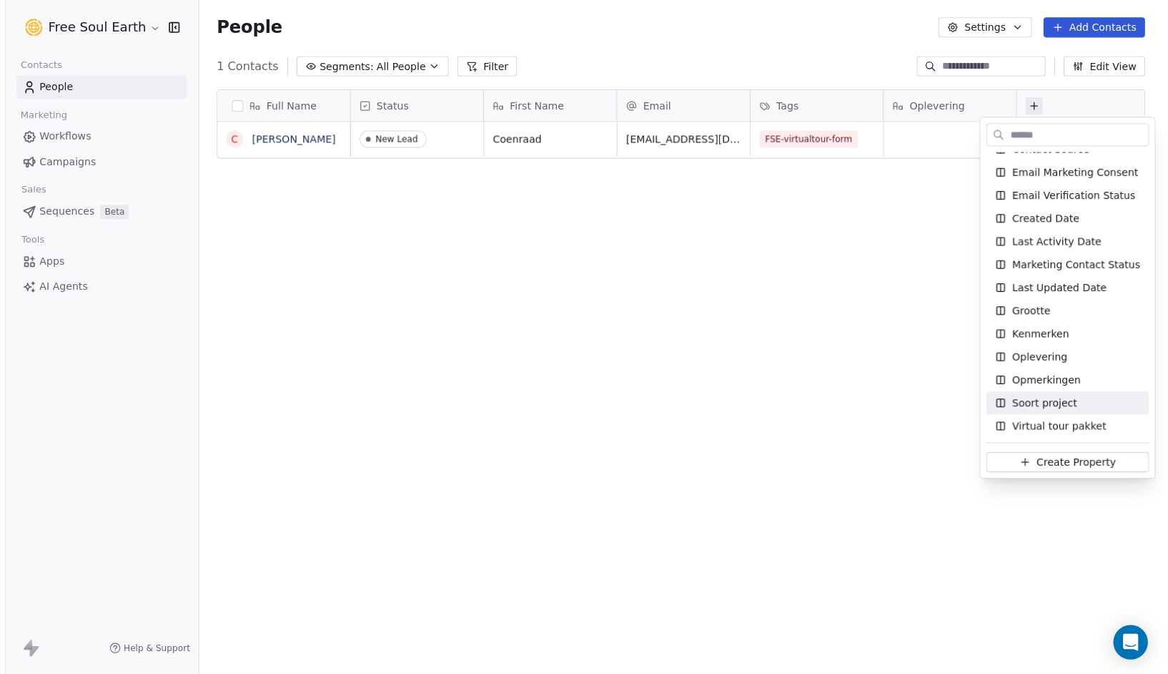
scroll to position [0, 51]
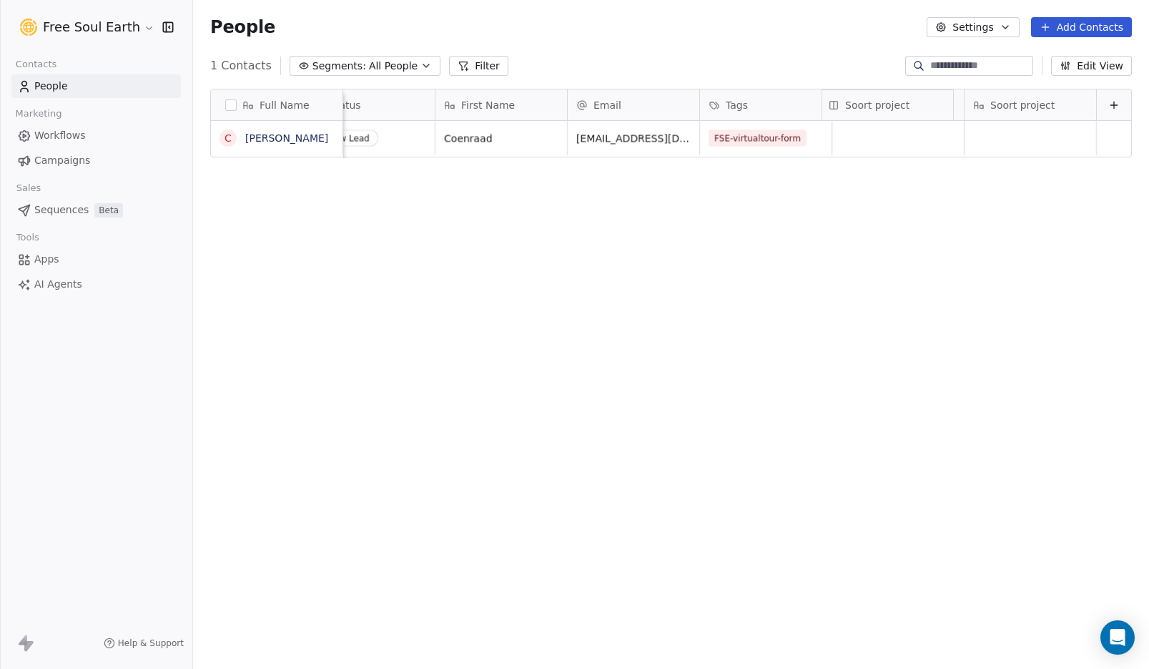
drag, startPoint x: 1016, startPoint y: 104, endPoint x: 874, endPoint y: 99, distance: 142.4
click at [874, 99] on div "Full Name C Coenraad Tuerlings Status First Name Email Tags Oplevering Soort pr…" at bounding box center [671, 123] width 920 height 69
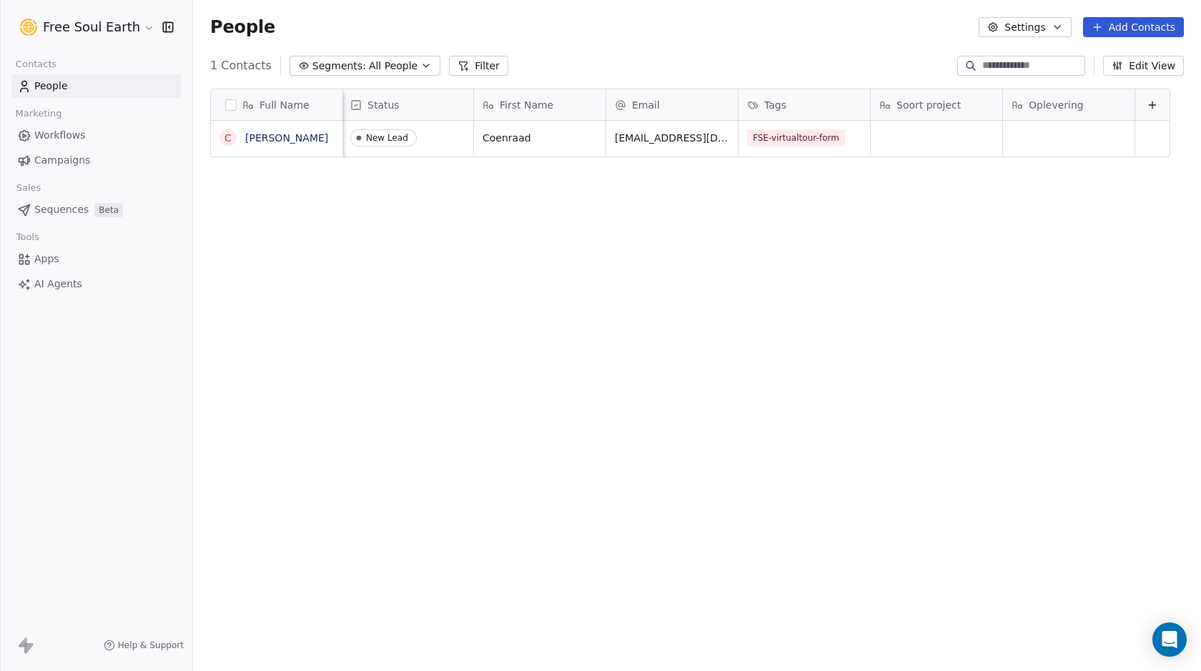
scroll to position [11, 11]
click at [945, 373] on div "Full Name C Coenraad Tuerlings Status First Name Email Tags Soort project Oplev…" at bounding box center [697, 372] width 1008 height 591
click at [287, 137] on link "Coenraad Tuerlings" at bounding box center [286, 137] width 83 height 11
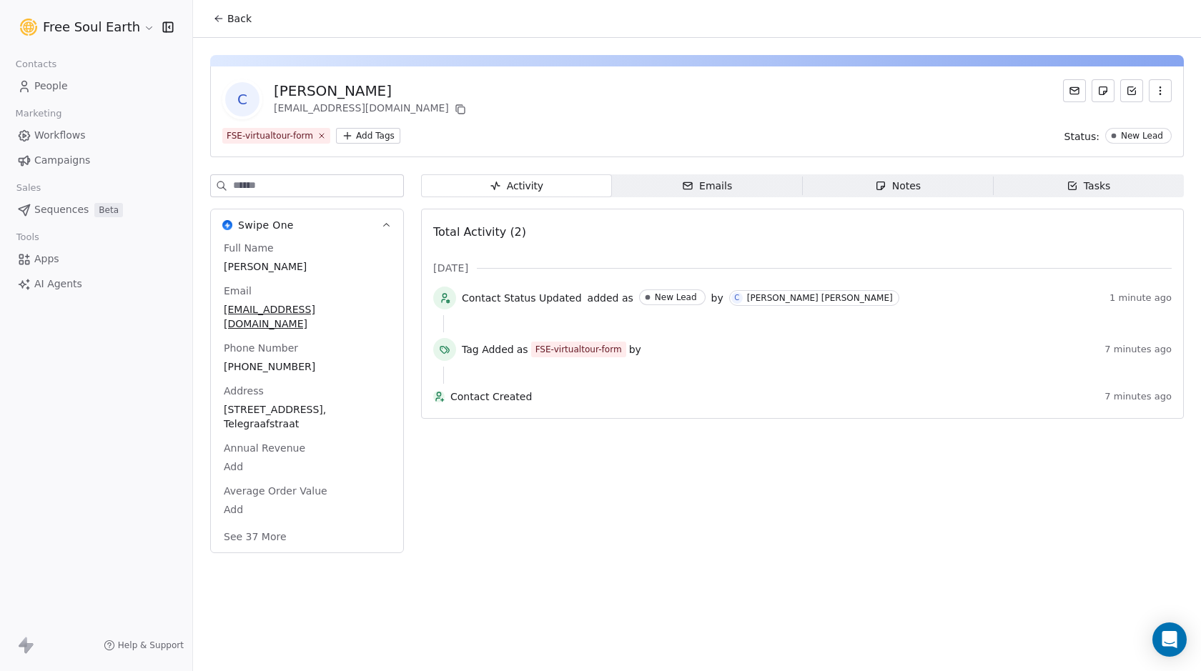
click at [1148, 89] on icon "button" at bounding box center [1160, 90] width 11 height 11
click at [1136, 122] on div "Delete" at bounding box center [1141, 122] width 96 height 23
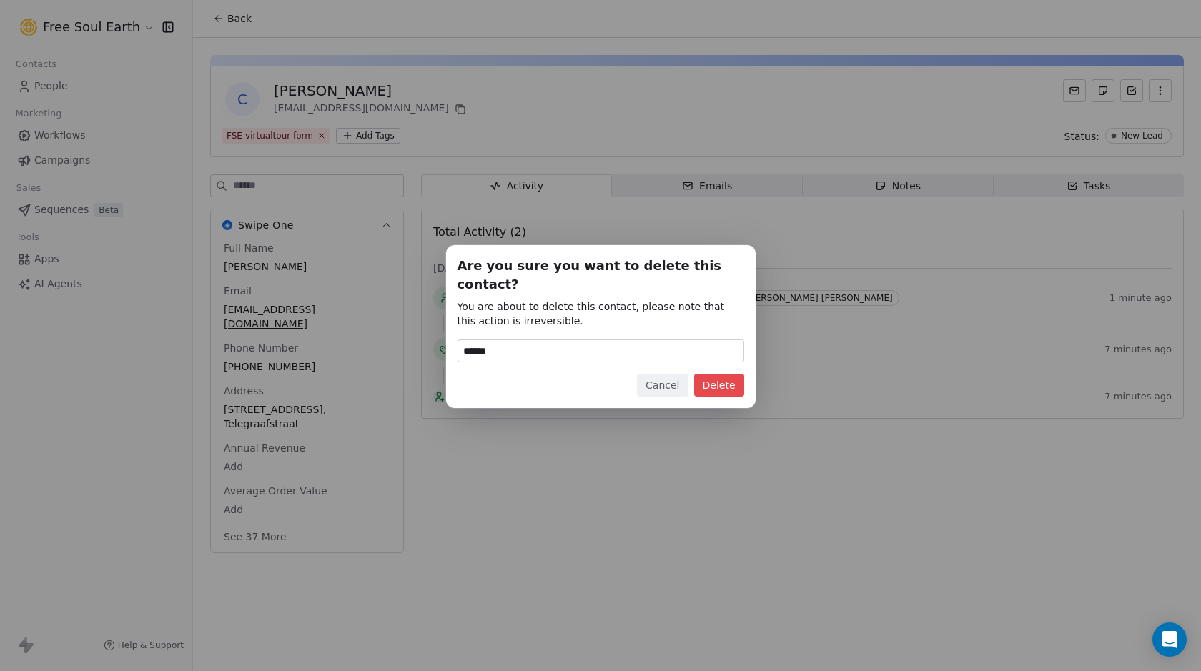
type input "******"
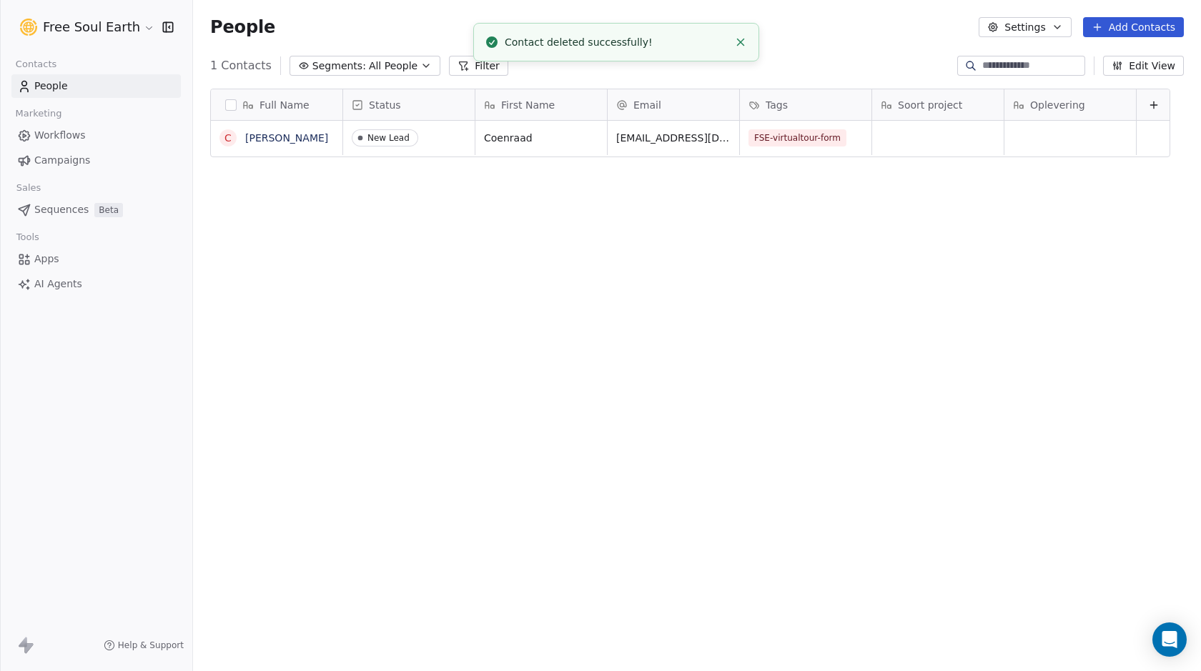
scroll to position [580, 998]
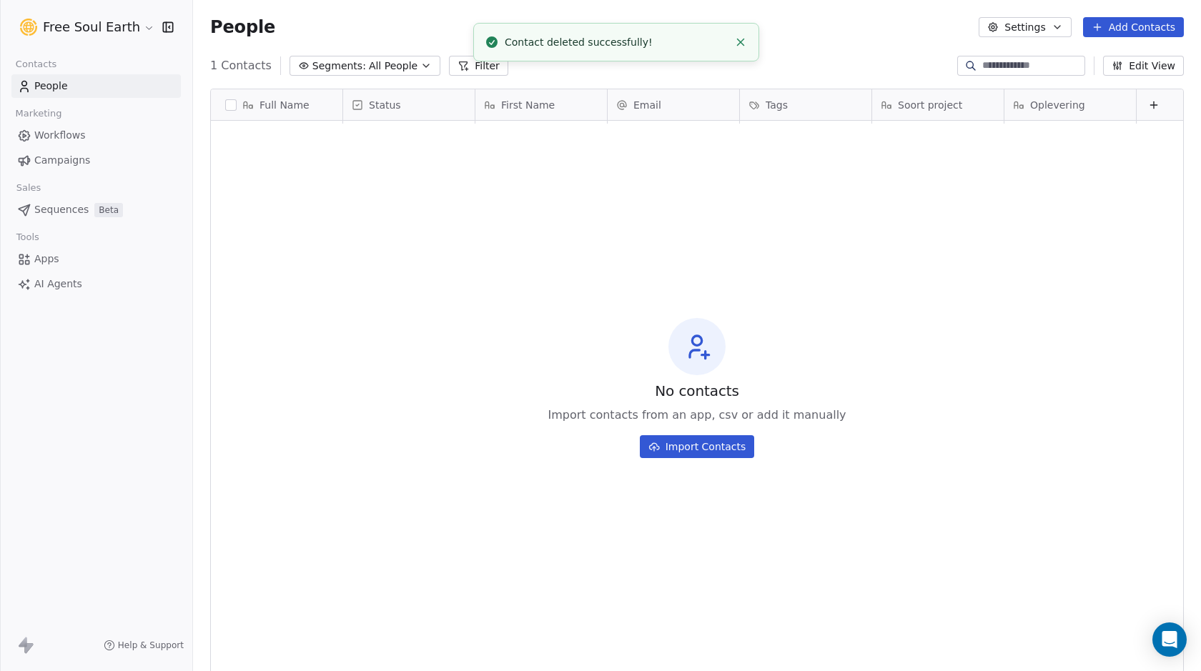
click at [503, 348] on div "No contacts Import contacts from an app, csv or add it manually Import Contacts" at bounding box center [697, 388] width 973 height 528
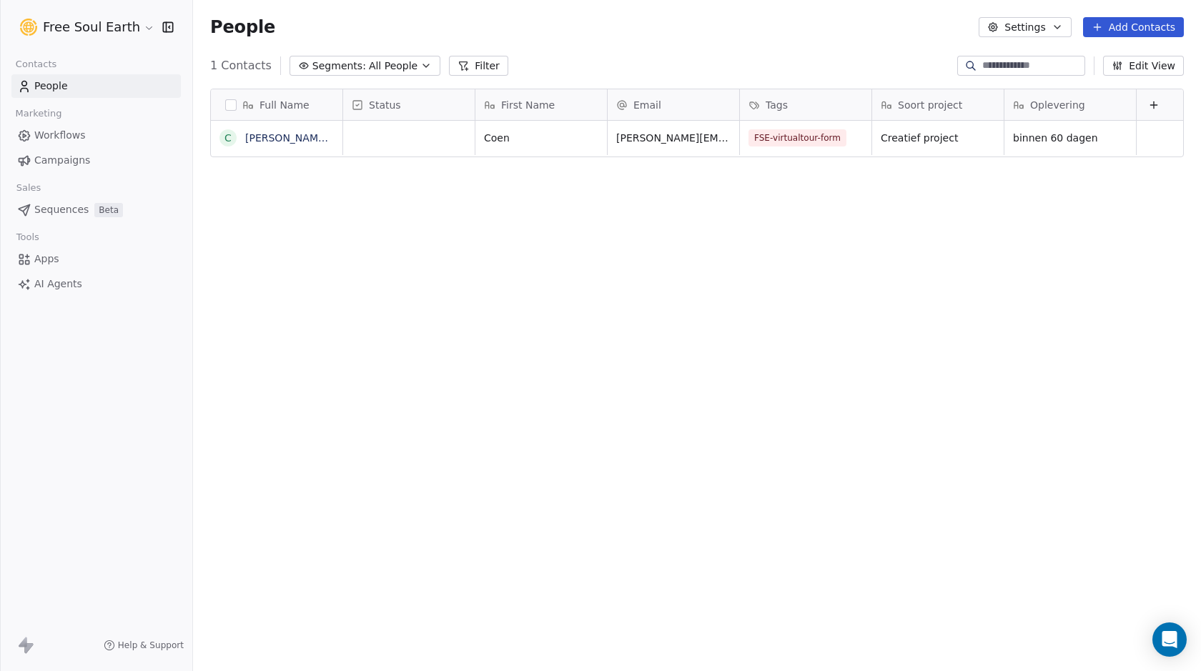
click at [1148, 107] on icon at bounding box center [1153, 104] width 11 height 11
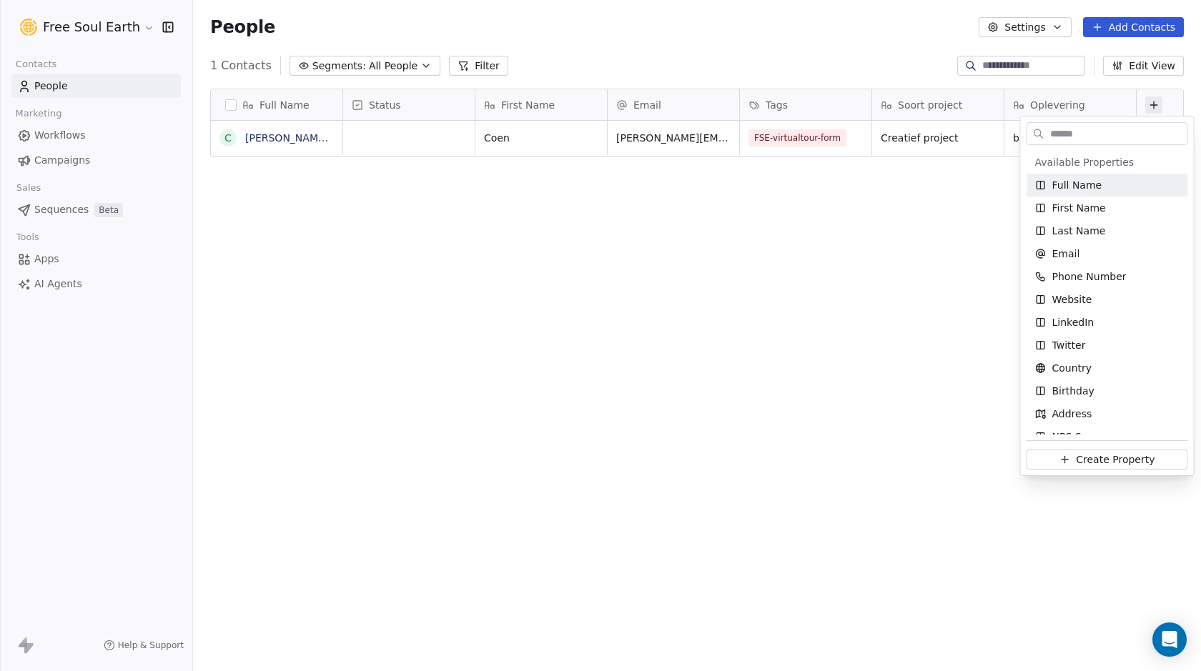
click at [842, 319] on html "Free Soul Earth Contacts People Marketing Workflows Campaigns Sales Sequences B…" at bounding box center [600, 335] width 1201 height 671
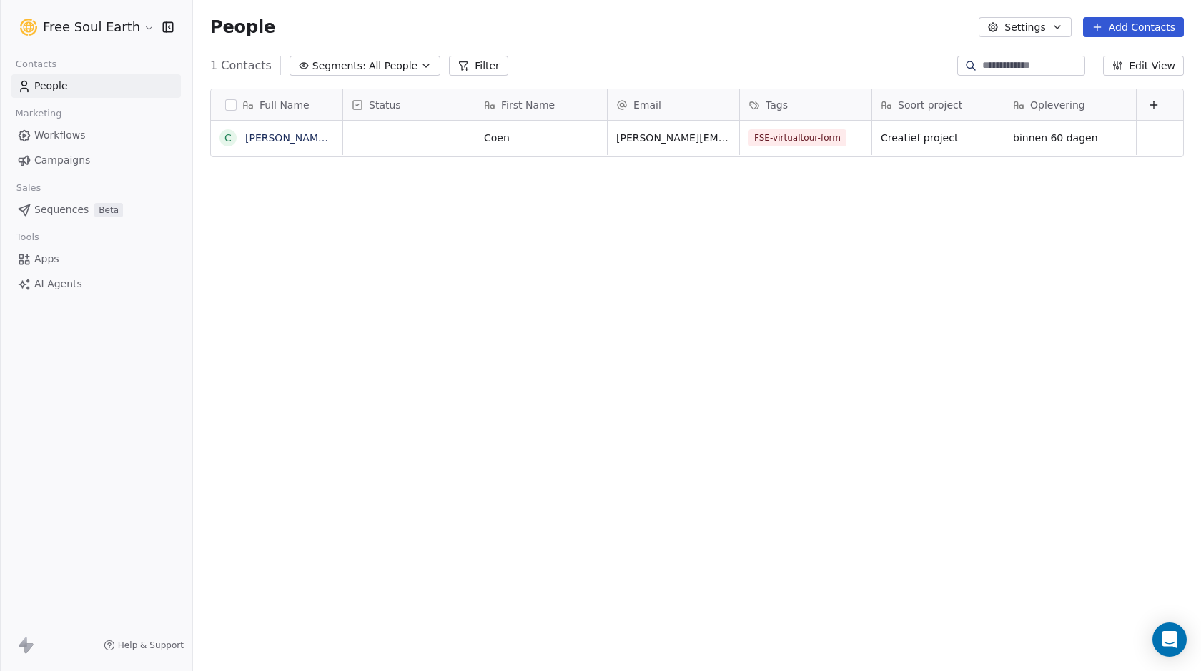
click at [105, 27] on html "Free Soul Earth Contacts People Marketing Workflows Campaigns Sales Sequences B…" at bounding box center [600, 335] width 1201 height 671
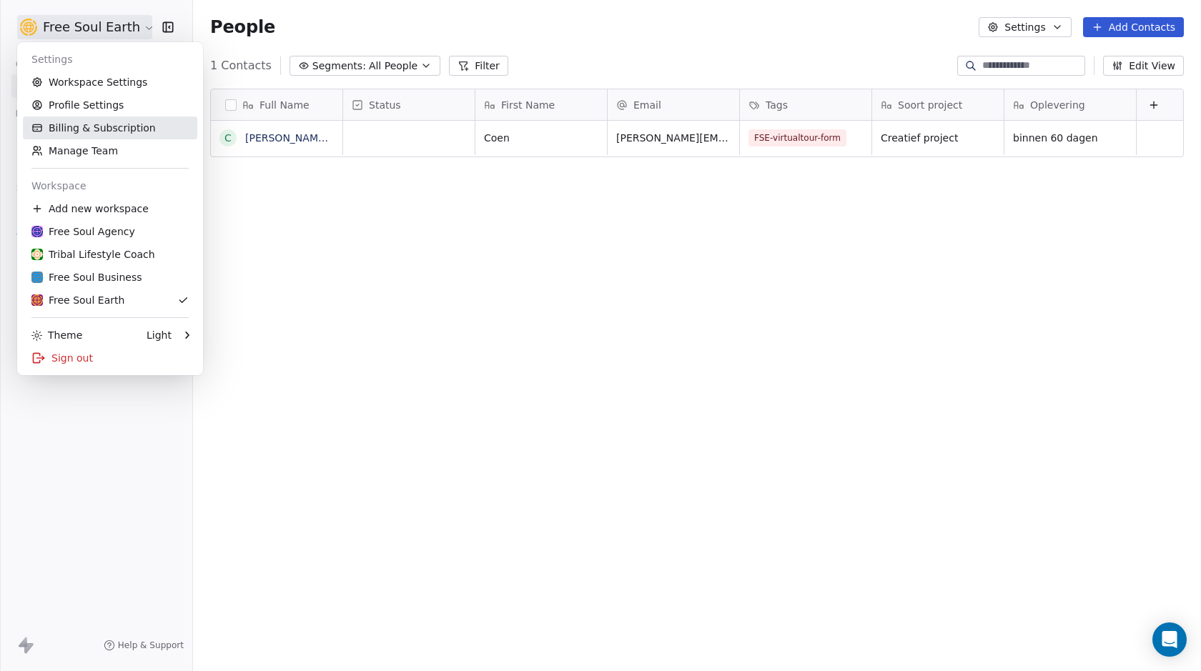
click at [87, 126] on link "Billing & Subscription" at bounding box center [110, 128] width 174 height 23
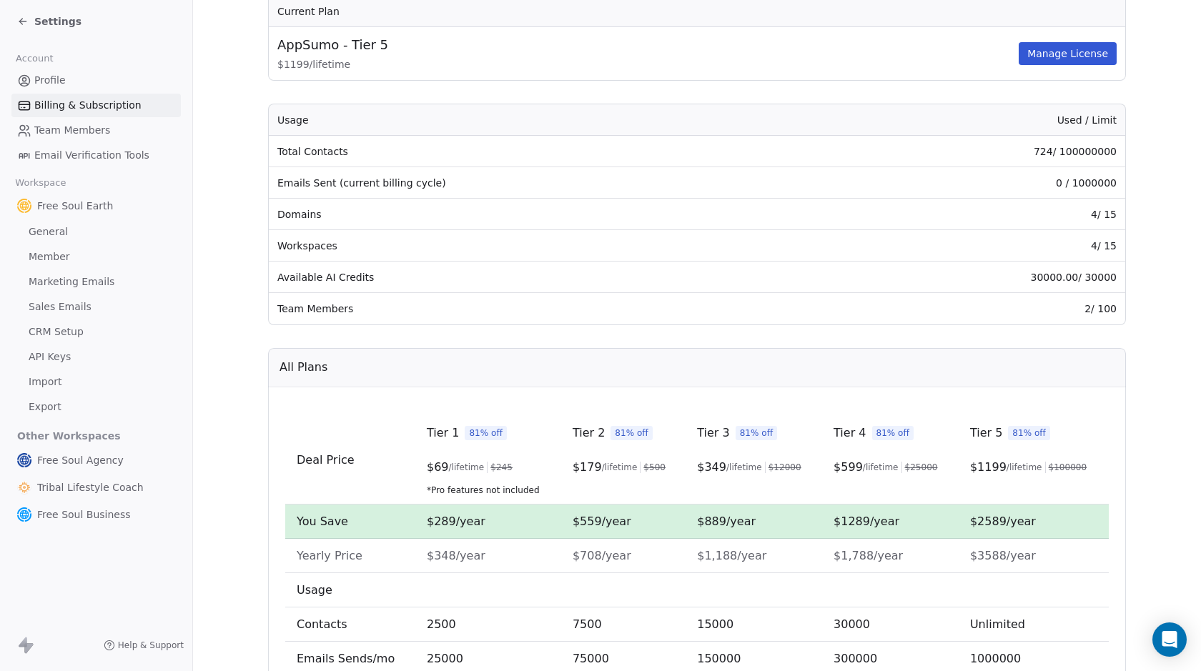
scroll to position [39, 0]
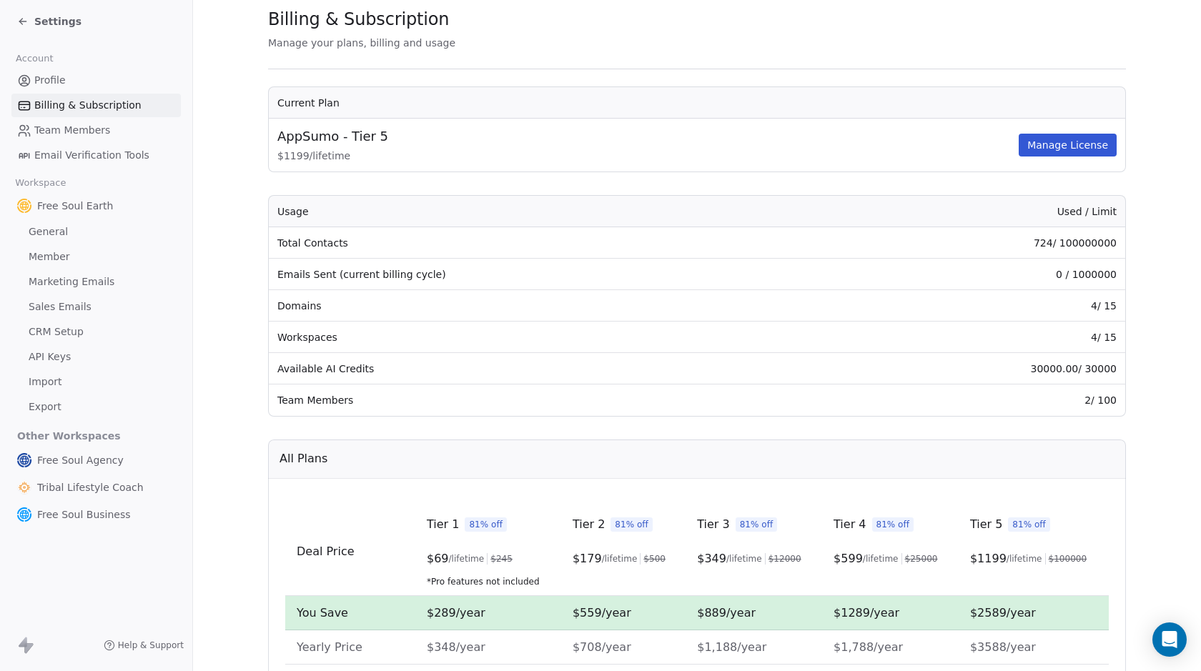
click at [59, 257] on span "Member" at bounding box center [49, 257] width 41 height 15
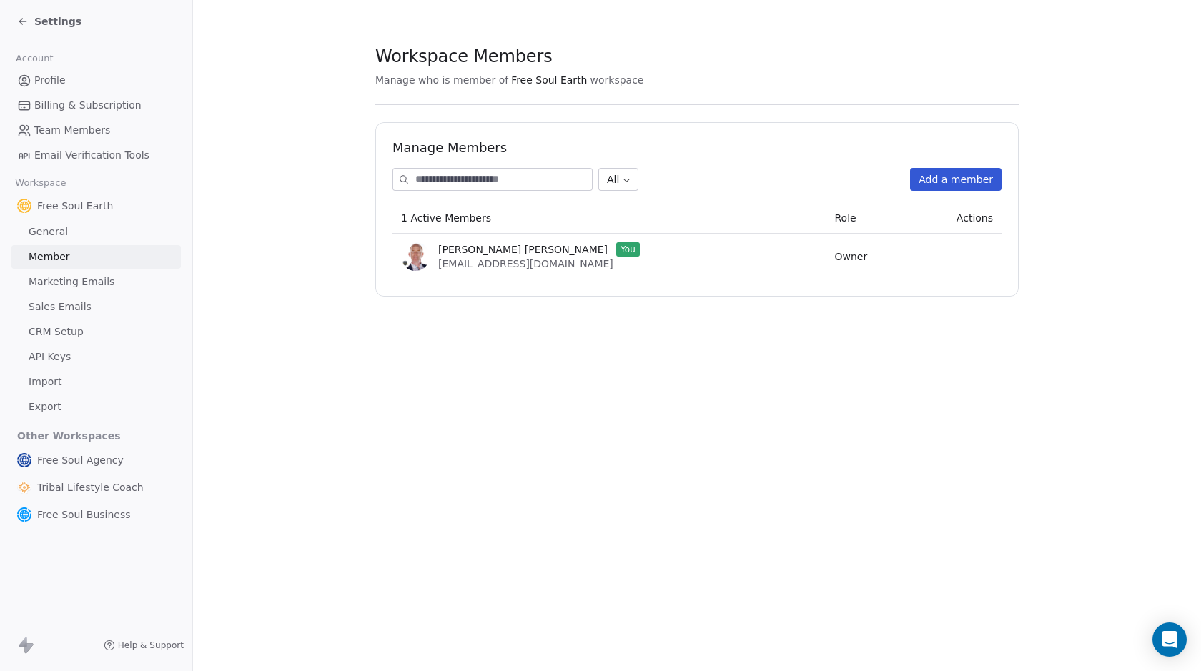
click at [44, 229] on span "General" at bounding box center [48, 232] width 39 height 15
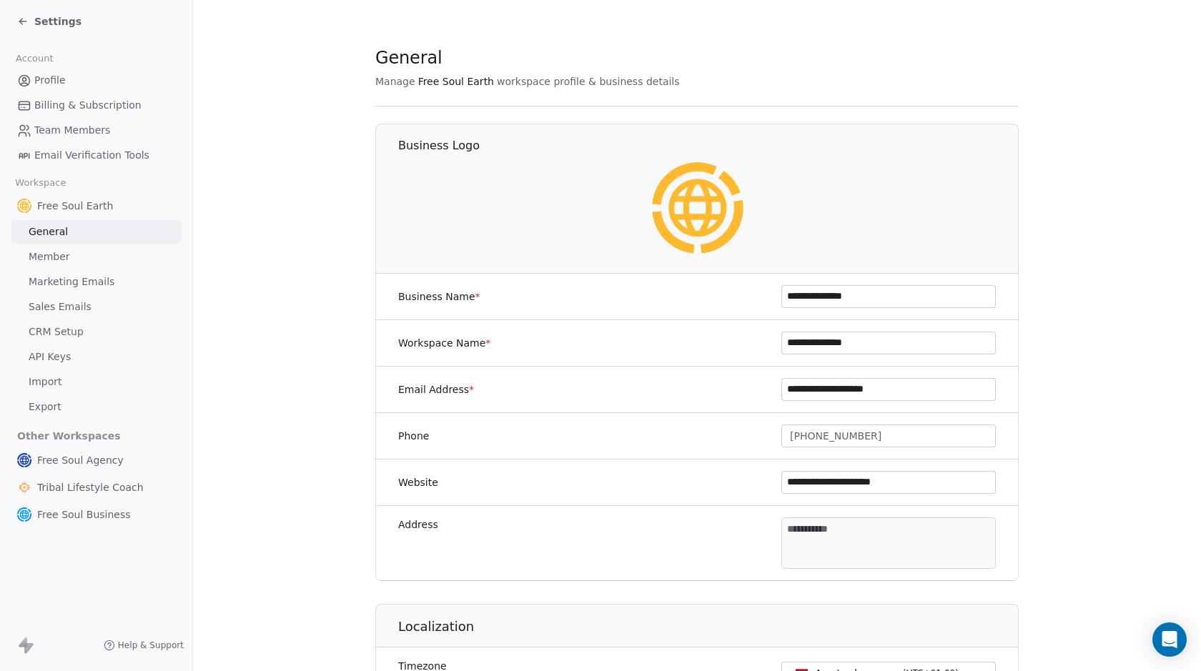
click at [90, 283] on span "Marketing Emails" at bounding box center [72, 282] width 86 height 15
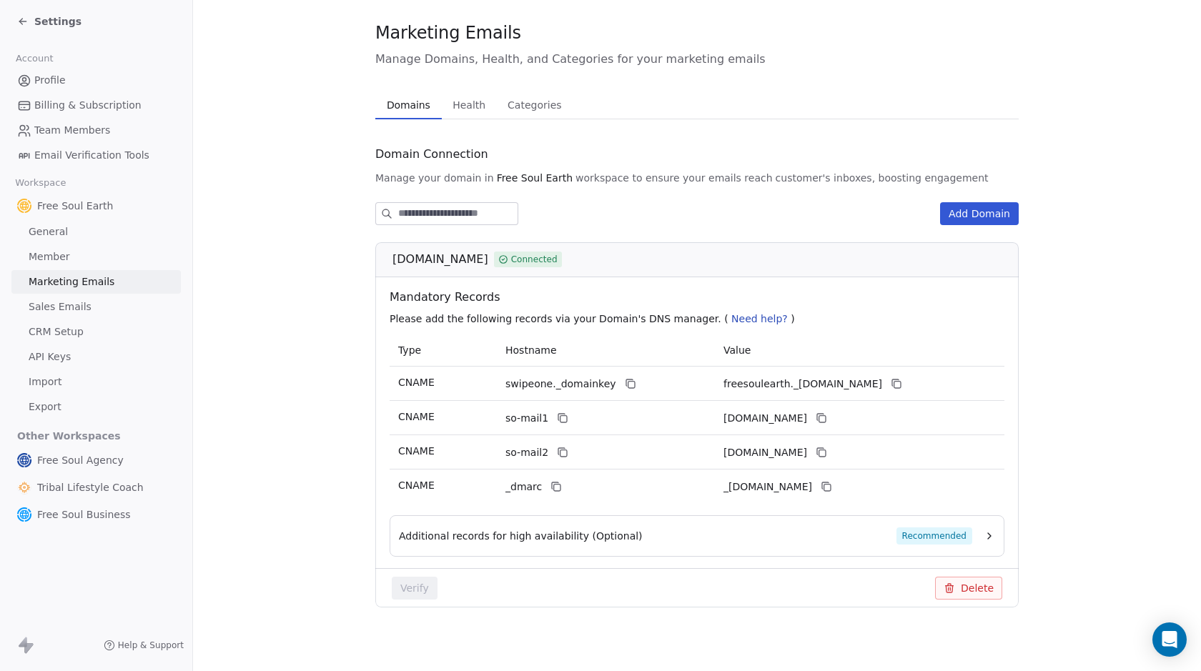
scroll to position [30, 0]
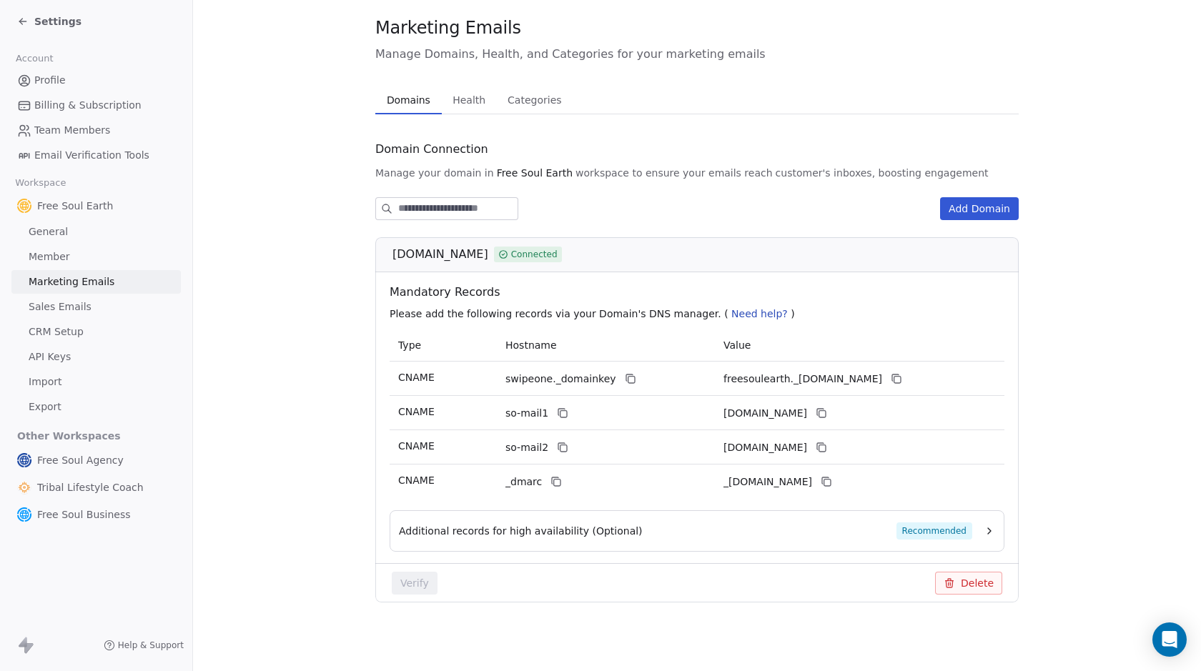
click at [909, 533] on span "Recommended" at bounding box center [935, 531] width 76 height 17
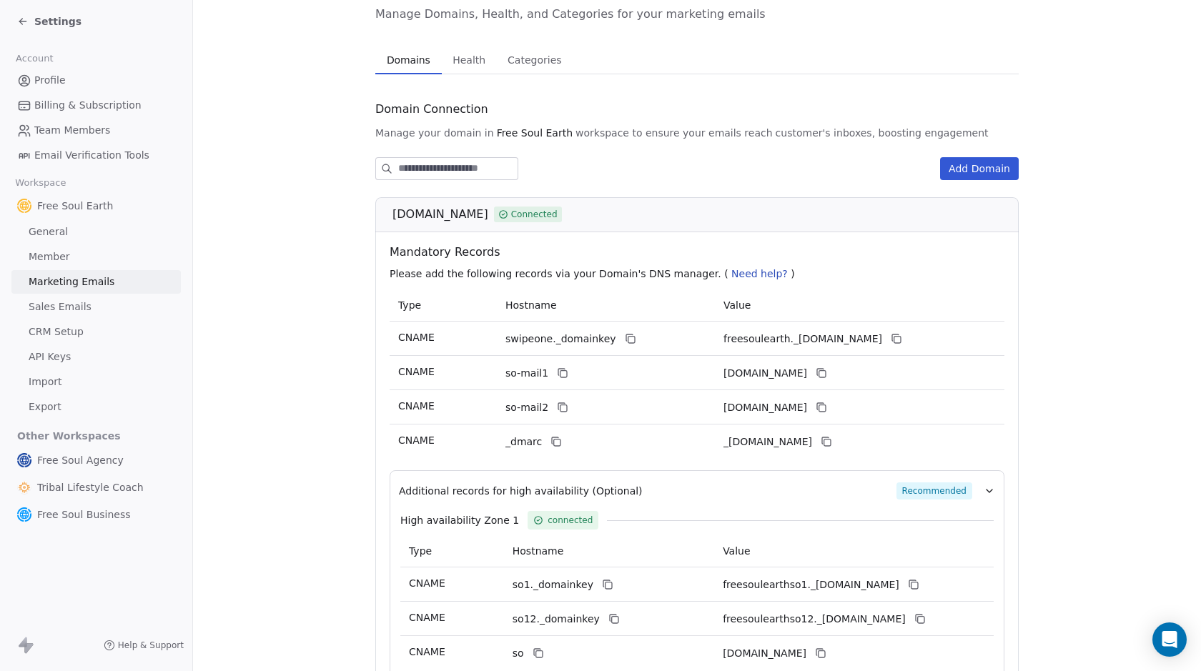
scroll to position [201, 0]
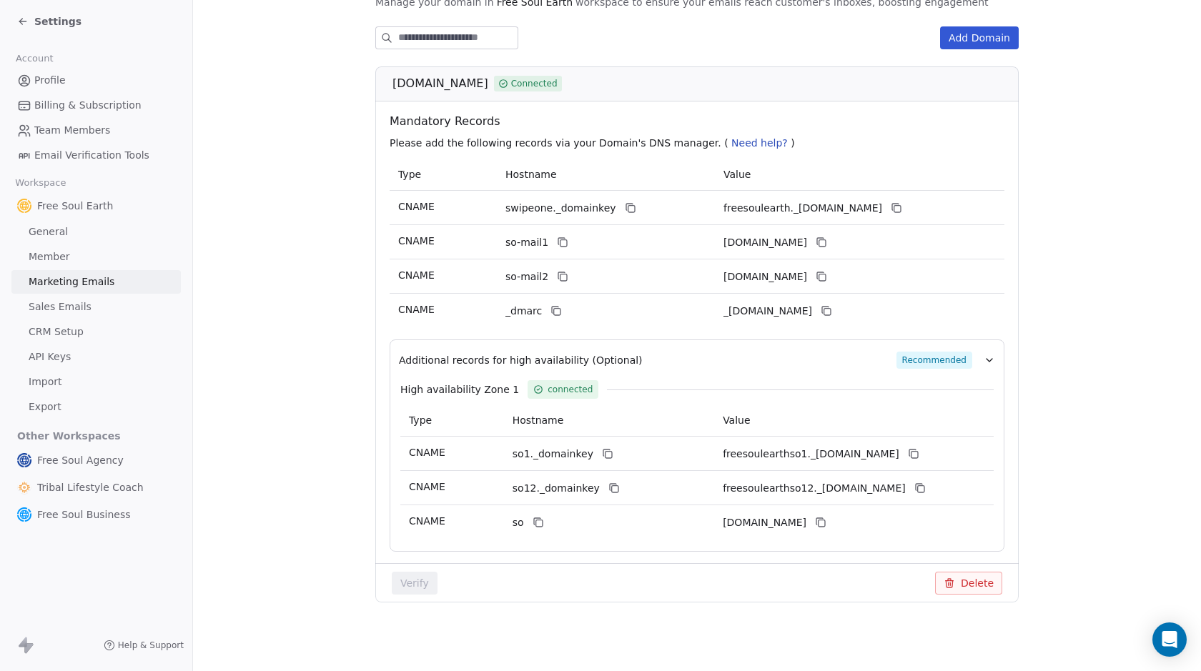
click at [80, 310] on span "Sales Emails" at bounding box center [60, 307] width 63 height 15
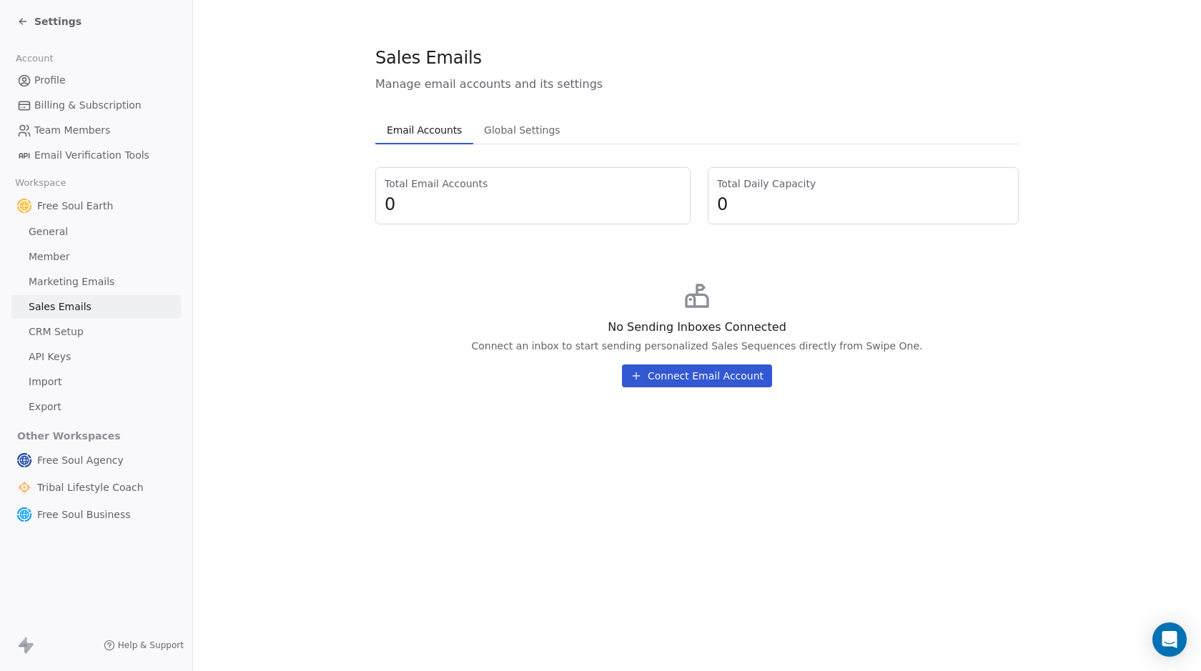
click at [524, 131] on span "Global Settings" at bounding box center [522, 130] width 88 height 20
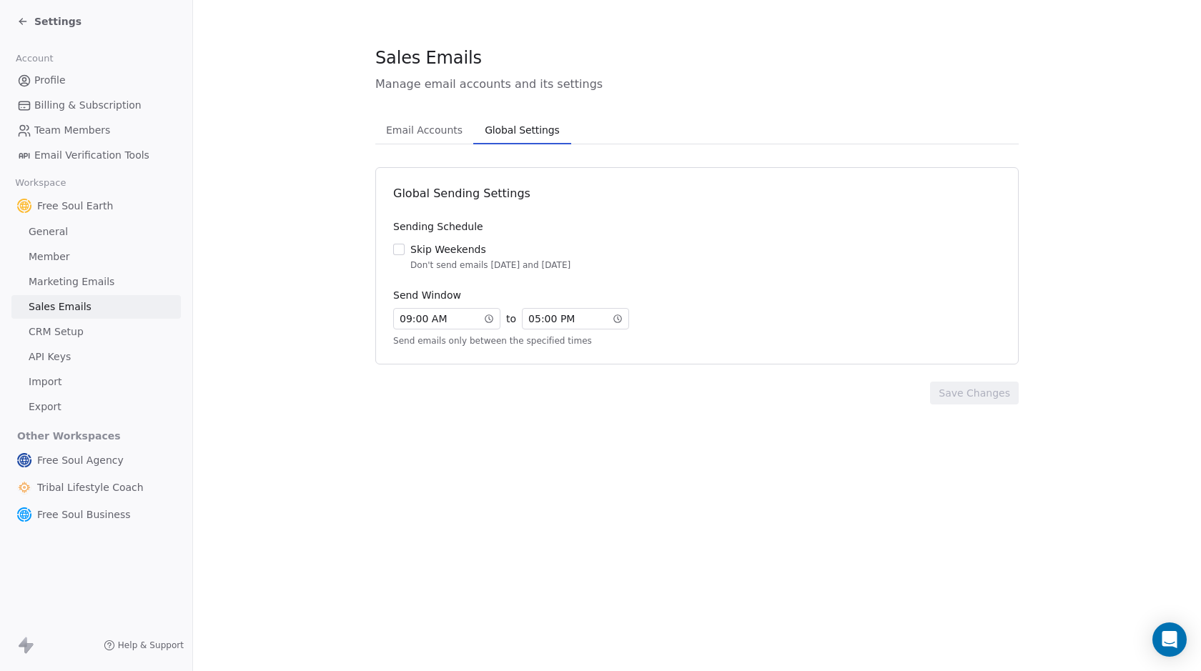
click at [51, 335] on span "CRM Setup" at bounding box center [56, 332] width 55 height 15
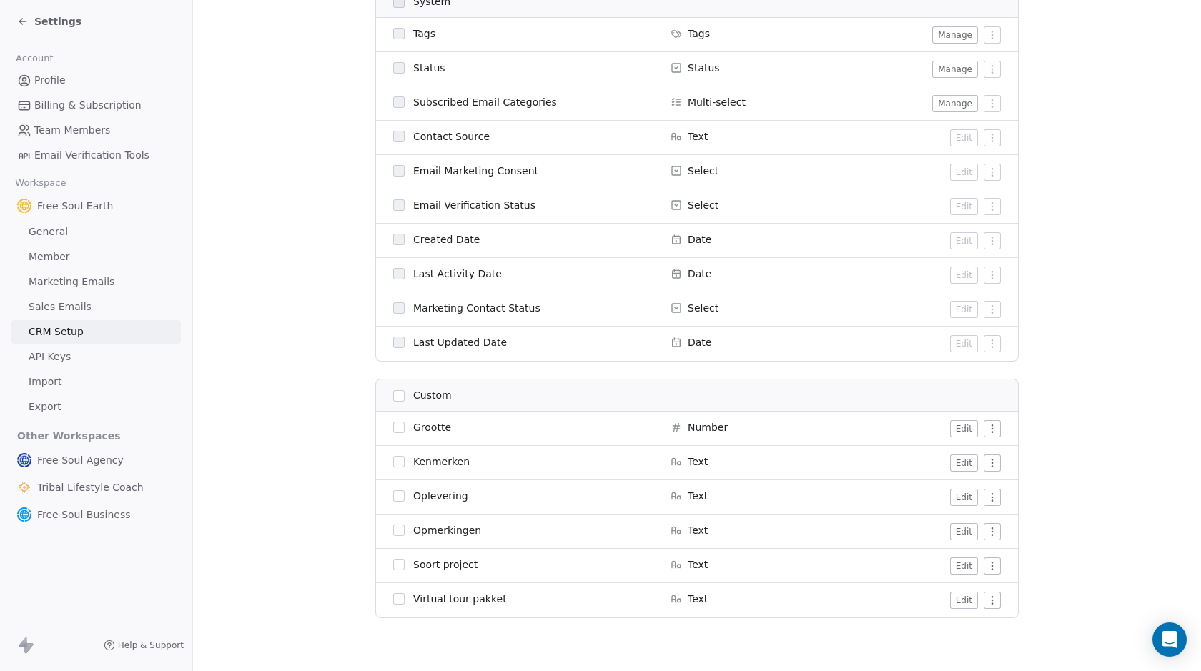
scroll to position [769, 0]
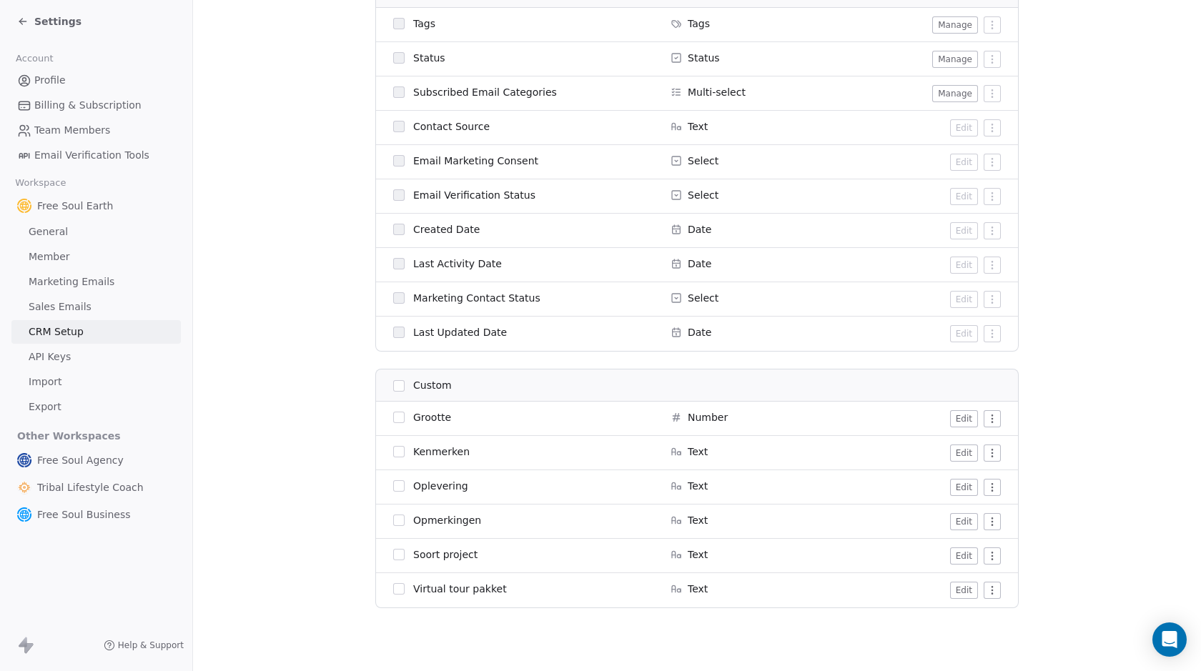
click at [56, 357] on span "API Keys" at bounding box center [50, 357] width 42 height 15
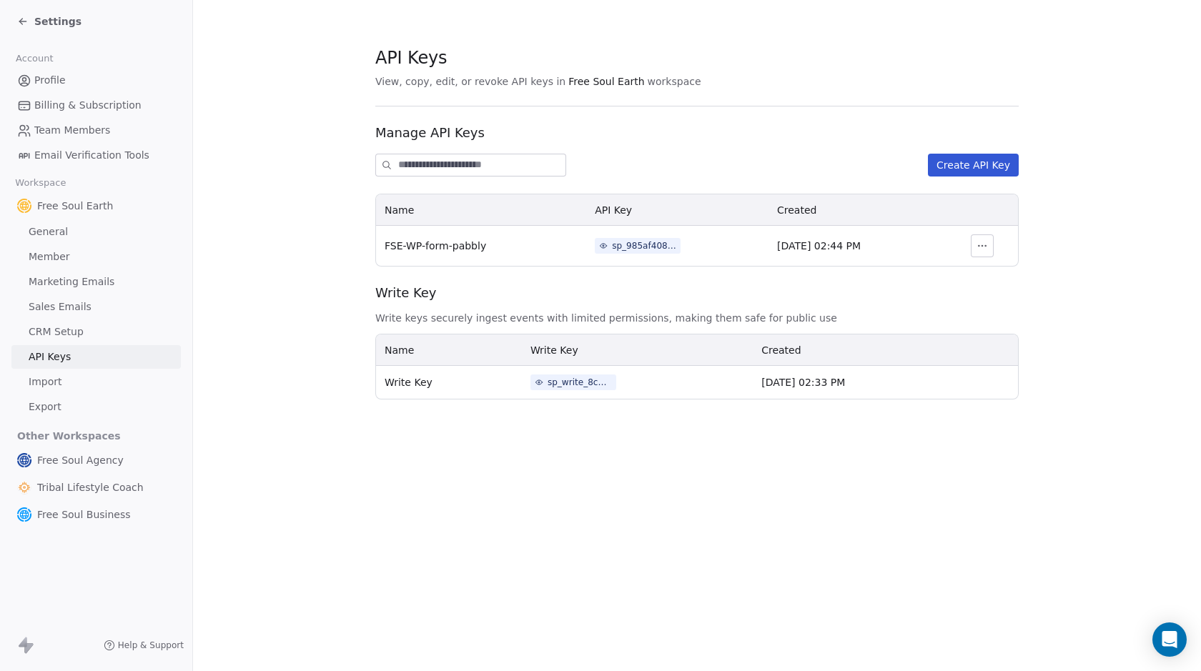
click at [46, 378] on span "Import" at bounding box center [45, 382] width 33 height 15
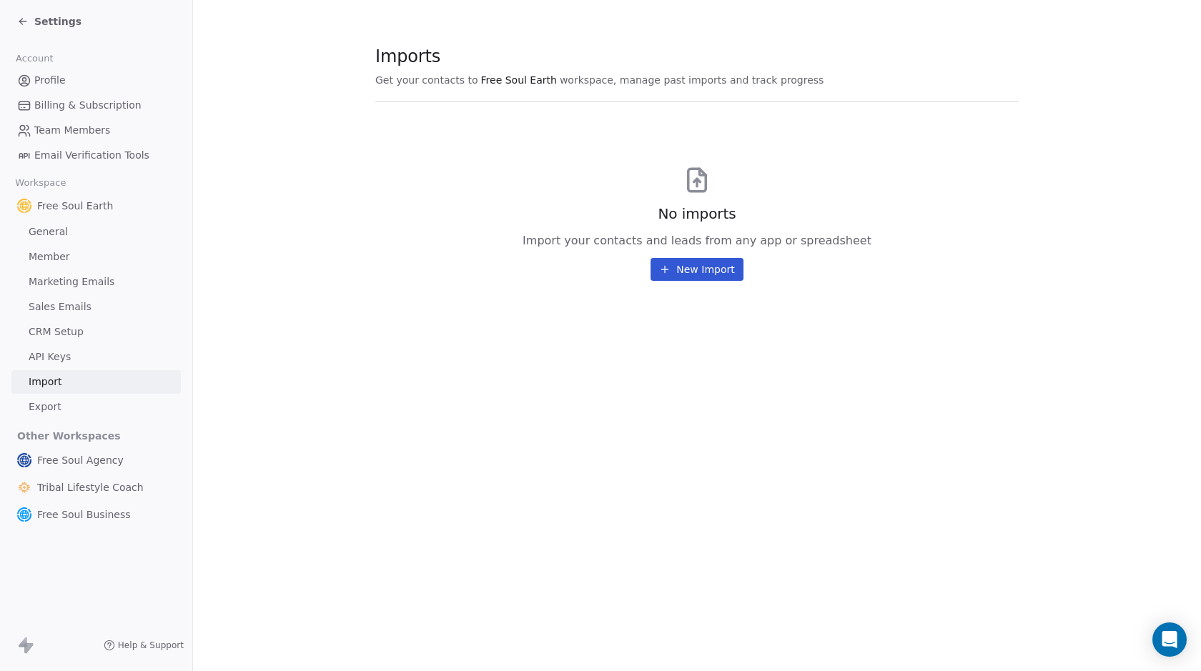
click at [52, 21] on span "Settings" at bounding box center [57, 21] width 47 height 14
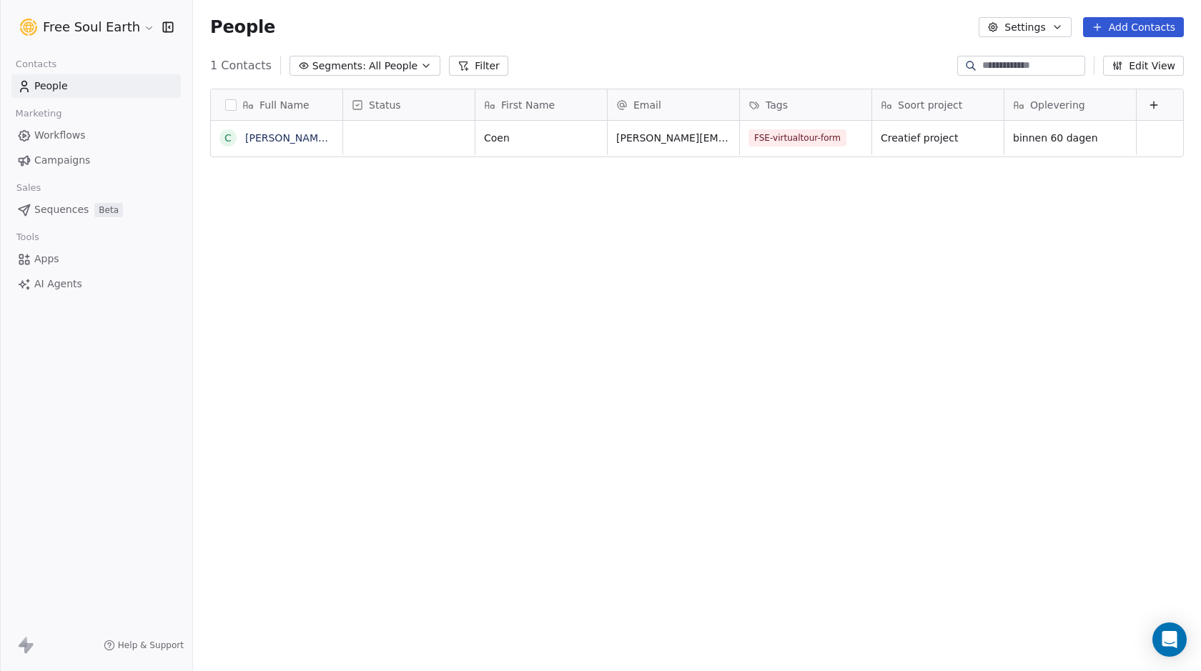
scroll to position [580, 998]
click at [290, 138] on link "Coen Tuerlings" at bounding box center [329, 137] width 169 height 11
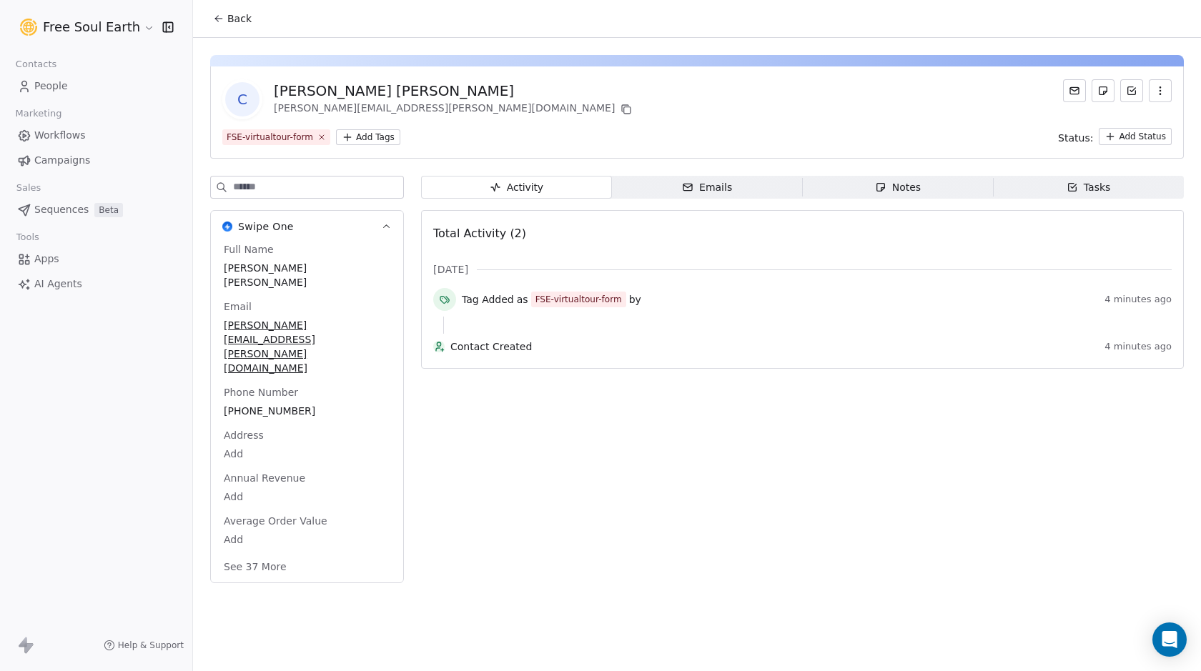
click at [1132, 134] on html "Free Soul Earth Contacts People Marketing Workflows Campaigns Sales Sequences B…" at bounding box center [600, 335] width 1201 height 671
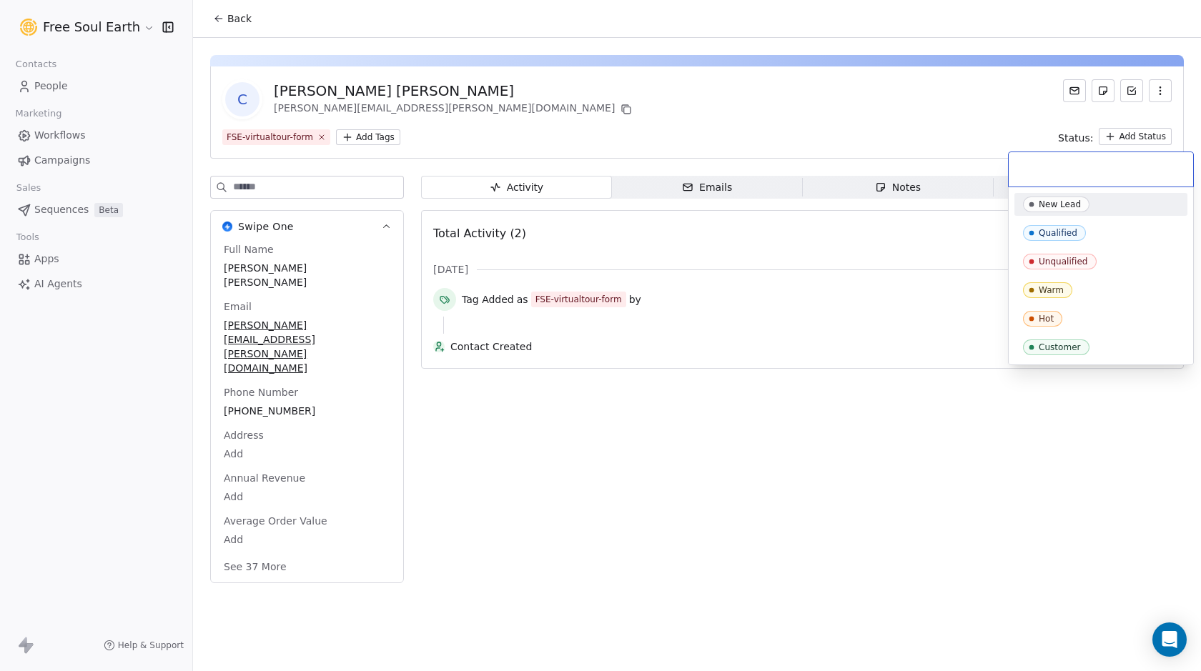
click at [1058, 209] on div "New Lead" at bounding box center [1060, 205] width 42 height 10
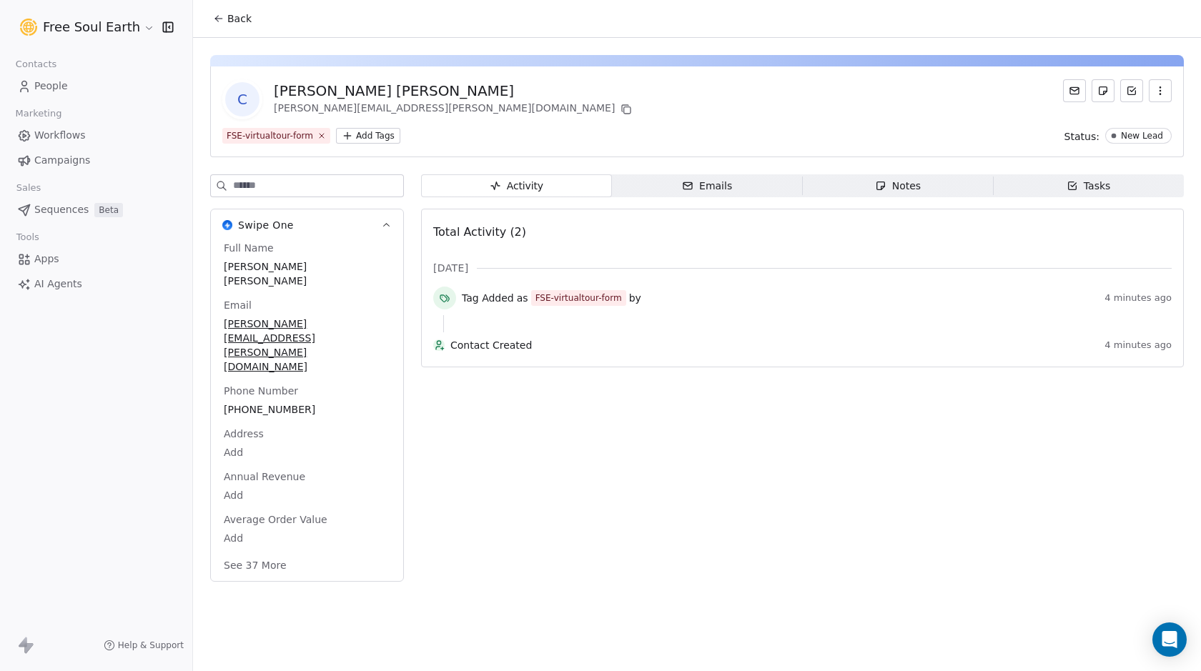
click at [59, 89] on span "People" at bounding box center [51, 86] width 34 height 15
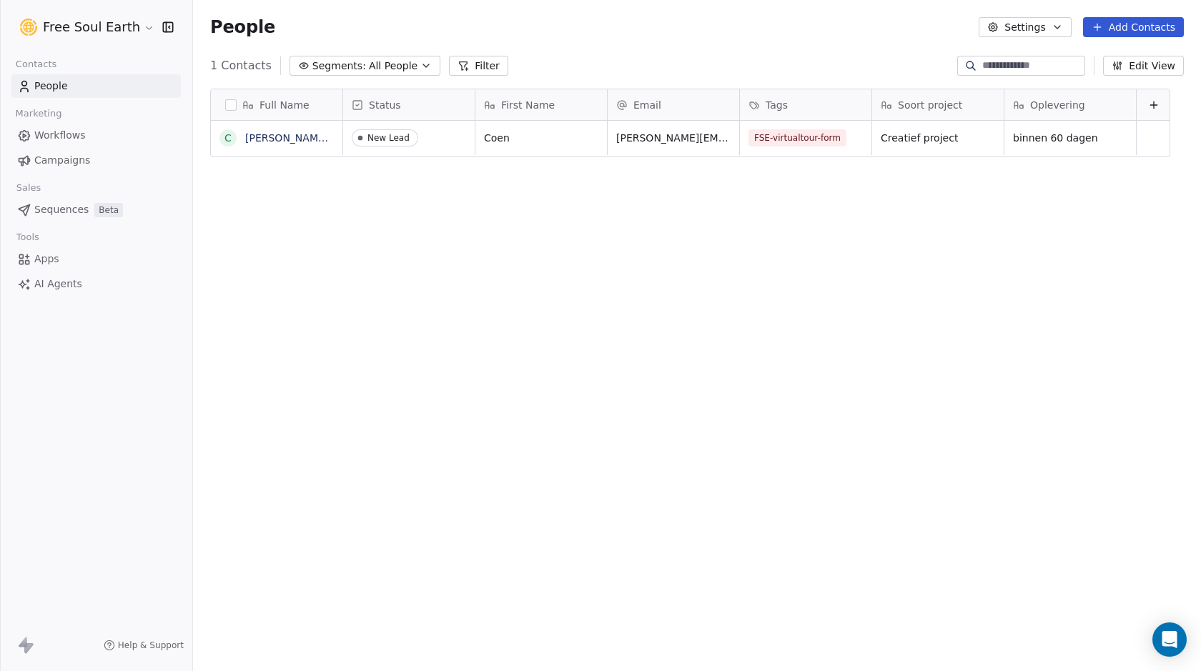
scroll to position [580, 998]
click at [982, 205] on div "Full Name C Coen Tuerlings Status First Name Email Tags Soort project Opleverin…" at bounding box center [697, 372] width 1008 height 591
click at [1148, 102] on icon at bounding box center [1153, 104] width 11 height 11
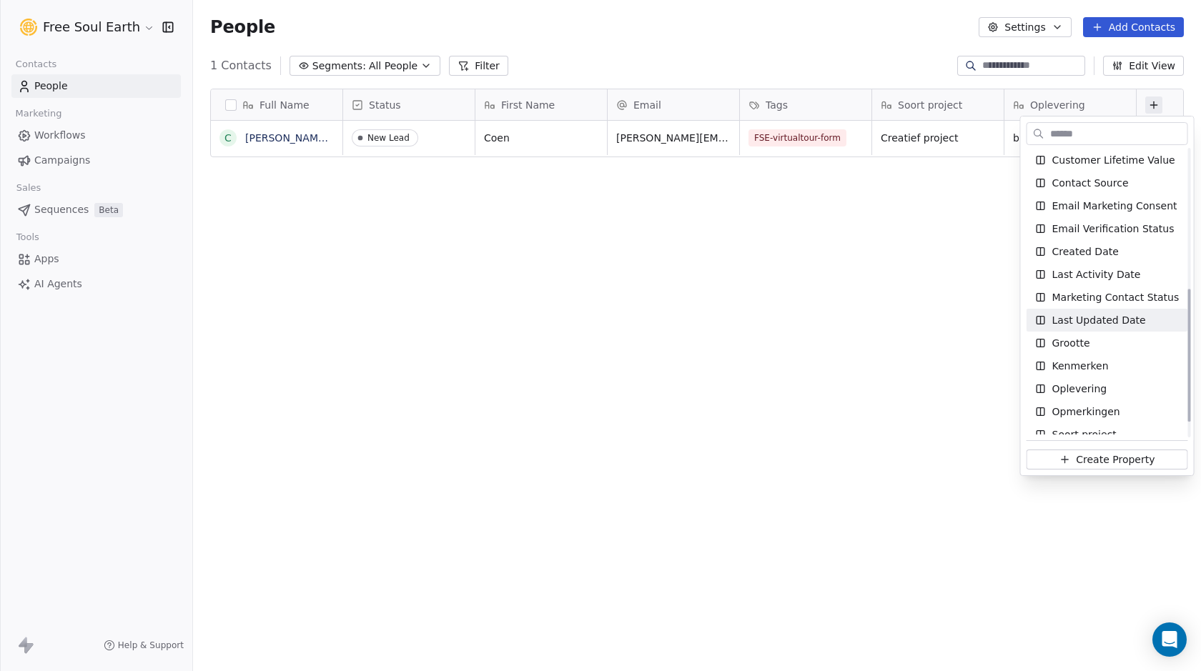
scroll to position [301, 0]
click at [1097, 343] on div "Grootte" at bounding box center [1107, 342] width 144 height 14
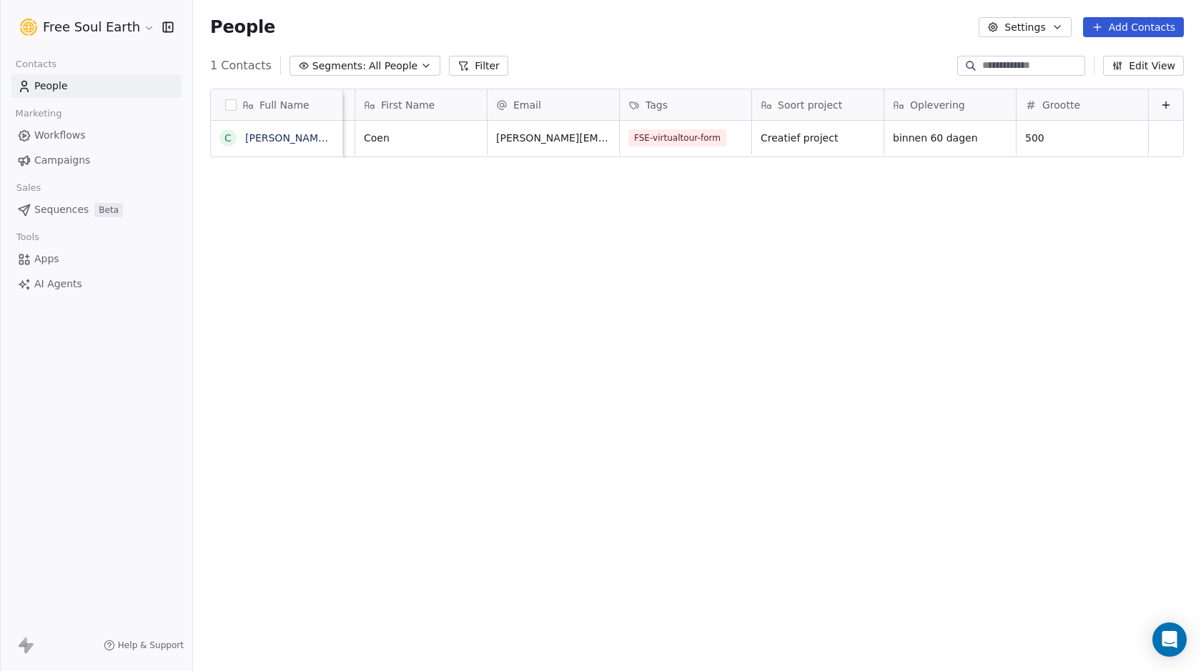
click at [1148, 103] on icon at bounding box center [1166, 104] width 11 height 11
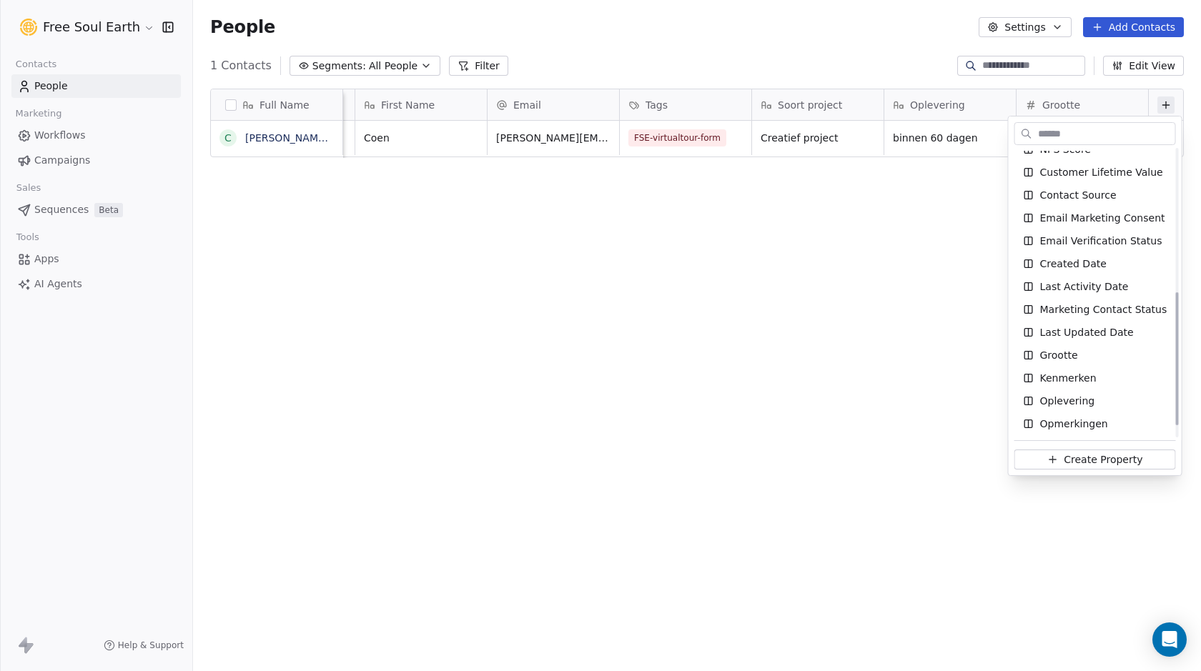
scroll to position [308, 0]
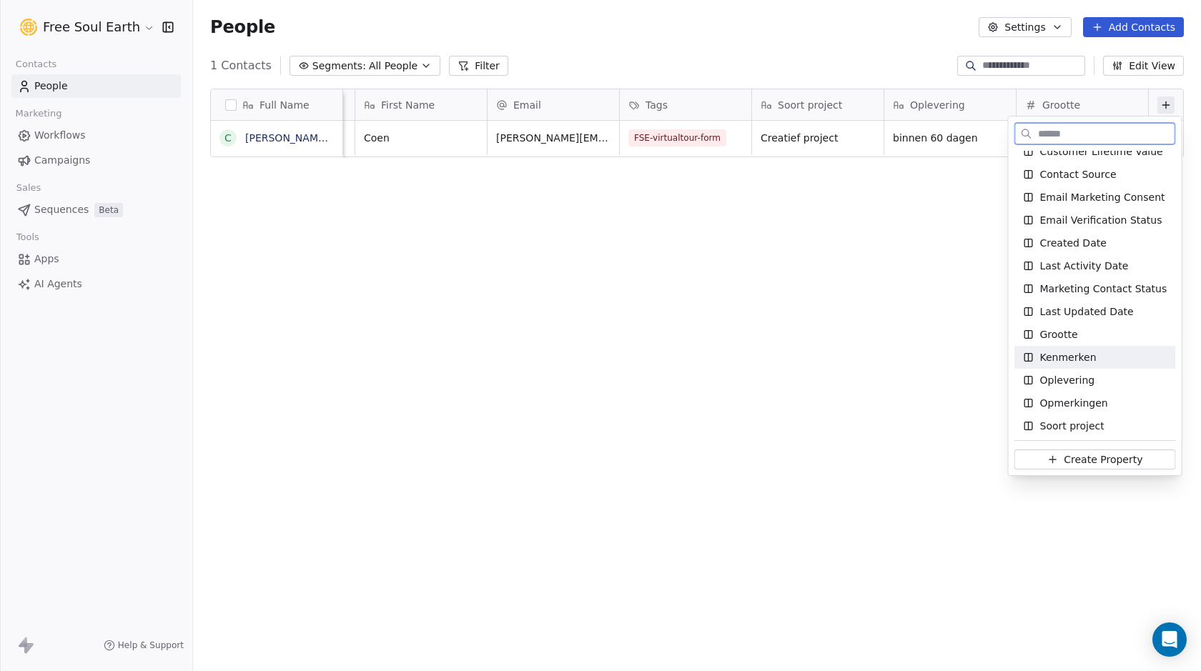
click at [1111, 355] on div "Kenmerken" at bounding box center [1095, 357] width 144 height 14
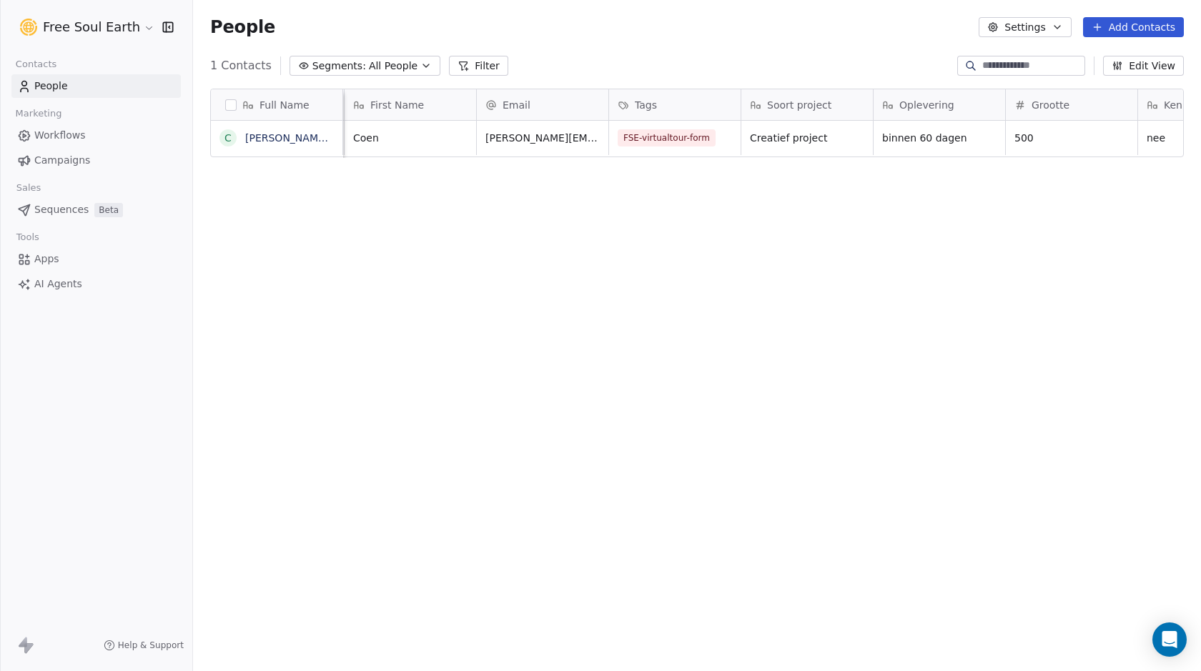
scroll to position [0, 263]
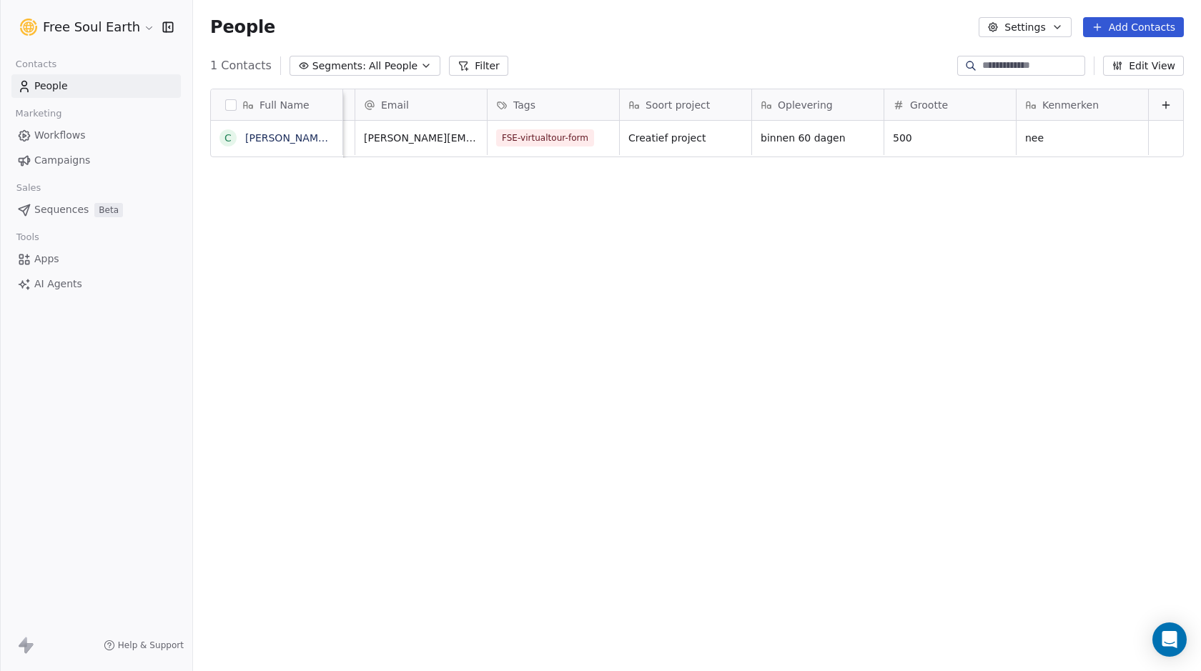
drag, startPoint x: 417, startPoint y: 245, endPoint x: 418, endPoint y: 230, distance: 15.8
click at [415, 245] on div "Full Name C Coen Tuerlings Status First Name Email Tags Soort project Opleverin…" at bounding box center [697, 372] width 1008 height 591
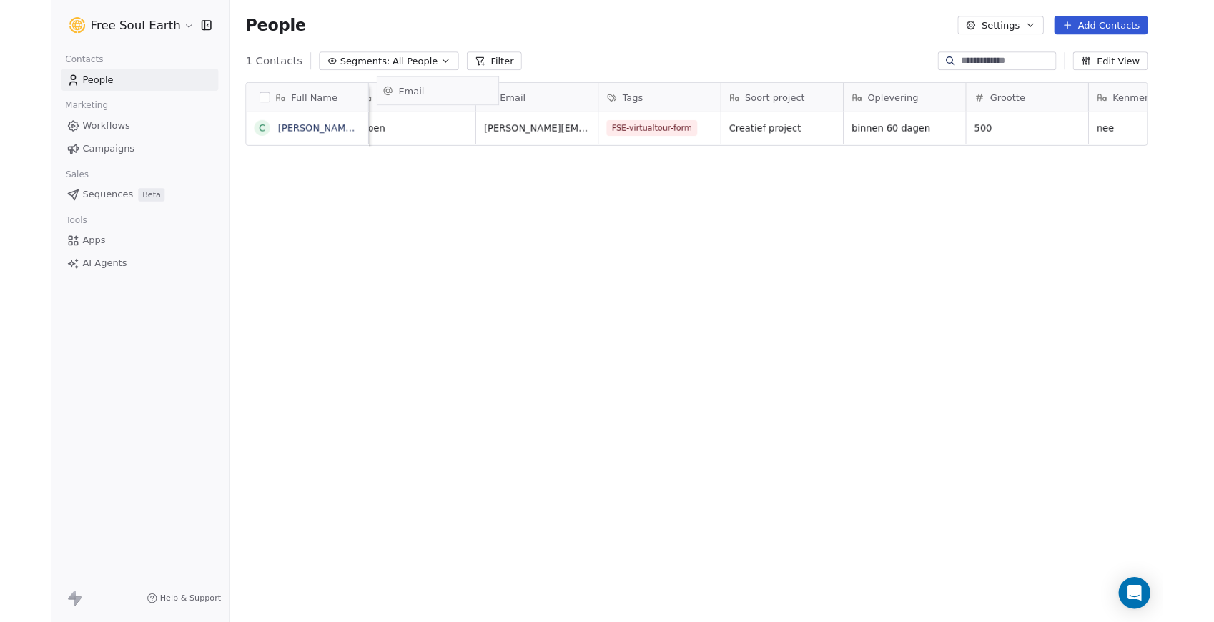
scroll to position [0, 65]
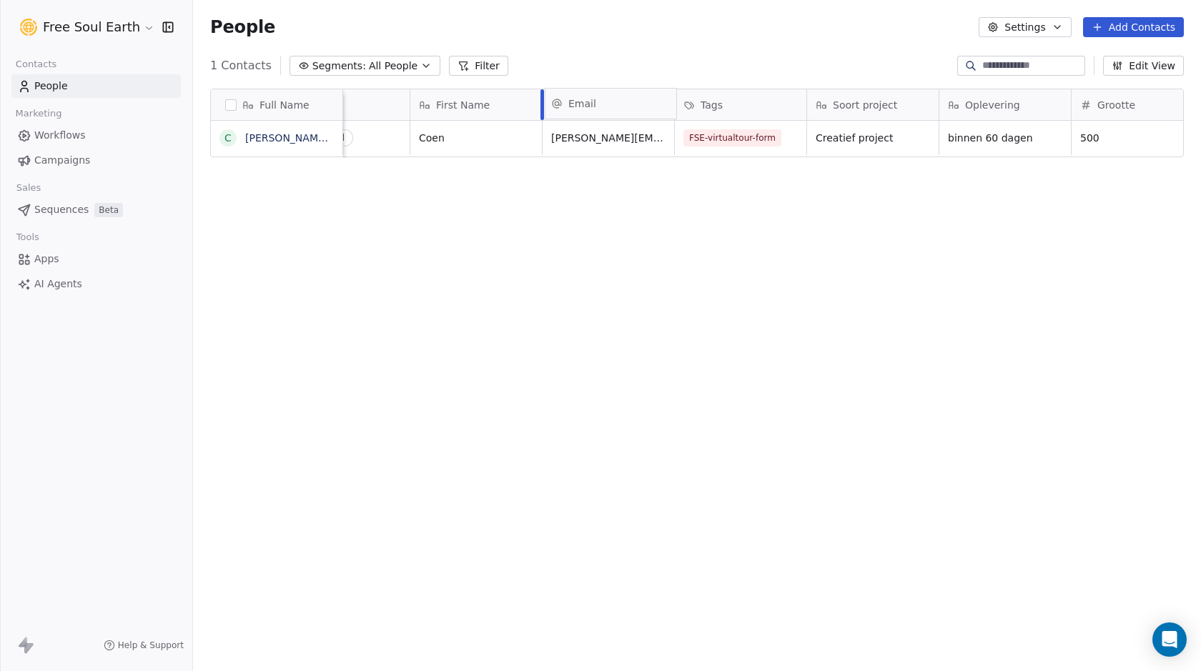
drag, startPoint x: 420, startPoint y: 107, endPoint x: 614, endPoint y: 106, distance: 193.8
click at [614, 106] on div "Full Name C Coen Tuerlings Status First Name Email Tags Soort project Opleverin…" at bounding box center [697, 123] width 973 height 69
drag, startPoint x: 486, startPoint y: 144, endPoint x: 568, endPoint y: 152, distance: 82.6
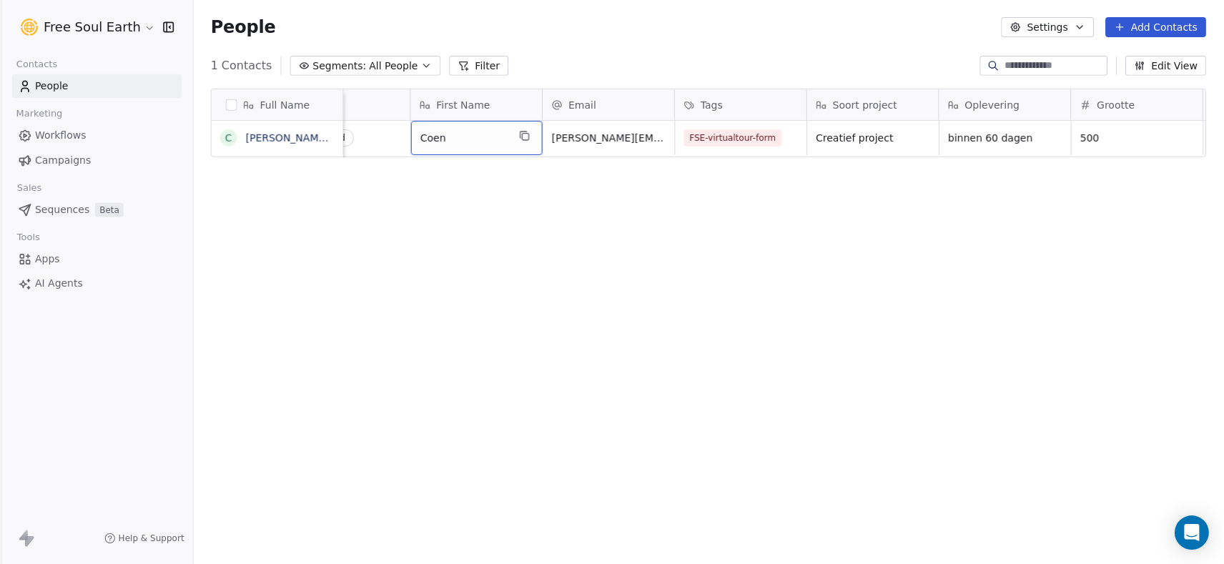
scroll to position [11, 11]
click at [393, 194] on div "Full Name C Coen Tuerlings Status First Name Email Tags Soort project Opleverin…" at bounding box center [708, 325] width 1031 height 496
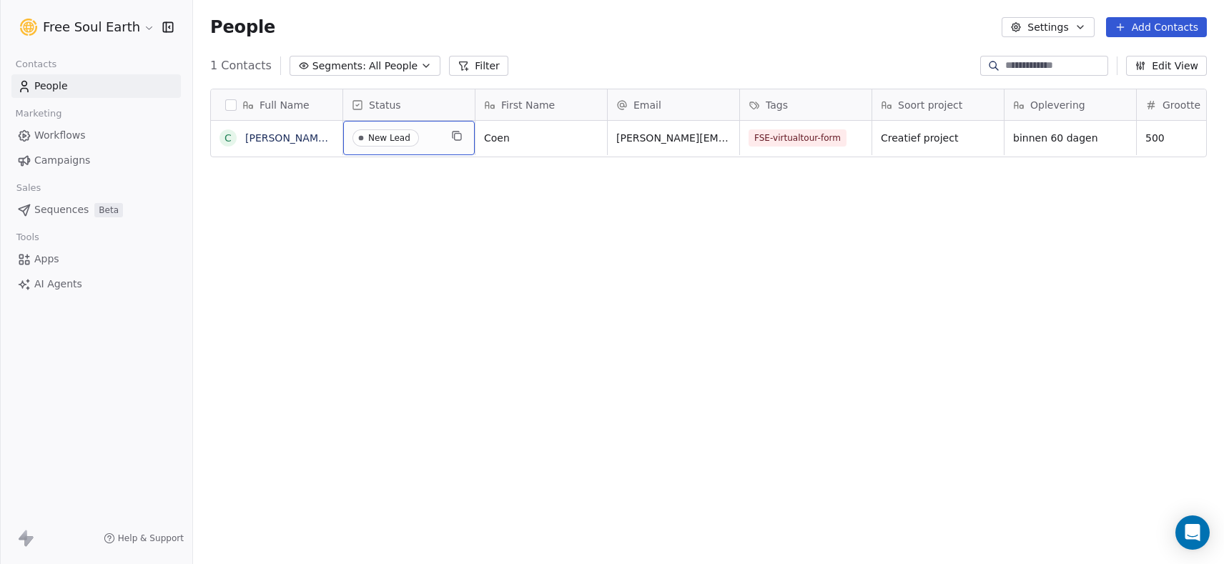
click at [541, 159] on div "Full Name C Coen Tuerlings Status First Name Email Tags Soort project Opleverin…" at bounding box center [708, 325] width 1031 height 496
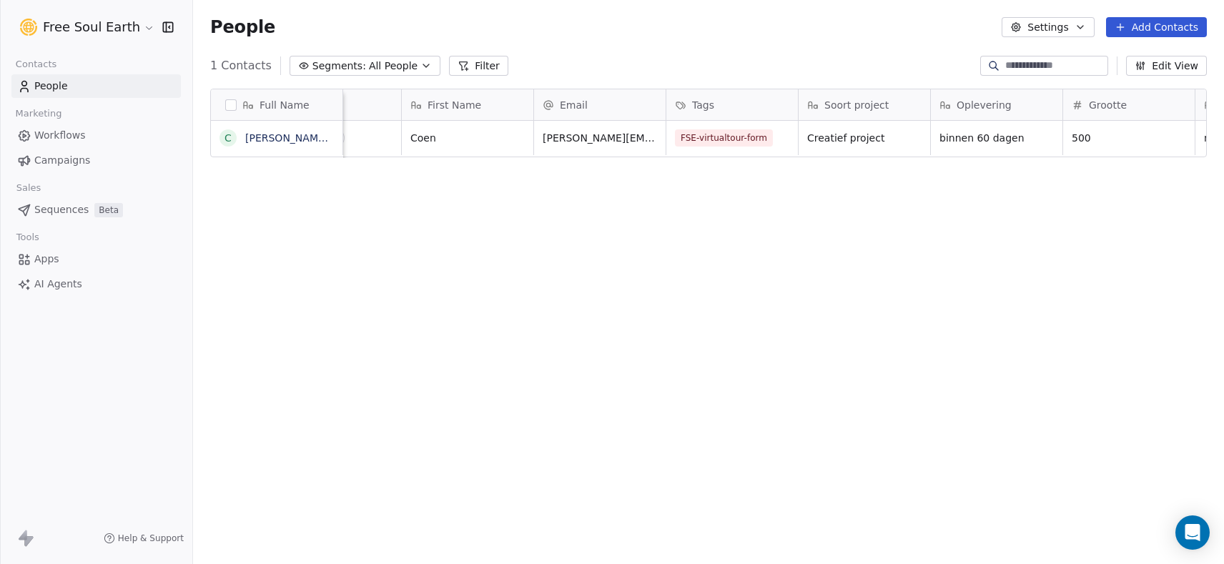
click at [1148, 108] on div "Grootte" at bounding box center [1128, 105] width 112 height 14
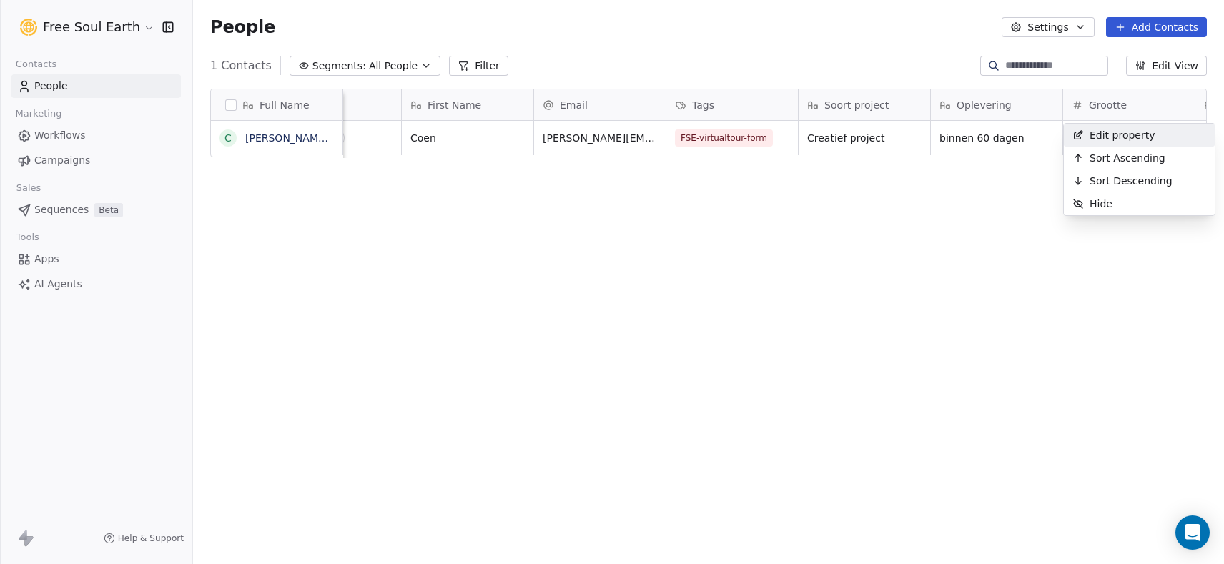
click at [1148, 64] on html "Free Soul Earth Contacts People Marketing Workflows Campaigns Sales Sequences B…" at bounding box center [612, 282] width 1224 height 564
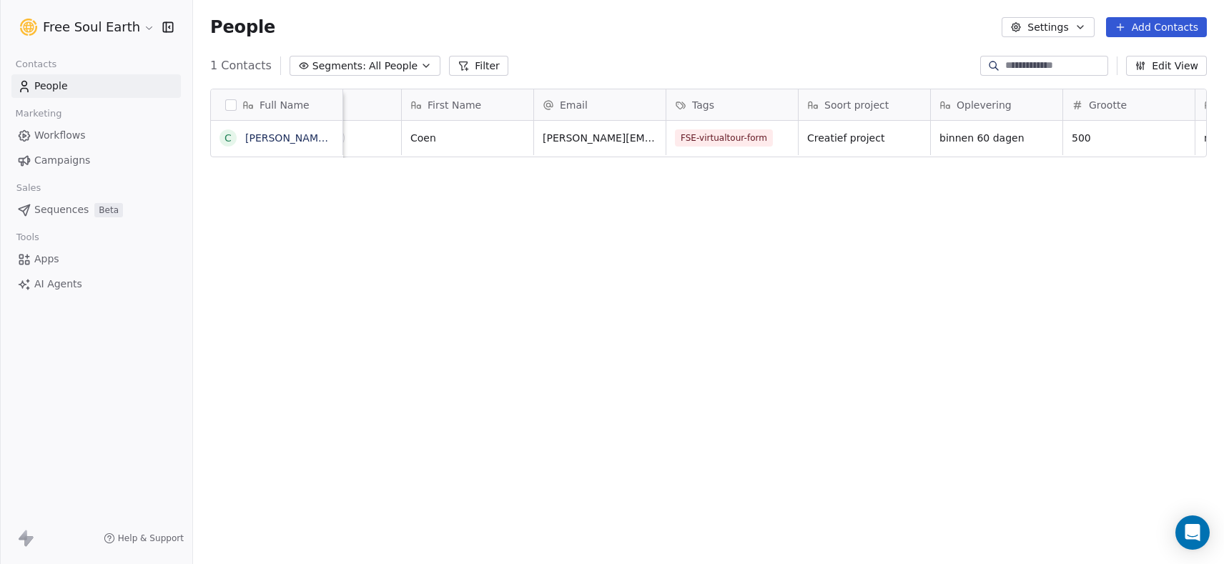
click at [1148, 66] on button "Edit View" at bounding box center [1166, 66] width 81 height 20
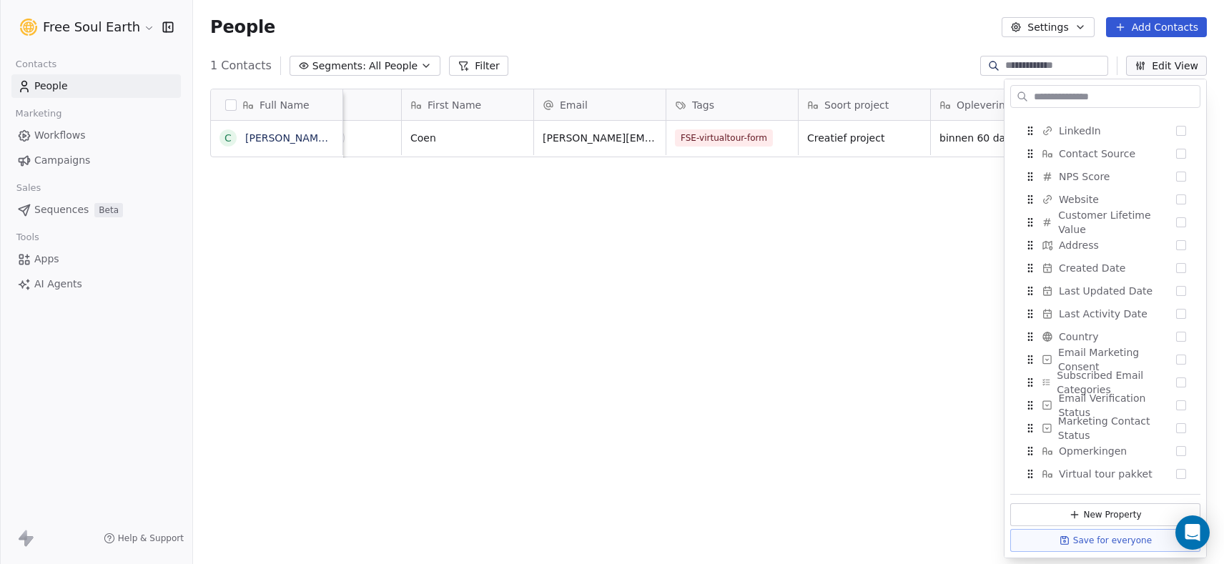
scroll to position [0, 0]
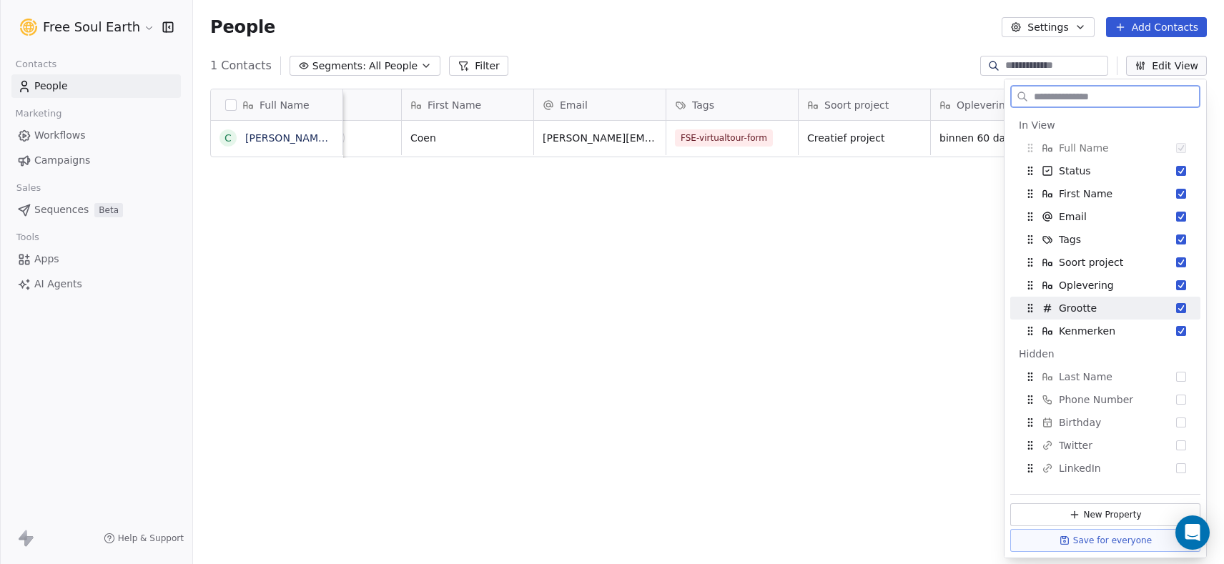
click at [1148, 309] on button "Suggestions" at bounding box center [1181, 308] width 10 height 10
click at [1148, 307] on button "Suggestions" at bounding box center [1181, 308] width 10 height 10
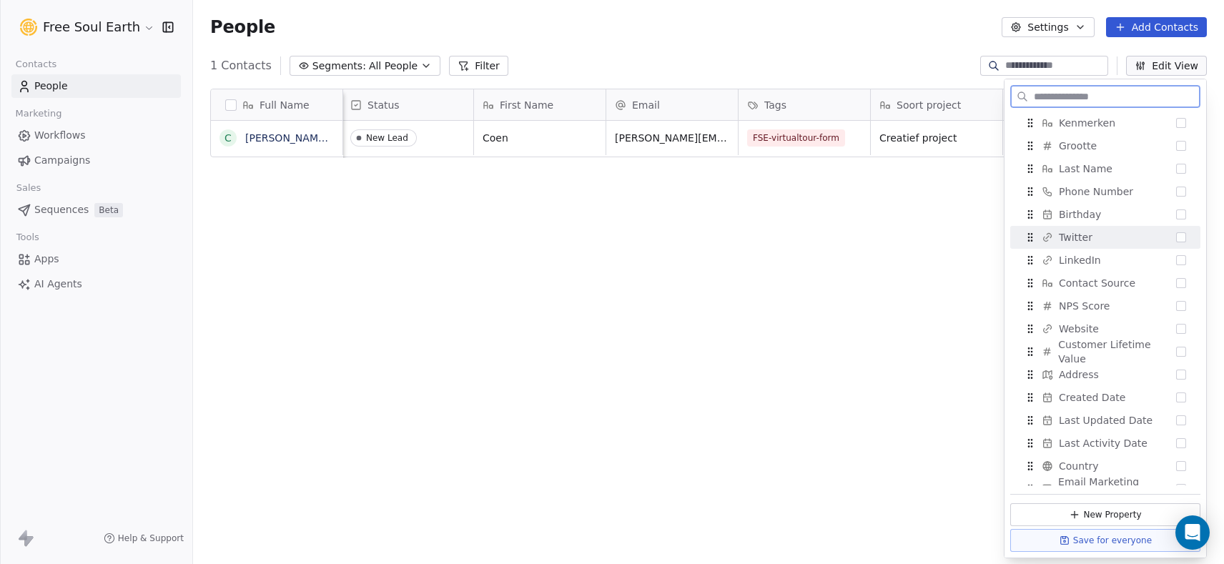
scroll to position [338, 0]
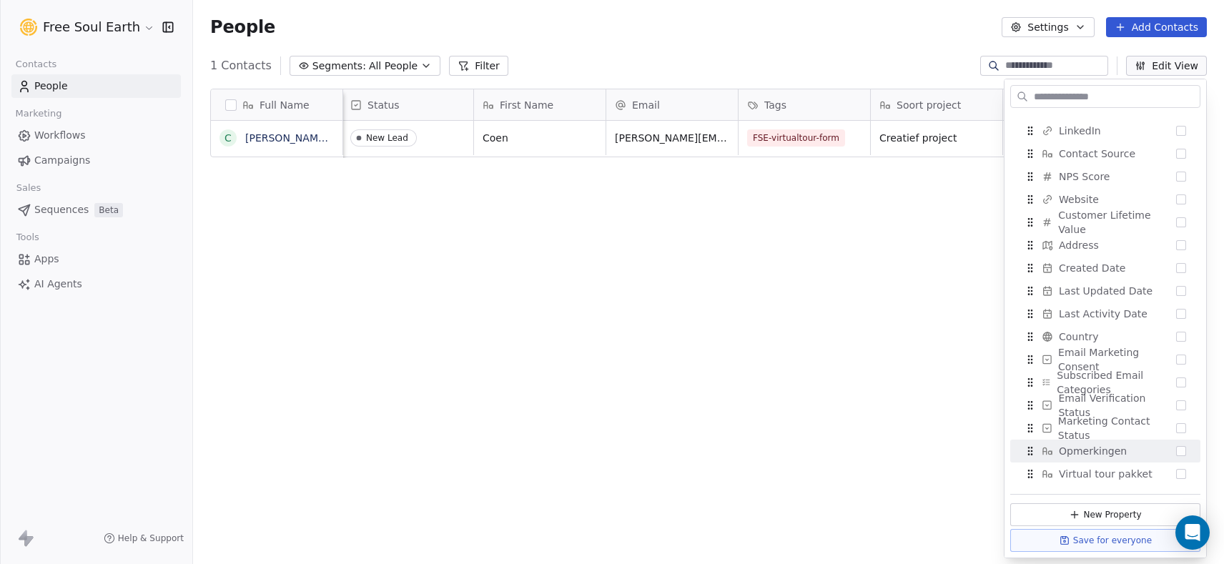
click at [869, 380] on div "Full Name C Coen Tuerlings Status First Name Email Tags Soort project Opleverin…" at bounding box center [708, 325] width 1031 height 496
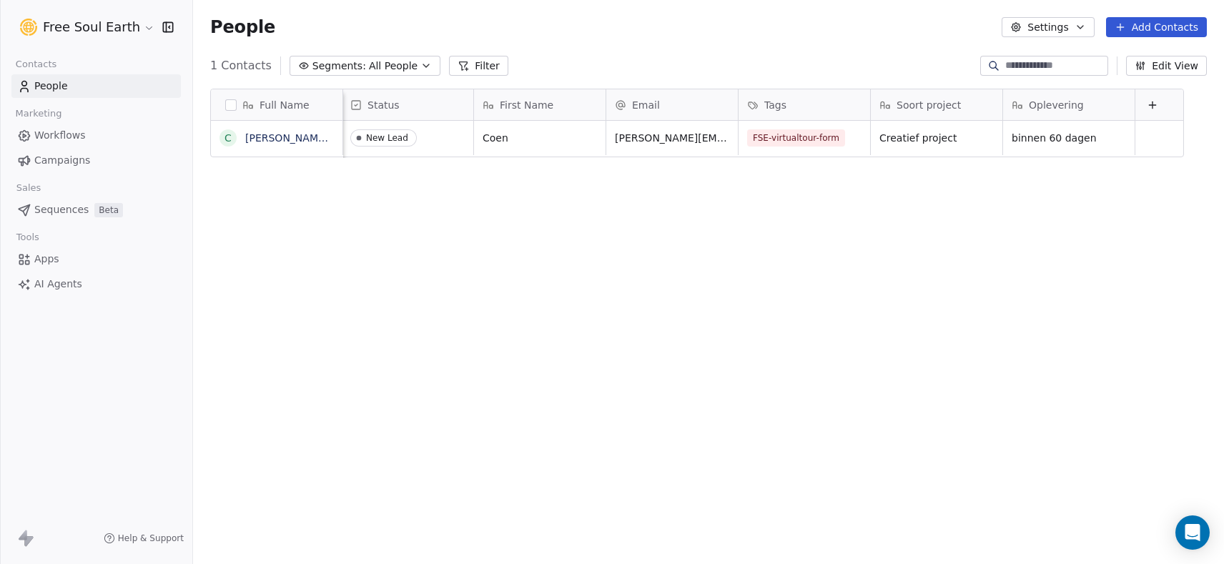
drag, startPoint x: 829, startPoint y: 408, endPoint x: 648, endPoint y: 402, distance: 181.0
click at [661, 405] on div "Full Name C Coen Tuerlings Status First Name Email Tags Soort project Opleverin…" at bounding box center [708, 325] width 1031 height 496
drag, startPoint x: 516, startPoint y: 257, endPoint x: 572, endPoint y: 263, distance: 56.9
click at [572, 263] on div "Full Name C Coen Tuerlings Status First Name Email Tags Soort project Opleverin…" at bounding box center [708, 325] width 1031 height 496
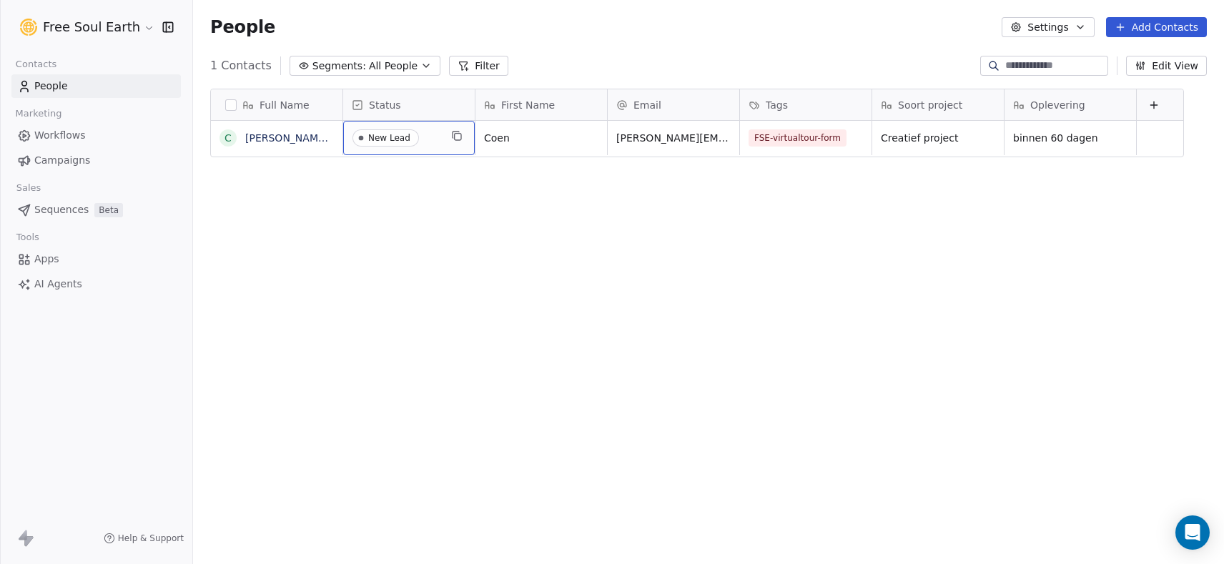
click at [60, 136] on span "Workflows" at bounding box center [59, 135] width 51 height 15
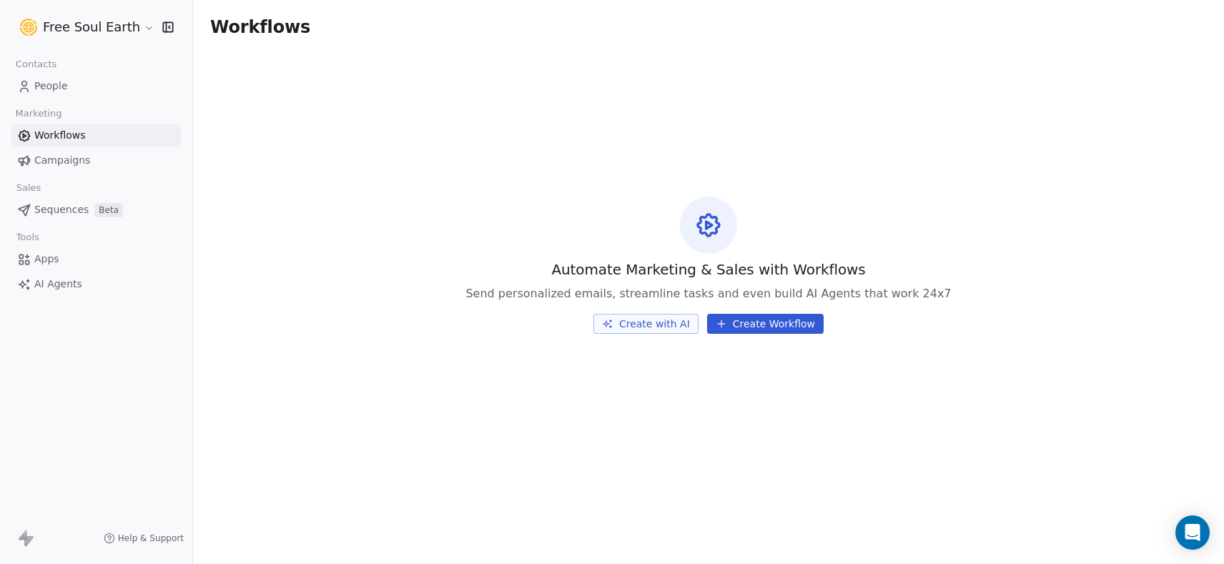
click at [661, 323] on button "Create with AI" at bounding box center [646, 324] width 105 height 20
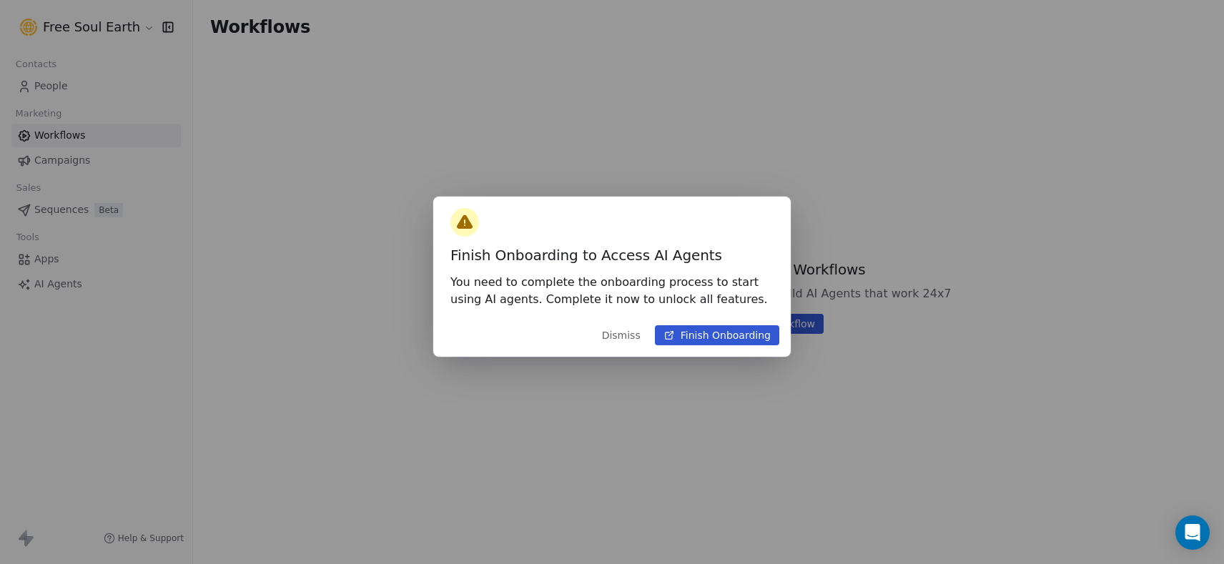
click at [704, 336] on button "Finish Onboarding" at bounding box center [717, 335] width 124 height 20
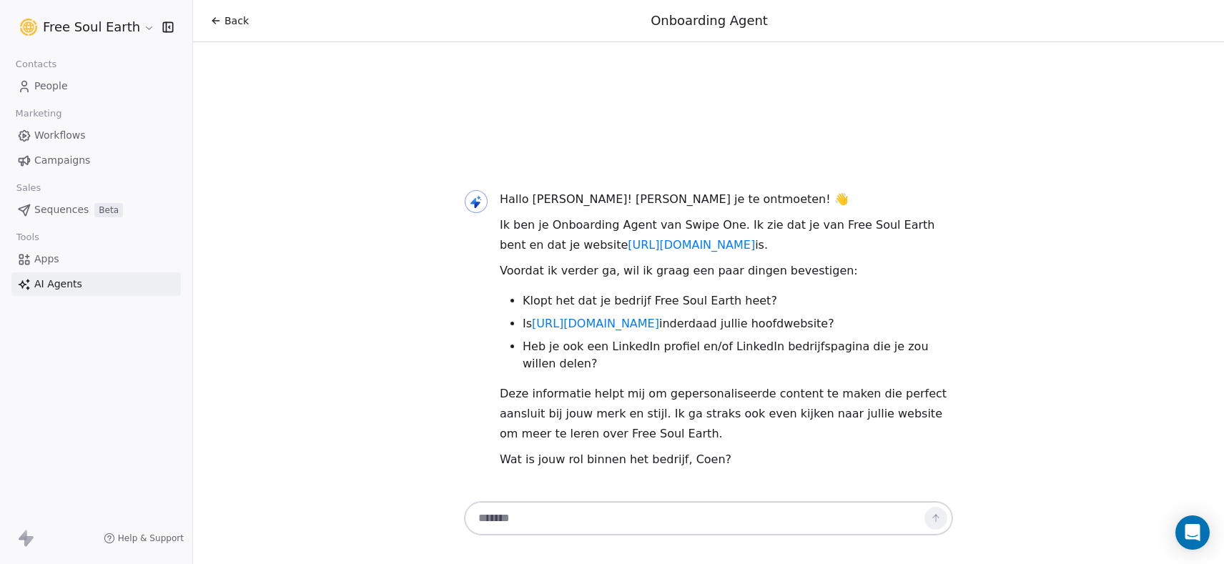
click at [567, 525] on textarea at bounding box center [695, 518] width 448 height 27
type textarea "********"
click at [933, 517] on icon at bounding box center [934, 516] width 3 height 3
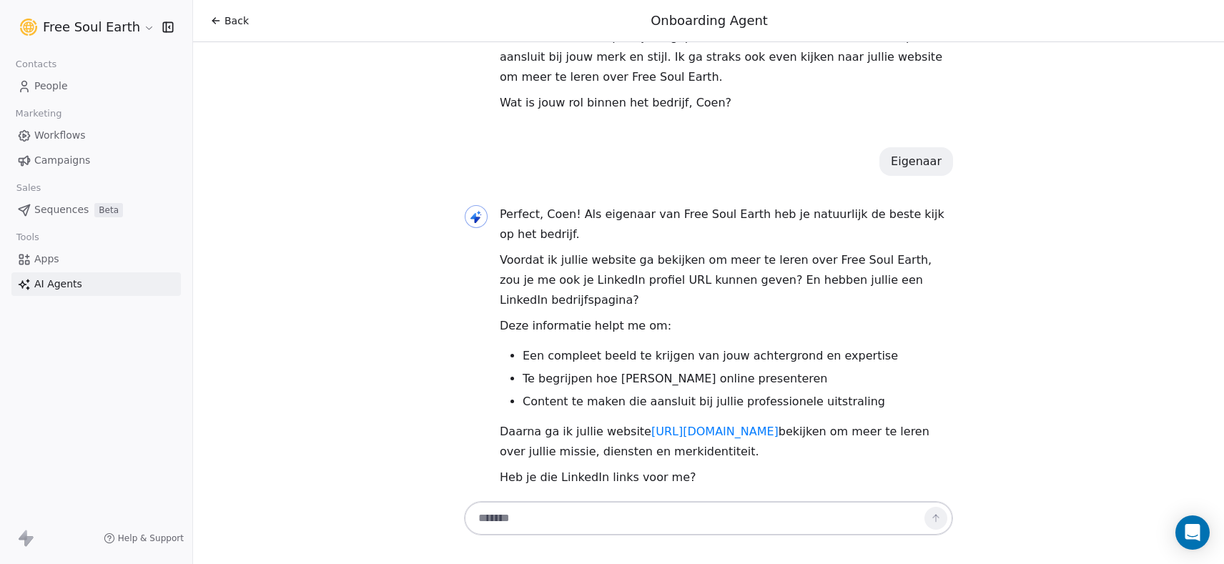
scroll to position [256, 0]
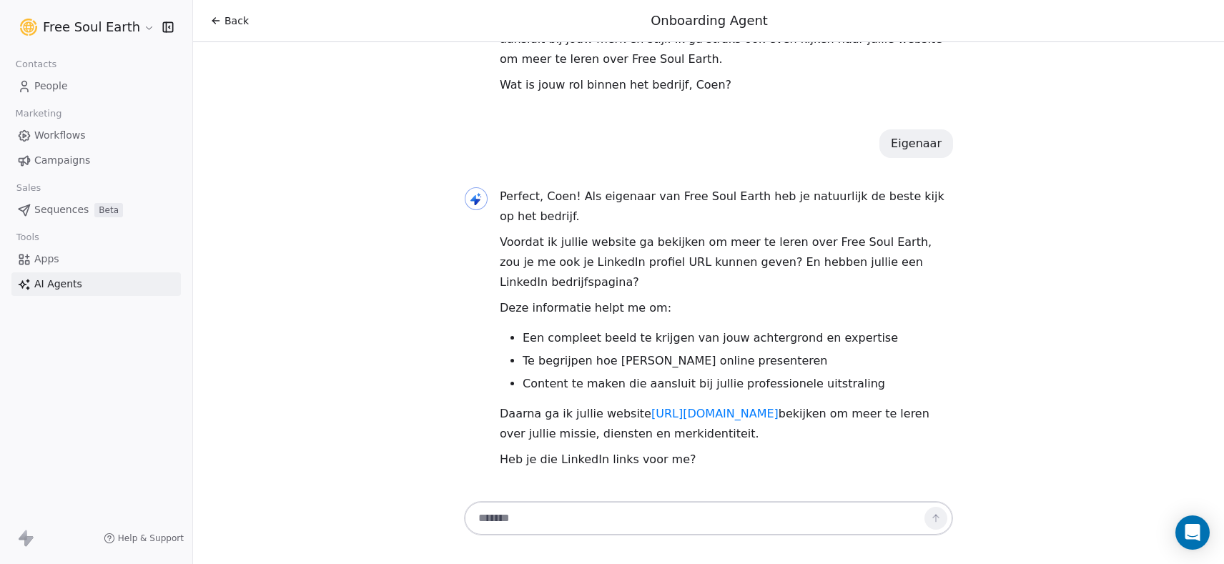
click at [629, 527] on textarea at bounding box center [695, 518] width 448 height 27
paste textarea "**********"
type textarea "**********"
click at [937, 518] on icon at bounding box center [935, 518] width 11 height 11
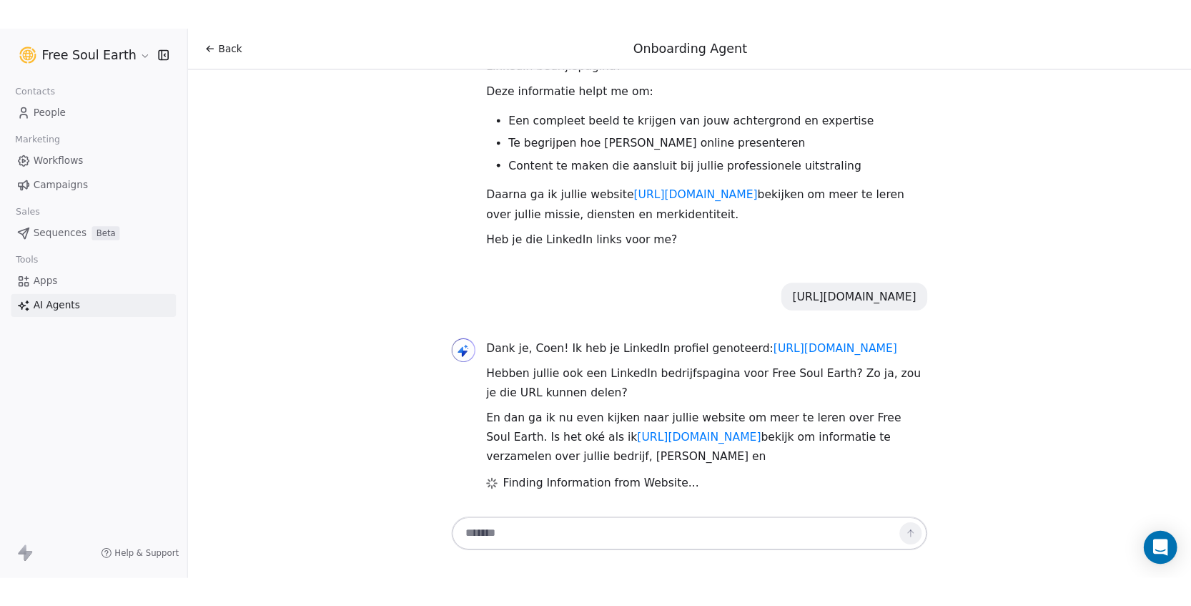
scroll to position [525, 0]
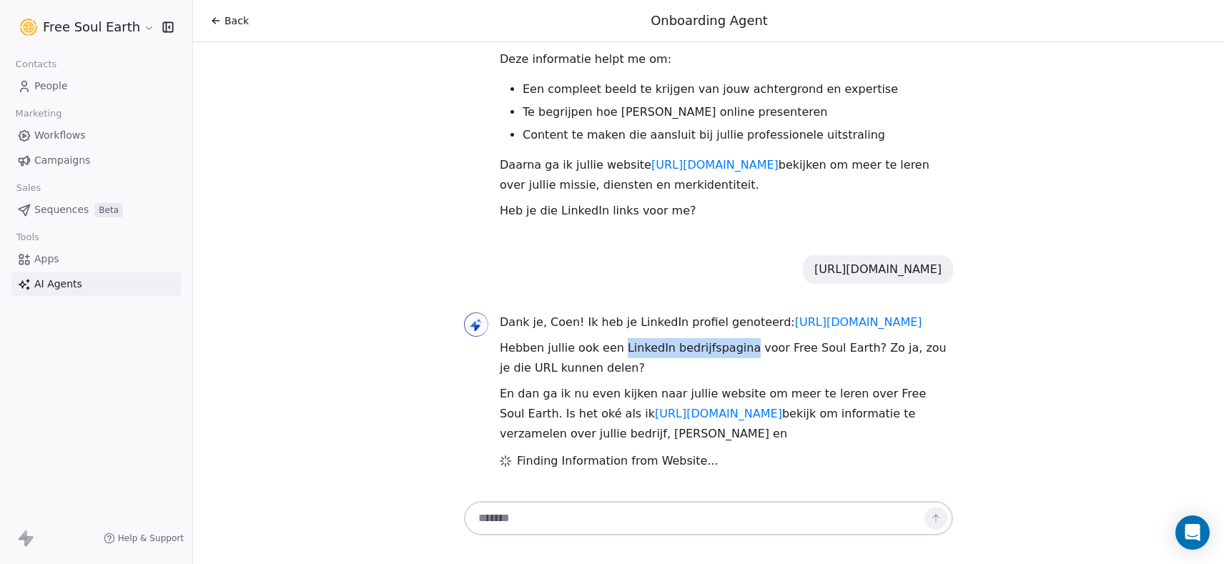
drag, startPoint x: 609, startPoint y: 350, endPoint x: 729, endPoint y: 350, distance: 120.1
click at [729, 350] on p "Hebben jullie ook een LinkedIn bedrijfspagina voor Free Soul Earth? Zo ja, zou …" at bounding box center [726, 358] width 453 height 40
copy p "LinkedIn bedrijfspagina"
click at [571, 517] on textarea at bounding box center [695, 518] width 448 height 27
paste textarea "**********"
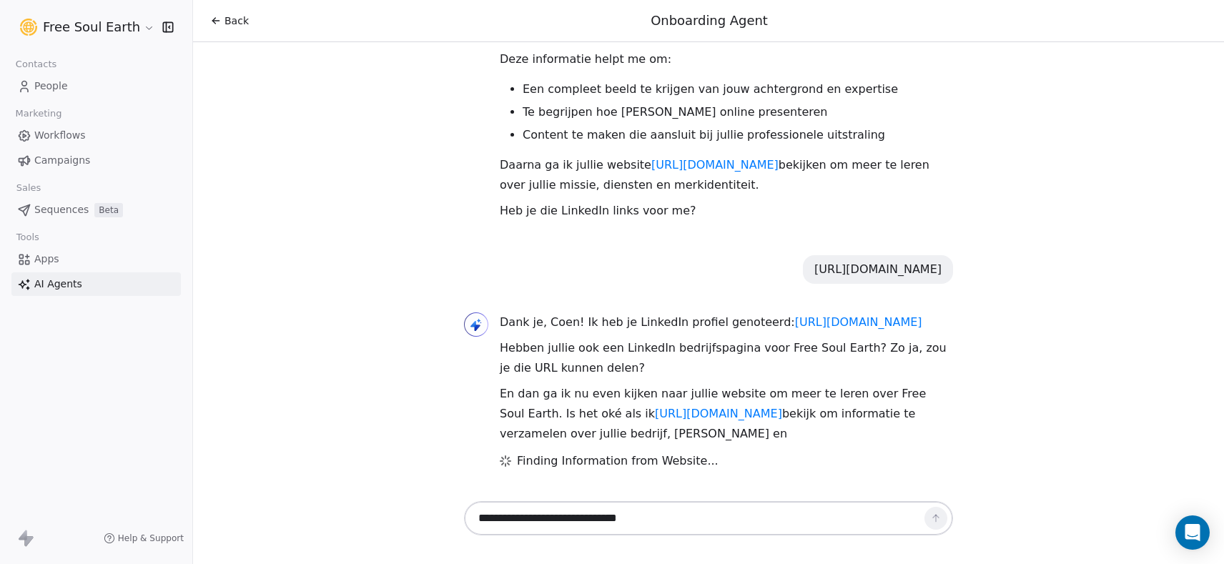
type textarea "**********"
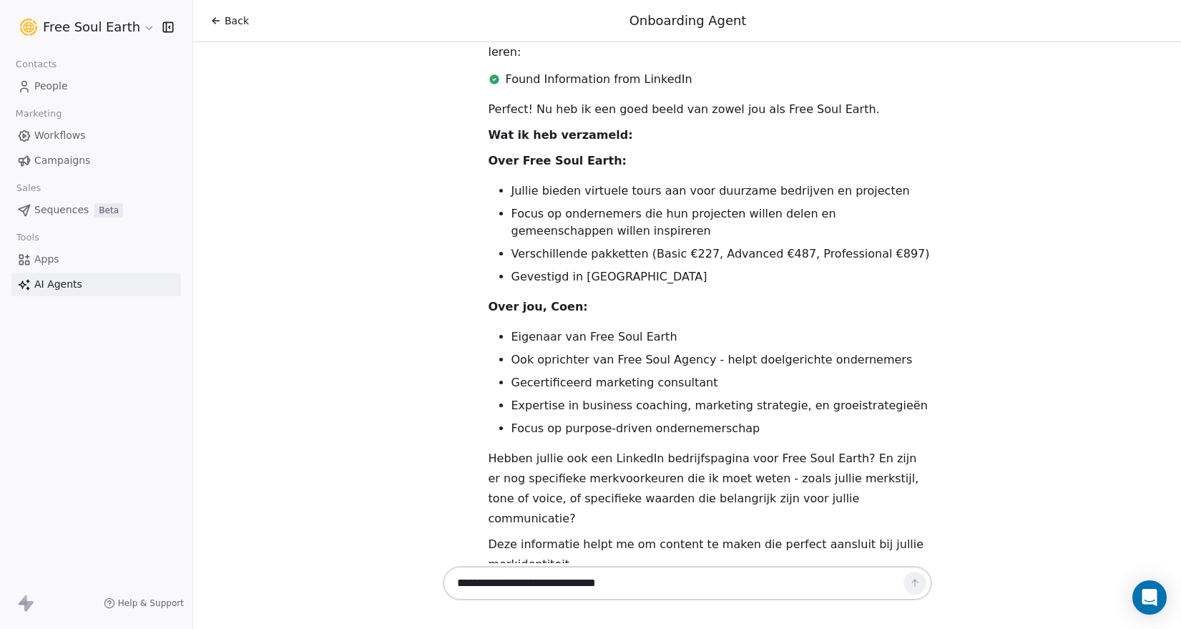
scroll to position [1070, 0]
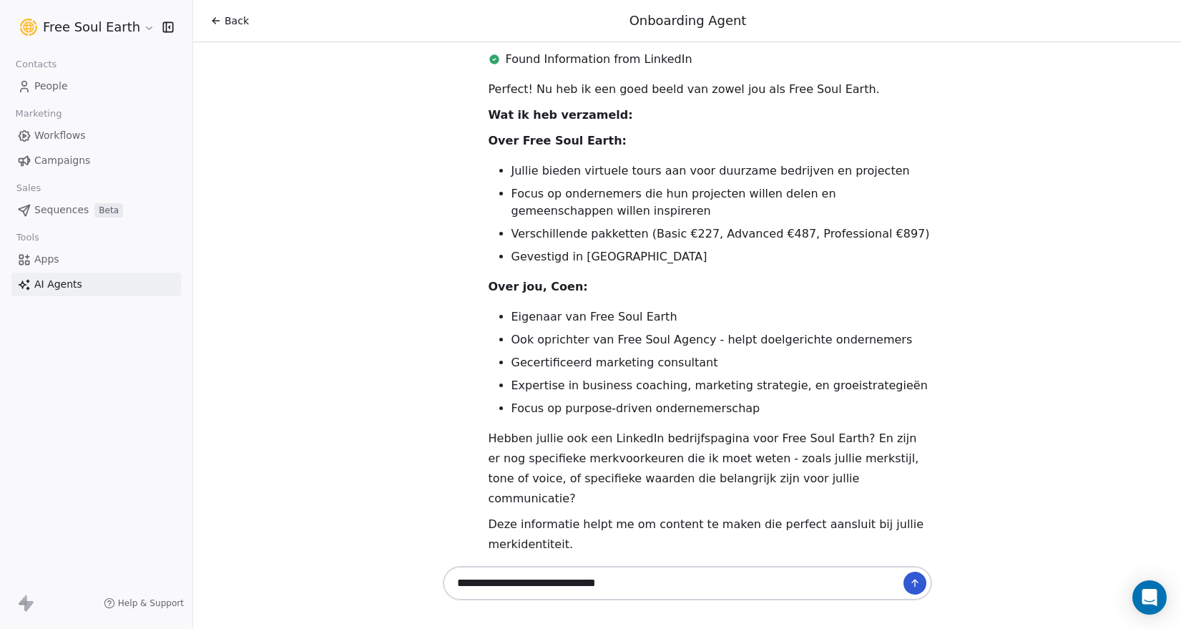
click at [917, 581] on icon at bounding box center [914, 582] width 11 height 11
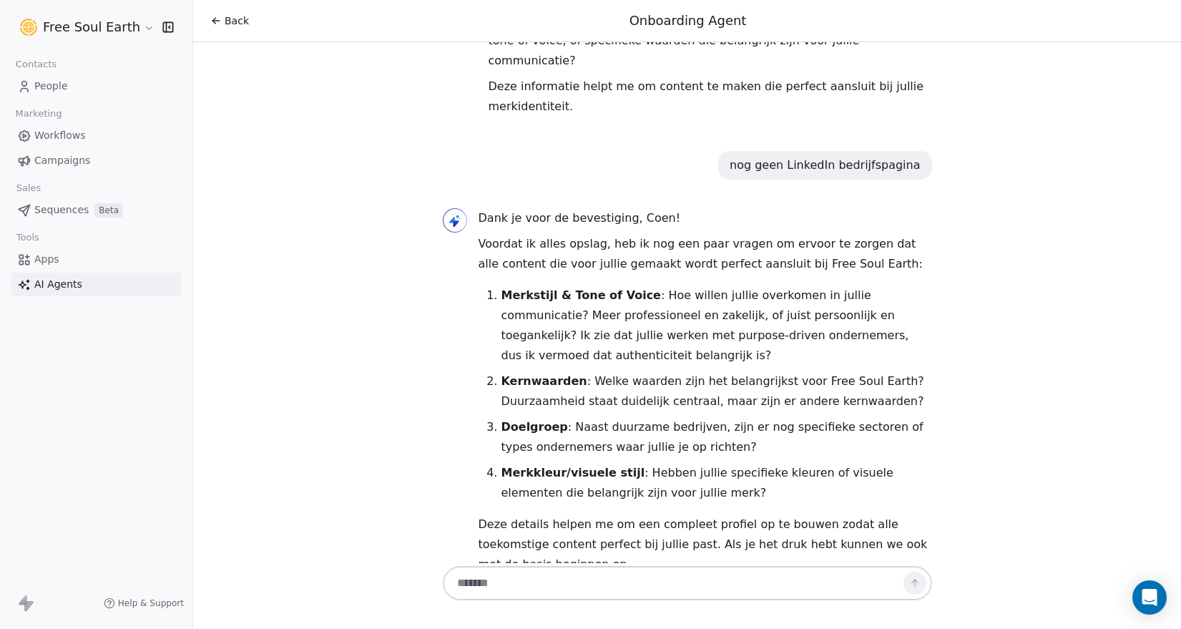
scroll to position [1527, 0]
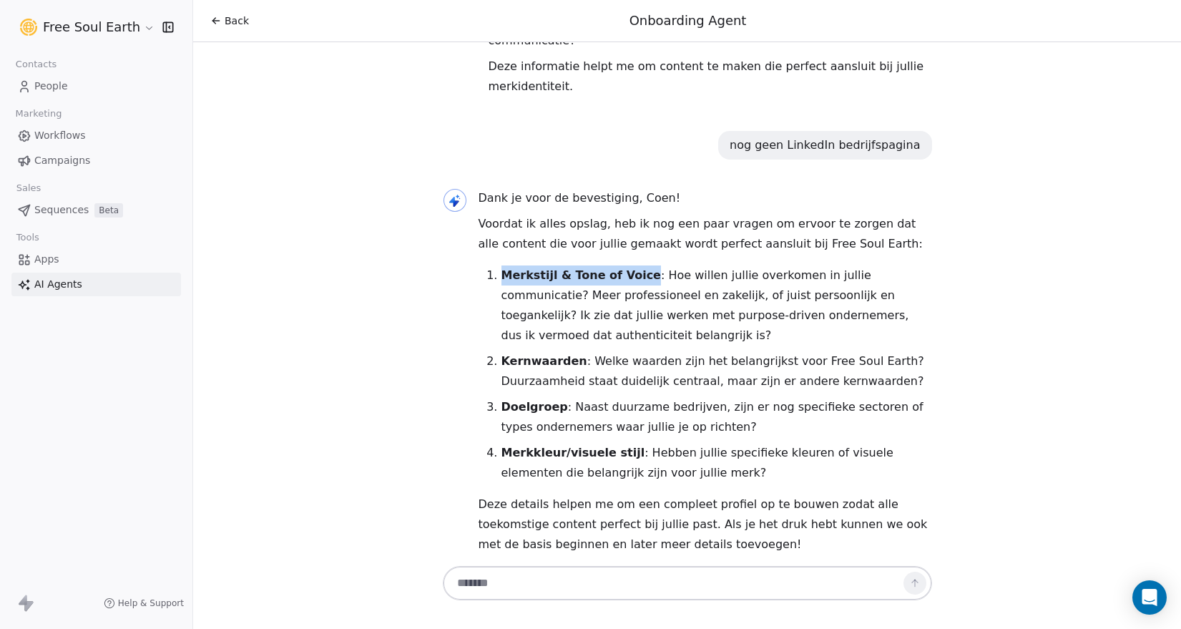
drag, startPoint x: 511, startPoint y: 257, endPoint x: 631, endPoint y: 257, distance: 119.4
click at [631, 265] on p "Merkstijl & Tone of Voice : Hoe willen jullie overkomen in jullie communicatie?…" at bounding box center [716, 305] width 430 height 80
copy strong "Merkstijl & Tone of Voice"
click at [560, 592] on textarea at bounding box center [673, 582] width 448 height 27
paste textarea "**********"
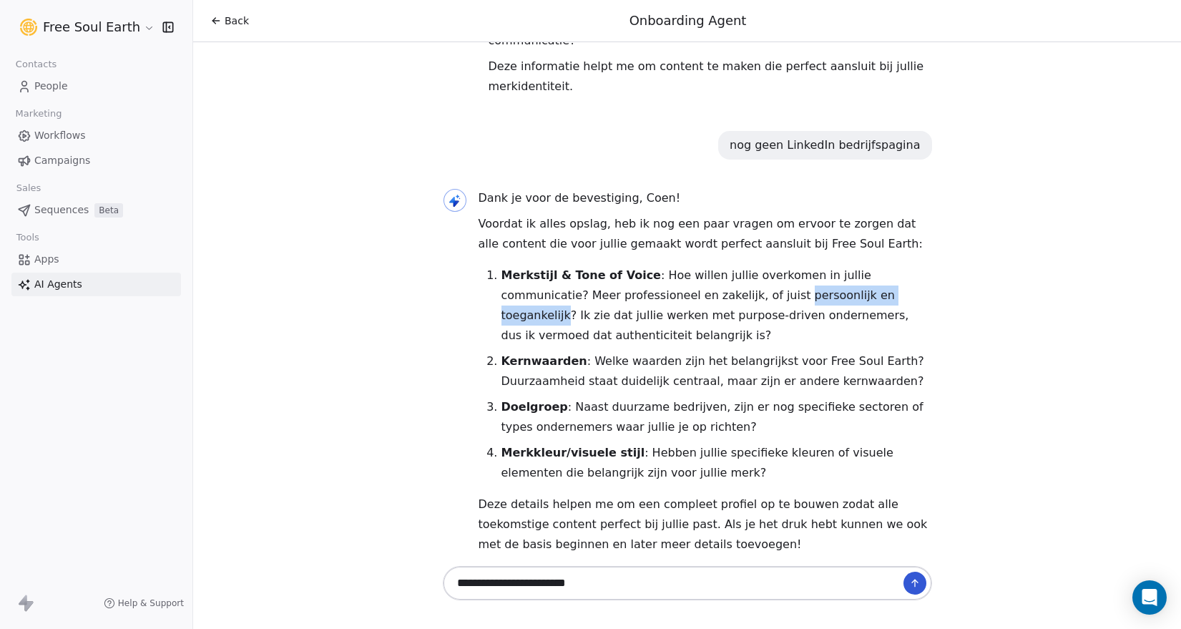
drag, startPoint x: 696, startPoint y: 277, endPoint x: 831, endPoint y: 278, distance: 134.4
click at [831, 278] on p "Merkstijl & Tone of Voice : Hoe willen jullie overkomen in jullie communicatie?…" at bounding box center [716, 305] width 430 height 80
copy p "persoonlijk en toegankelijk"
click at [620, 584] on textarea "**********" at bounding box center [673, 582] width 448 height 27
paste textarea "**********"
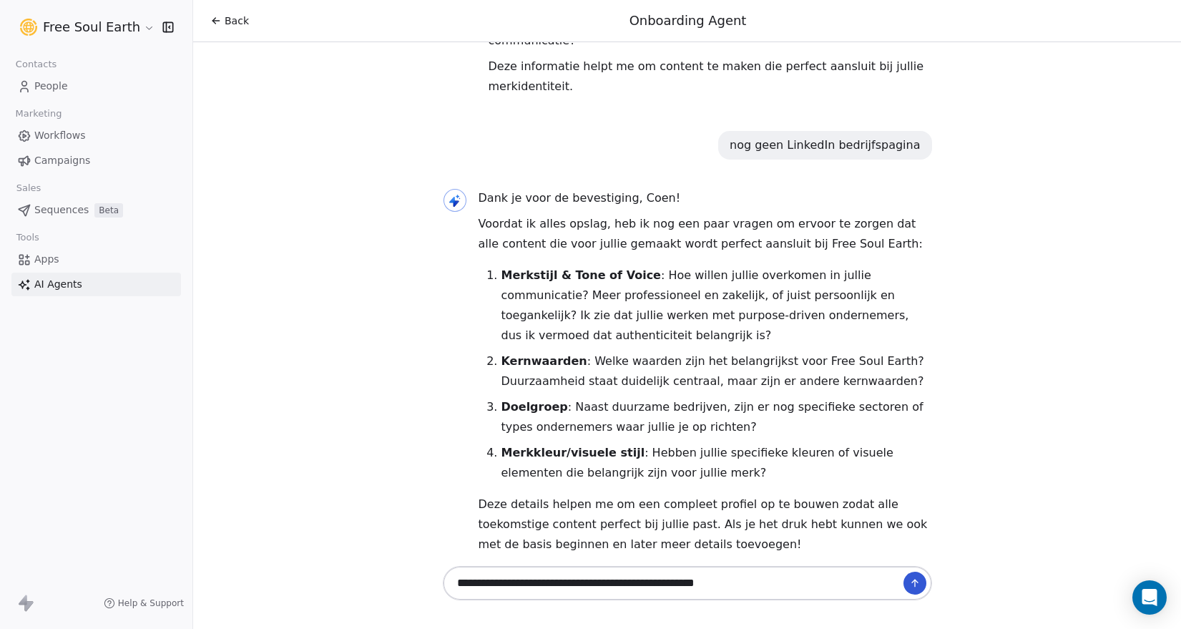
click at [534, 354] on strong "Kernwaarden" at bounding box center [544, 361] width 86 height 14
copy strong "Kernwaarden"
click at [780, 586] on textarea "**********" at bounding box center [673, 582] width 448 height 27
paste textarea "**********"
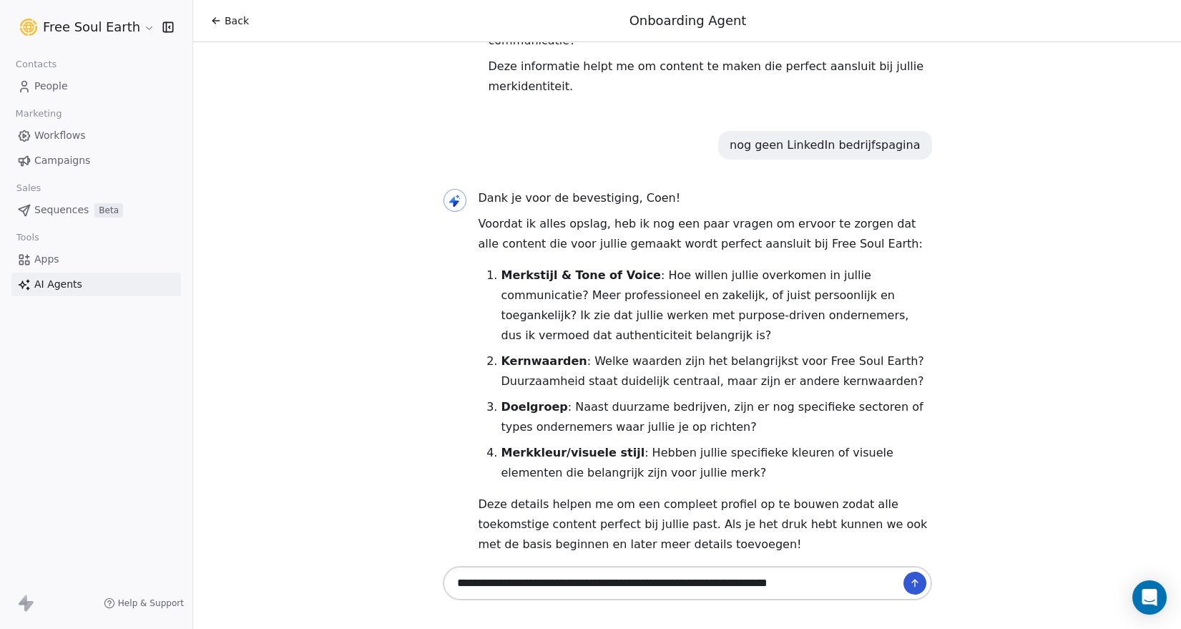
click at [518, 400] on strong "Doelgroep" at bounding box center [534, 407] width 67 height 14
copy strong "Doelgroep"
click at [845, 581] on textarea "**********" at bounding box center [673, 582] width 448 height 27
paste textarea "**********"
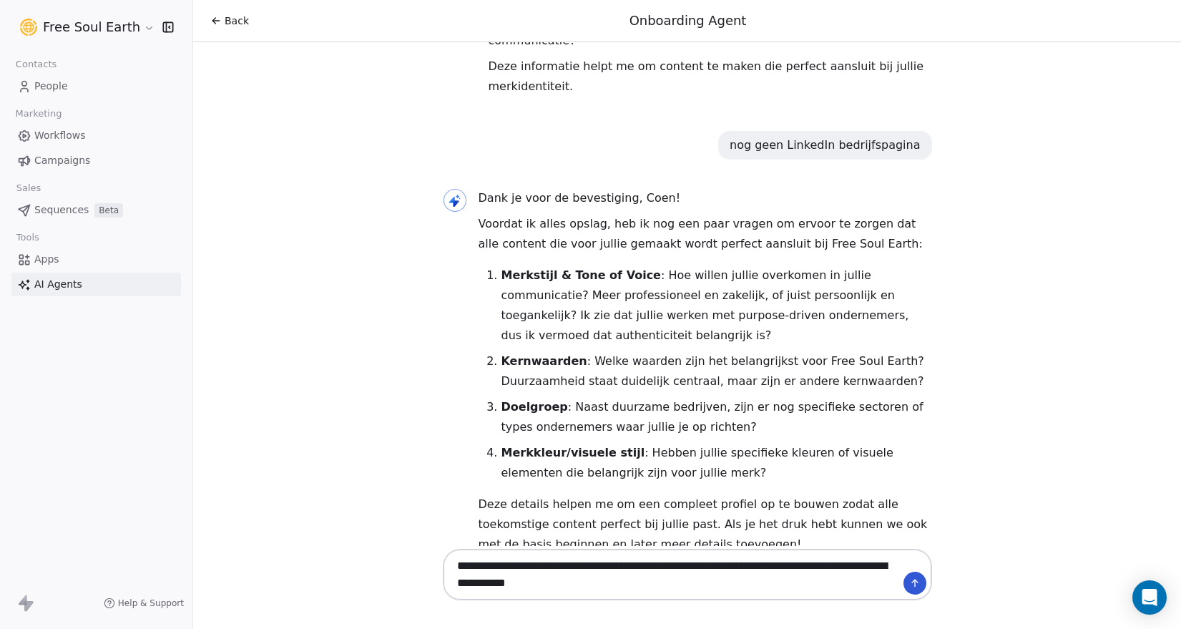
drag, startPoint x: 457, startPoint y: 584, endPoint x: 606, endPoint y: 584, distance: 148.7
click at [606, 584] on textarea "**********" at bounding box center [673, 574] width 448 height 44
click at [509, 445] on strong "Merkkleur/visuele stijl" at bounding box center [573, 452] width 144 height 14
copy strong "Merkkleur"
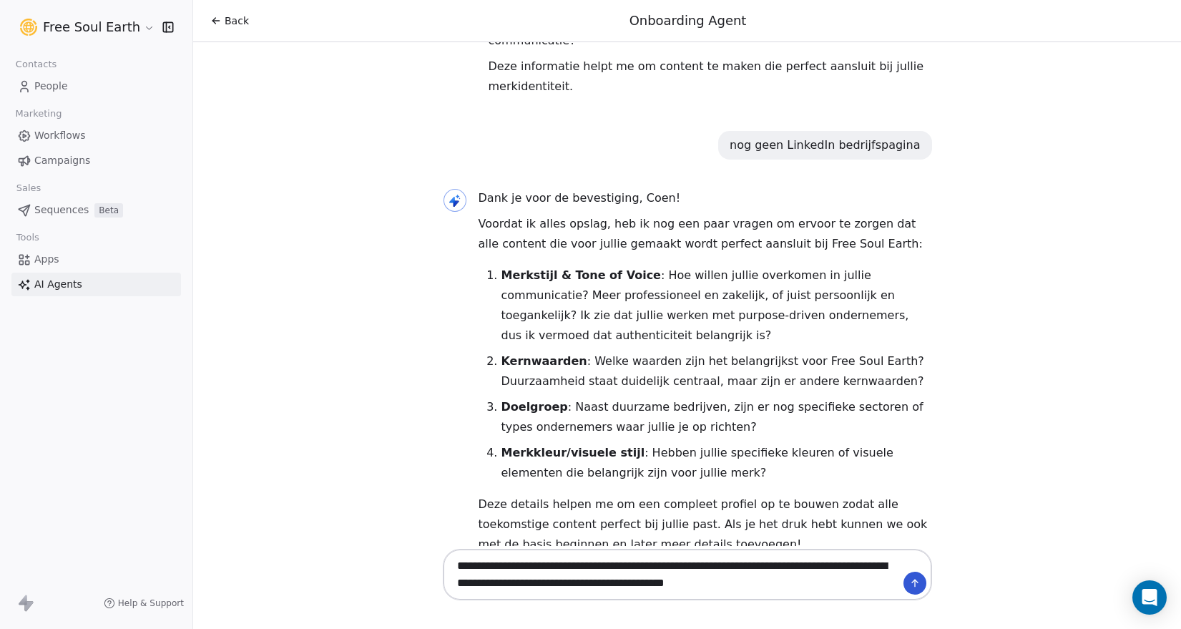
click at [802, 591] on textarea "**********" at bounding box center [673, 574] width 448 height 44
paste textarea "**********"
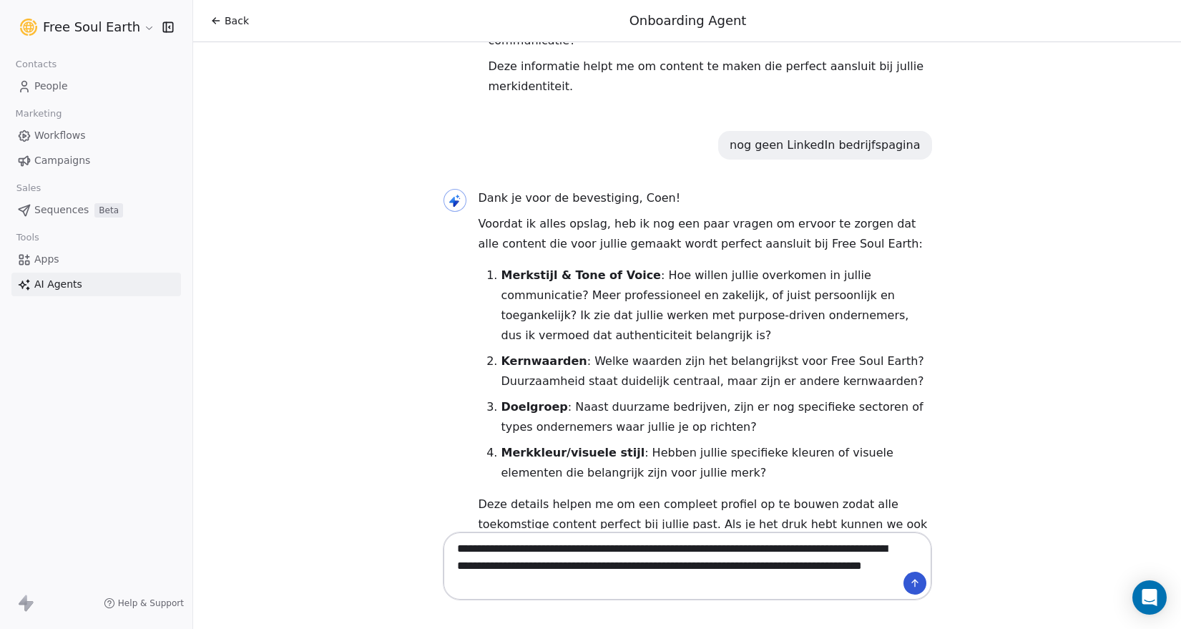
type textarea "**********"
click at [915, 583] on icon at bounding box center [914, 582] width 11 height 11
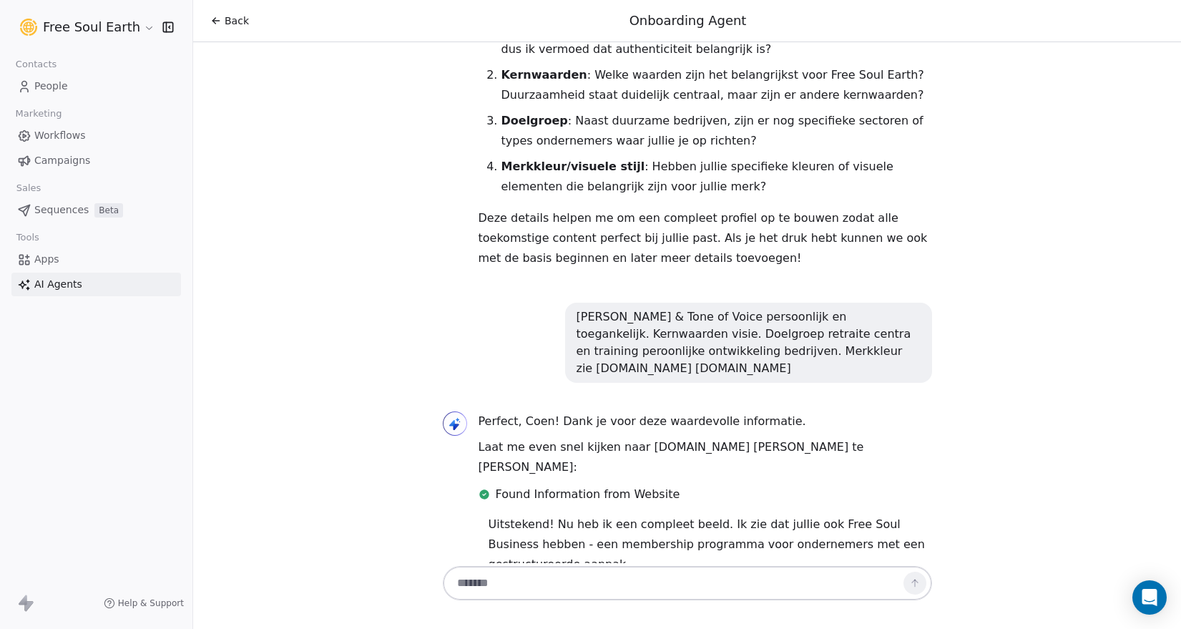
scroll to position [1839, 0]
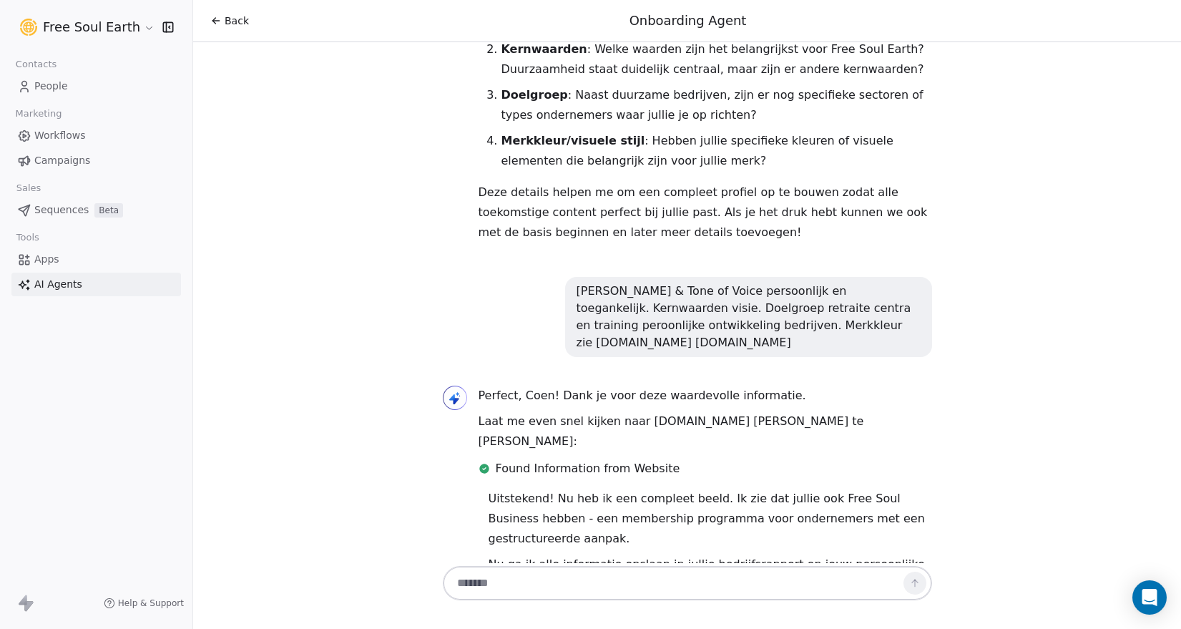
click at [616, 579] on textarea at bounding box center [673, 582] width 448 height 27
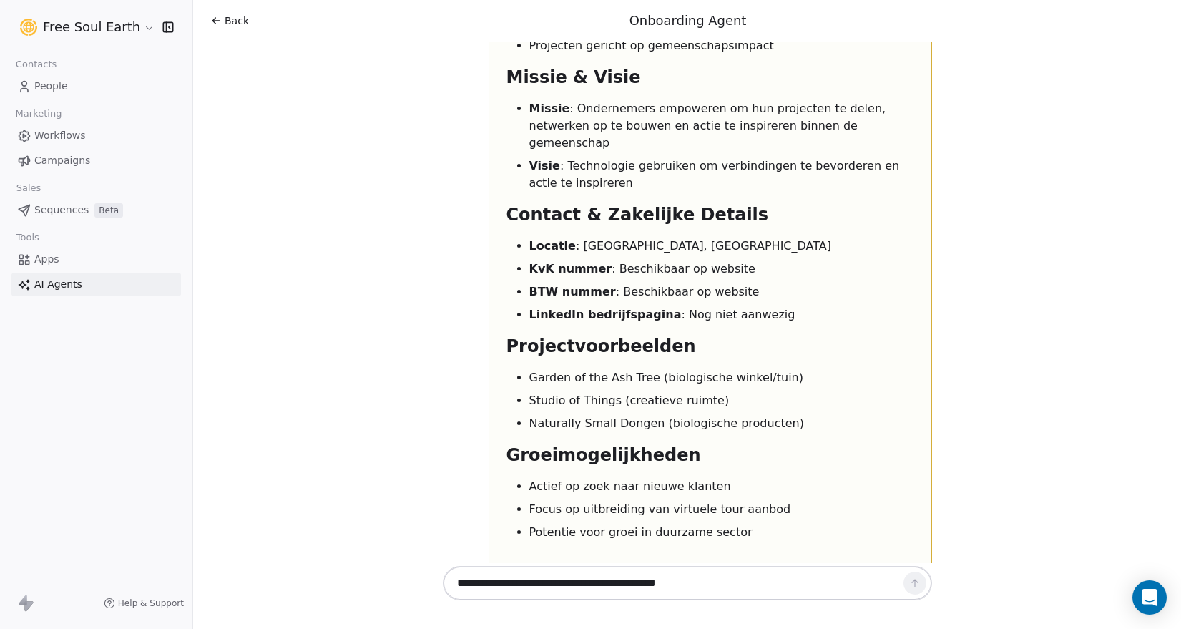
scroll to position [3557, 0]
type textarea "**********"
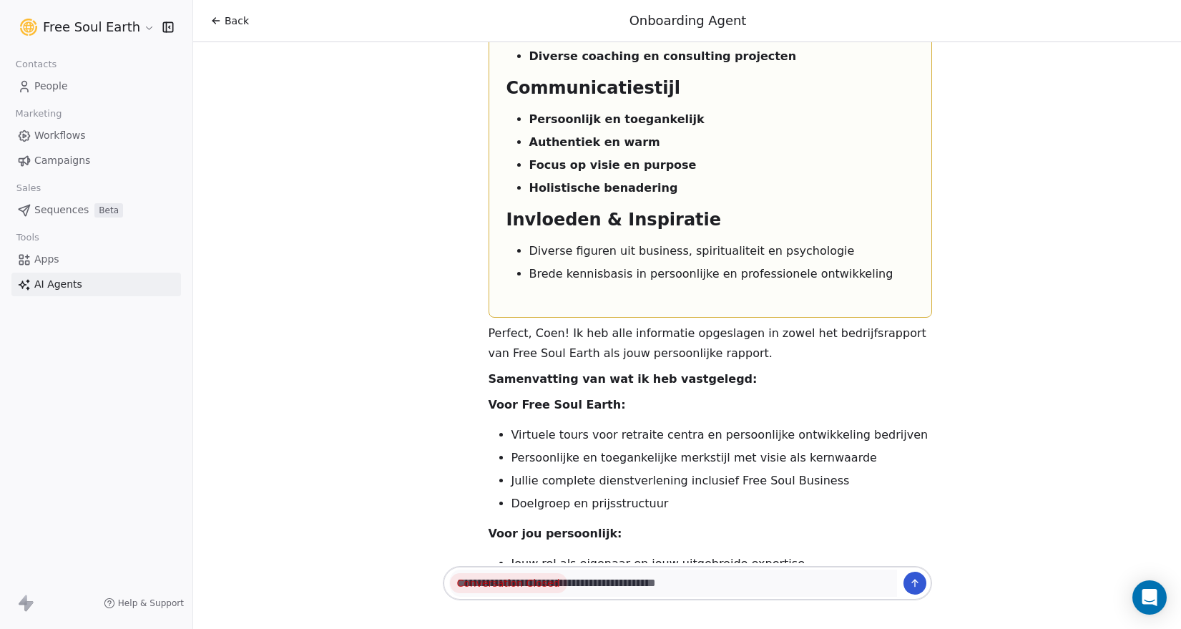
scroll to position [5189, 0]
click at [433, 581] on div "Back Onboarding Agent Hallo Coen! Leuk je te ontmoeten! 👋 Ik ben je Onboarding …" at bounding box center [687, 314] width 988 height 629
click at [917, 583] on icon at bounding box center [914, 582] width 11 height 11
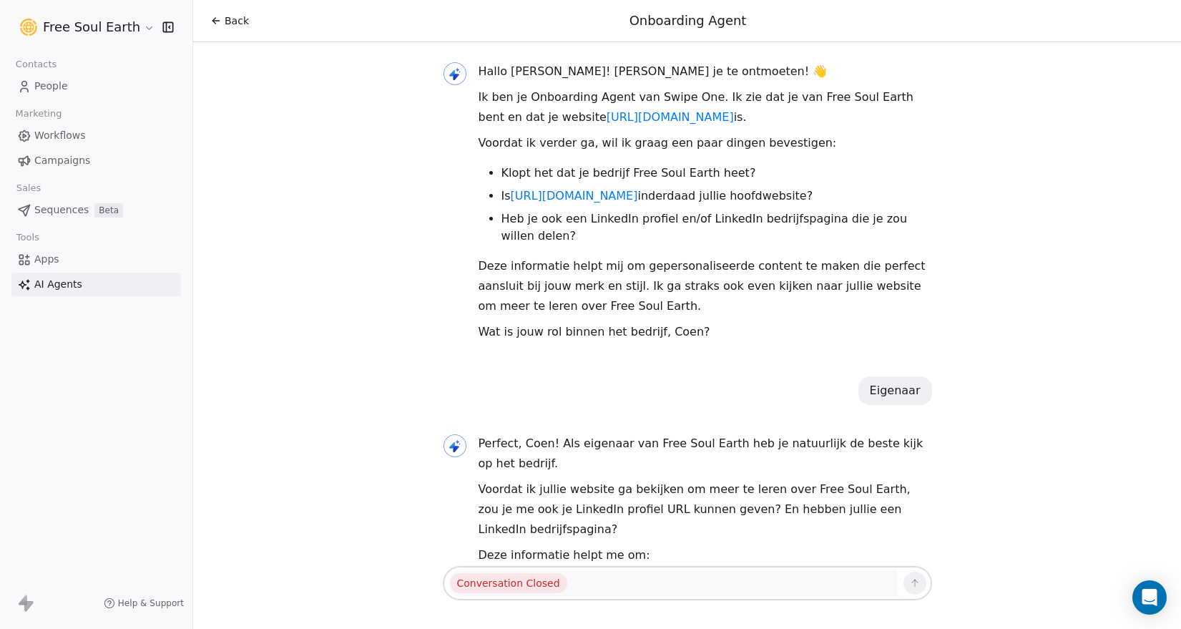
scroll to position [0, 0]
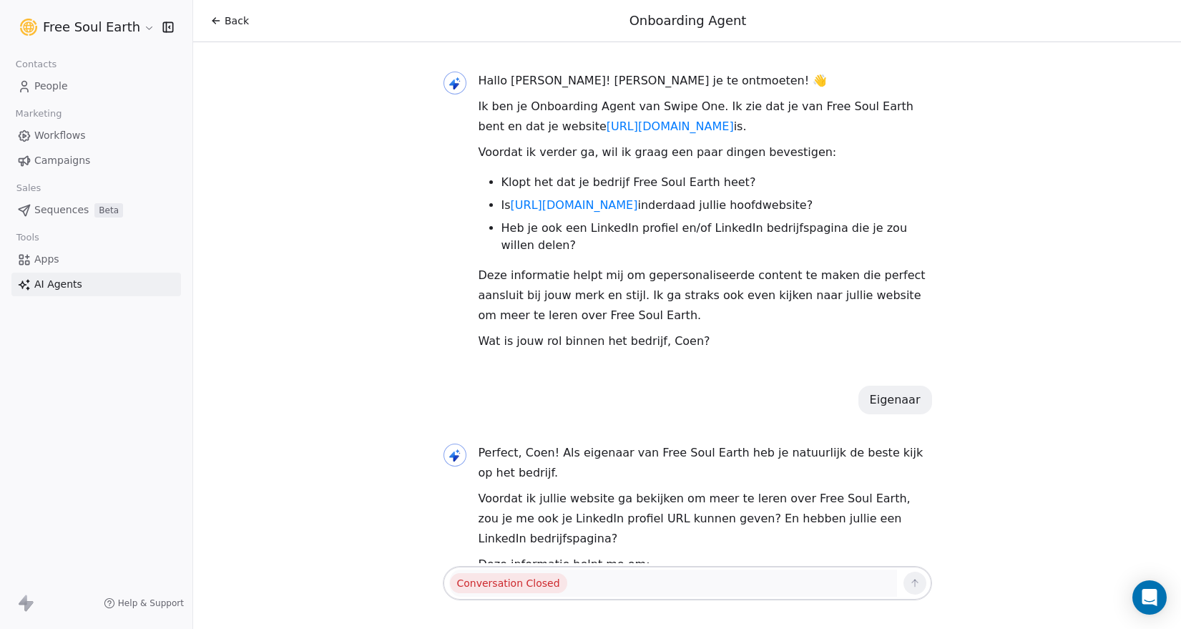
click at [215, 16] on icon at bounding box center [215, 20] width 11 height 11
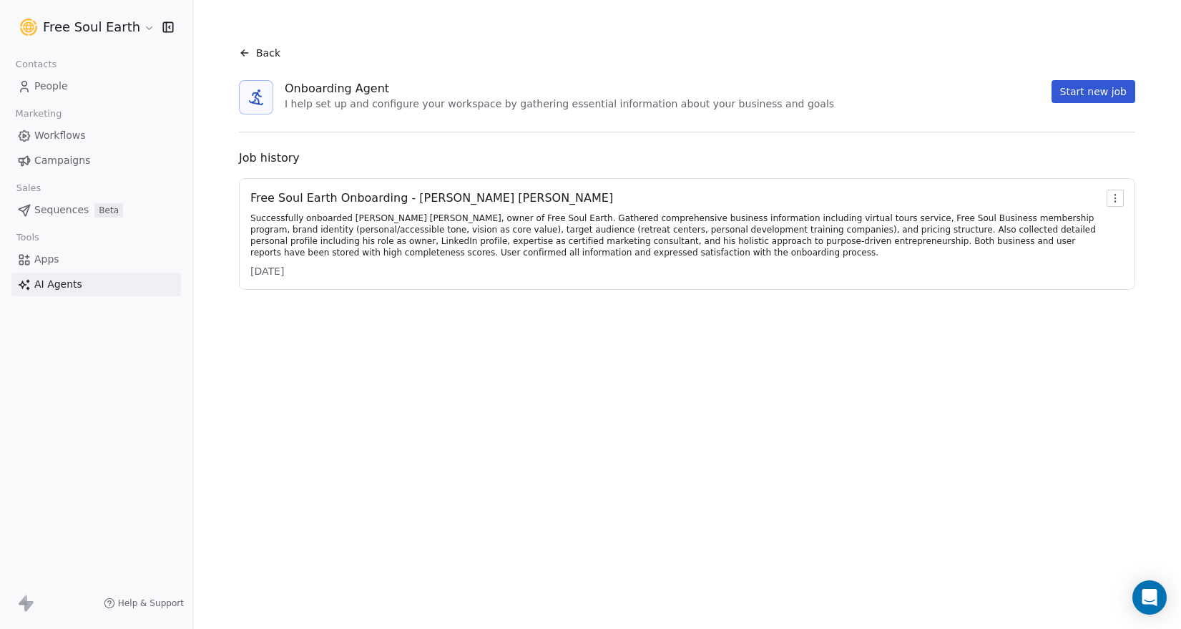
click at [245, 53] on icon at bounding box center [244, 53] width 6 height 0
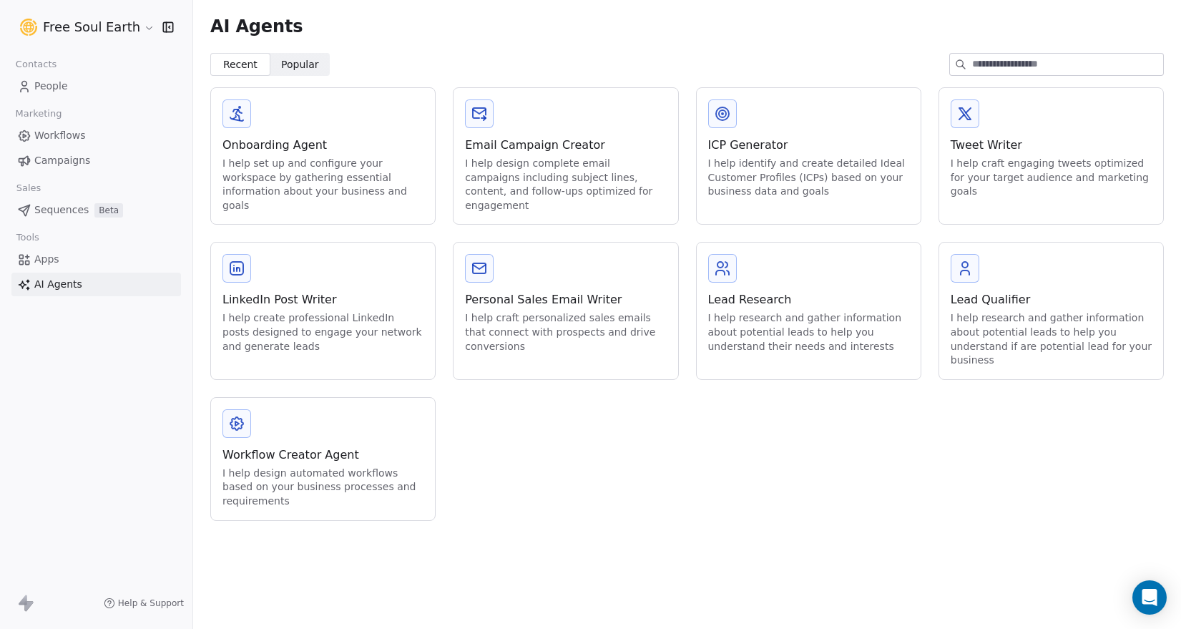
click at [50, 255] on span "Apps" at bounding box center [46, 259] width 25 height 15
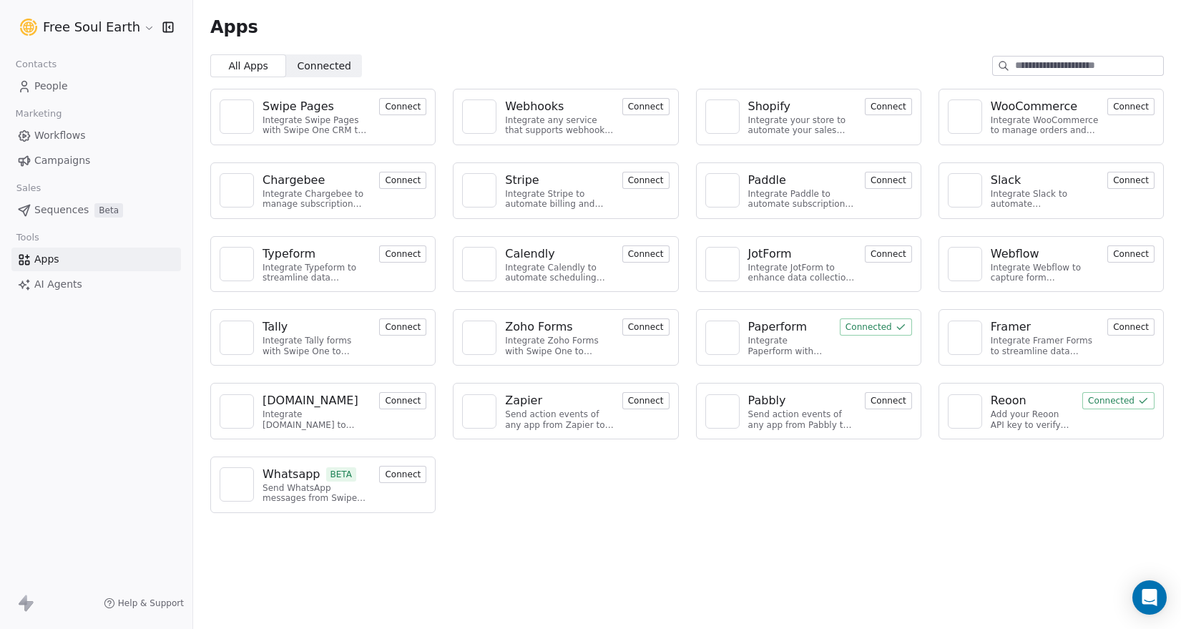
click at [56, 138] on span "Workflows" at bounding box center [59, 135] width 51 height 15
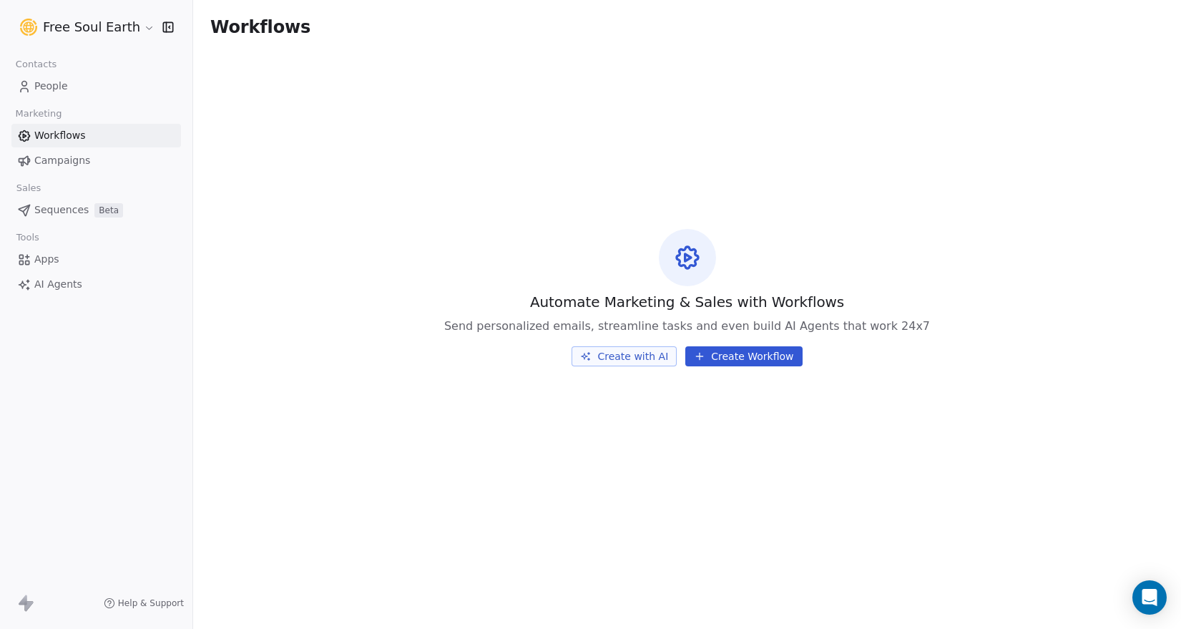
click at [633, 359] on button "Create with AI" at bounding box center [623, 356] width 105 height 20
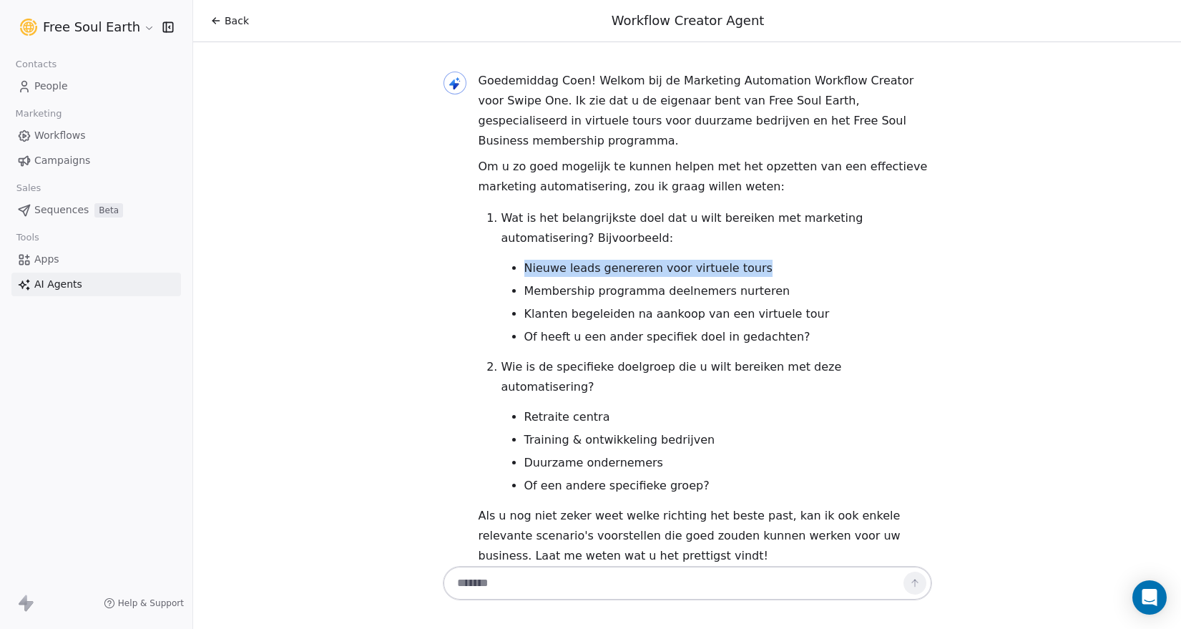
drag, startPoint x: 525, startPoint y: 257, endPoint x: 792, endPoint y: 265, distance: 267.5
click at [792, 265] on li "Nieuwe leads genereren voor virtuele tours" at bounding box center [728, 268] width 408 height 17
copy li "Nieuwe leads genereren voor virtuele tours"
click at [508, 588] on textarea at bounding box center [673, 582] width 448 height 27
paste textarea "**********"
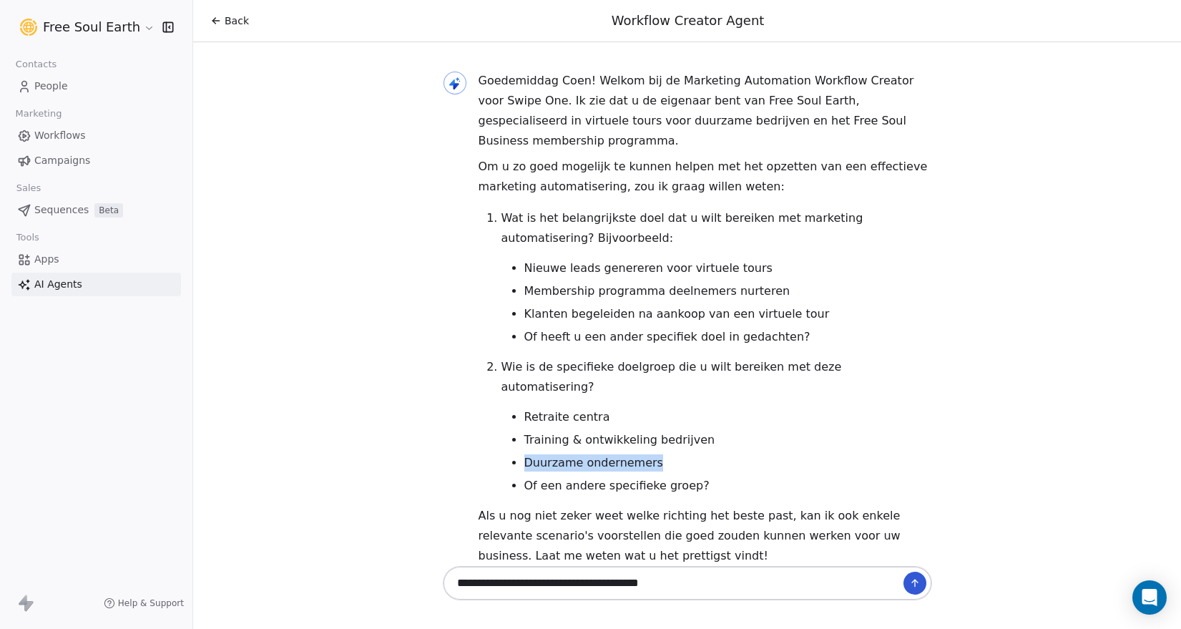
drag, startPoint x: 524, startPoint y: 430, endPoint x: 646, endPoint y: 425, distance: 121.7
click at [646, 454] on li "Duurzame ondernemers" at bounding box center [728, 462] width 408 height 17
copy li "Duurzame ondernemers"
click at [725, 591] on textarea "**********" at bounding box center [673, 582] width 448 height 27
paste textarea "**********"
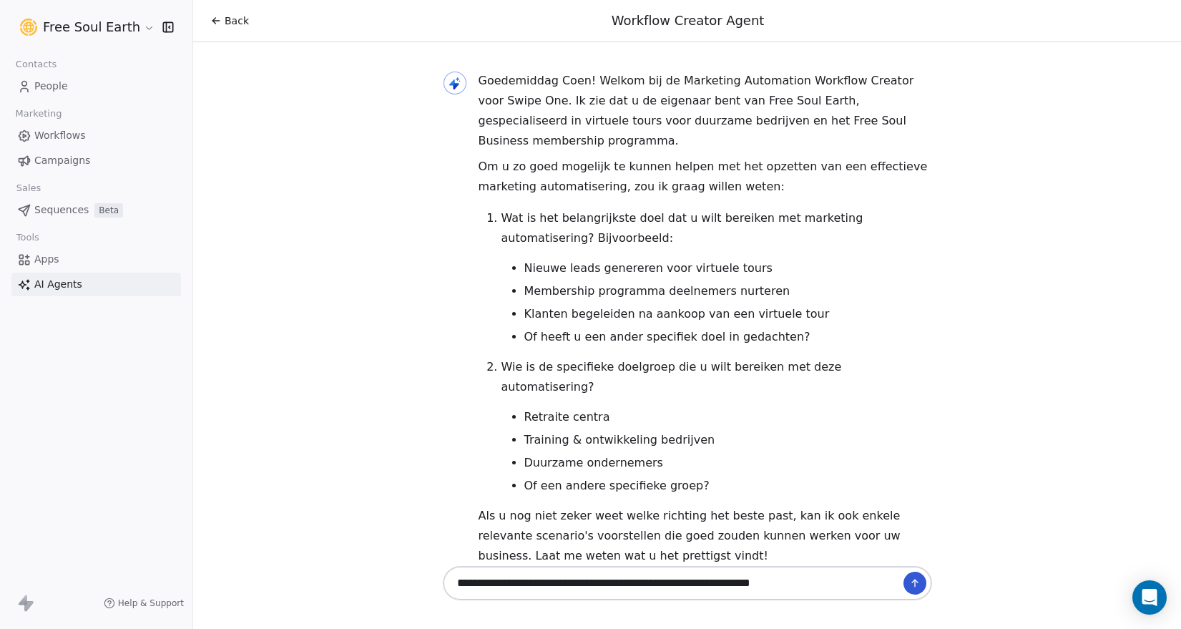
type textarea "**********"
click at [917, 578] on icon at bounding box center [914, 582] width 11 height 11
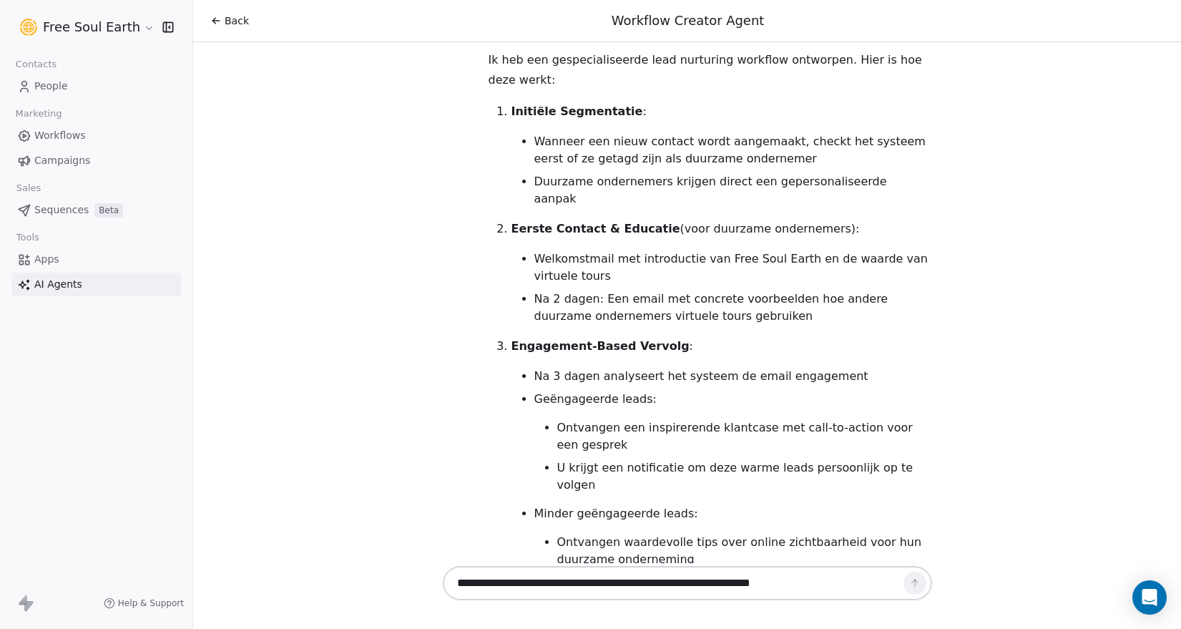
scroll to position [1304, 0]
click at [733, 586] on textarea "**********" at bounding box center [673, 582] width 448 height 27
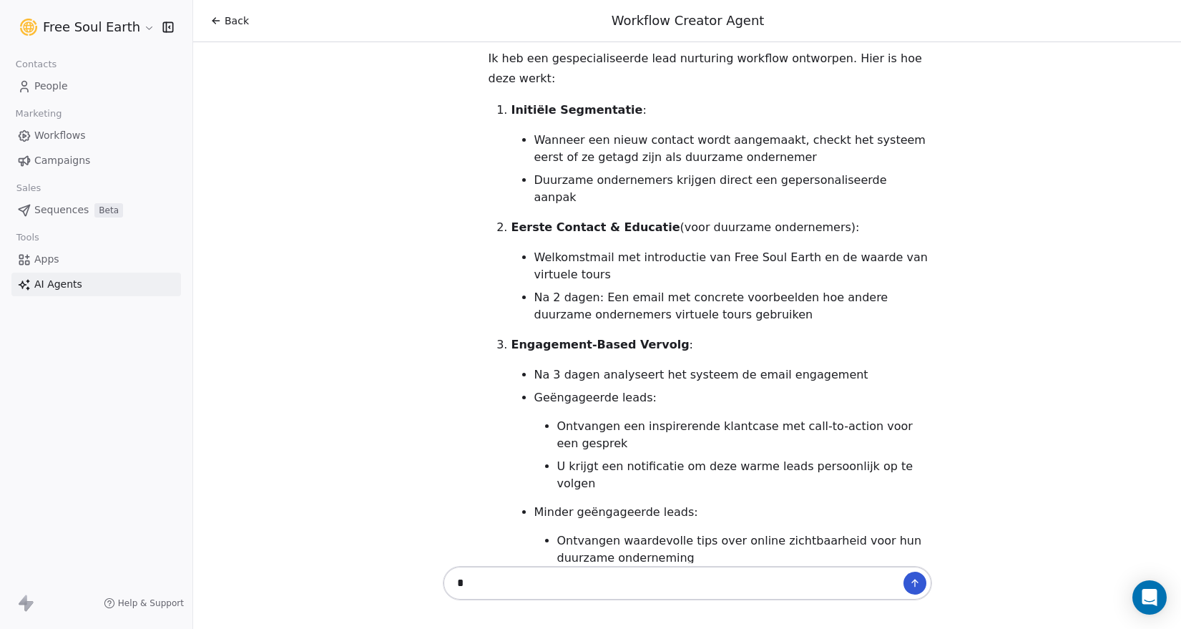
type textarea "**"
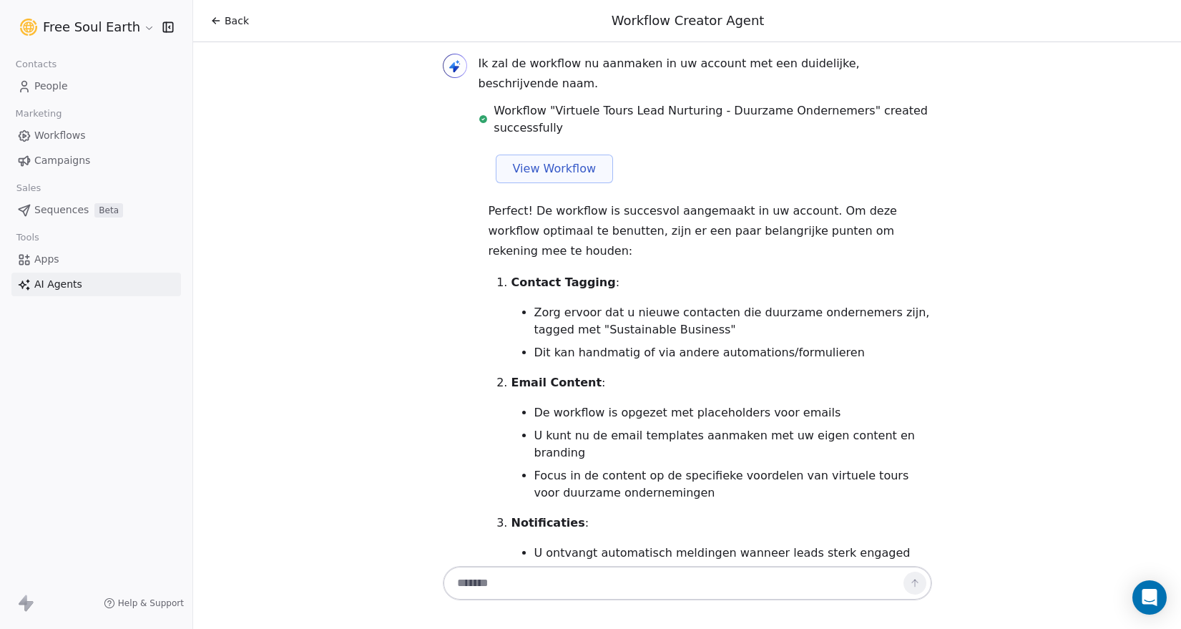
scroll to position [1980, 0]
drag, startPoint x: 528, startPoint y: 473, endPoint x: 640, endPoint y: 479, distance: 111.7
copy li "opzetten van de juiste"
click at [514, 589] on textarea at bounding box center [673, 582] width 448 height 27
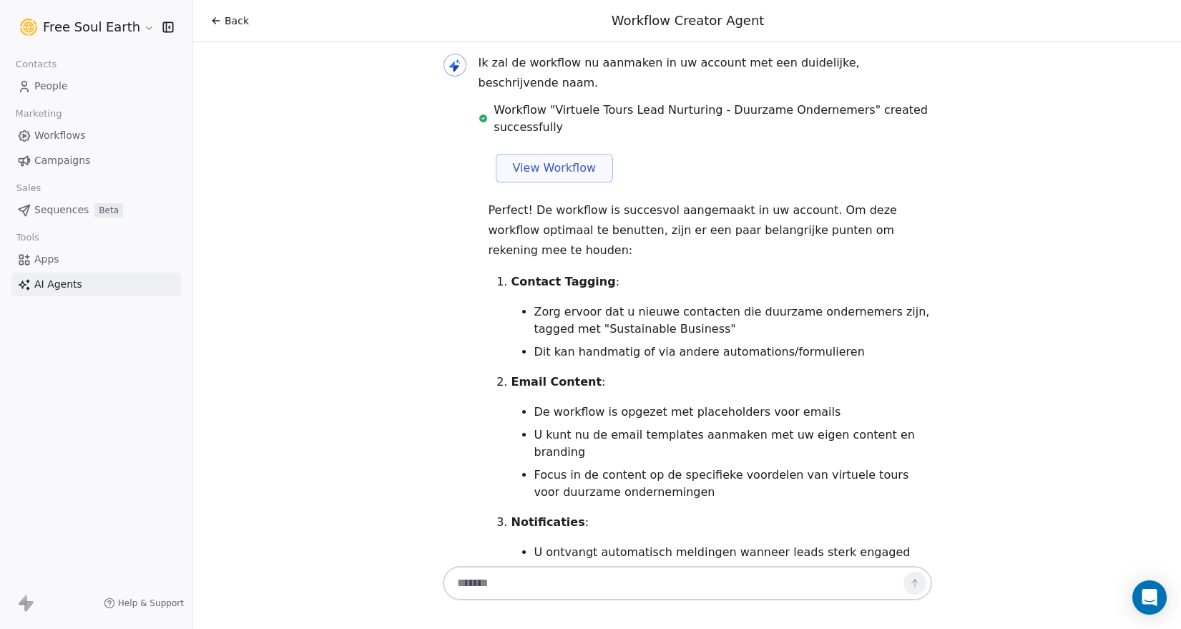
paste textarea "**********"
drag, startPoint x: 506, startPoint y: 497, endPoint x: 679, endPoint y: 504, distance: 173.2
copy li "Suggesties voor de email content"
click at [613, 588] on textarea "**********" at bounding box center [673, 582] width 448 height 27
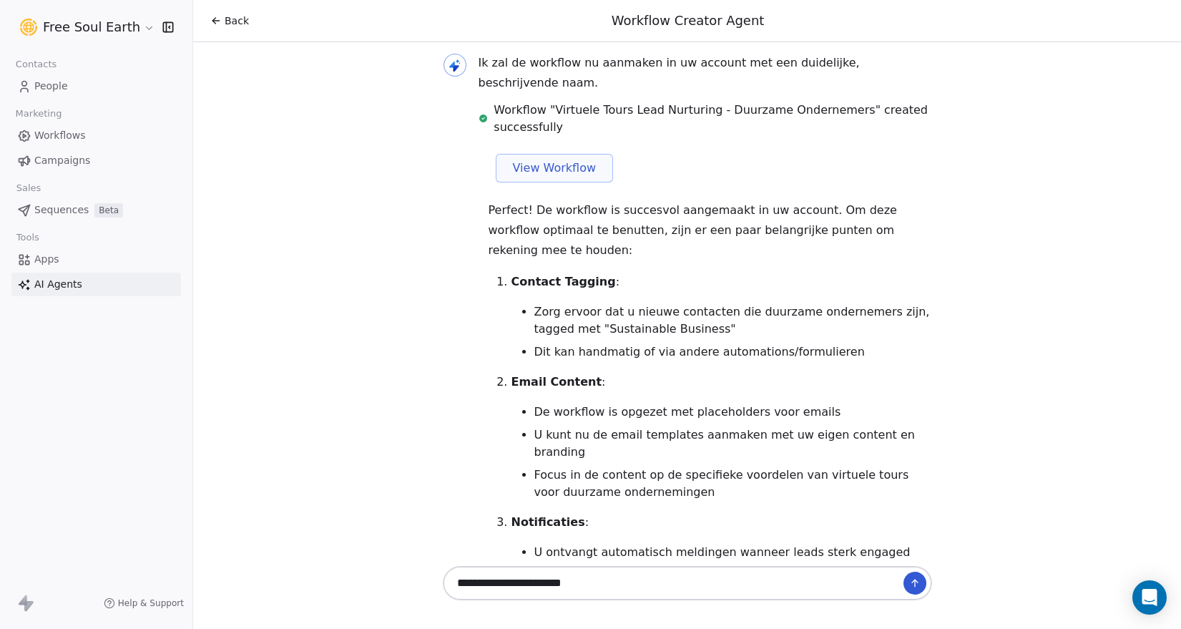
drag, startPoint x: 613, startPoint y: 588, endPoint x: 422, endPoint y: 562, distance: 192.7
click at [422, 562] on div "Back Workflow Creator Agent Goedemiddag Coen! Welkom bij de Marketing Automatio…" at bounding box center [687, 314] width 988 height 629
type textarea "********"
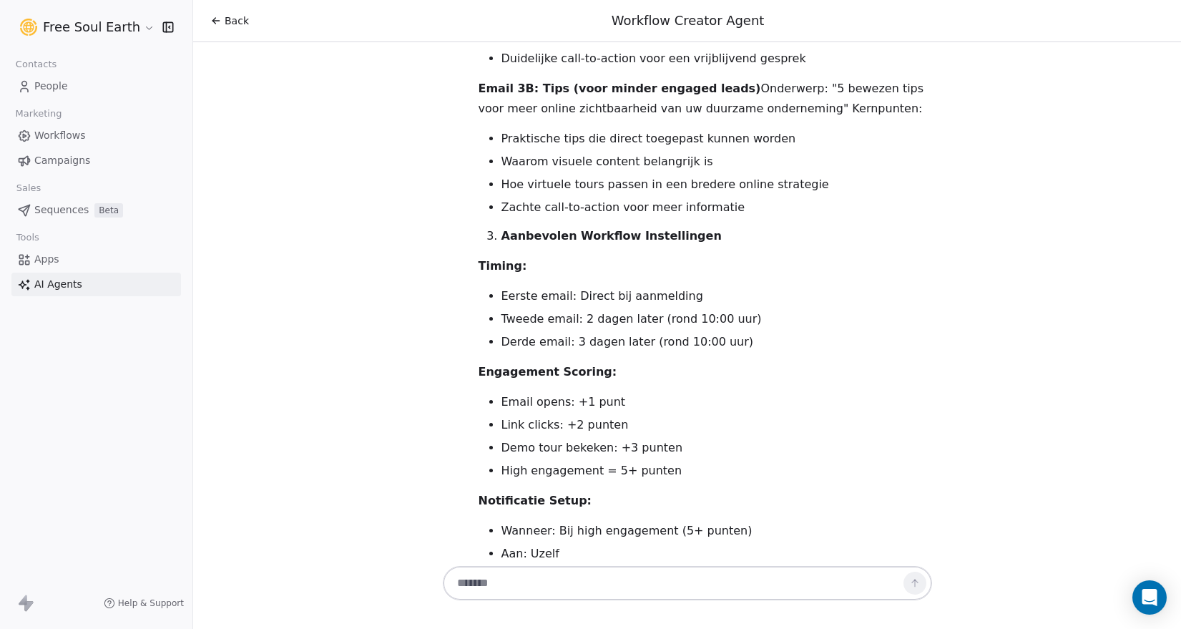
scroll to position [3420, 0]
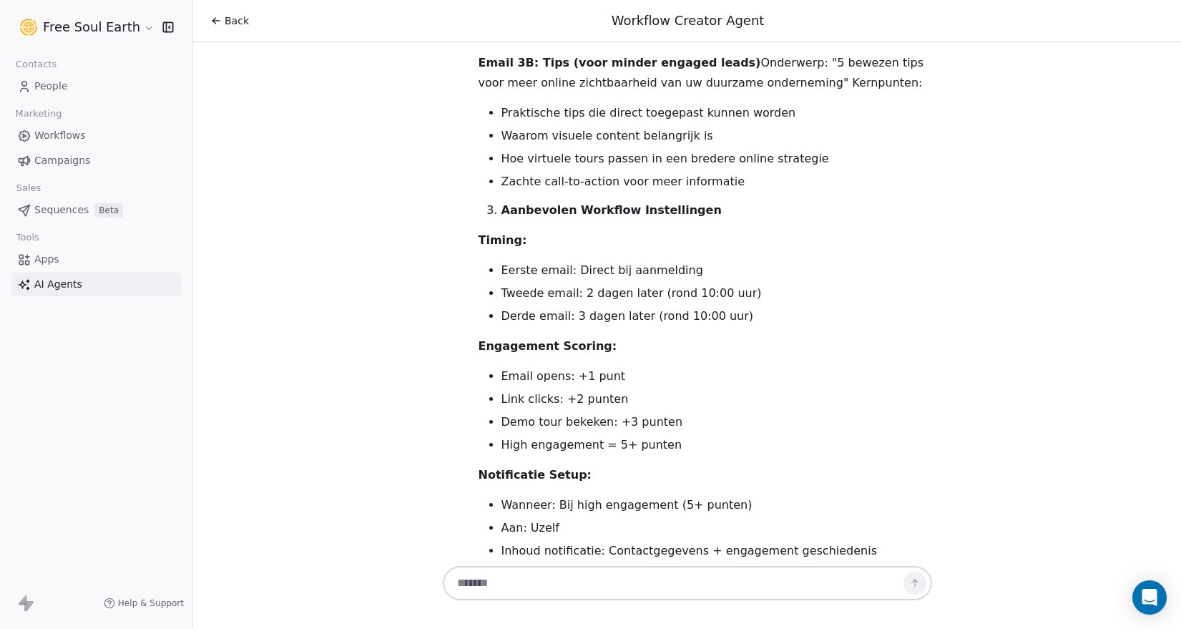
click at [511, 584] on textarea at bounding box center [673, 582] width 448 height 27
type textarea "********"
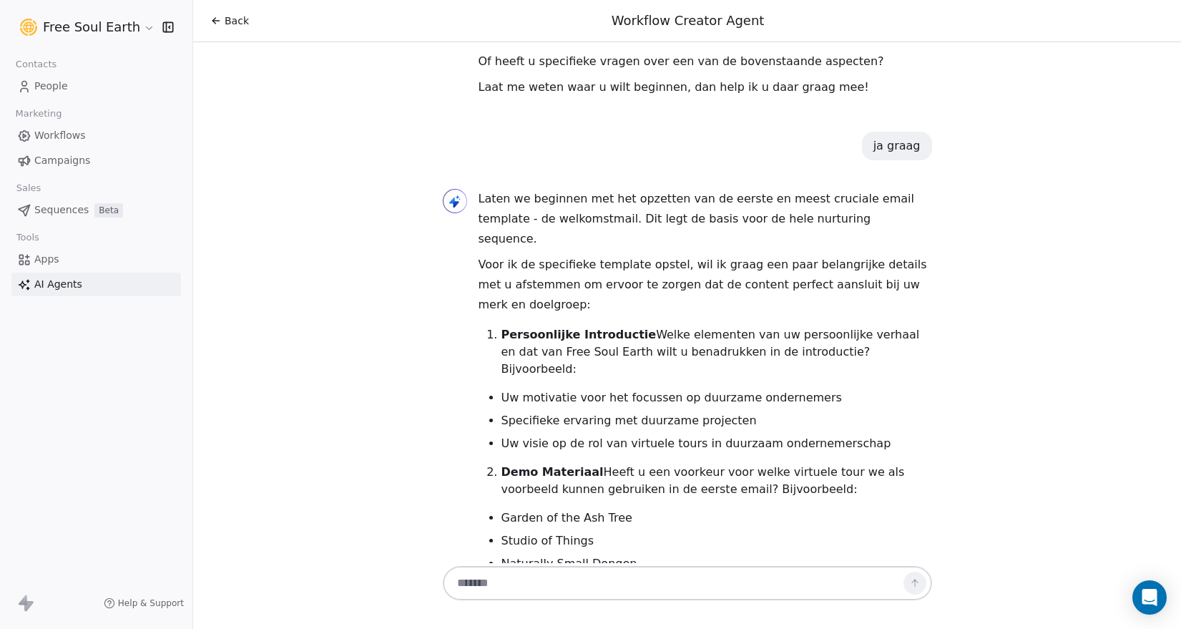
scroll to position [4075, 0]
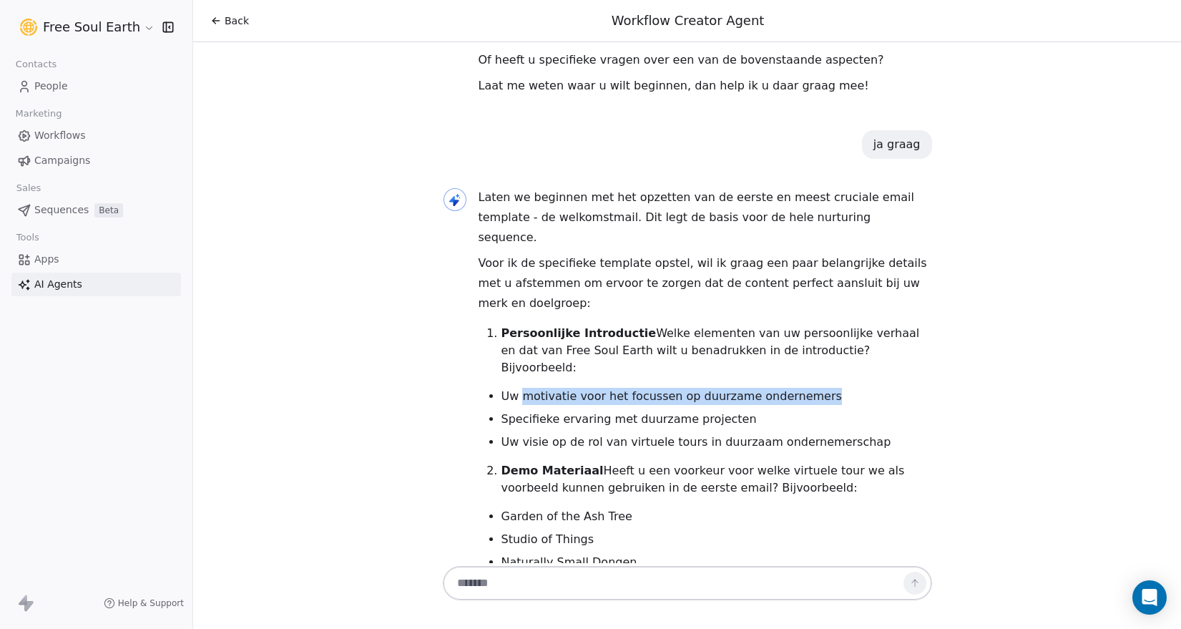
drag, startPoint x: 517, startPoint y: 146, endPoint x: 802, endPoint y: 144, distance: 285.3
click at [802, 388] on li "Uw motivatie voor het focussen op duurzame ondernemers" at bounding box center [716, 396] width 430 height 17
copy li "motivatie voor het focussen op duurzame ondernemers"
click at [546, 582] on textarea at bounding box center [673, 582] width 448 height 27
paste textarea "**********"
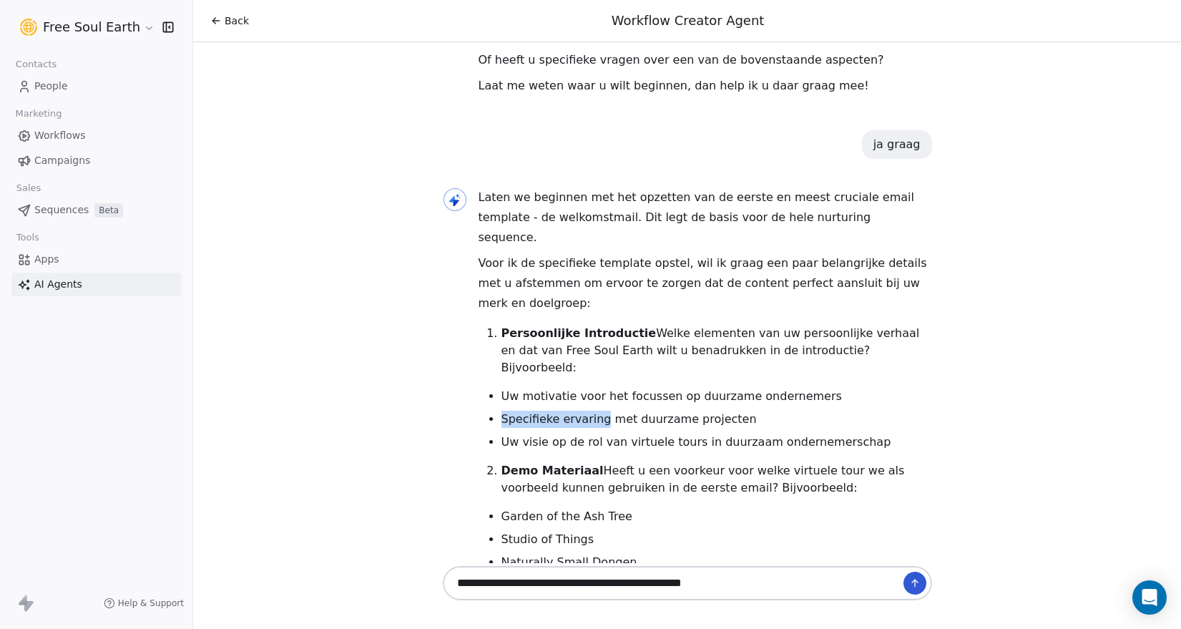
drag, startPoint x: 498, startPoint y: 164, endPoint x: 594, endPoint y: 164, distance: 96.5
click at [594, 410] on li "Specifieke ervaring met duurzame projecten" at bounding box center [716, 418] width 430 height 17
copy li "Specifieke ervaring"
click at [779, 588] on textarea "**********" at bounding box center [673, 582] width 448 height 27
paste textarea "**********"
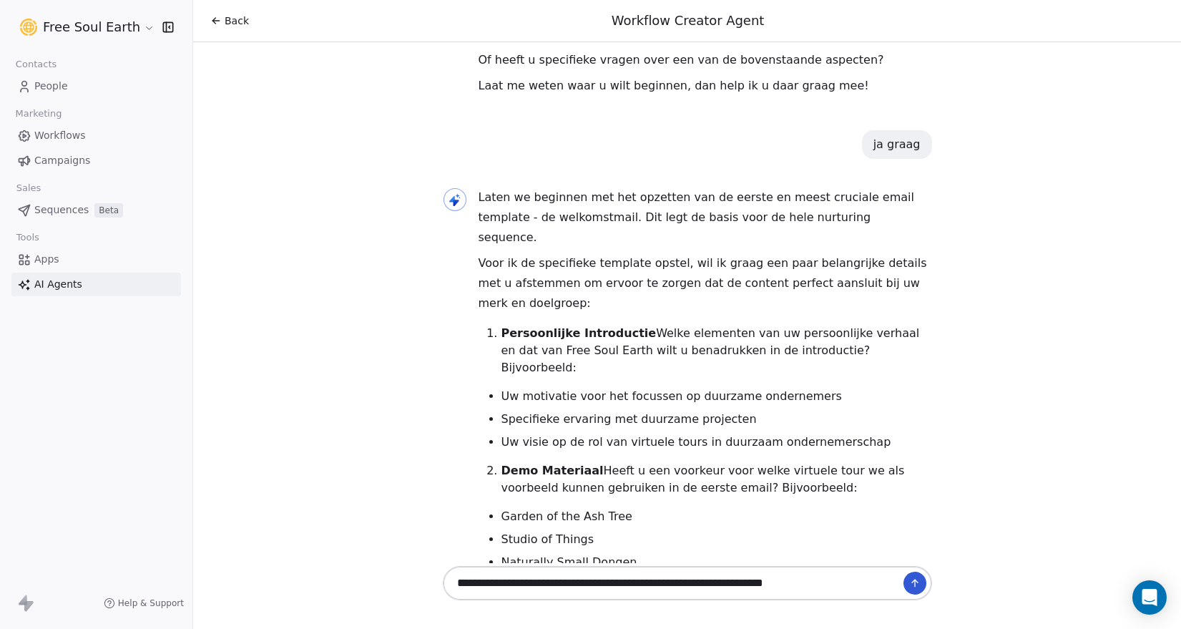
click at [746, 586] on textarea "**********" at bounding box center [673, 582] width 448 height 27
click at [751, 584] on textarea "**********" at bounding box center [673, 582] width 448 height 27
click at [530, 433] on li "Uw visie op de rol van virtuele tours in duurzaam ondernemerschap" at bounding box center [716, 441] width 430 height 17
copy li "visie"
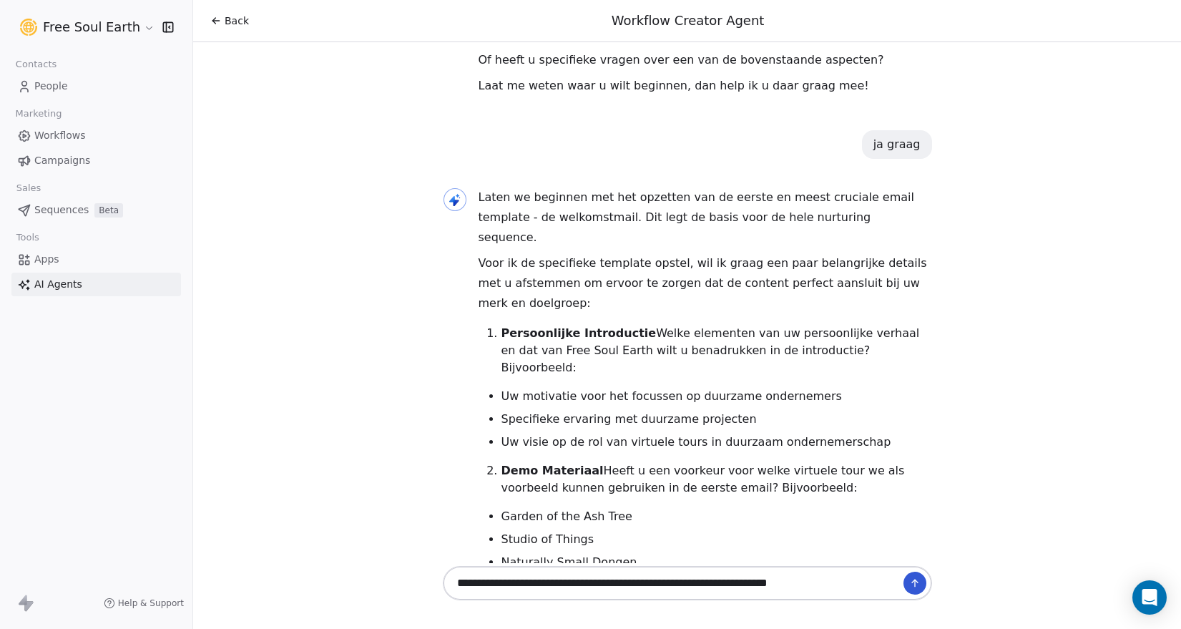
click at [862, 587] on textarea "**********" at bounding box center [673, 582] width 448 height 27
paste textarea "******"
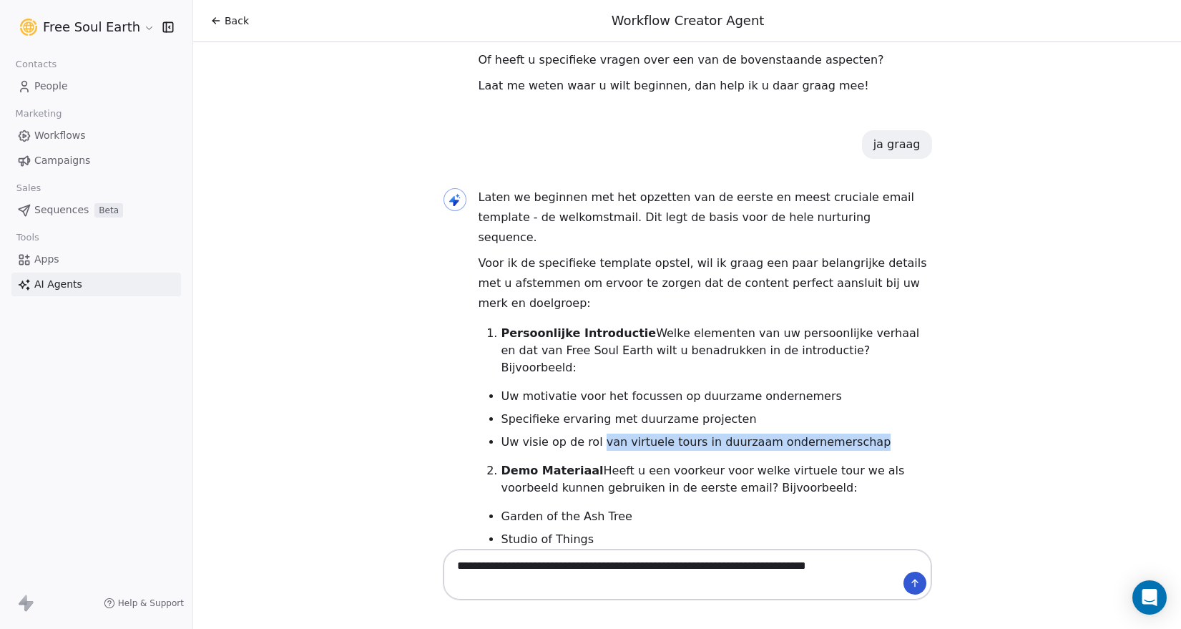
drag, startPoint x: 586, startPoint y: 192, endPoint x: 837, endPoint y: 189, distance: 251.7
click at [837, 433] on li "Uw visie op de rol van virtuele tours in duurzaam ondernemerschap" at bounding box center [716, 441] width 430 height 17
copy li "van virtuele tours in duurzaam ondernemerschap"
click at [533, 586] on textarea "**********" at bounding box center [673, 574] width 448 height 44
paste textarea "**********"
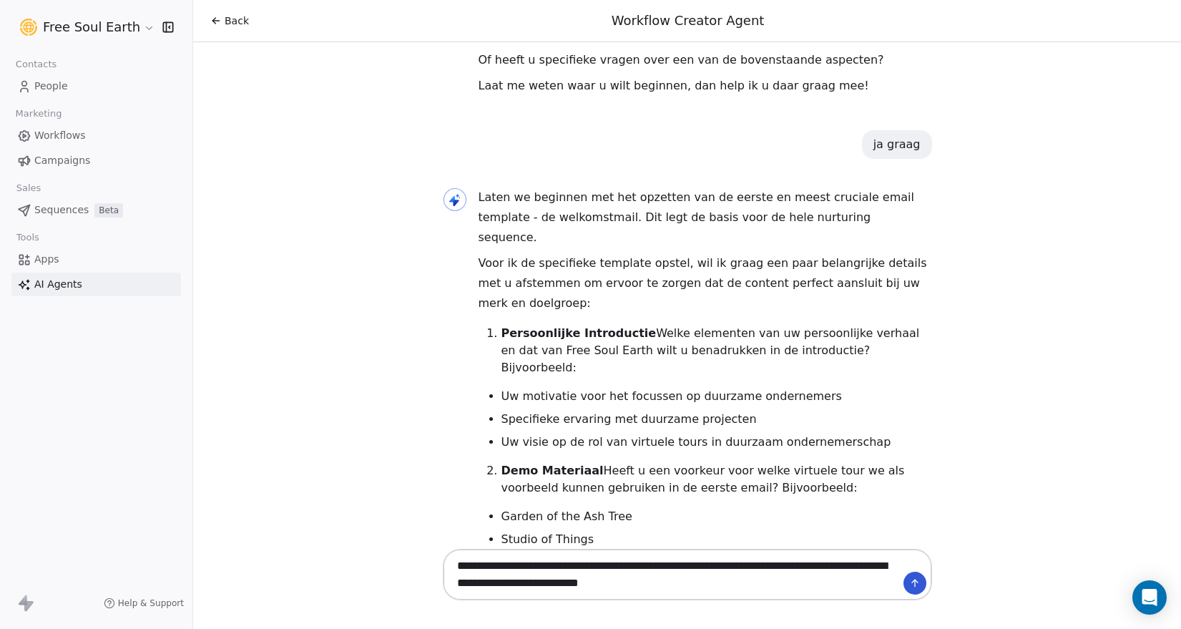
drag, startPoint x: 492, startPoint y: 310, endPoint x: 614, endPoint y: 308, distance: 122.3
click at [614, 553] on li "Naturally Small Dongen" at bounding box center [716, 561] width 430 height 17
copy li "Naturally Small Dongen"
click at [799, 587] on textarea "**********" at bounding box center [673, 574] width 448 height 44
paste textarea "**********"
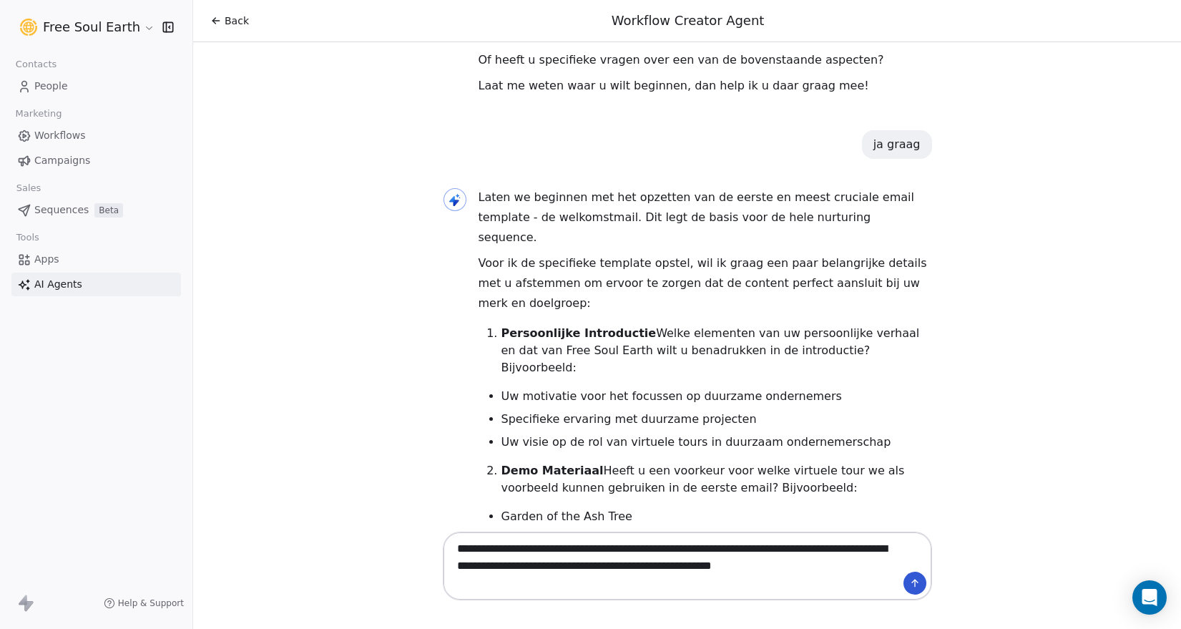
drag, startPoint x: 514, startPoint y: 431, endPoint x: 672, endPoint y: 440, distance: 158.3
copy ul "gratis adviesgesprek inplannen"
click at [573, 589] on textarea "**********" at bounding box center [673, 565] width 448 height 61
paste textarea "**********"
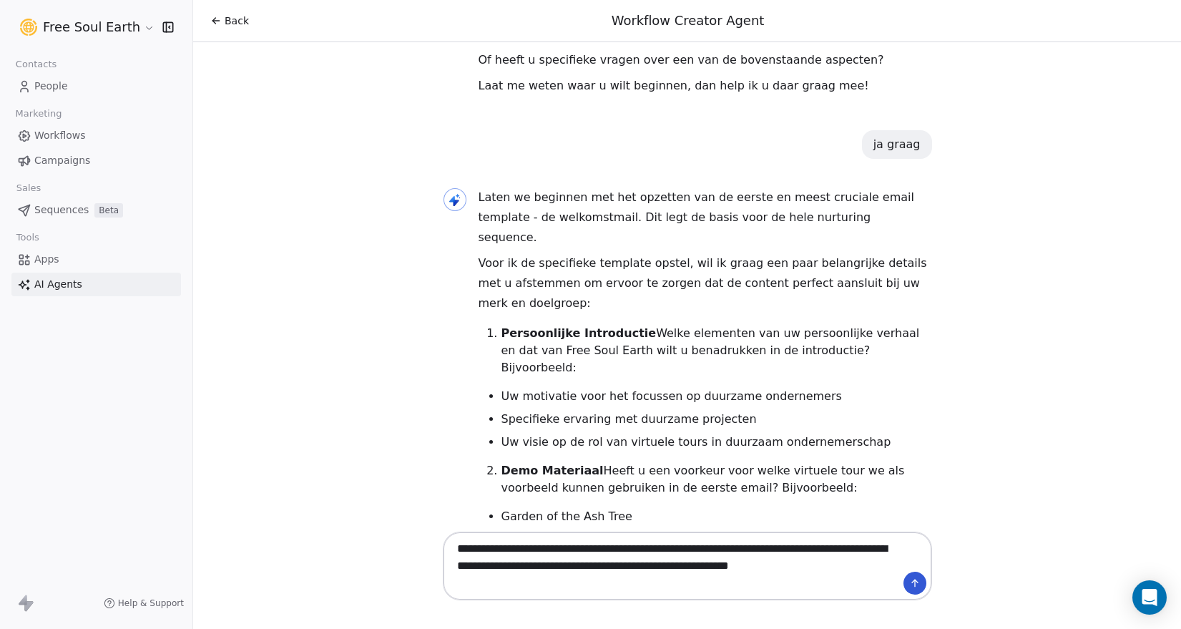
type textarea "**********"
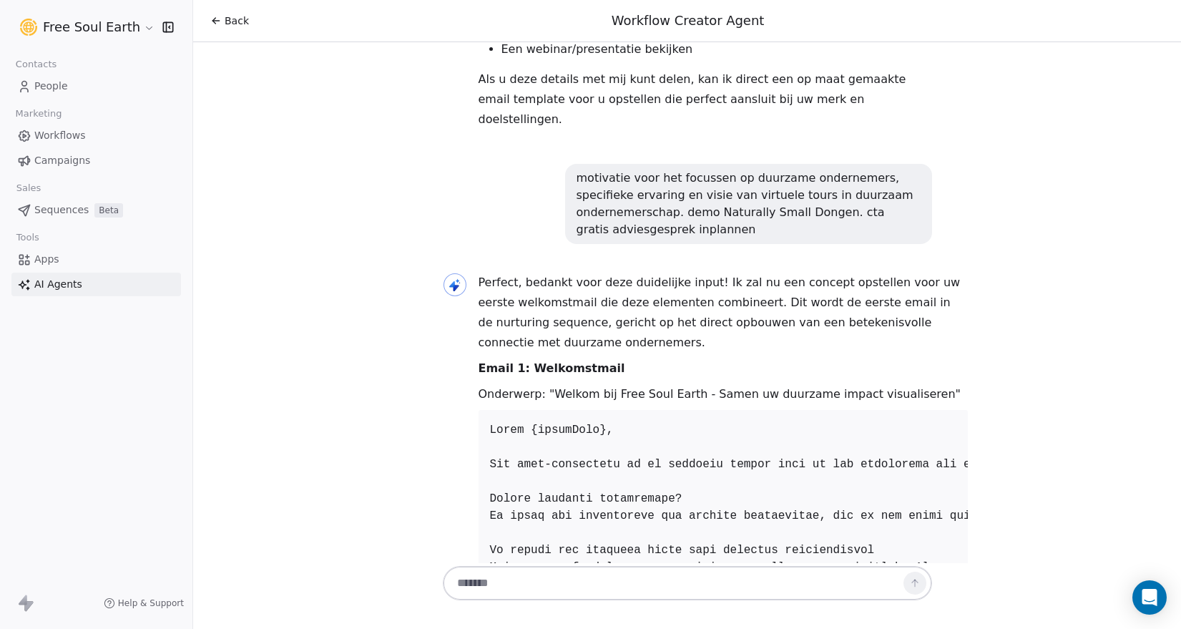
scroll to position [4739, 0]
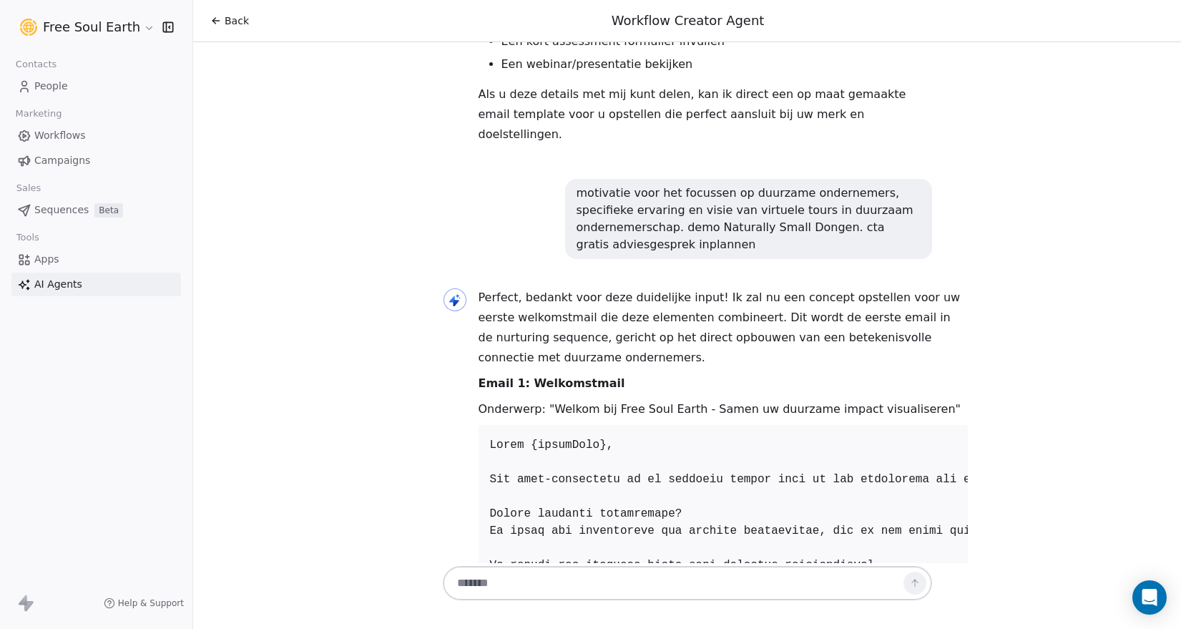
click at [541, 376] on strong "Email 1: Welkomstmail" at bounding box center [551, 383] width 147 height 14
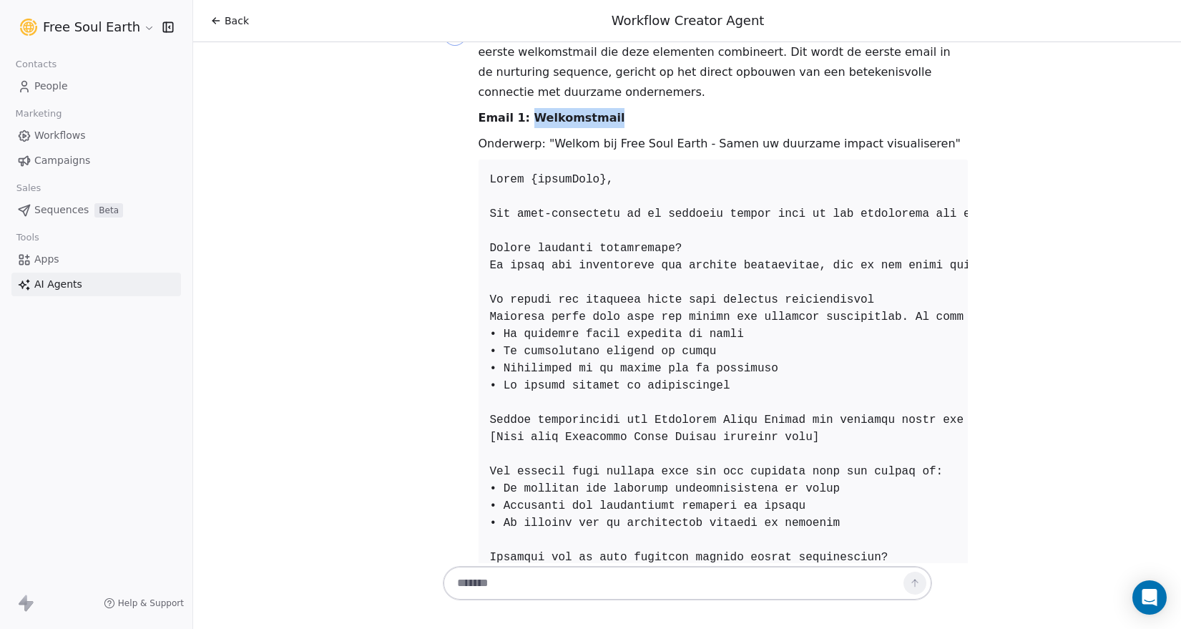
scroll to position [5176, 0]
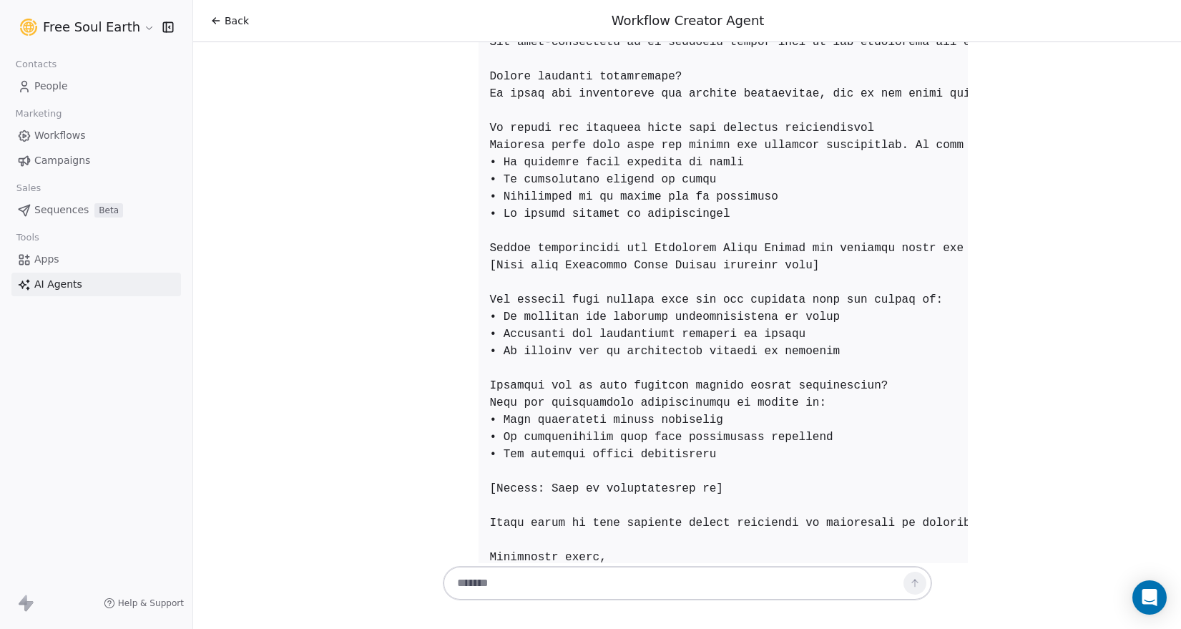
click at [520, 585] on textarea at bounding box center [673, 582] width 448 height 27
paste textarea "**********"
type textarea "**********"
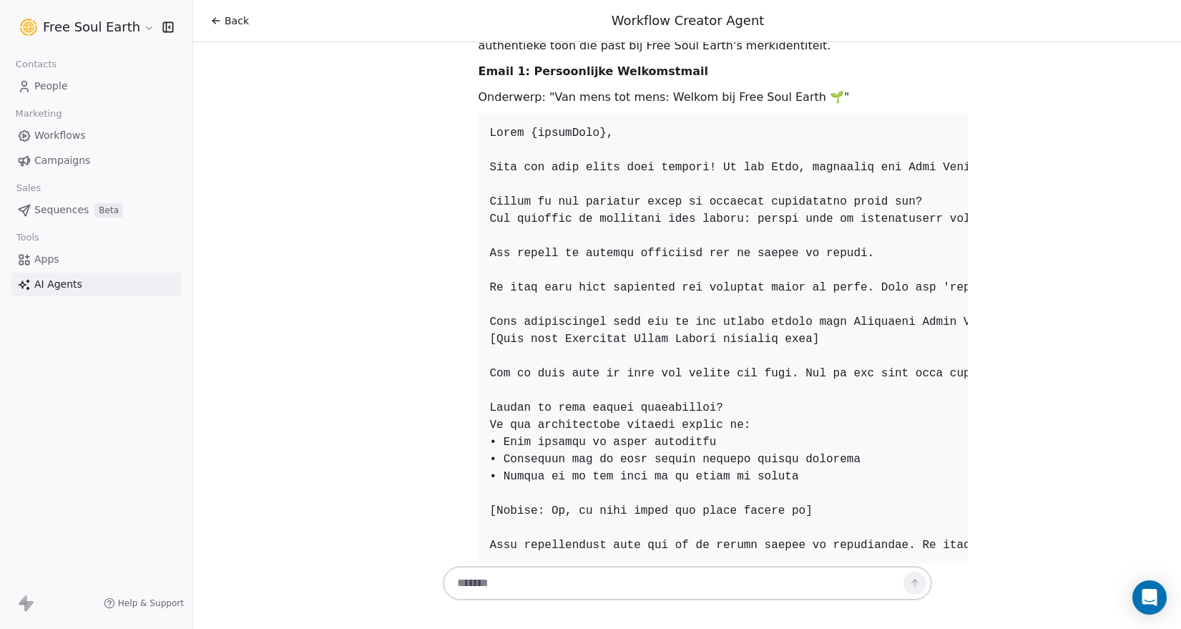
scroll to position [6236, 0]
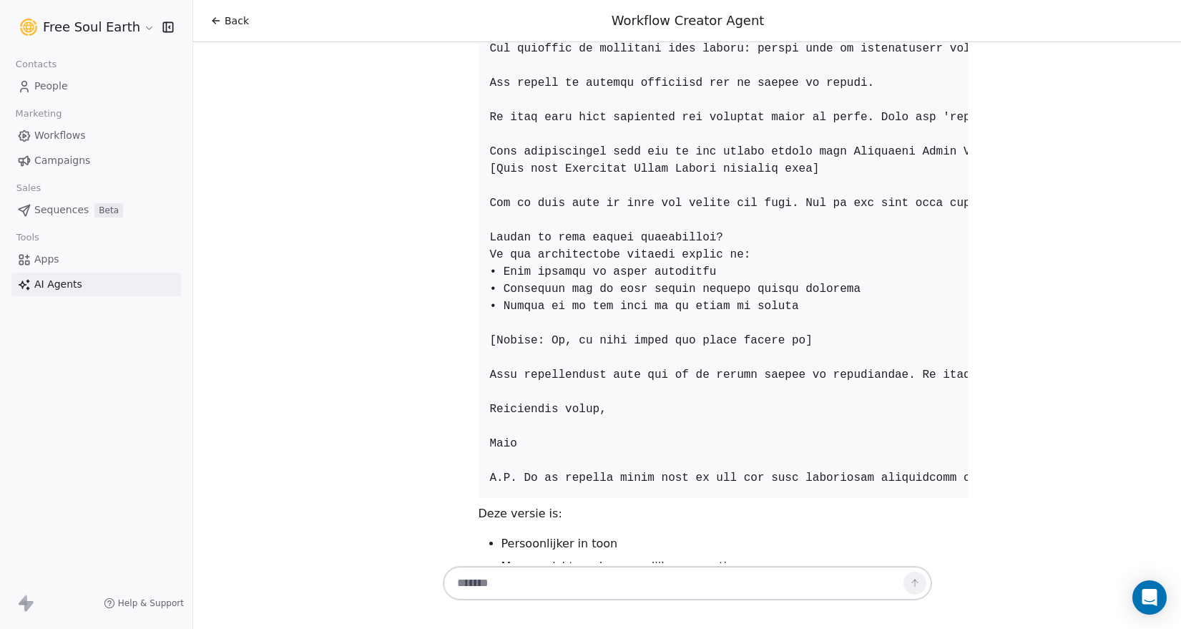
click at [535, 538] on div "Ik zal de welkomstmail nog persoonlijker maken, met een warmere, meer authentie…" at bounding box center [722, 338] width 489 height 984
drag, startPoint x: 519, startPoint y: 526, endPoint x: 661, endPoint y: 531, distance: 141.7
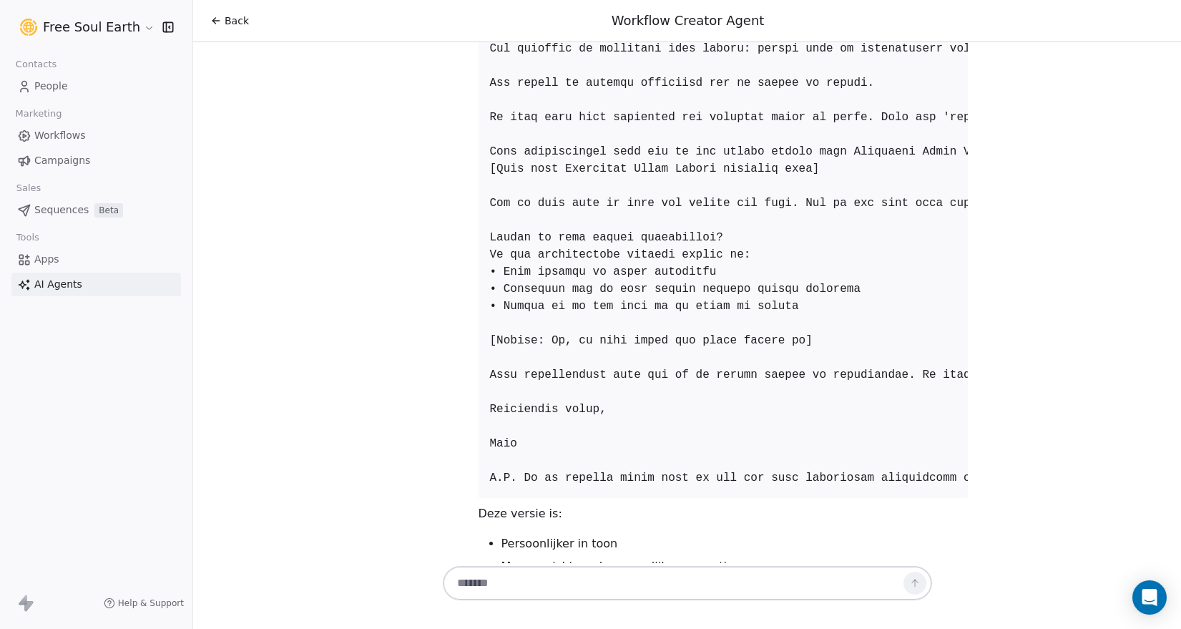
click at [534, 589] on textarea at bounding box center [673, 582] width 448 height 27
paste textarea "**********"
click at [541, 584] on textarea "**********" at bounding box center [673, 582] width 448 height 27
type textarea "**********"
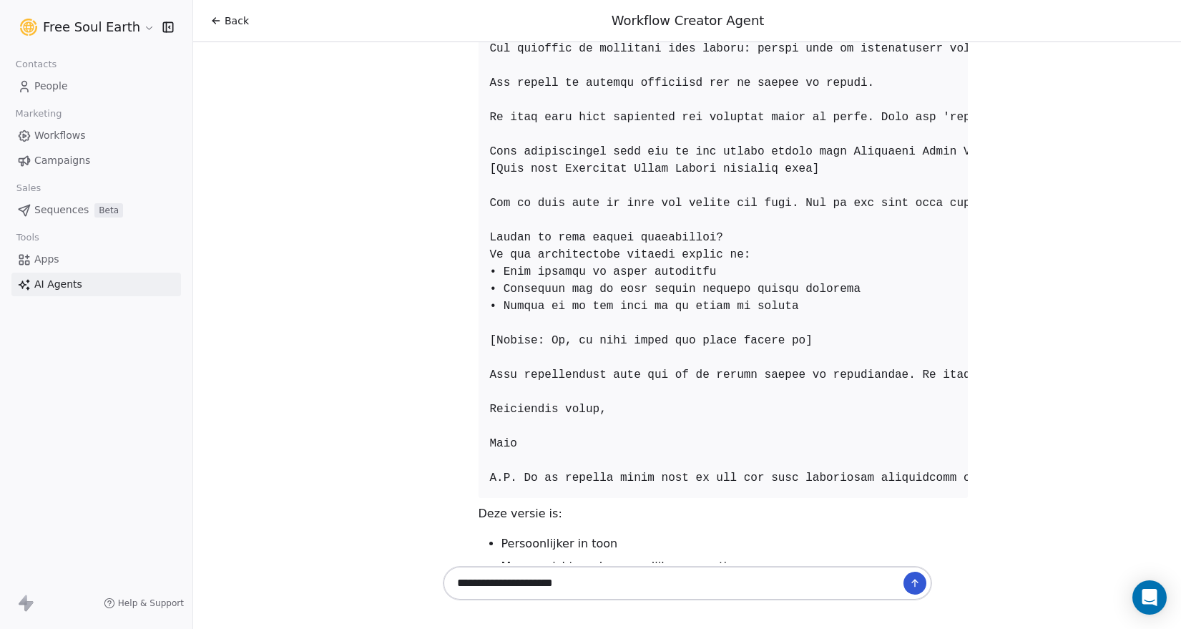
click at [910, 584] on icon at bounding box center [914, 582] width 11 height 11
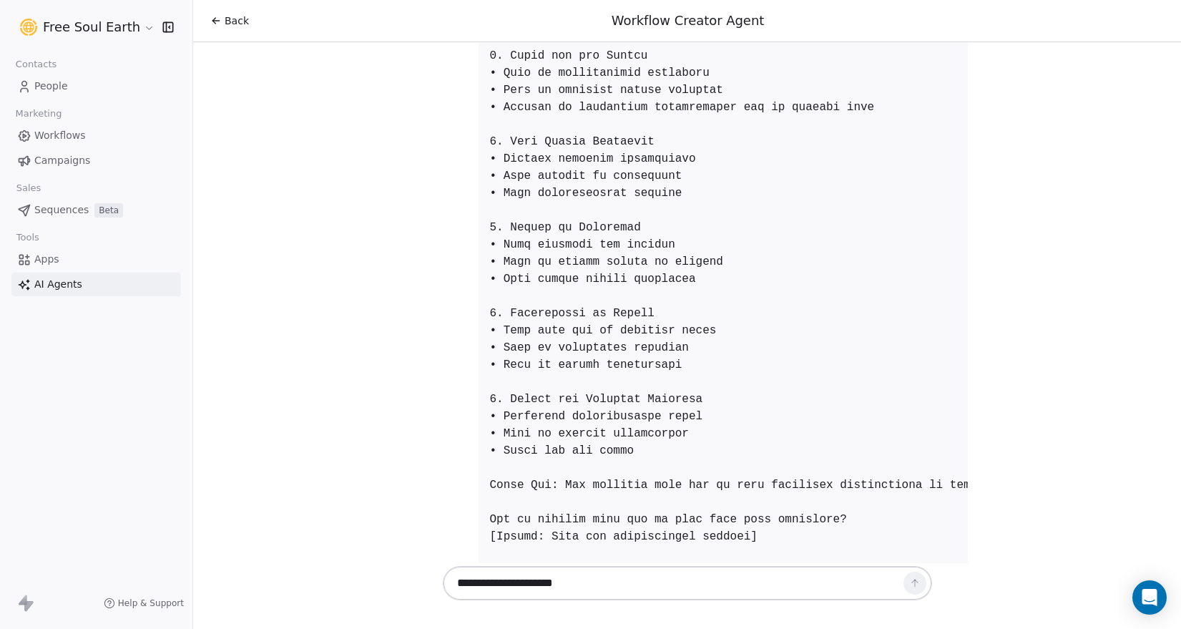
scroll to position [8774, 0]
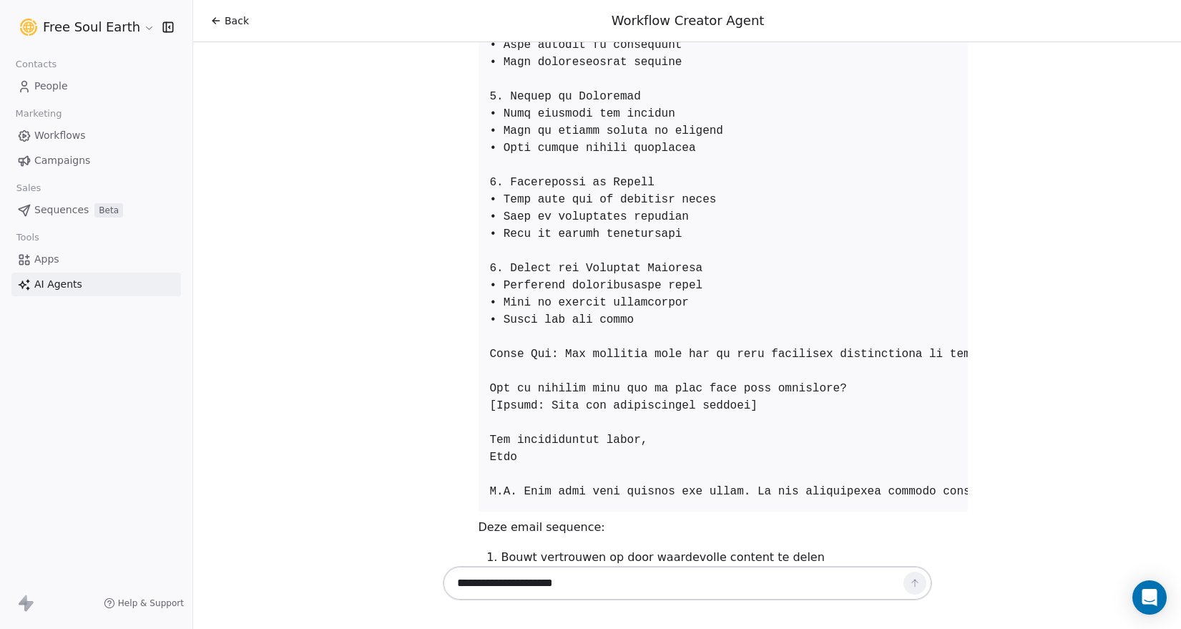
click at [520, 582] on textarea "**********" at bounding box center [673, 582] width 448 height 27
type textarea "**********"
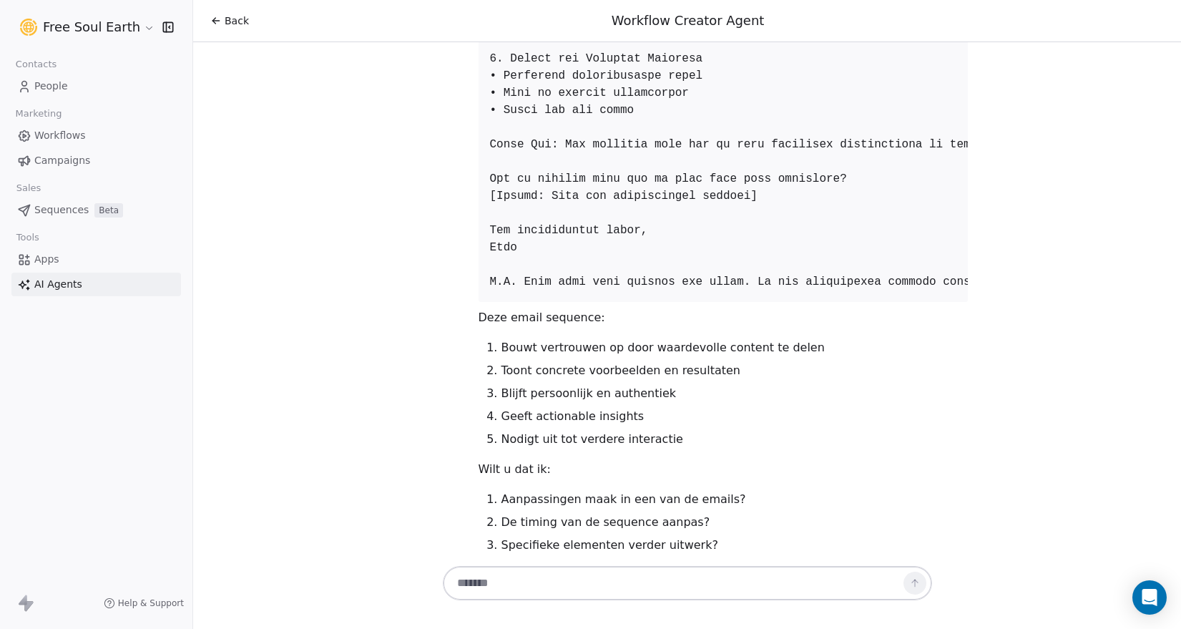
scroll to position [8984, 0]
